Goal: Task Accomplishment & Management: Use online tool/utility

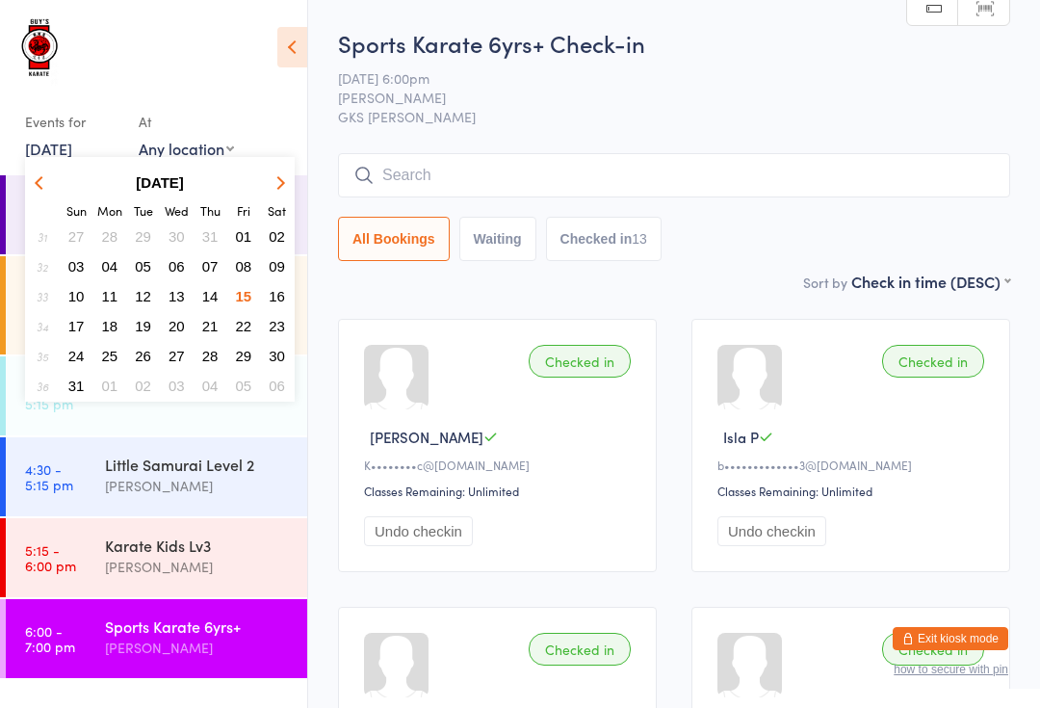
click at [271, 288] on button "16" at bounding box center [277, 296] width 30 height 26
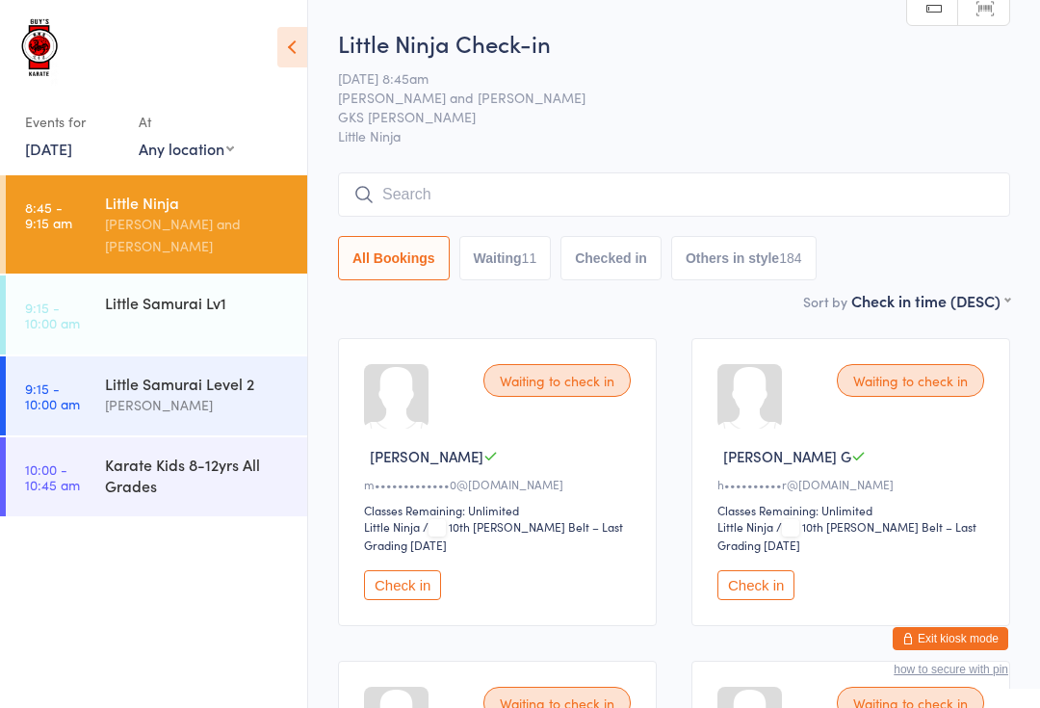
click at [598, 191] on input "search" at bounding box center [674, 194] width 672 height 44
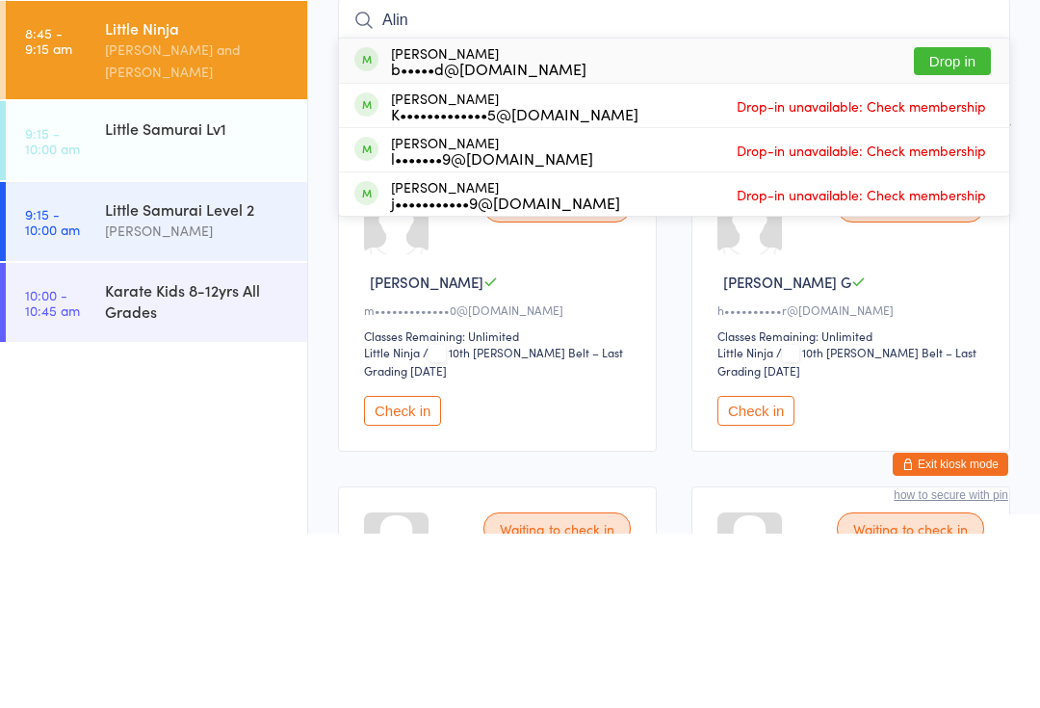
type input "Alin"
click at [949, 222] on button "Drop in" at bounding box center [952, 236] width 77 height 28
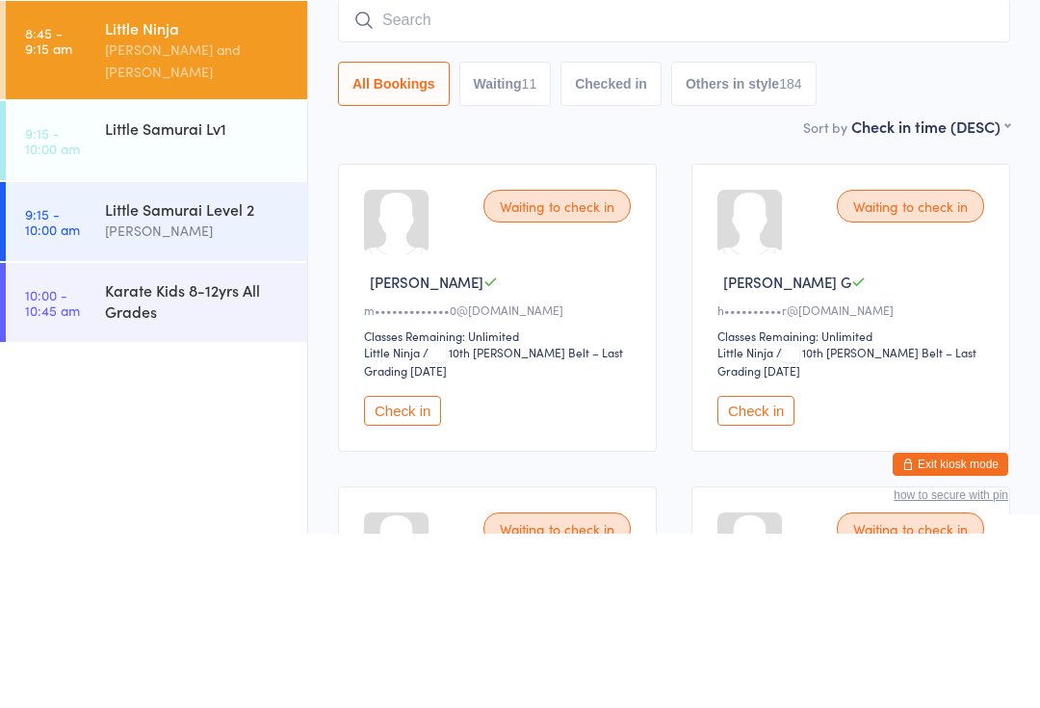
scroll to position [174, 0]
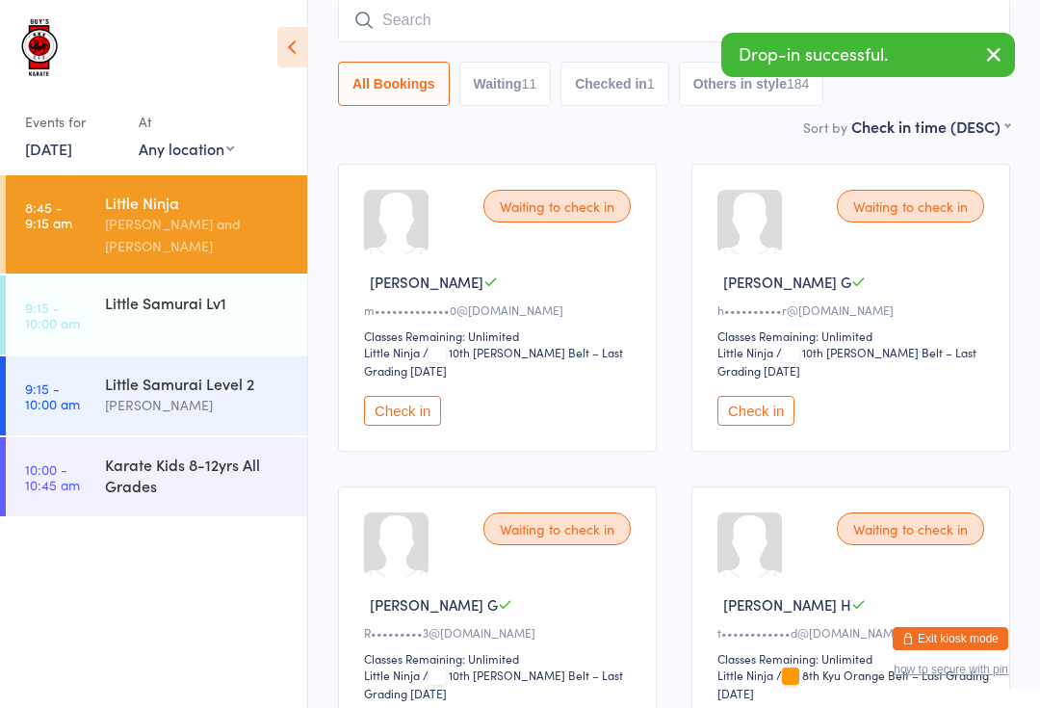
click at [225, 454] on div "Karate Kids 8-12yrs All Grades" at bounding box center [198, 475] width 186 height 42
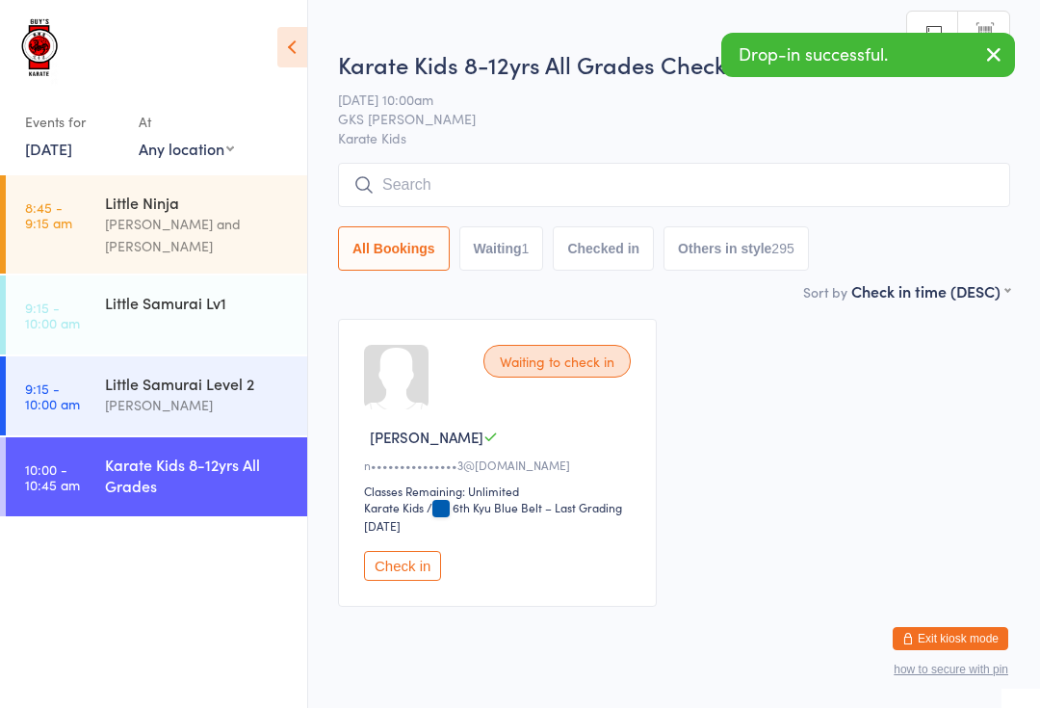
click at [509, 185] on input "search" at bounding box center [674, 185] width 672 height 44
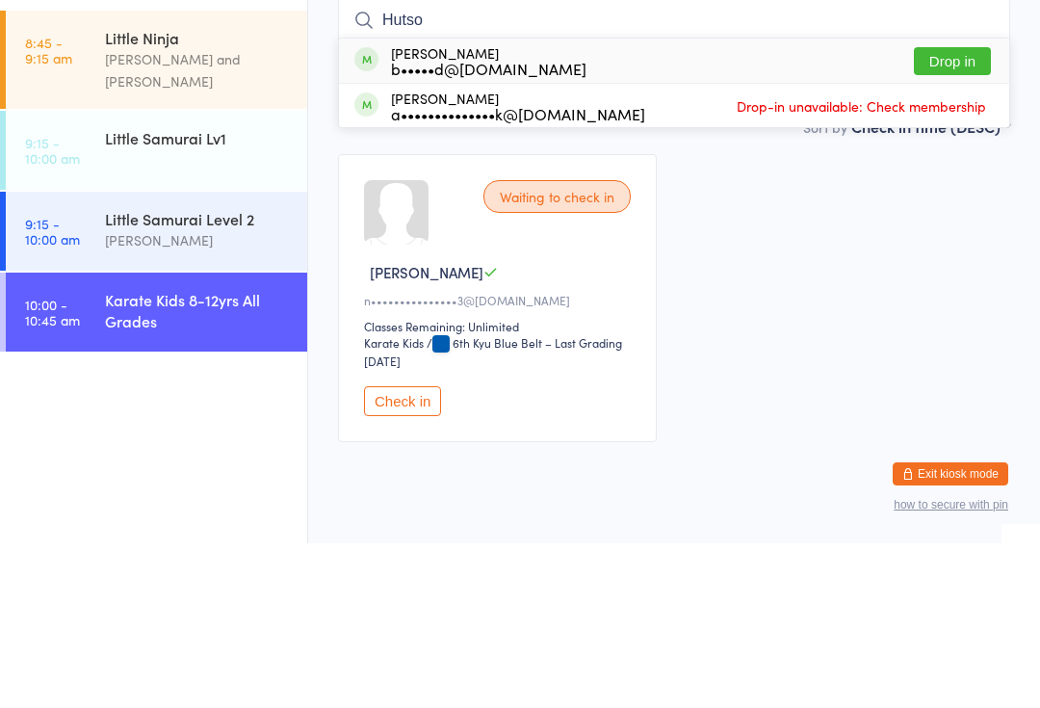
type input "Hutso"
click at [942, 212] on button "Drop in" at bounding box center [952, 226] width 77 height 28
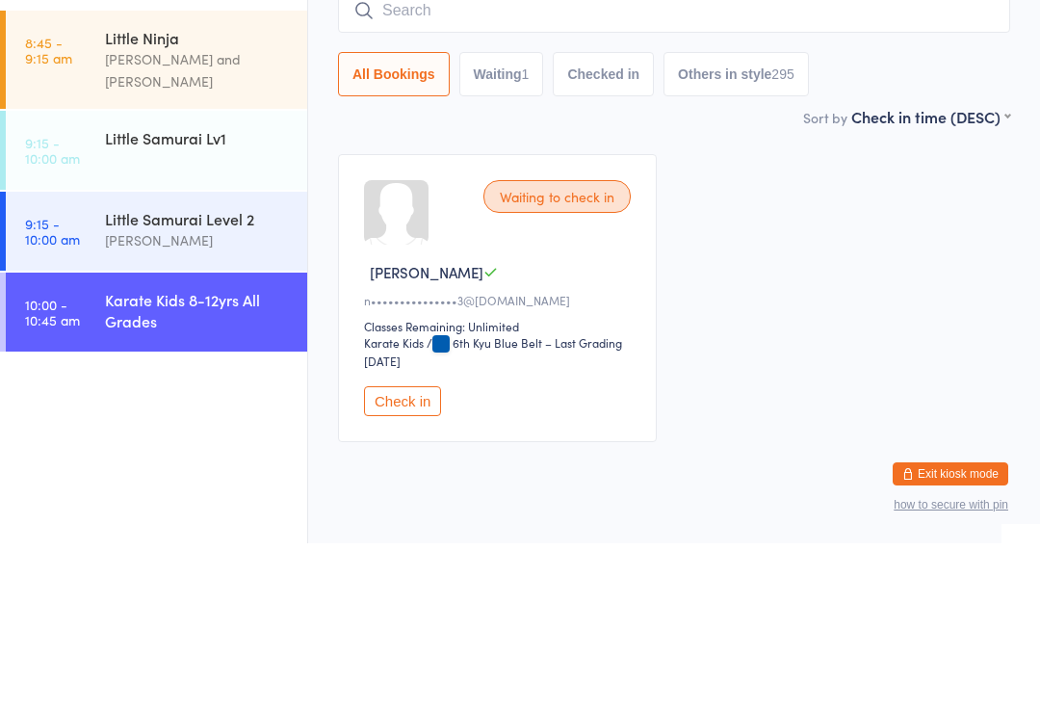
scroll to position [58, 0]
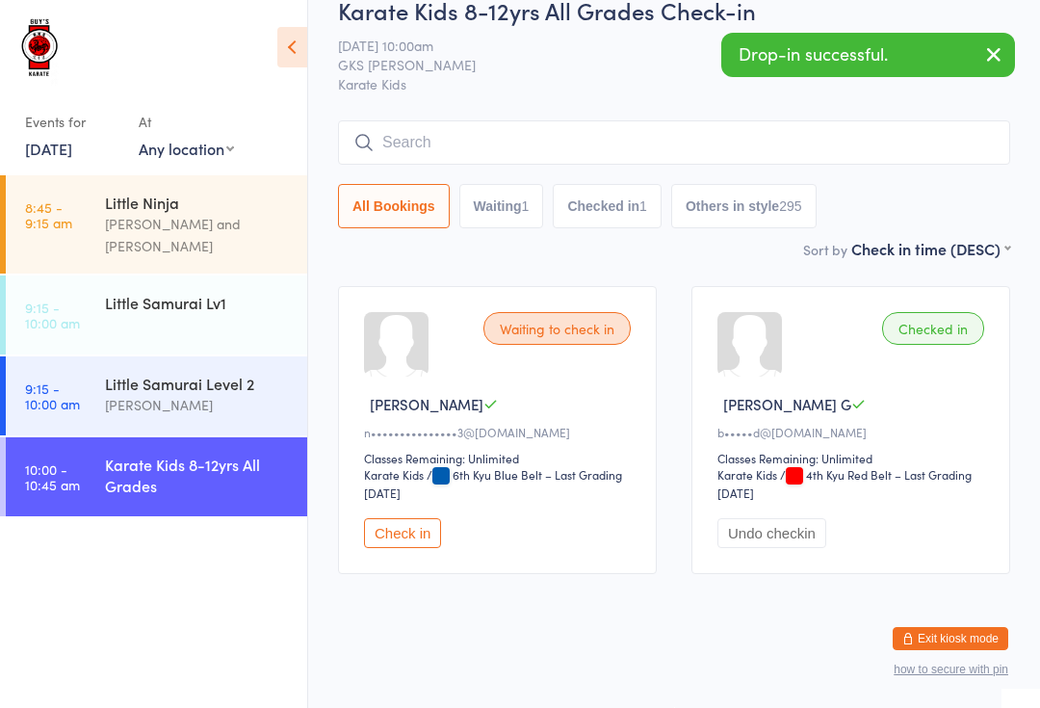
click at [218, 200] on div "Little Ninja" at bounding box center [198, 202] width 186 height 21
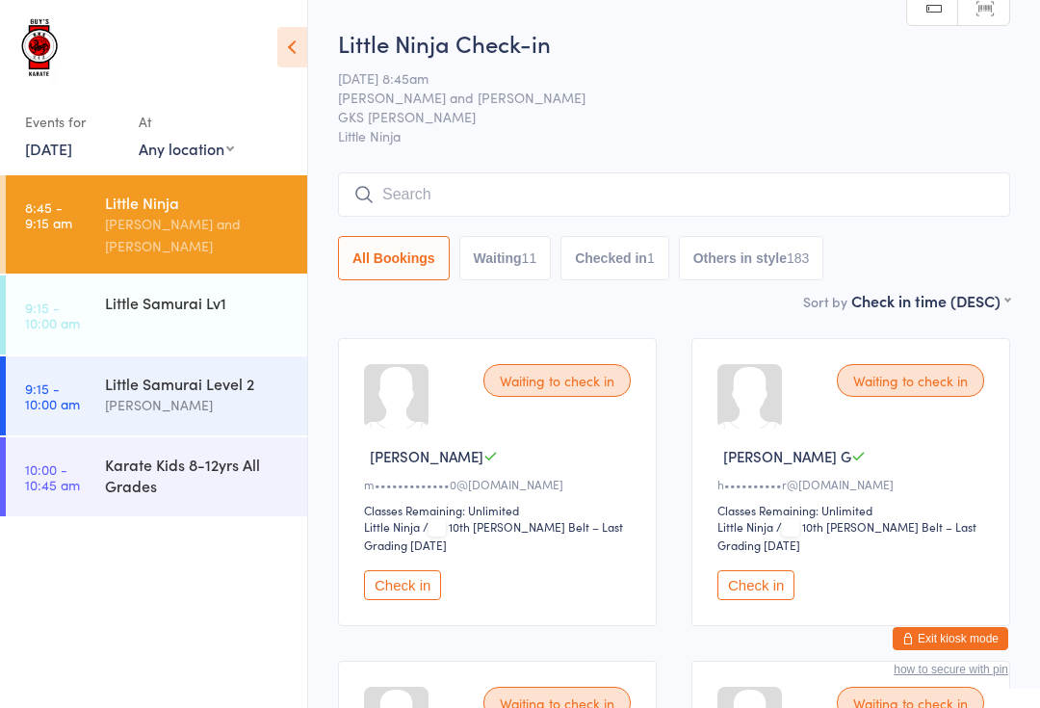
click at [522, 198] on input "search" at bounding box center [674, 194] width 672 height 44
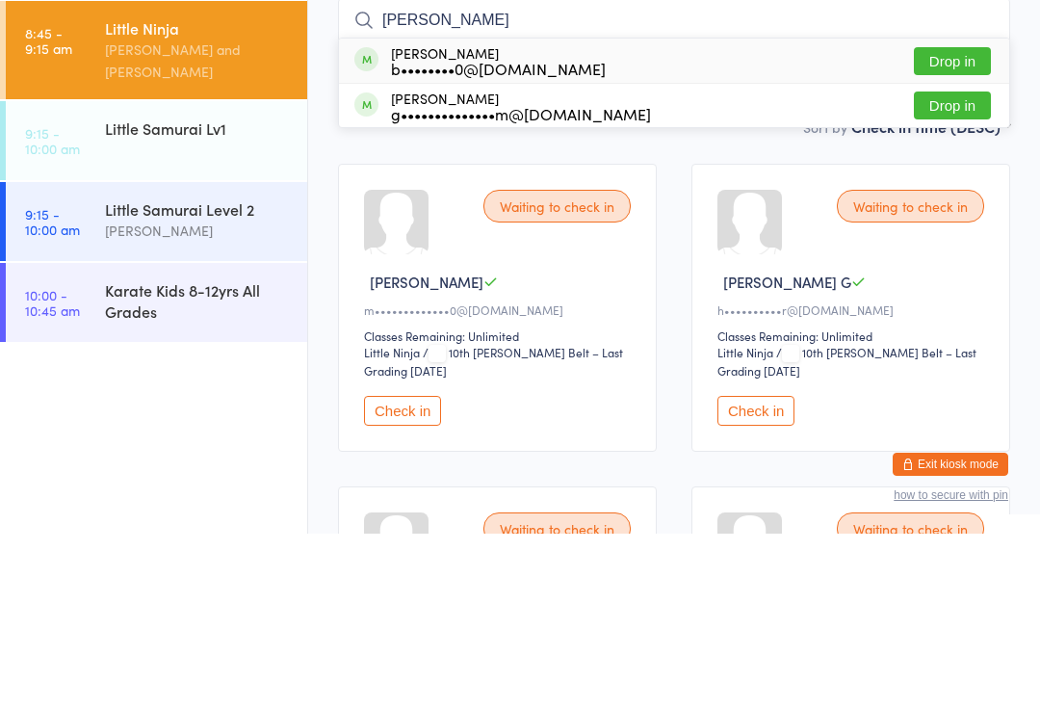
type input "[PERSON_NAME]"
click at [544, 235] on div "b••••••••0@[DOMAIN_NAME]" at bounding box center [498, 242] width 215 height 15
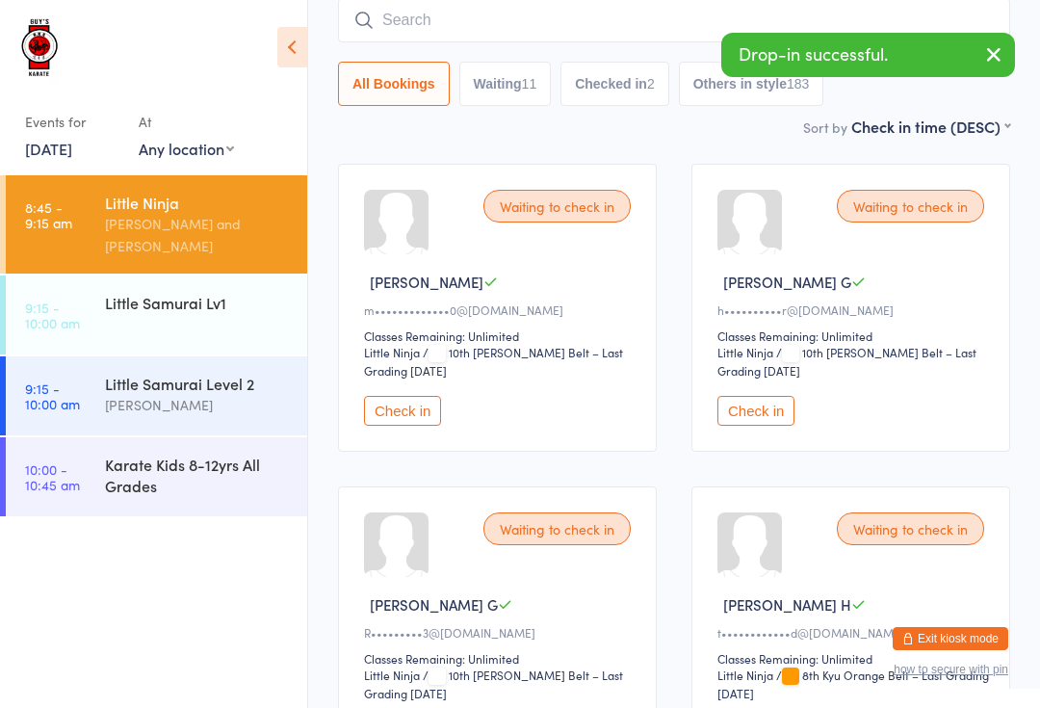
click at [451, 15] on input "search" at bounding box center [674, 20] width 672 height 44
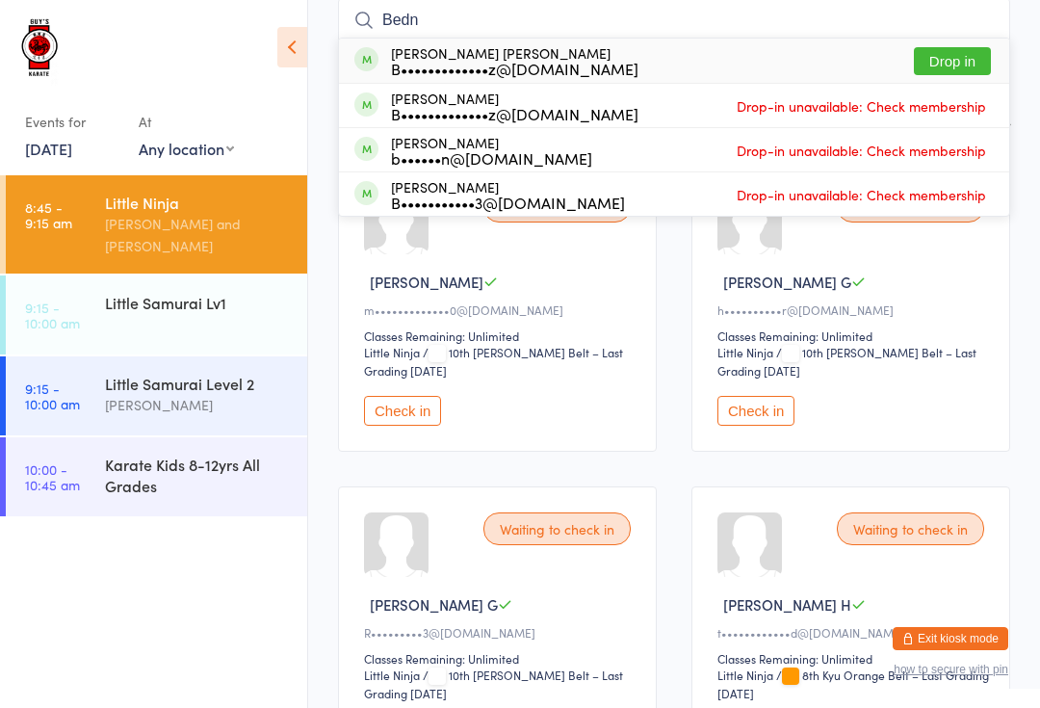
type input "Bedn"
click at [938, 54] on button "Drop in" at bounding box center [952, 61] width 77 height 28
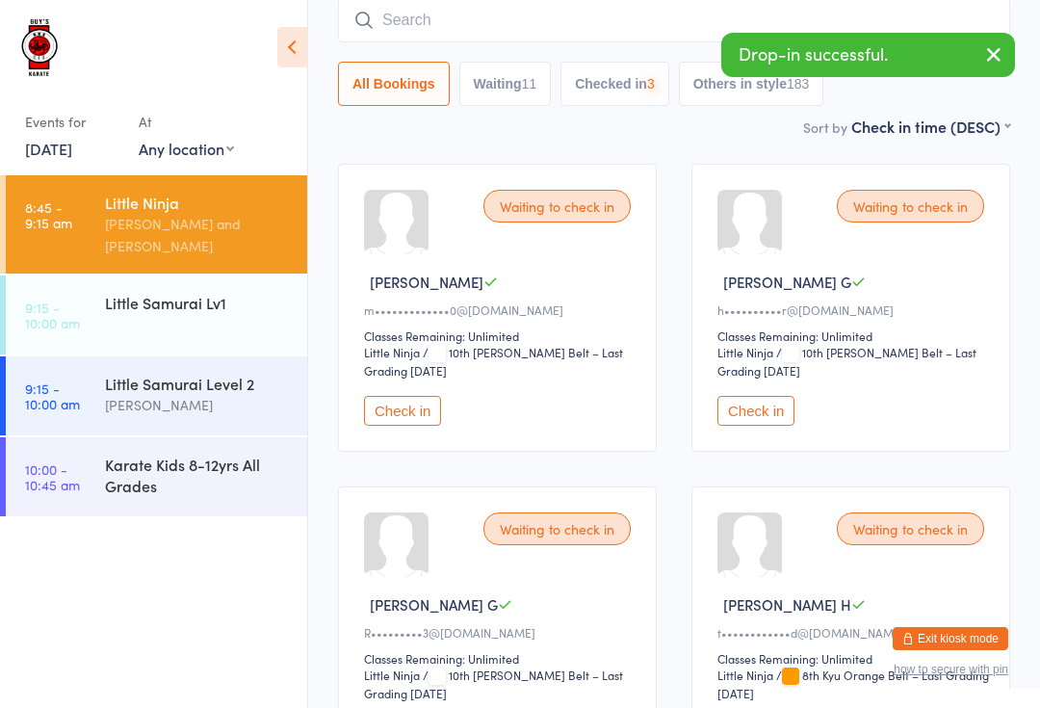
click at [166, 294] on div "Little Samurai Lv1" at bounding box center [198, 302] width 186 height 21
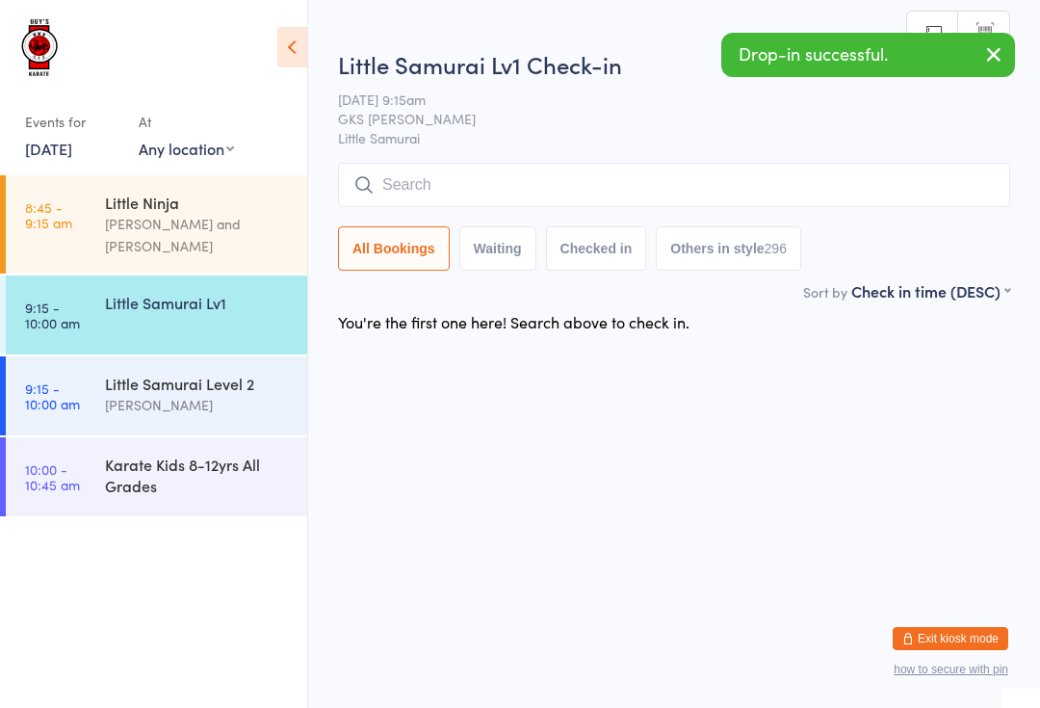
click at [430, 183] on input "search" at bounding box center [674, 185] width 672 height 44
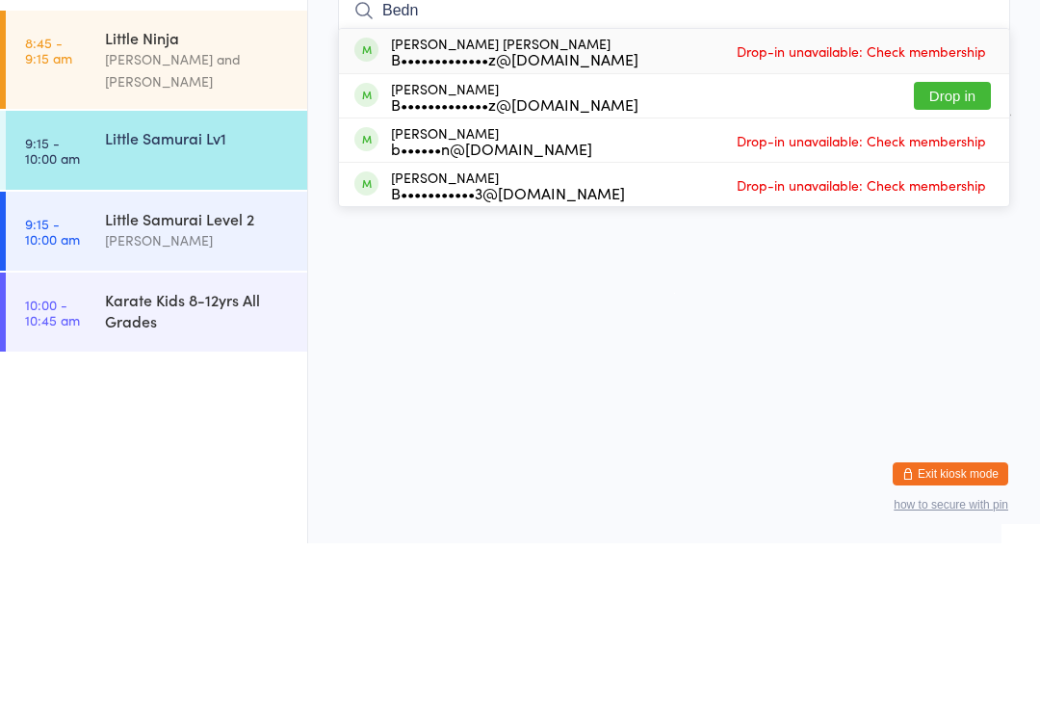
type input "Bedn"
click at [964, 247] on button "Drop in" at bounding box center [952, 261] width 77 height 28
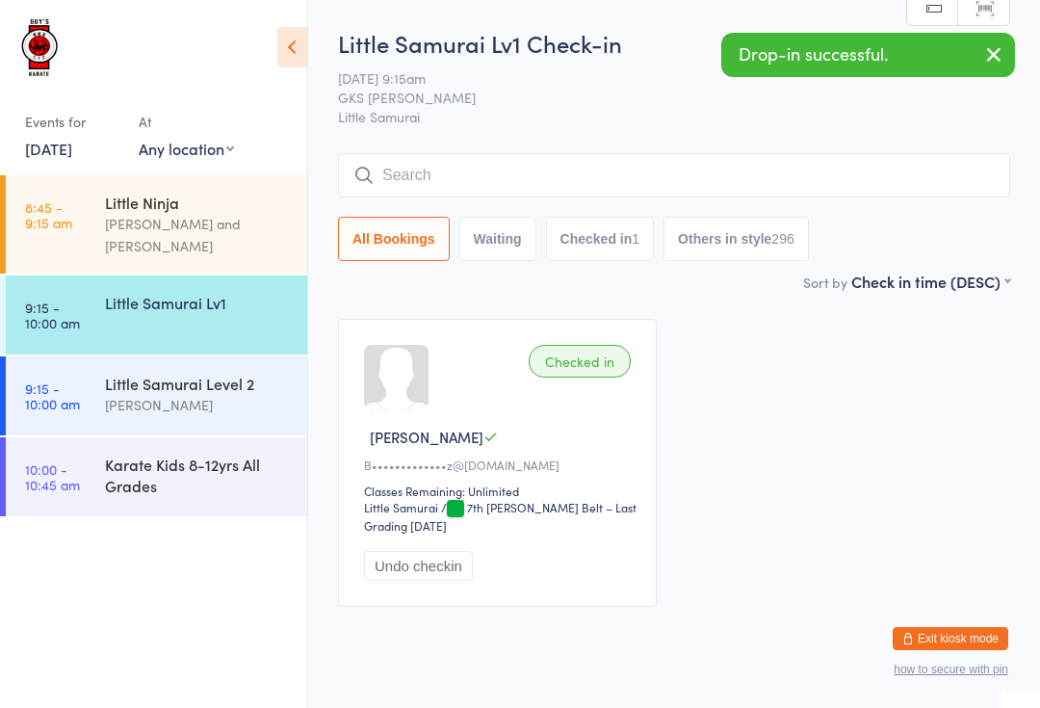
click at [72, 159] on link "[DATE]" at bounding box center [48, 148] width 47 height 21
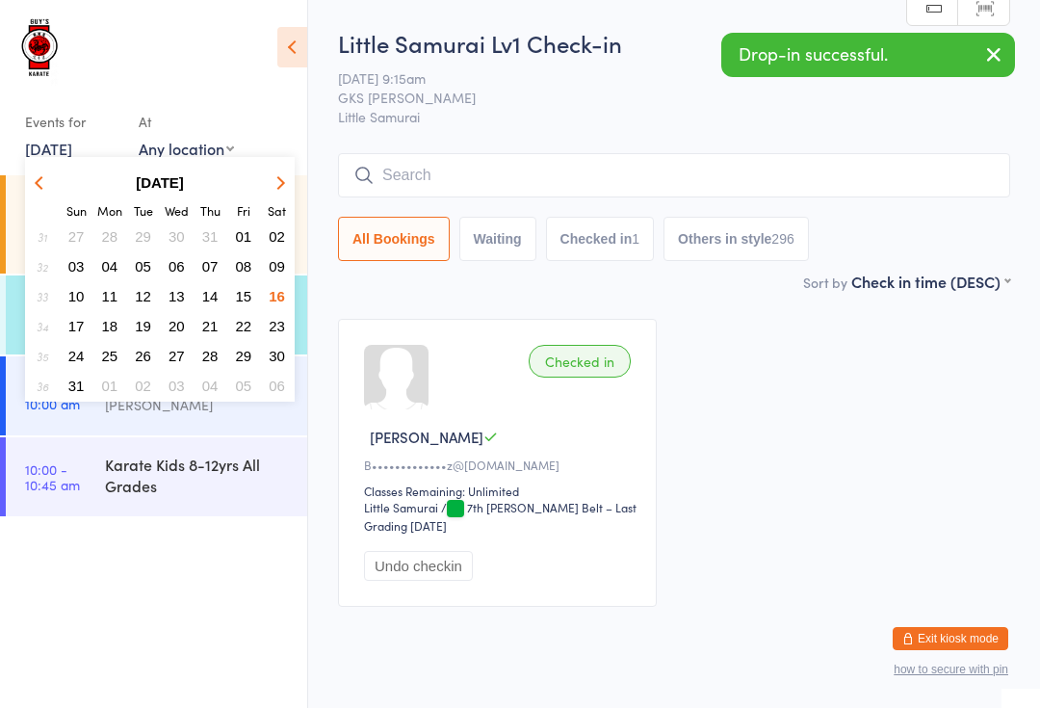
click at [101, 207] on small "Mon" at bounding box center [109, 210] width 25 height 16
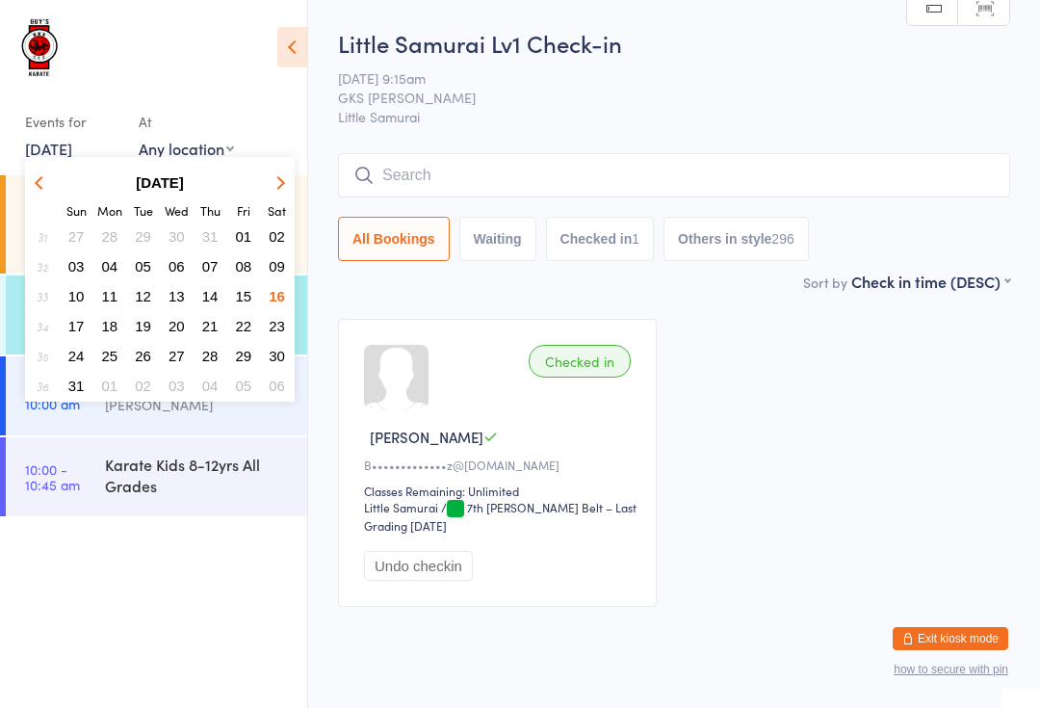
scroll to position [2, 0]
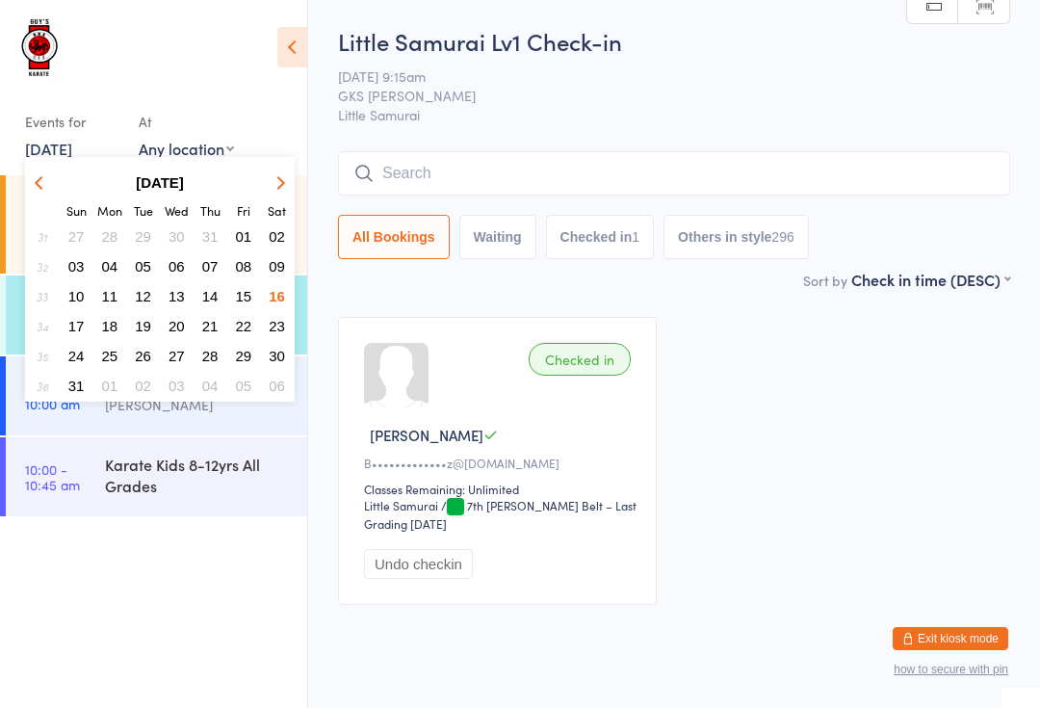
click at [497, 239] on button "Waiting" at bounding box center [498, 237] width 77 height 44
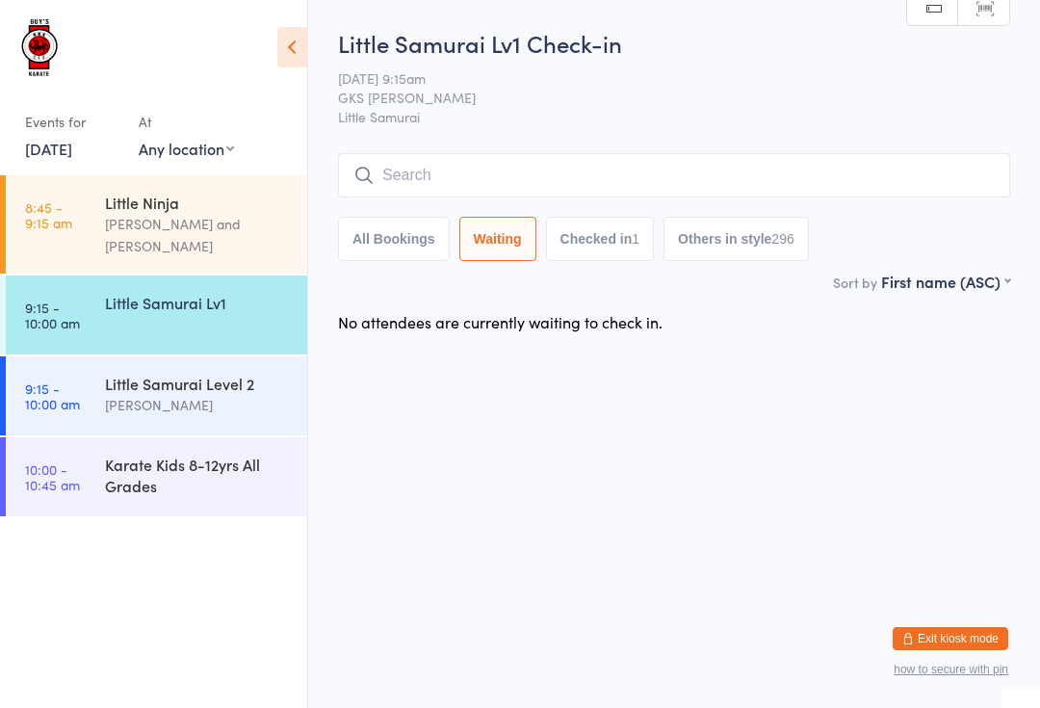
click at [471, 181] on input "search" at bounding box center [674, 175] width 672 height 44
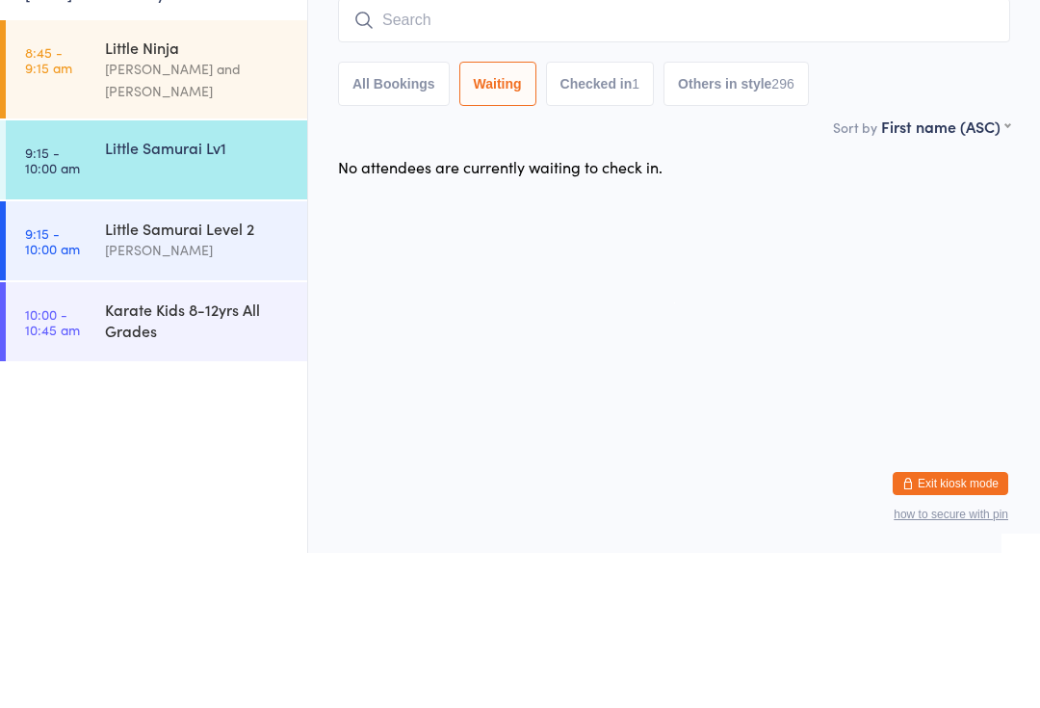
click at [372, 217] on button "All Bookings" at bounding box center [394, 239] width 112 height 44
select select "5"
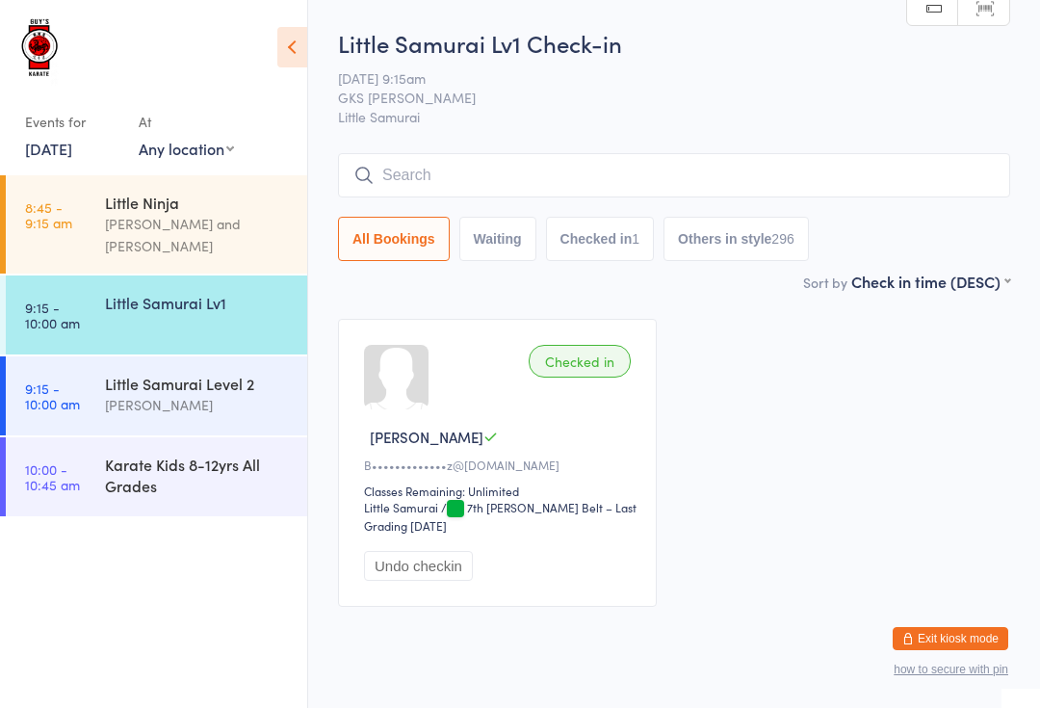
click at [415, 167] on input "search" at bounding box center [674, 175] width 672 height 44
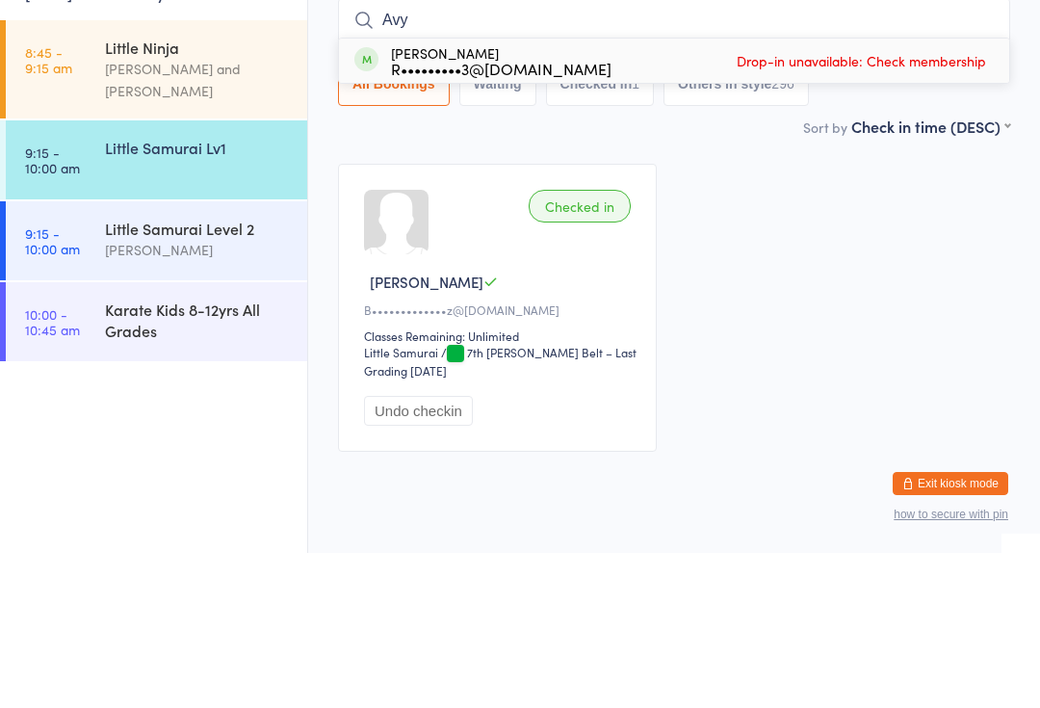
type input "Avy"
click at [526, 200] on div "[PERSON_NAME] R•••••••••3@[DOMAIN_NAME]" at bounding box center [501, 215] width 221 height 31
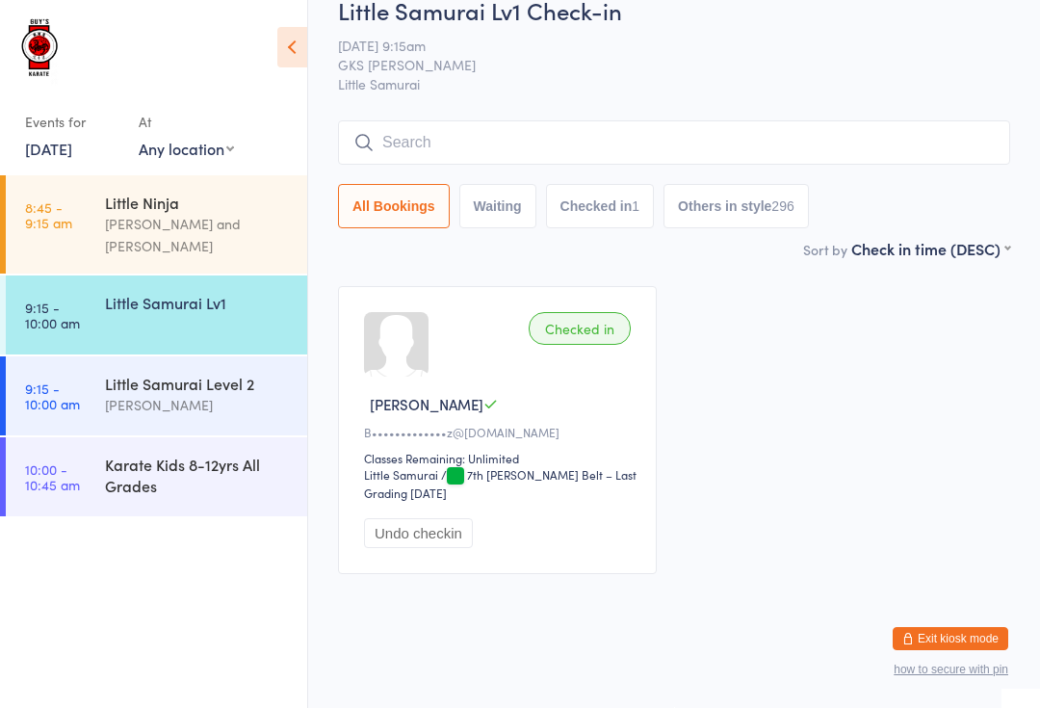
click at [483, 120] on input "search" at bounding box center [674, 142] width 672 height 44
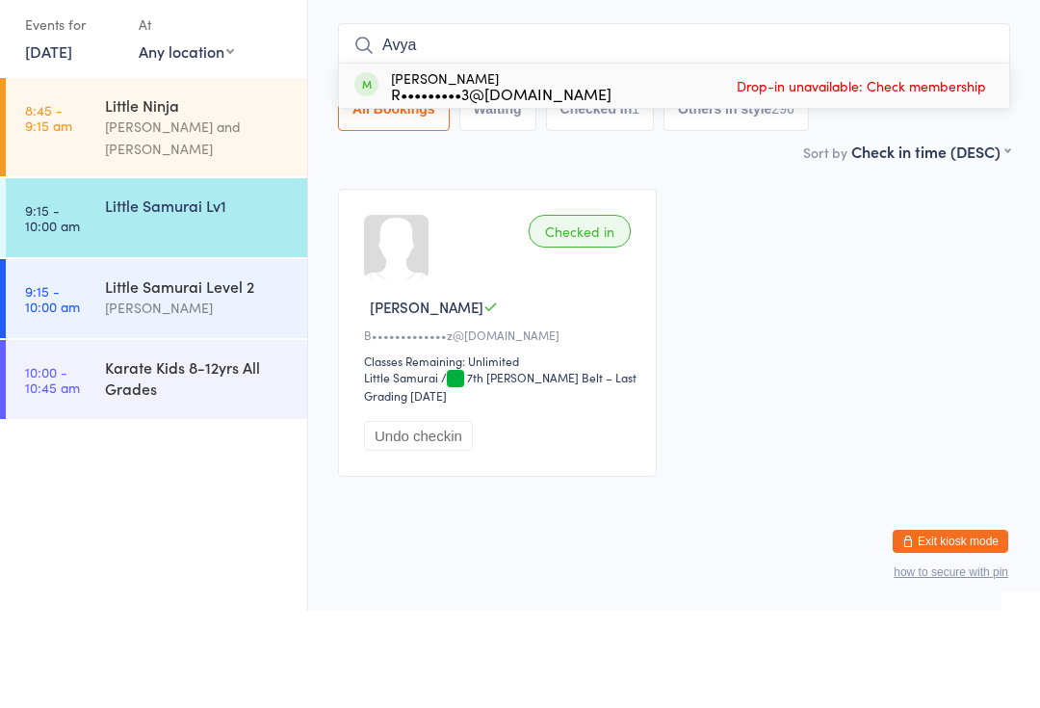
type input "Avya"
click at [476, 168] on div "[PERSON_NAME] R•••••••••3@[DOMAIN_NAME]" at bounding box center [501, 183] width 221 height 31
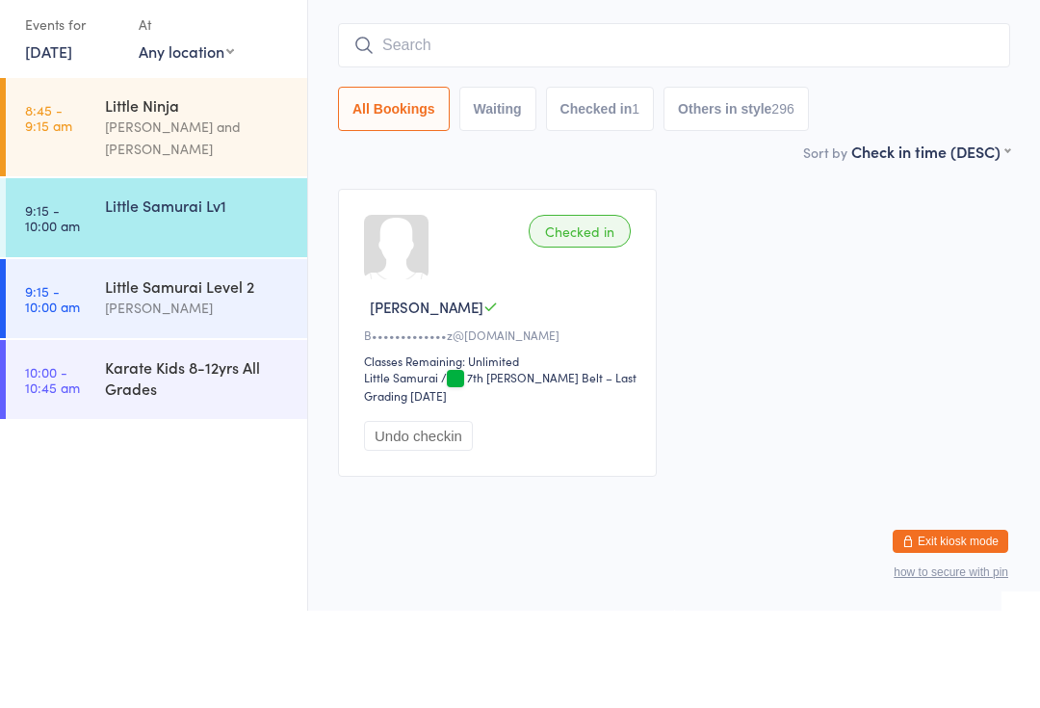
click at [191, 175] on div "Little Ninja [PERSON_NAME] and [PERSON_NAME] Guy" at bounding box center [206, 224] width 202 height 98
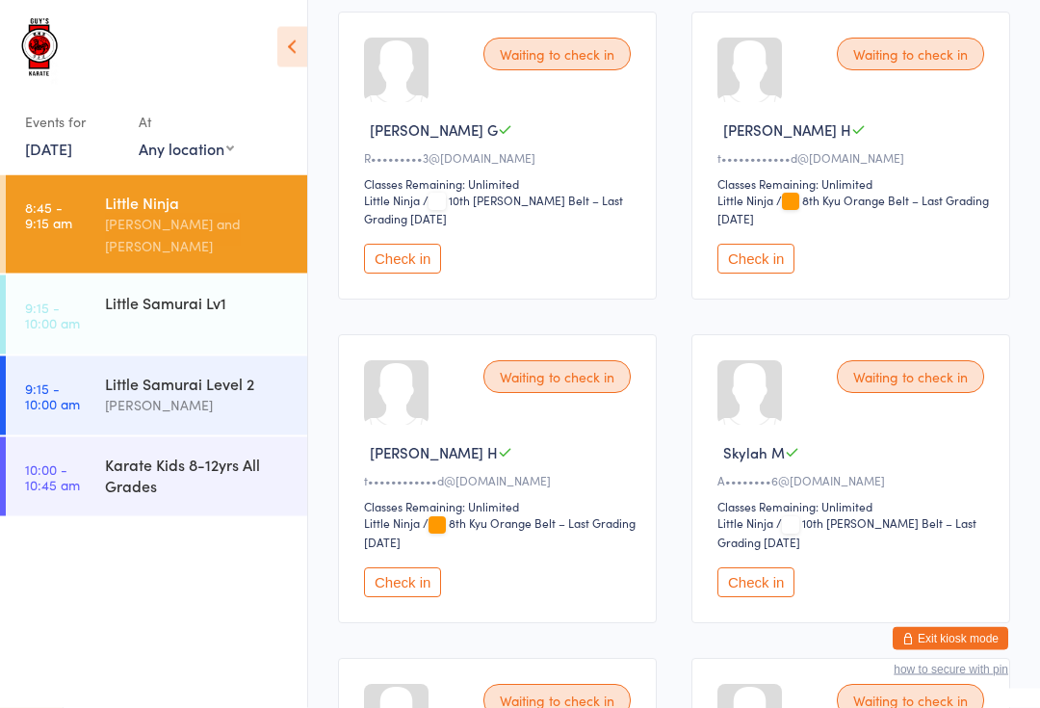
click at [412, 275] on button "Check in" at bounding box center [402, 260] width 77 height 30
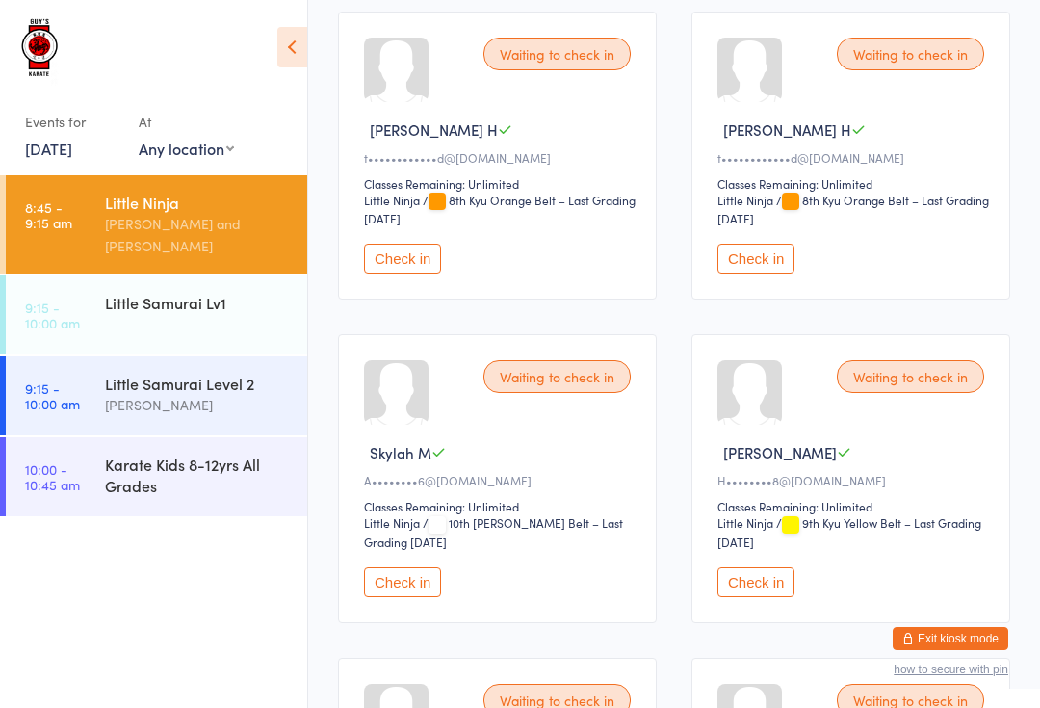
click at [197, 454] on div "Karate Kids 8-12yrs All Grades" at bounding box center [198, 475] width 186 height 42
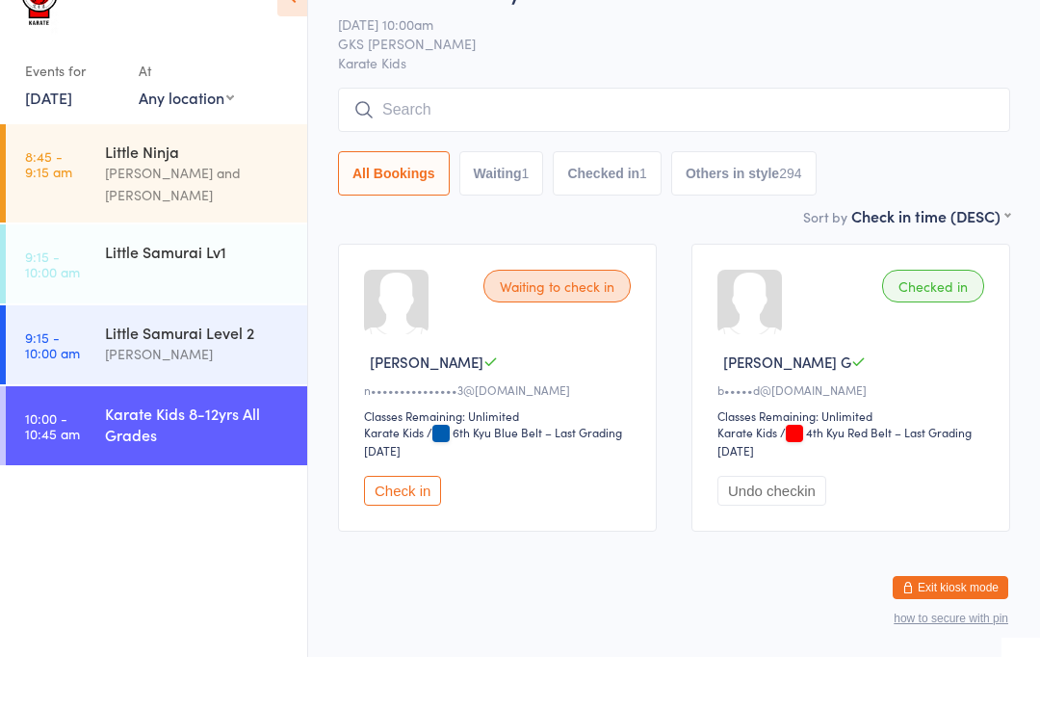
scroll to position [23, 0]
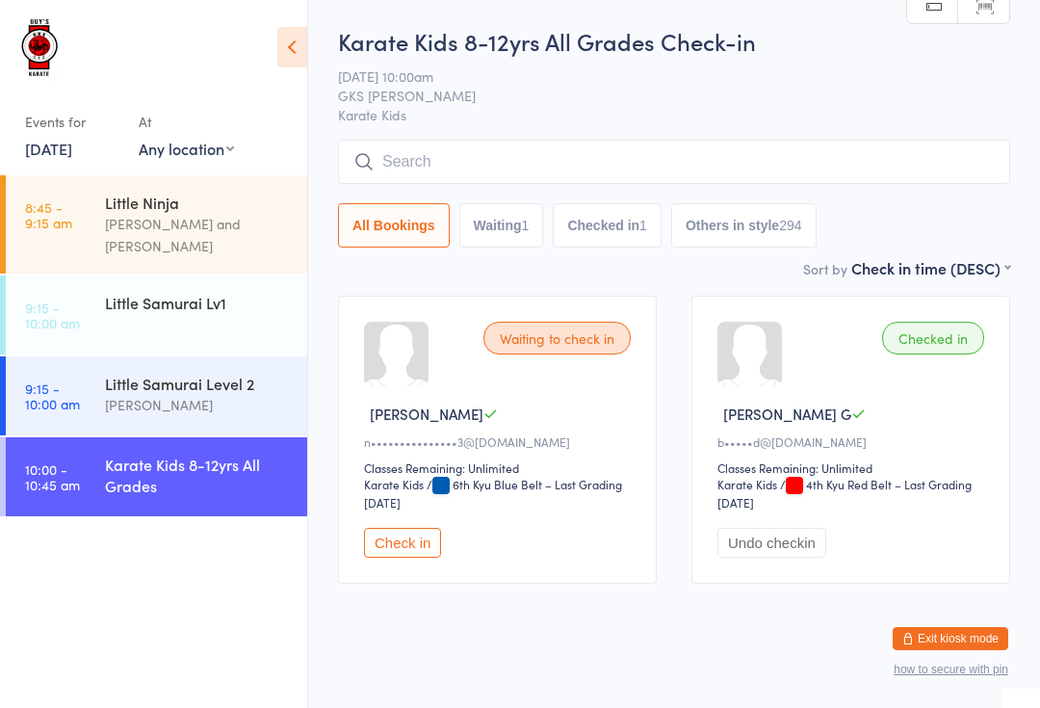
click at [525, 161] on input "search" at bounding box center [674, 162] width 672 height 44
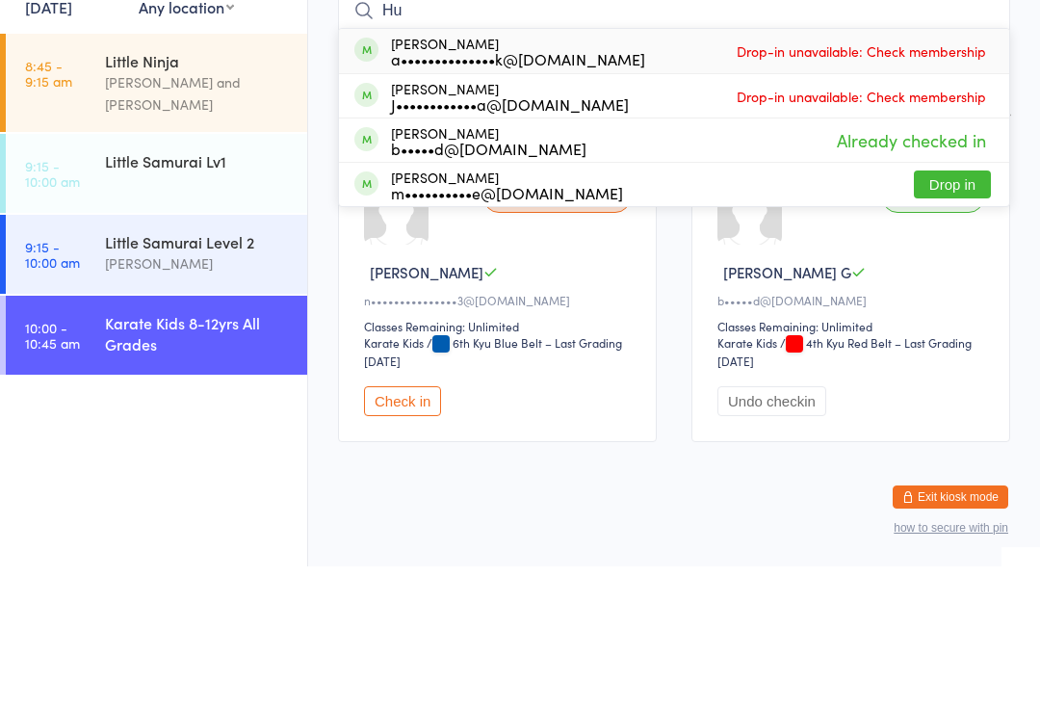
type input "Hu"
click at [980, 312] on button "Drop in" at bounding box center [952, 326] width 77 height 28
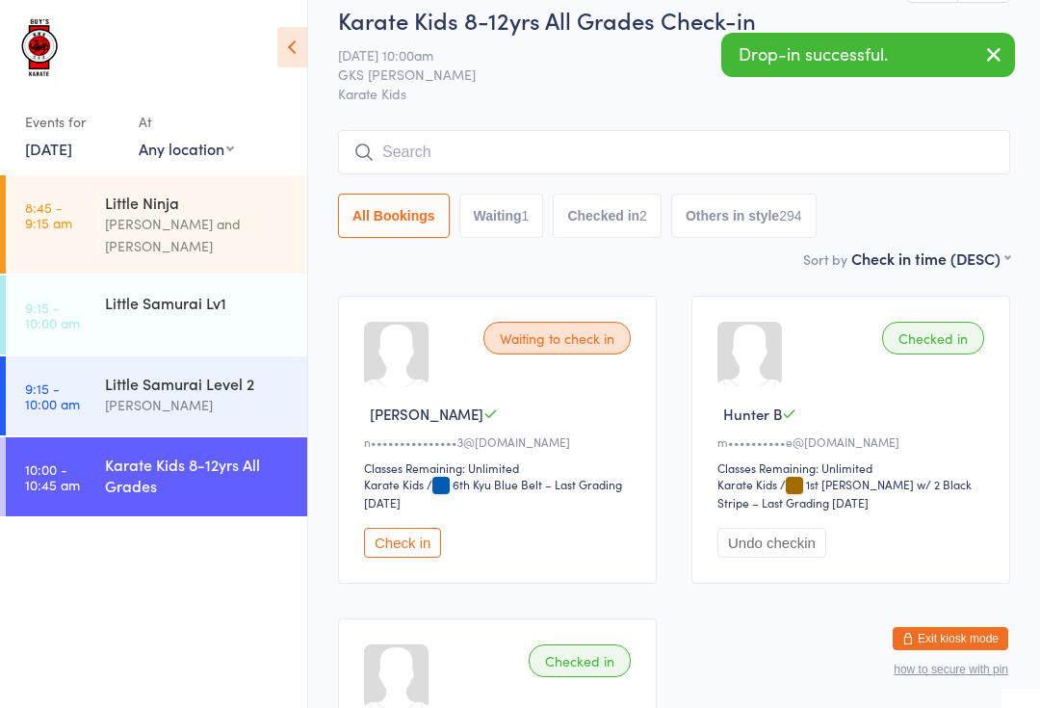
click at [212, 215] on div "[PERSON_NAME] and [PERSON_NAME]" at bounding box center [198, 235] width 186 height 44
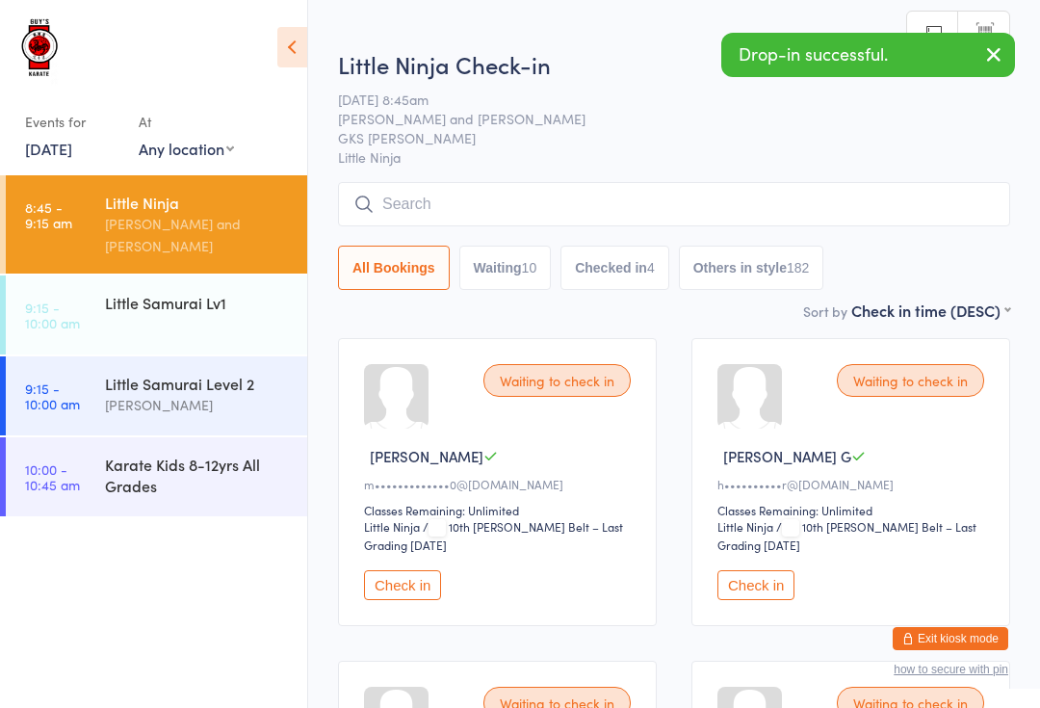
click at [614, 208] on input "search" at bounding box center [674, 204] width 672 height 44
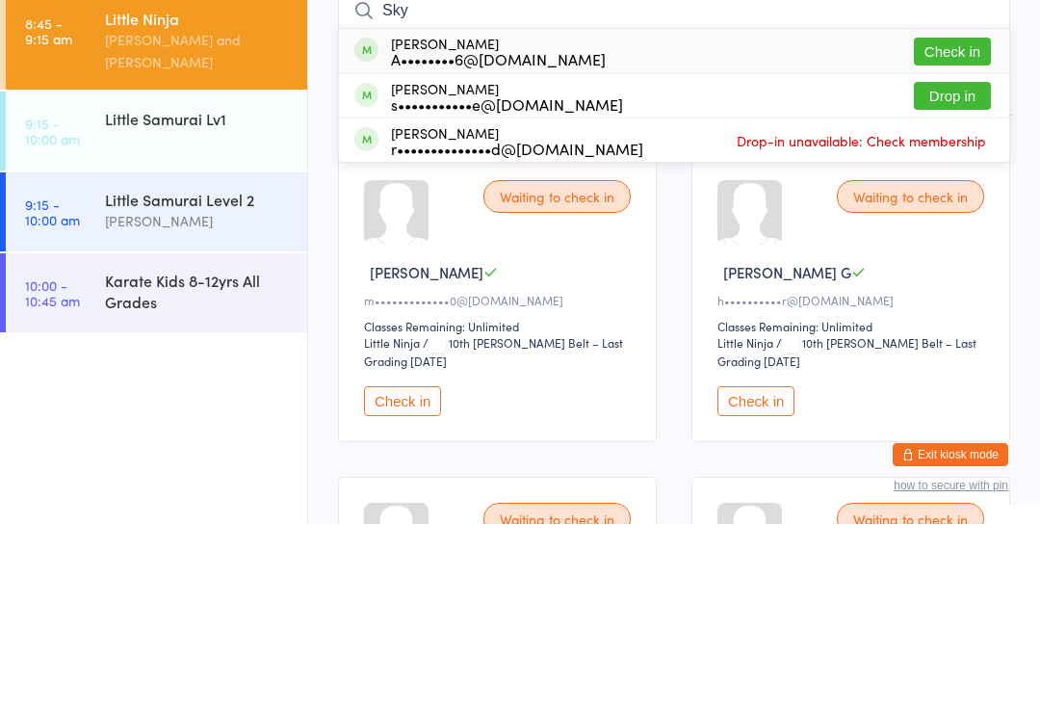
type input "Sky"
click at [945, 222] on button "Check in" at bounding box center [952, 236] width 77 height 28
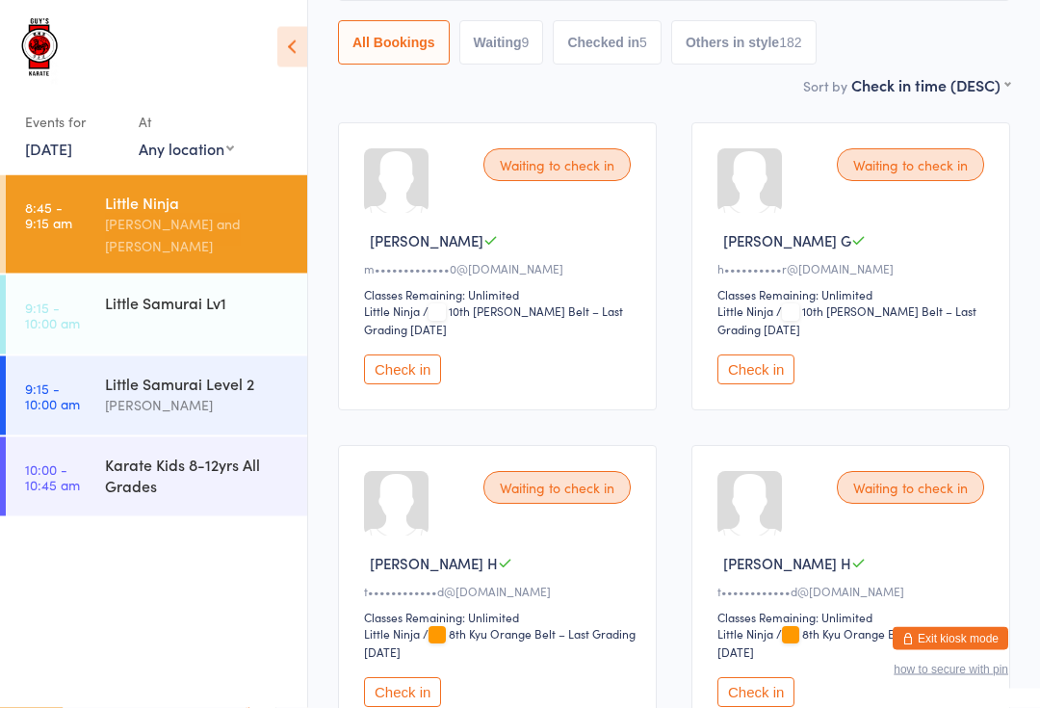
scroll to position [194, 0]
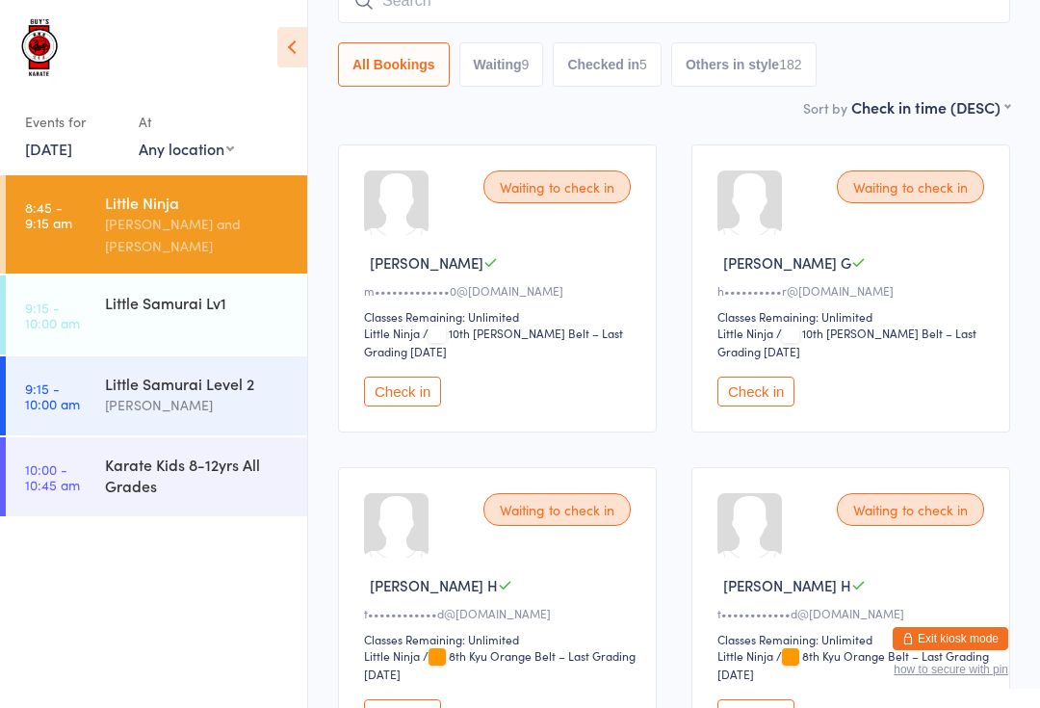
click at [496, 60] on button "Waiting 9" at bounding box center [502, 64] width 85 height 44
select select "0"
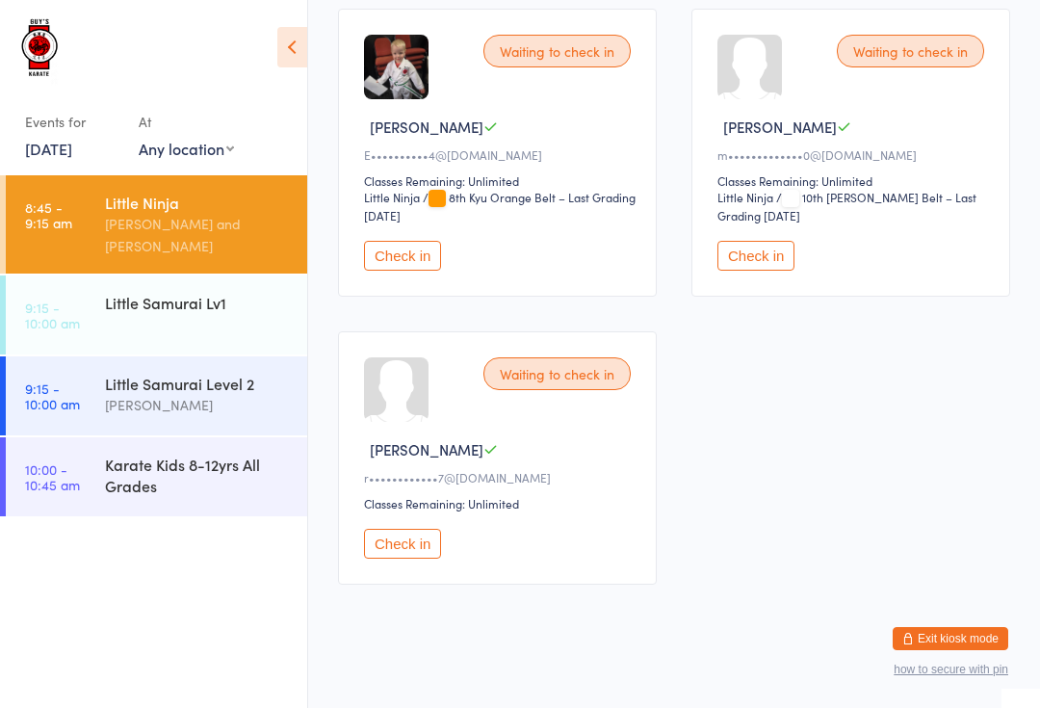
scroll to position [1326, 0]
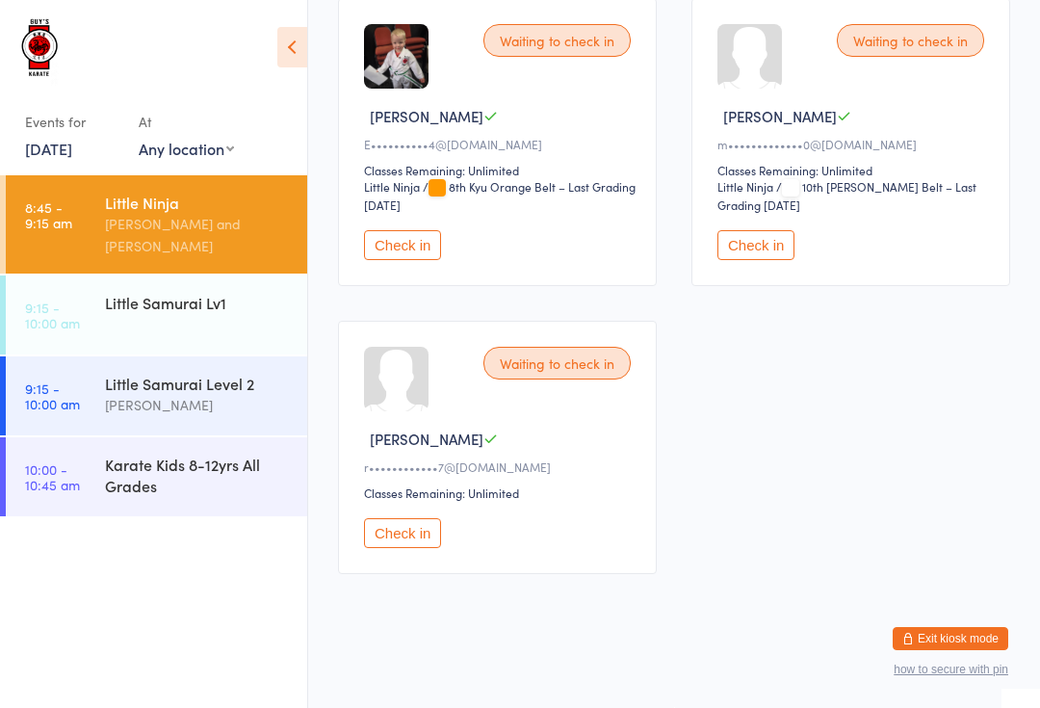
click at [204, 205] on div "Little Ninja" at bounding box center [198, 202] width 186 height 21
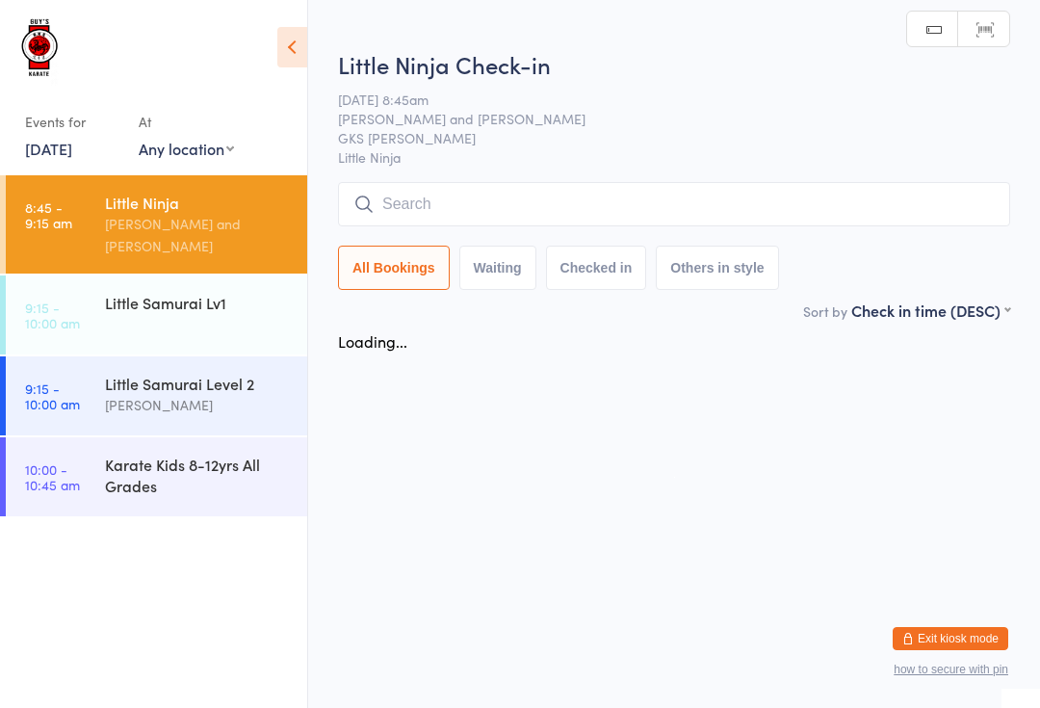
scroll to position [0, 0]
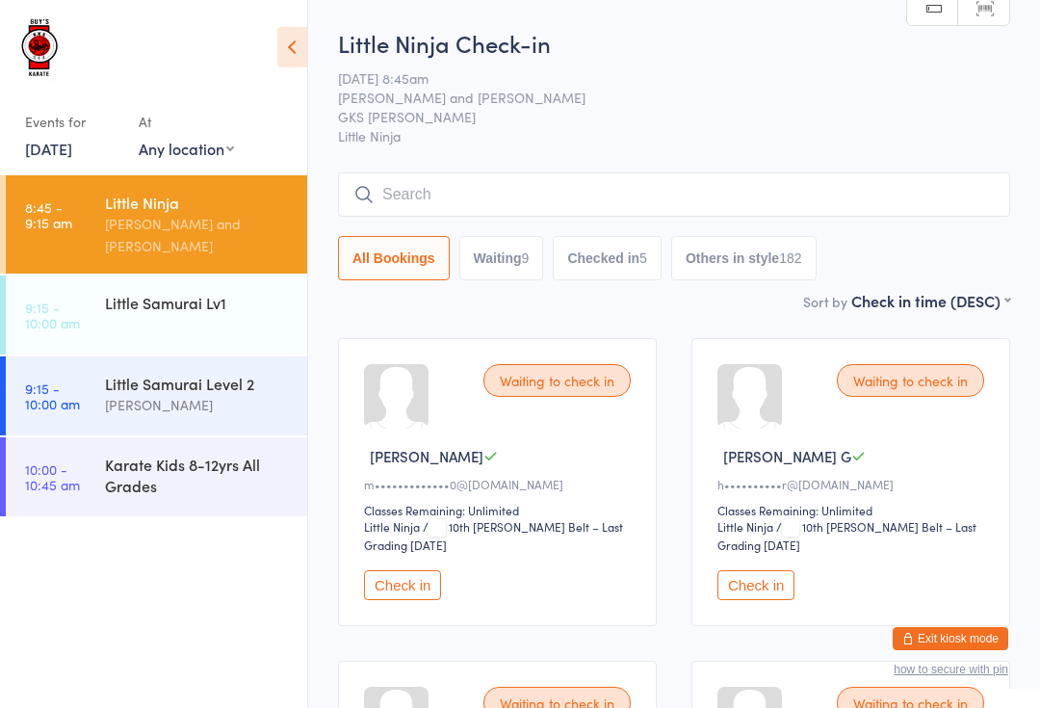
click at [408, 585] on button "Check in" at bounding box center [402, 585] width 77 height 30
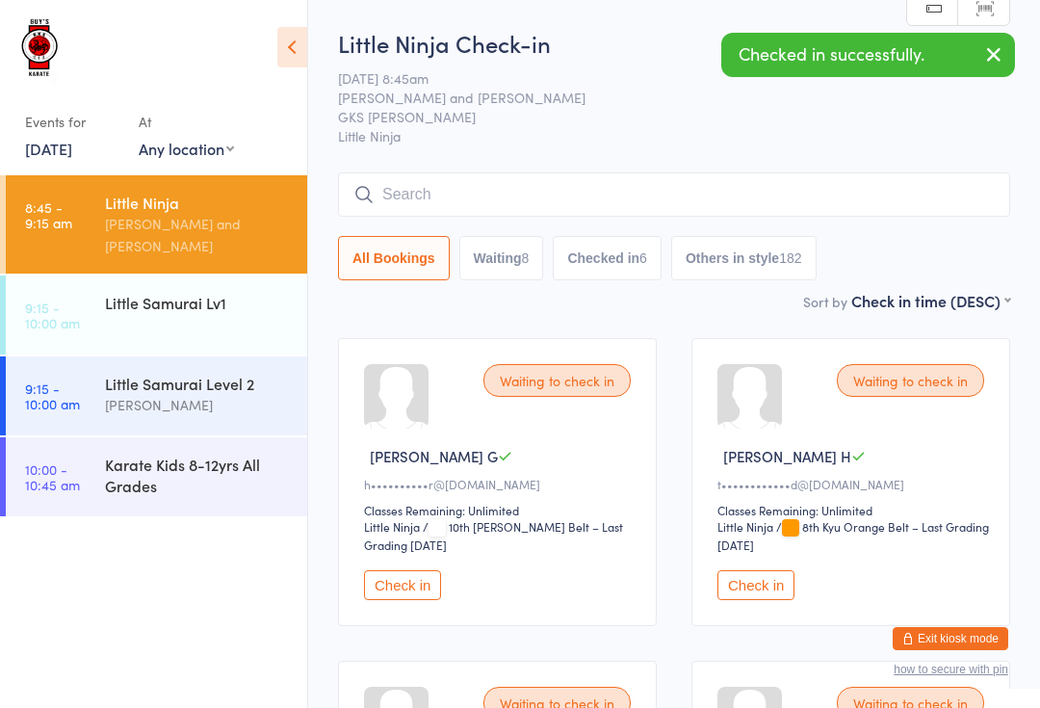
click at [706, 174] on input "search" at bounding box center [674, 194] width 672 height 44
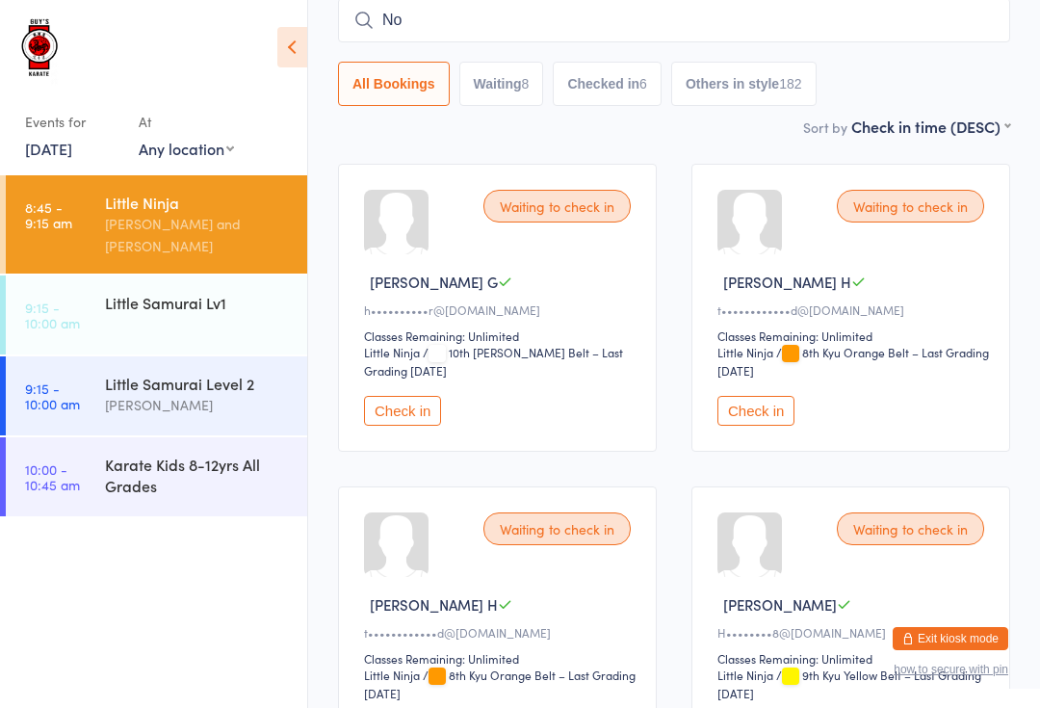
click at [995, 389] on div "Waiting to check in [PERSON_NAME] H t••••••••••••d@[DOMAIN_NAME] Classes Remain…" at bounding box center [851, 308] width 319 height 288
click at [761, 36] on input "No" at bounding box center [674, 20] width 672 height 44
type input "N"
click at [733, 18] on input "search" at bounding box center [674, 20] width 672 height 44
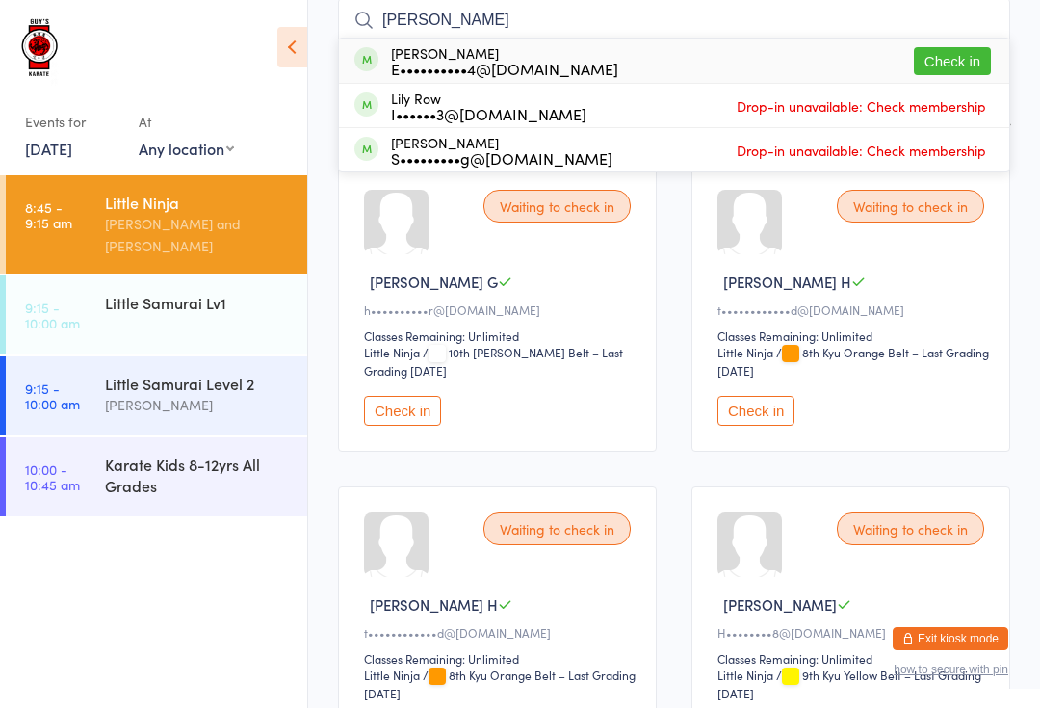
type input "[PERSON_NAME]"
click at [955, 64] on button "Check in" at bounding box center [952, 61] width 77 height 28
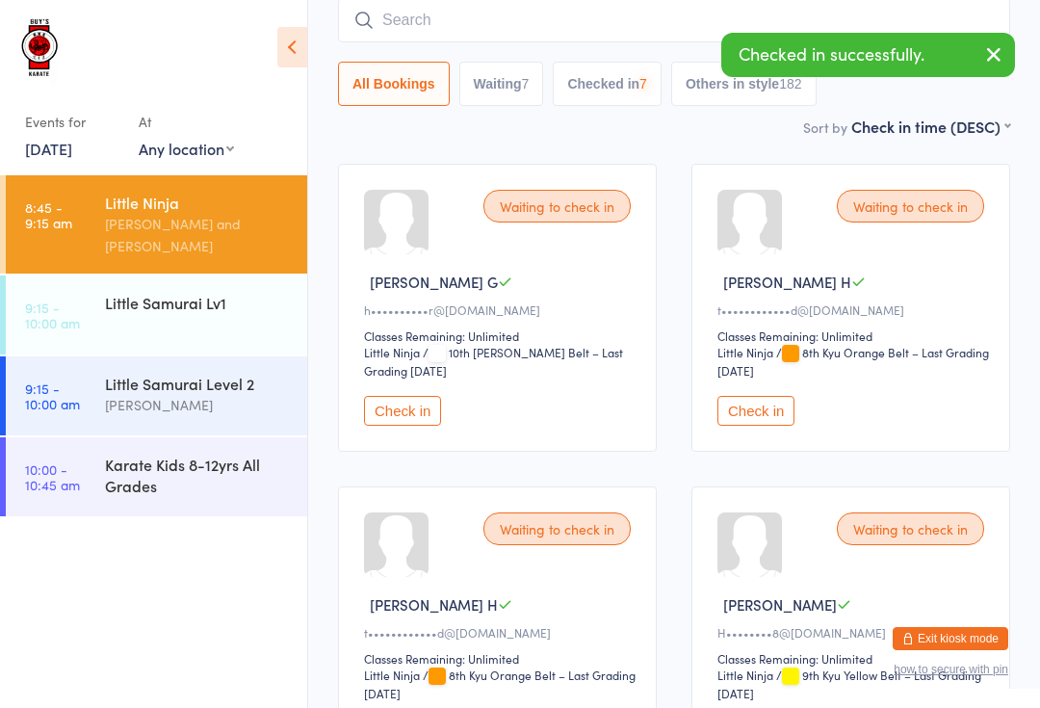
click at [202, 292] on div "Little Samurai Lv1" at bounding box center [198, 302] width 186 height 21
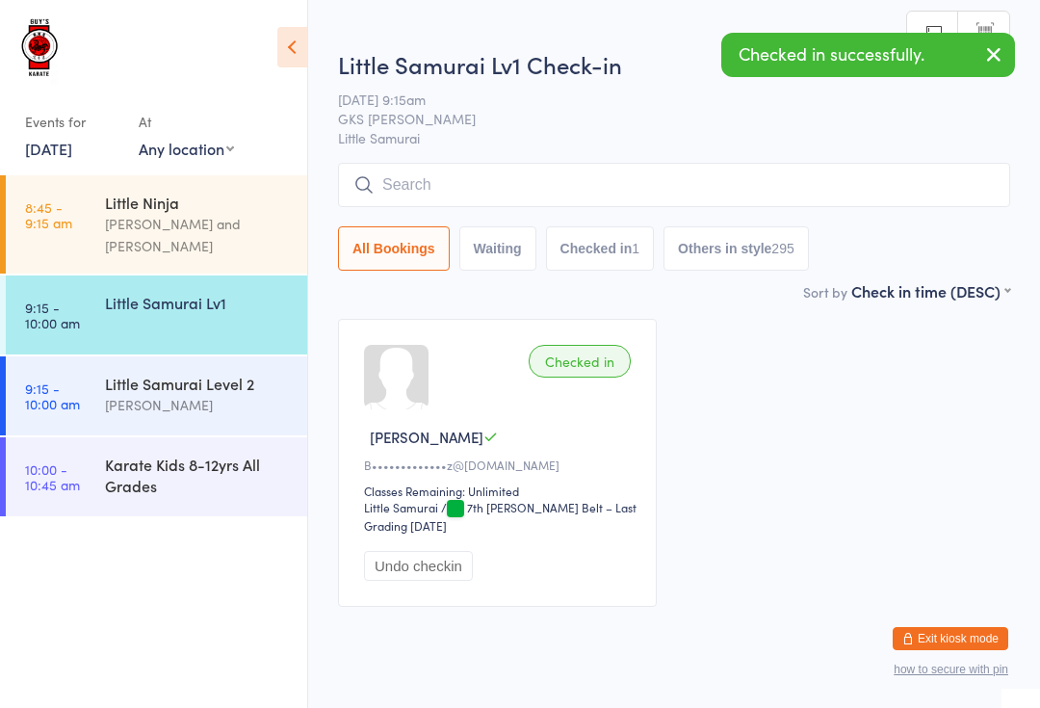
click at [638, 193] on input "search" at bounding box center [674, 185] width 672 height 44
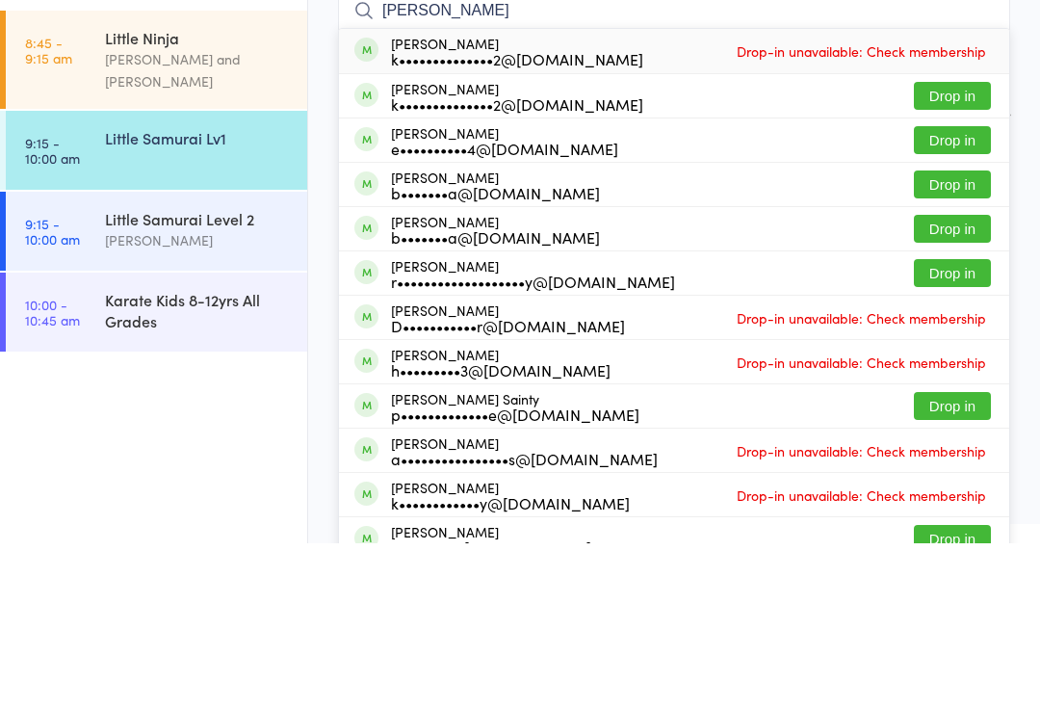
type input "[PERSON_NAME]"
click at [966, 291] on button "Drop in" at bounding box center [952, 305] width 77 height 28
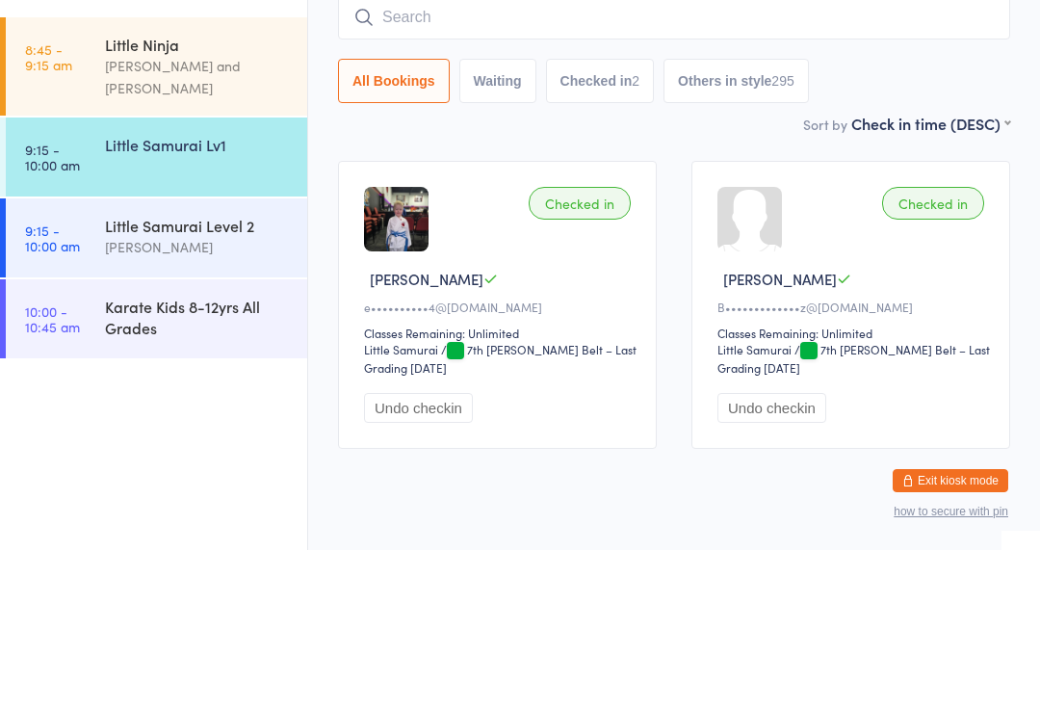
click at [232, 192] on div "Little Ninja" at bounding box center [198, 202] width 186 height 21
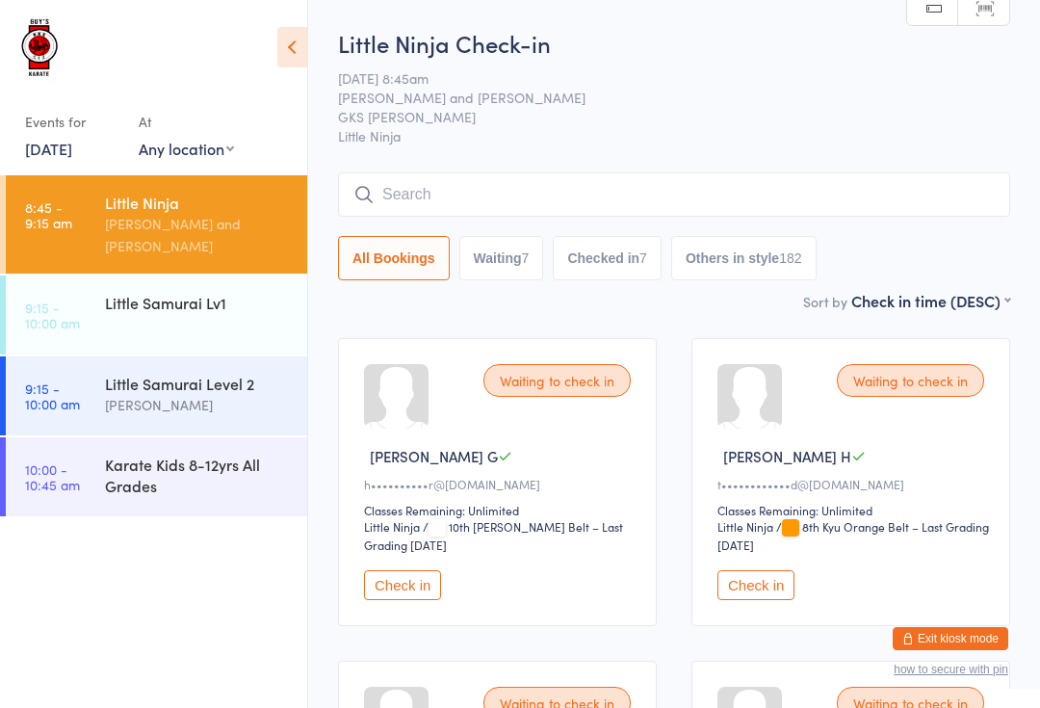
click at [421, 584] on button "Check in" at bounding box center [402, 585] width 77 height 30
click at [432, 195] on input "search" at bounding box center [674, 194] width 672 height 44
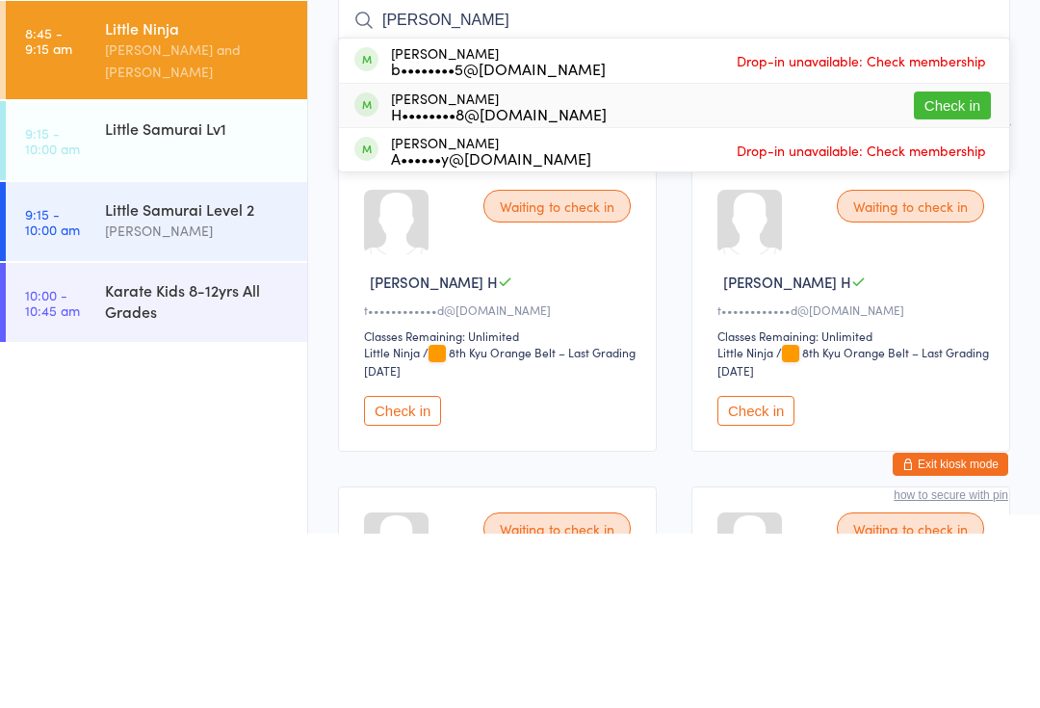
type input "[PERSON_NAME]"
click at [488, 280] on div "H••••••••8@[DOMAIN_NAME]" at bounding box center [499, 287] width 216 height 15
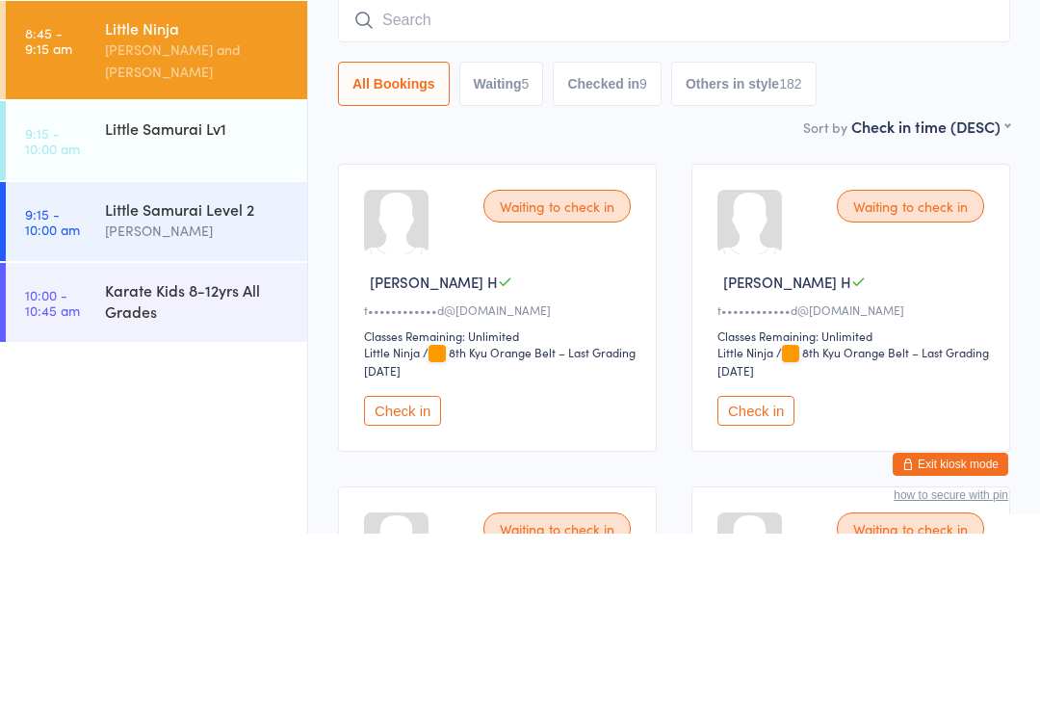
click at [177, 192] on div "Little Ninja" at bounding box center [198, 202] width 186 height 21
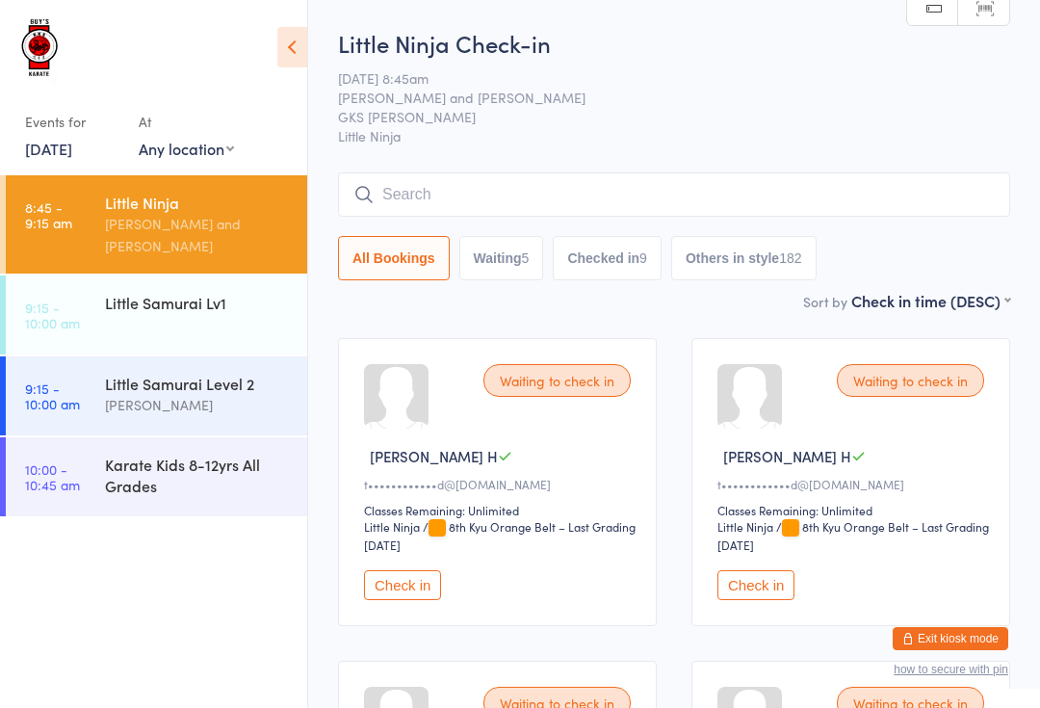
click at [602, 189] on input "search" at bounding box center [674, 194] width 672 height 44
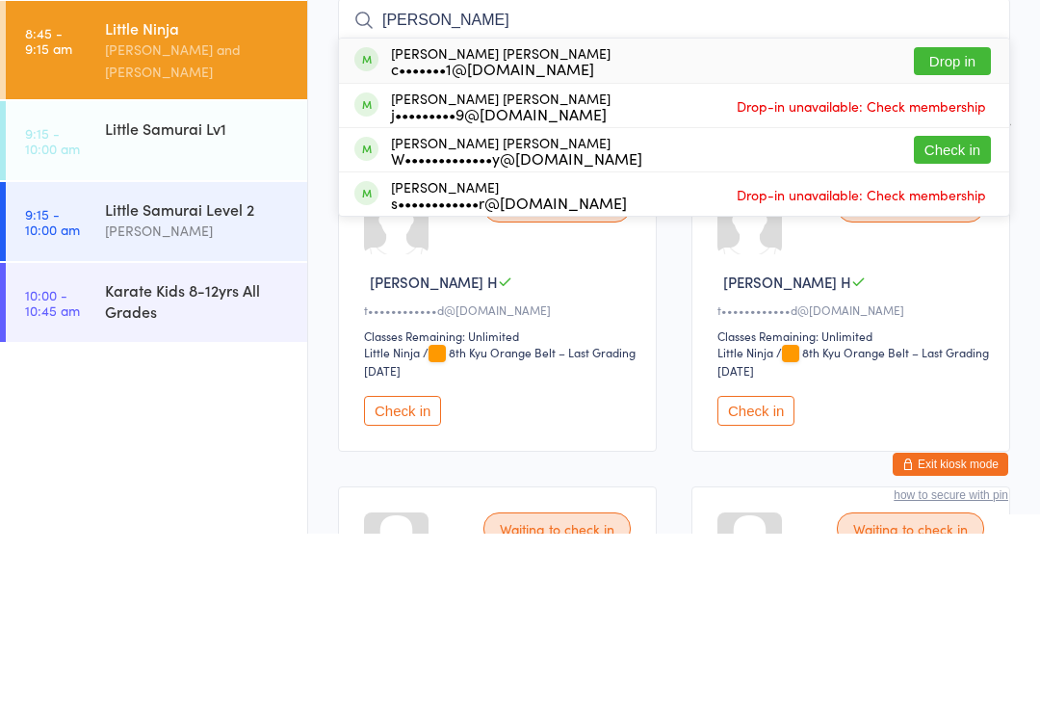
type input "[PERSON_NAME]"
click at [950, 310] on button "Check in" at bounding box center [952, 324] width 77 height 28
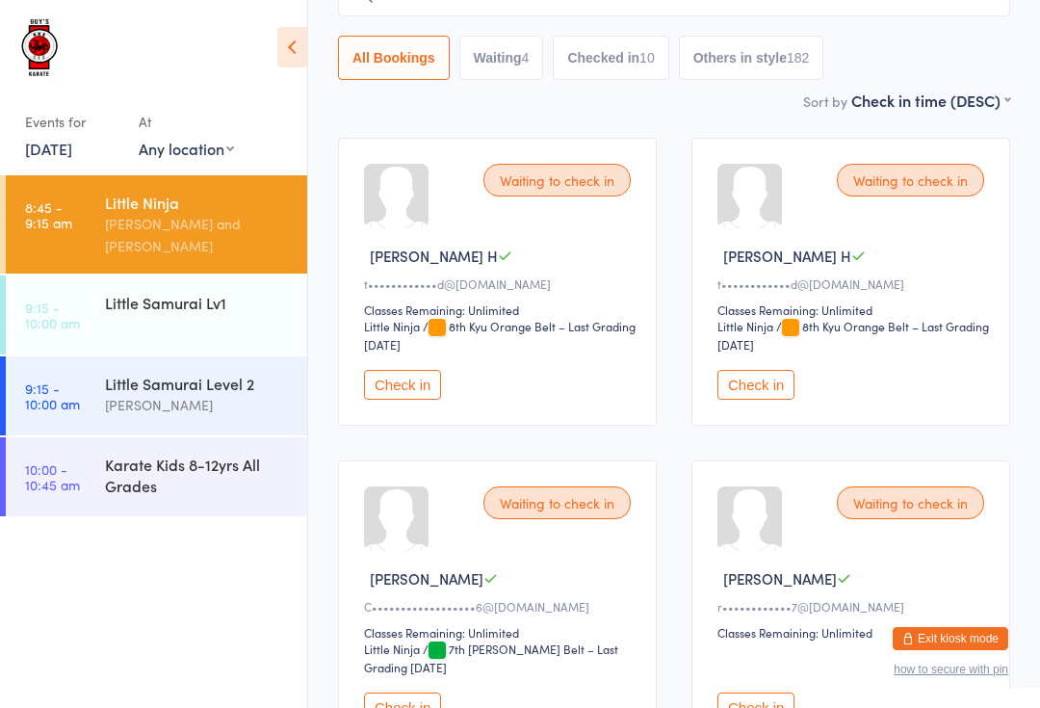
scroll to position [291, 0]
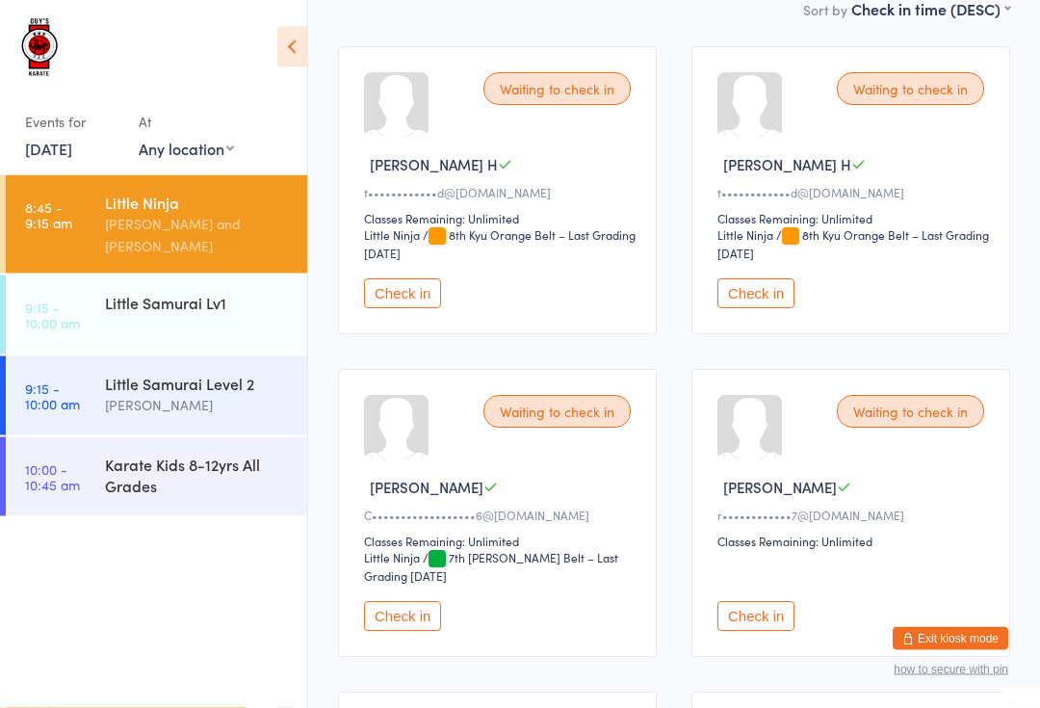
click at [418, 632] on button "Check in" at bounding box center [402, 617] width 77 height 30
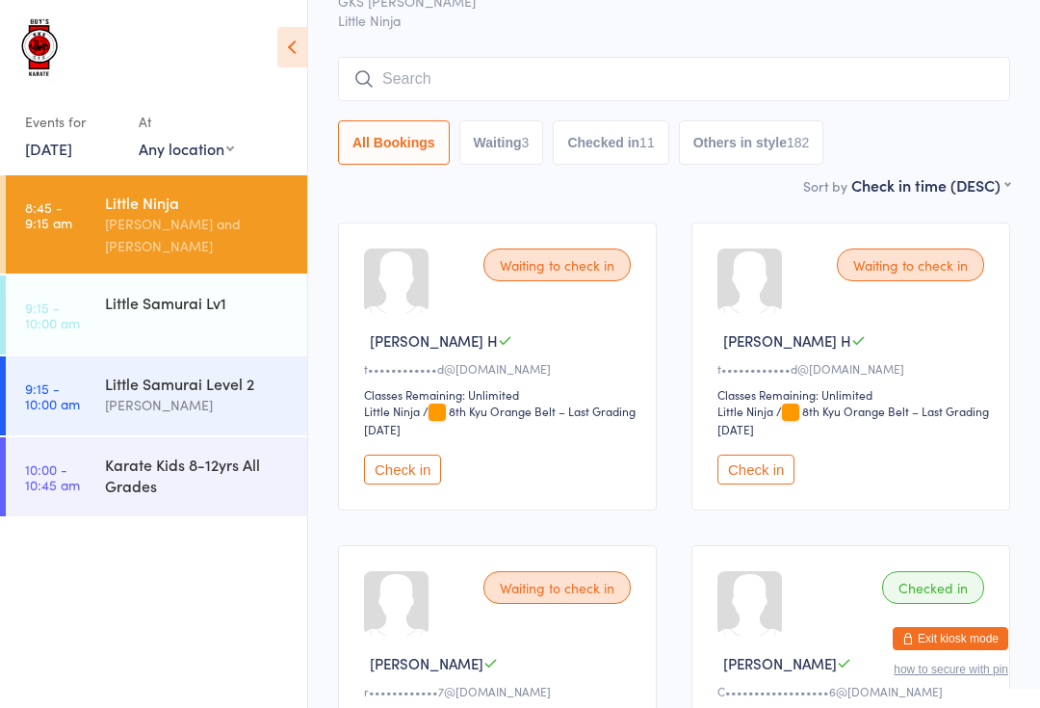
scroll to position [117, 0]
click at [399, 483] on button "Check in" at bounding box center [402, 469] width 77 height 30
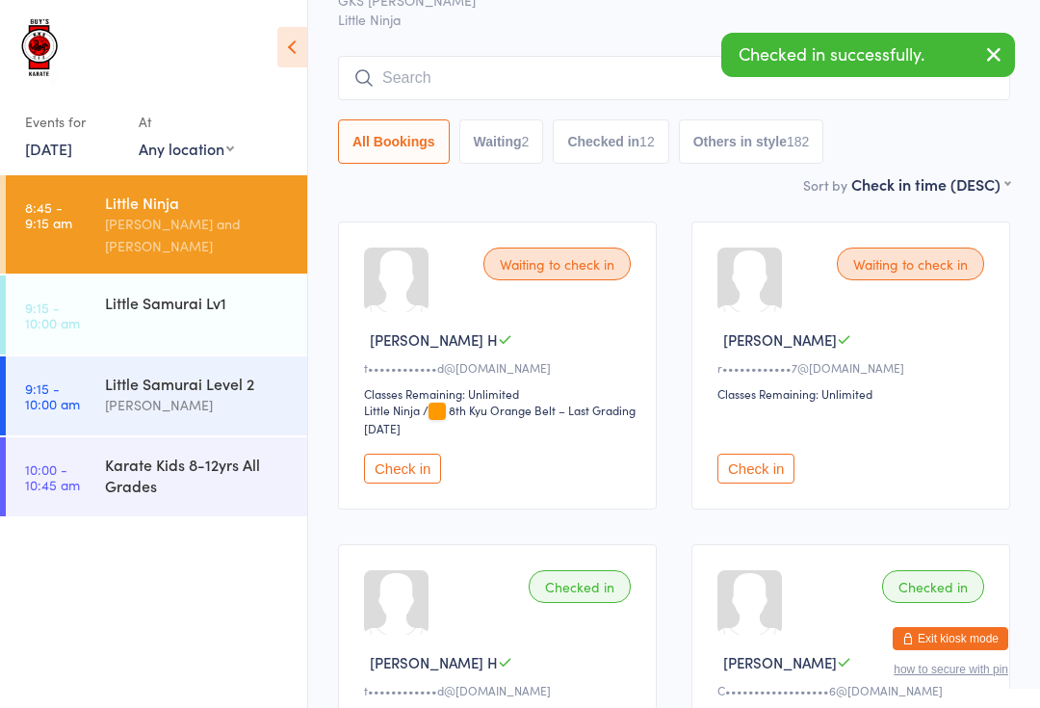
click at [412, 477] on button "Check in" at bounding box center [402, 469] width 77 height 30
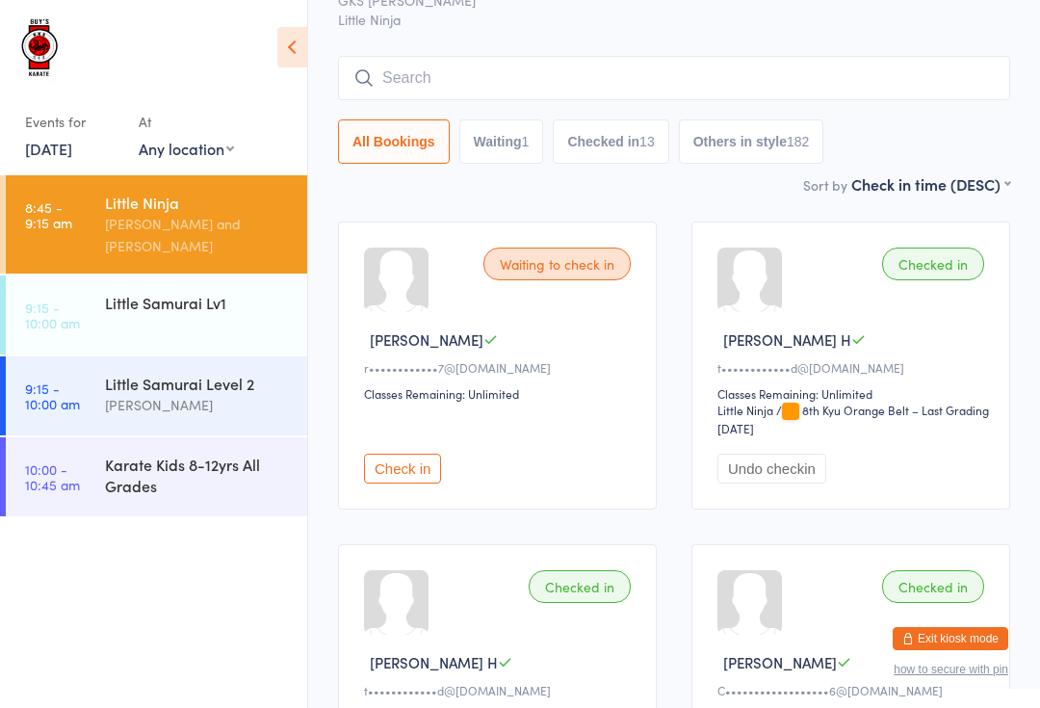
click at [213, 490] on div "Karate Kids 8-12yrs All Grades" at bounding box center [206, 474] width 202 height 75
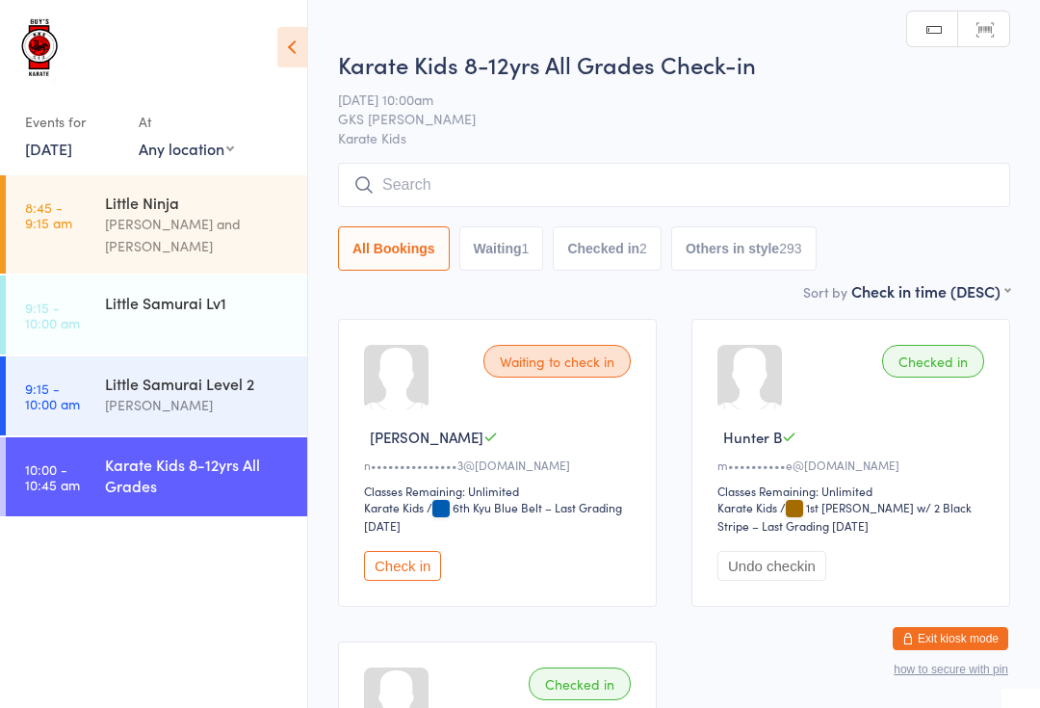
click at [759, 188] on input "search" at bounding box center [674, 185] width 672 height 44
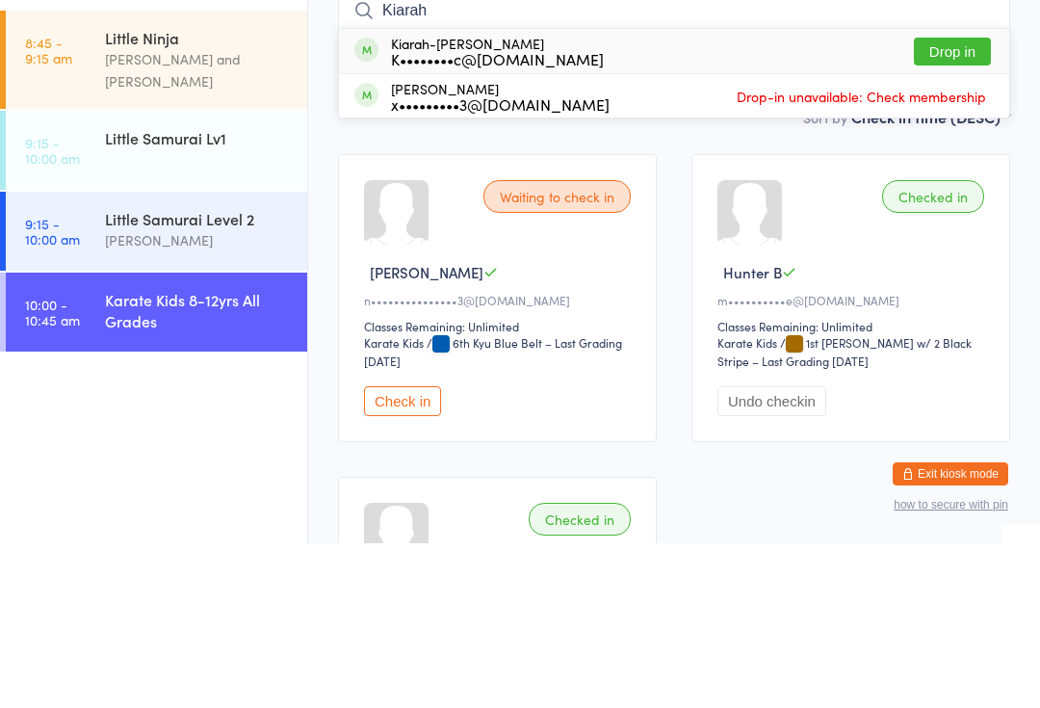
type input "Kiarah"
click at [961, 202] on button "Drop in" at bounding box center [952, 216] width 77 height 28
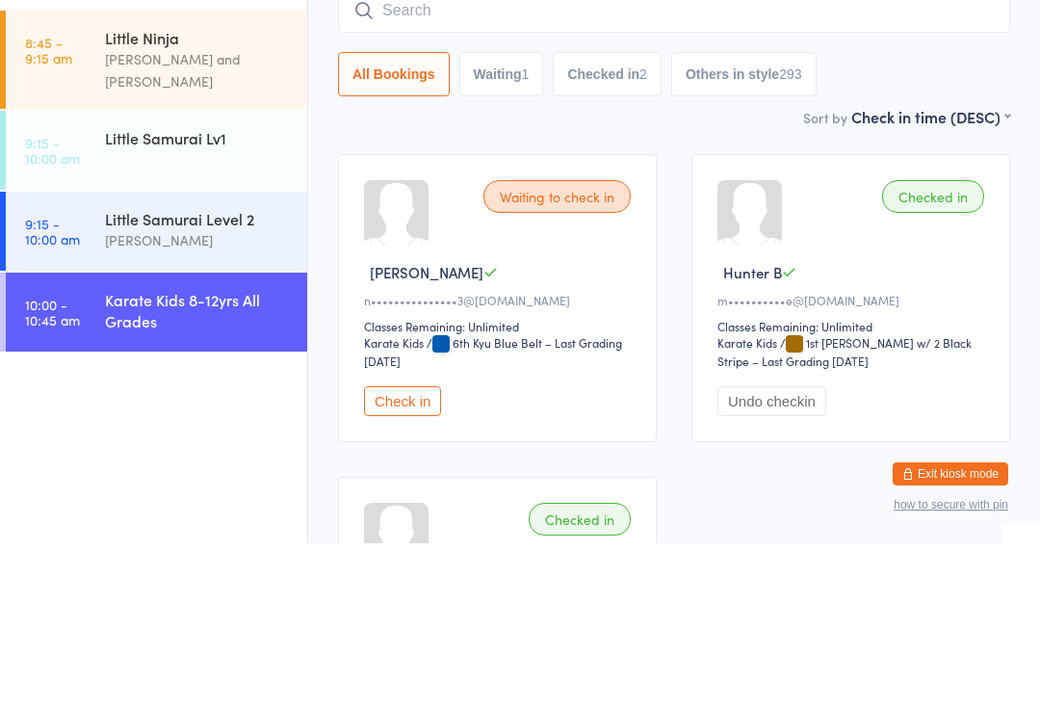
click at [257, 394] on div "[PERSON_NAME]" at bounding box center [198, 405] width 186 height 22
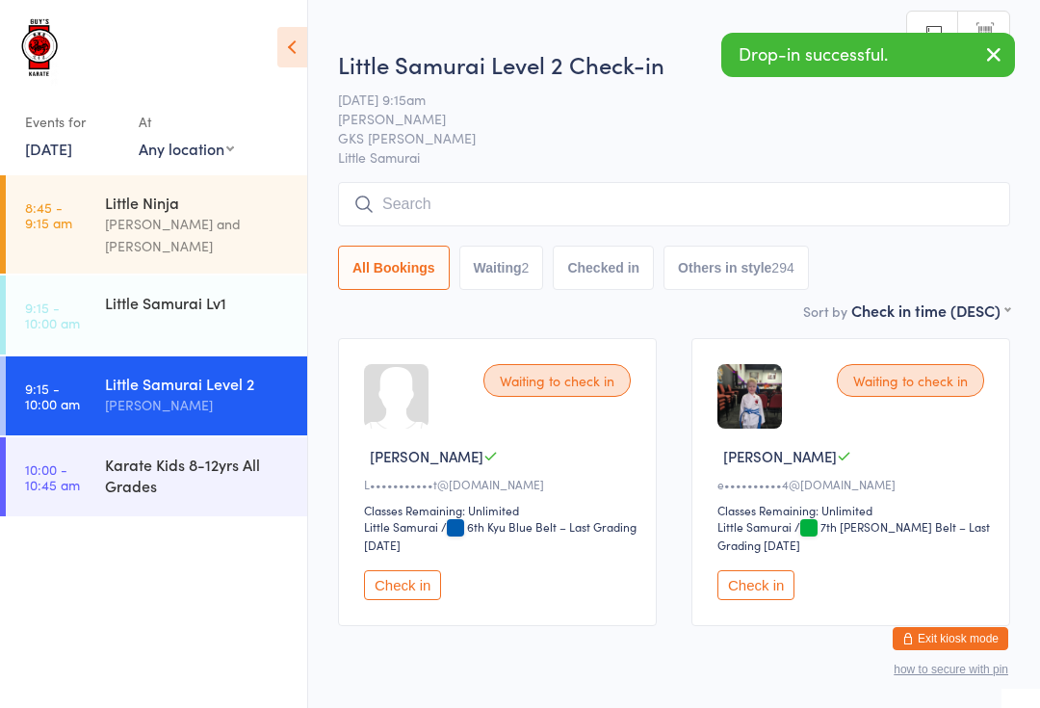
click at [668, 197] on input "search" at bounding box center [674, 204] width 672 height 44
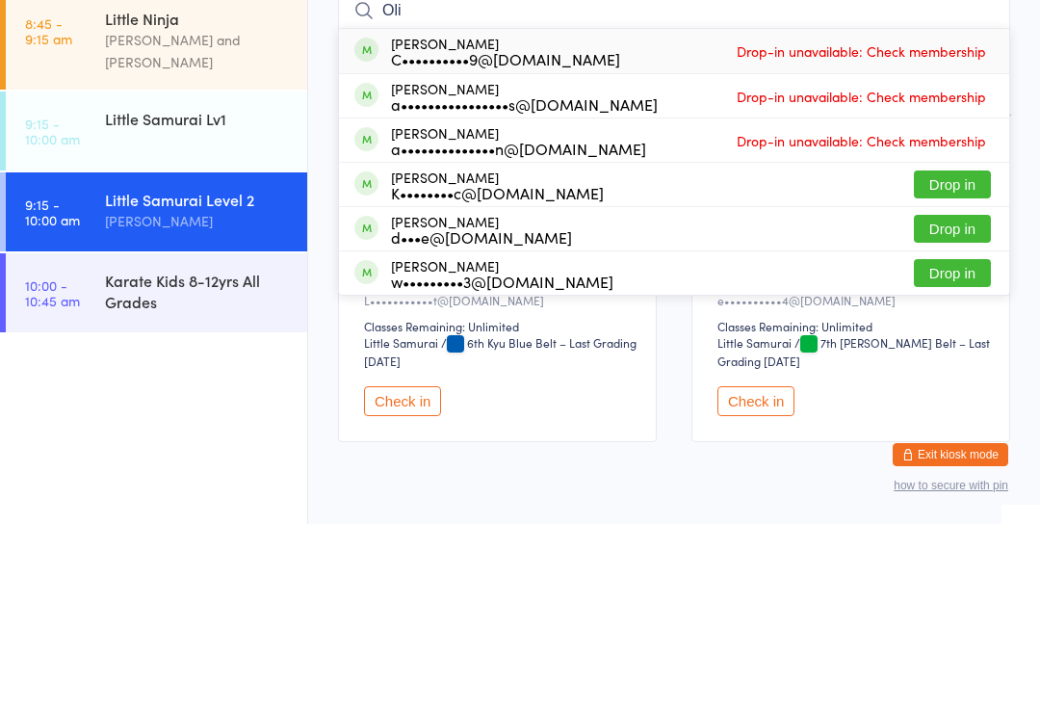
type input "Oli"
click at [948, 355] on button "Drop in" at bounding box center [952, 369] width 77 height 28
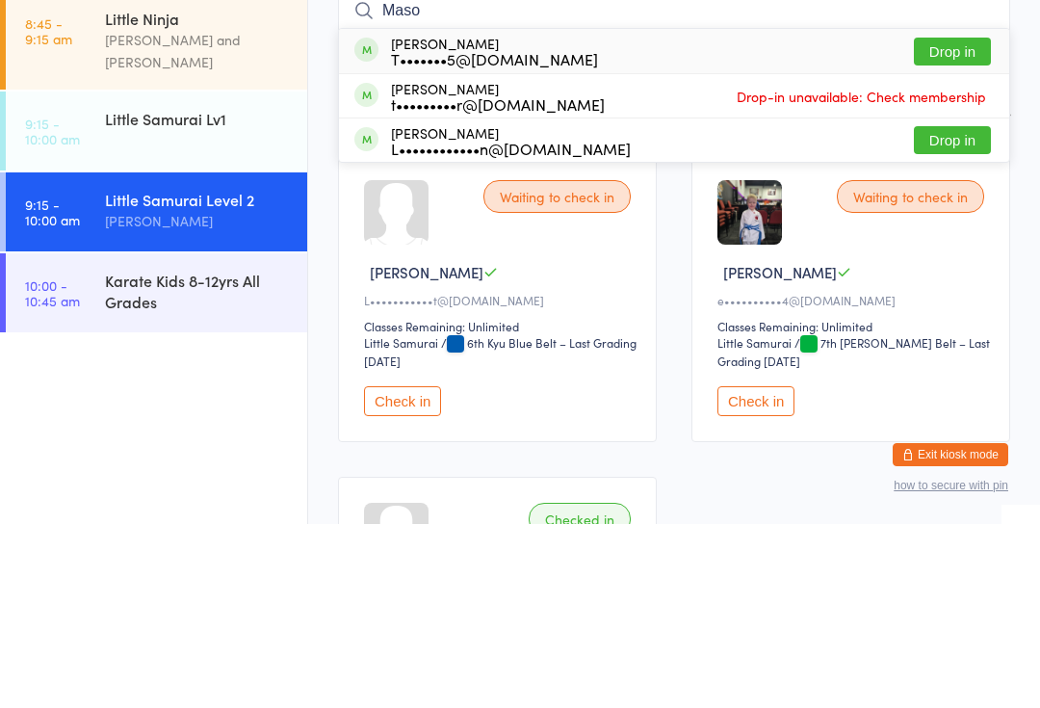
type input "Maso"
click at [954, 222] on button "Drop in" at bounding box center [952, 236] width 77 height 28
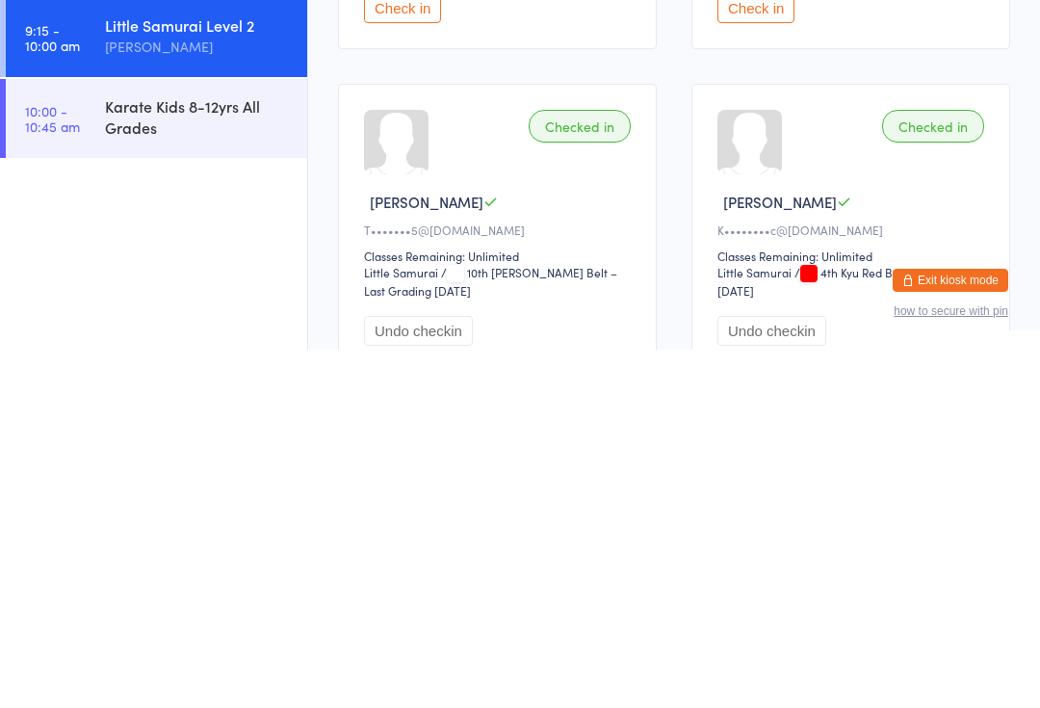
scroll to position [372, 0]
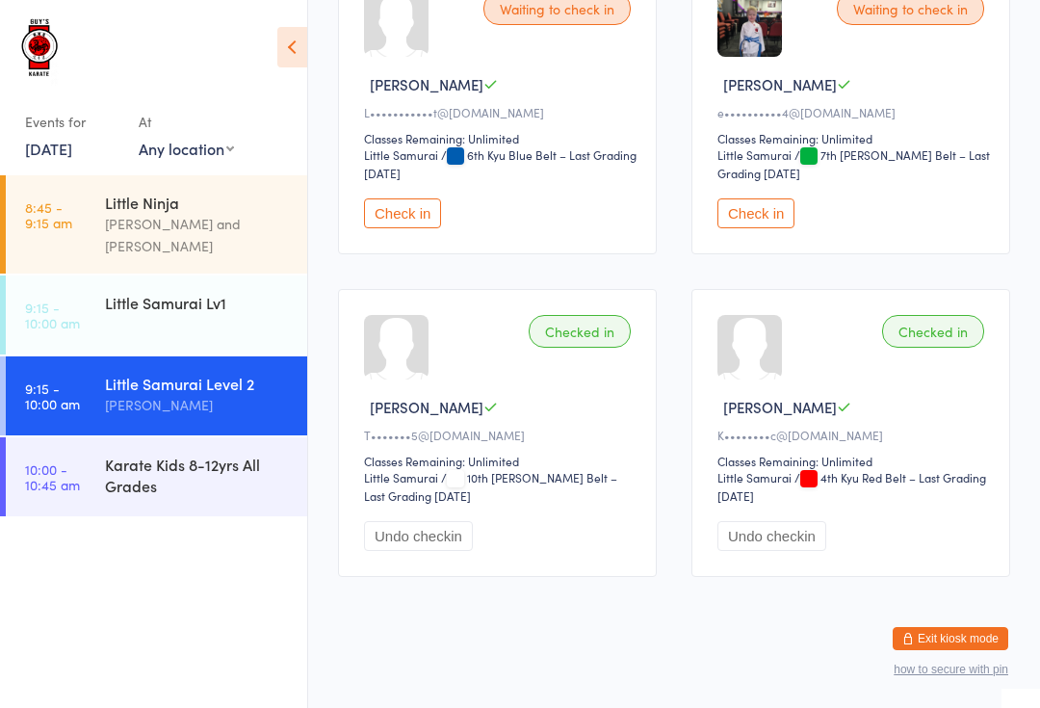
click at [164, 303] on div "Little Samurai Lv1" at bounding box center [206, 303] width 202 height 54
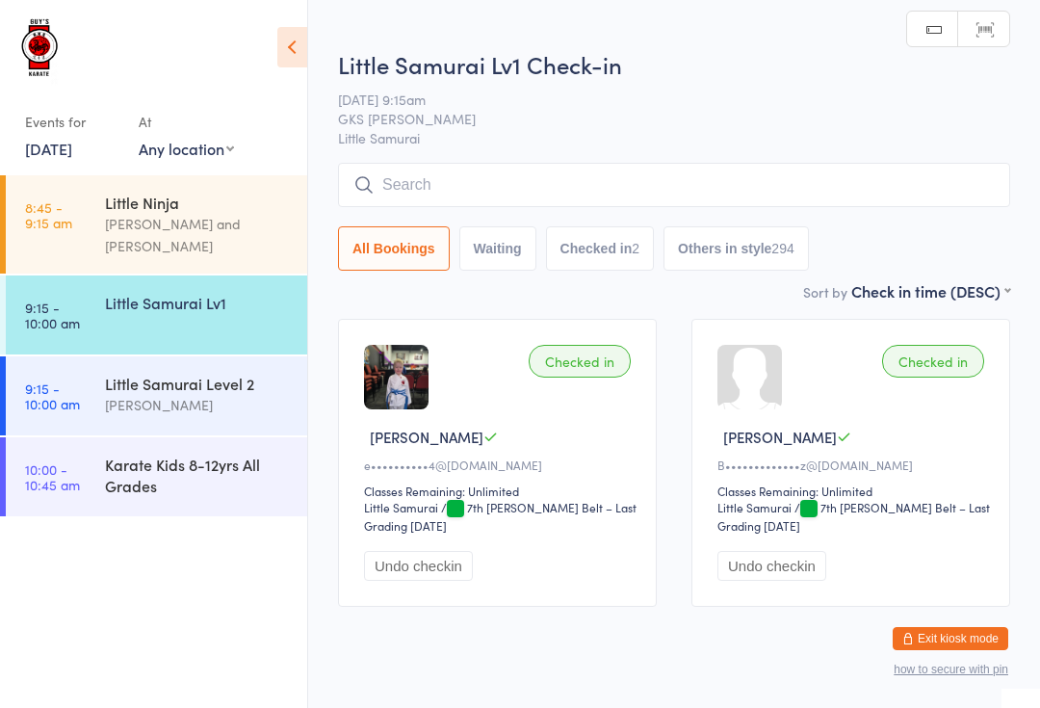
click at [486, 188] on input "search" at bounding box center [674, 185] width 672 height 44
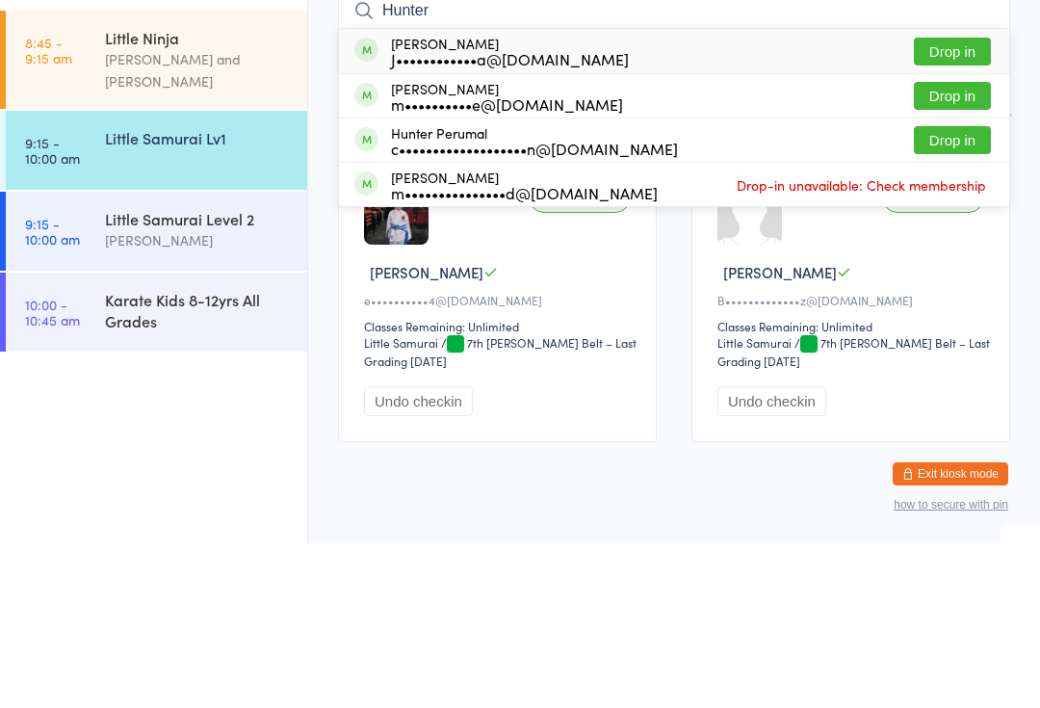
type input "Hunter"
click at [953, 291] on button "Drop in" at bounding box center [952, 305] width 77 height 28
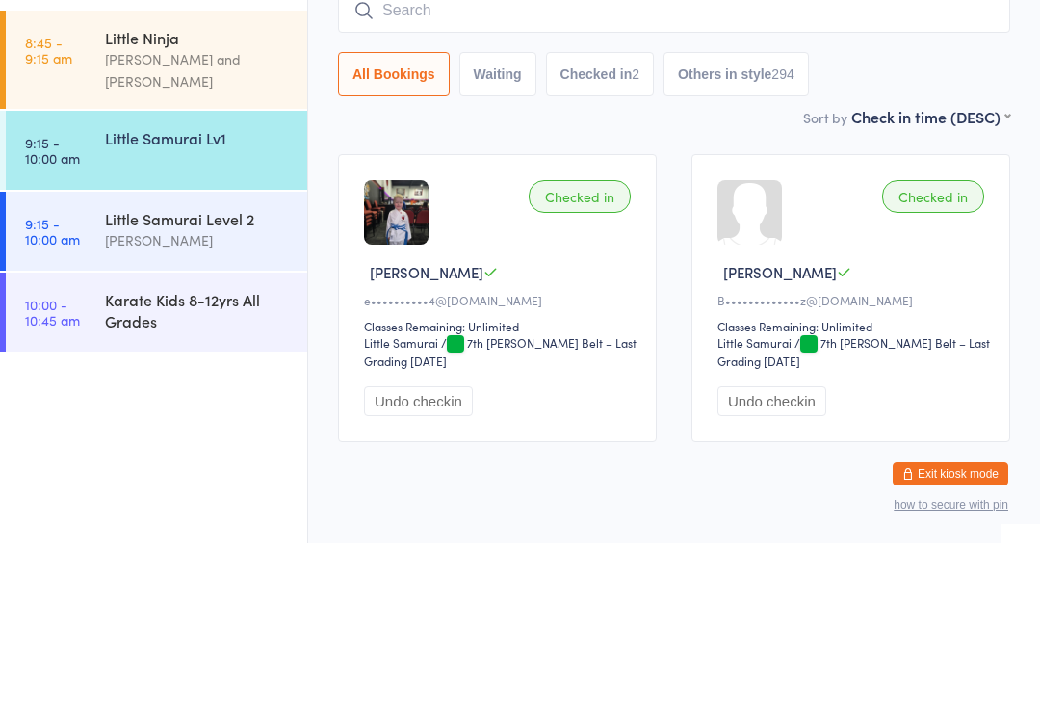
scroll to position [58, 0]
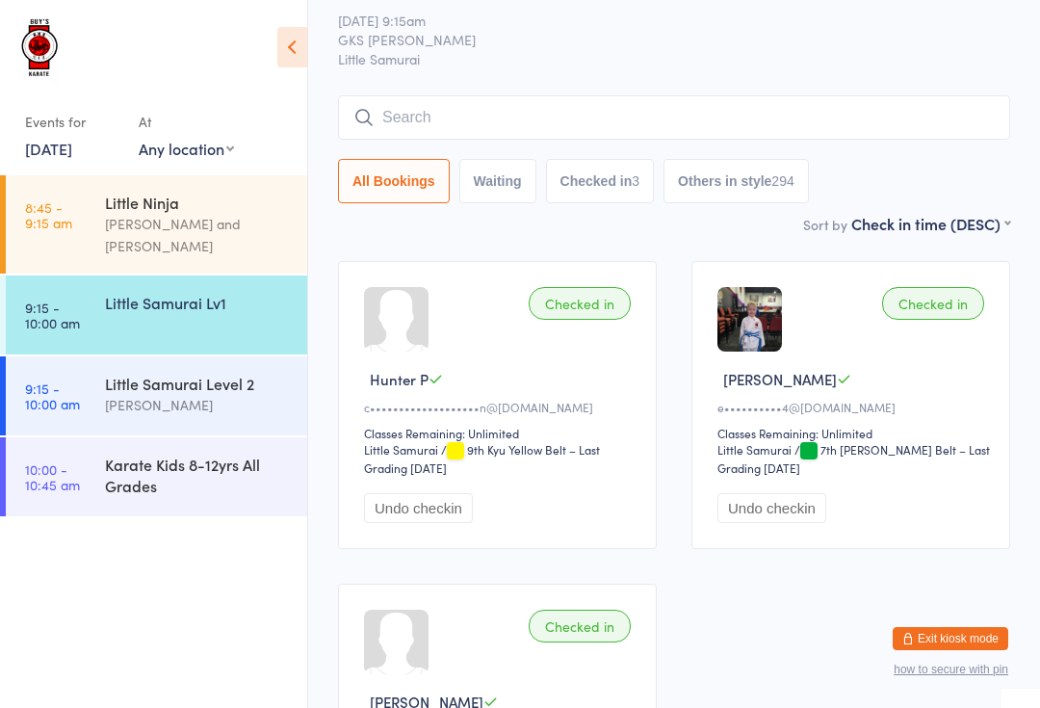
click at [169, 373] on div "Little Samurai Level 2" at bounding box center [198, 383] width 186 height 21
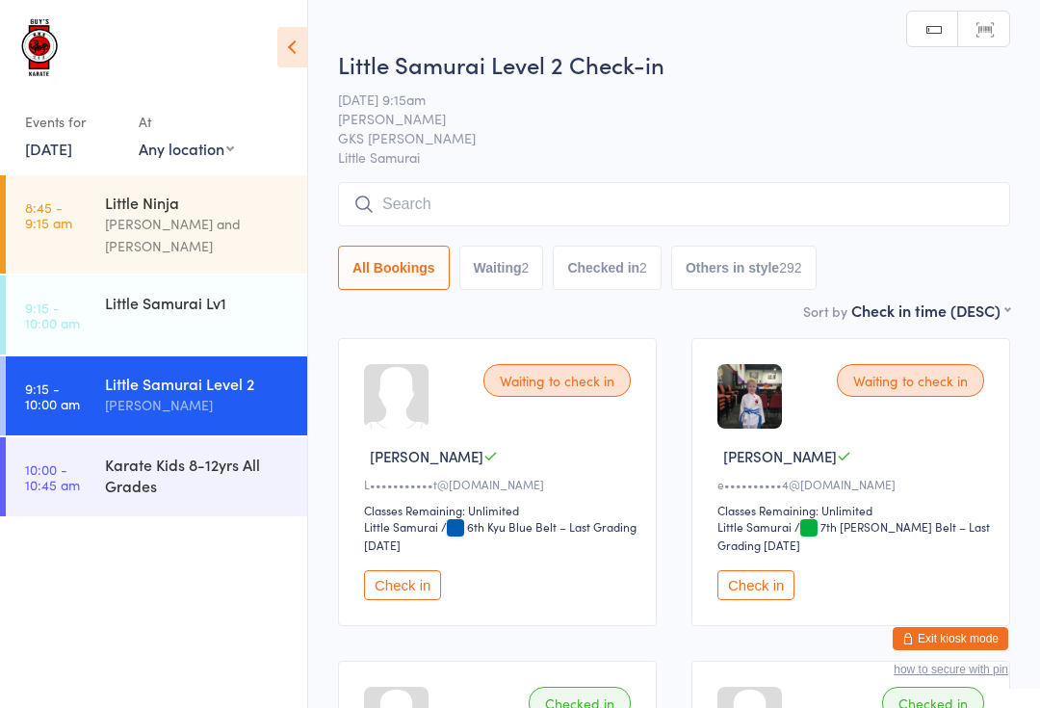
click at [412, 192] on input "search" at bounding box center [674, 204] width 672 height 44
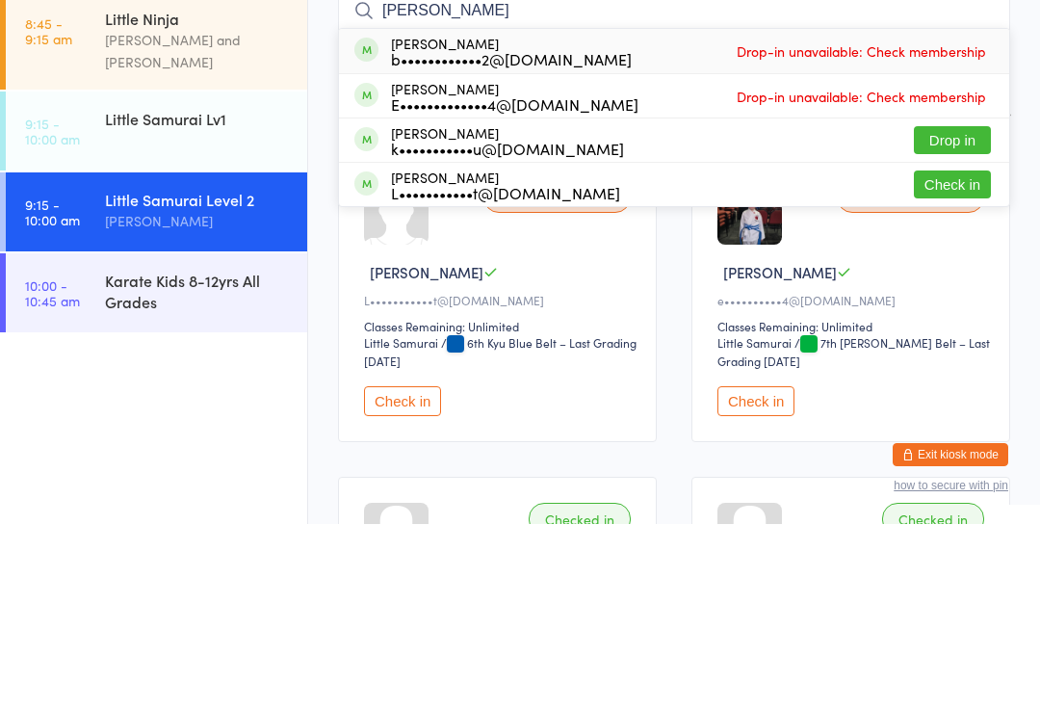
type input "[PERSON_NAME]"
click at [942, 355] on button "Check in" at bounding box center [952, 369] width 77 height 28
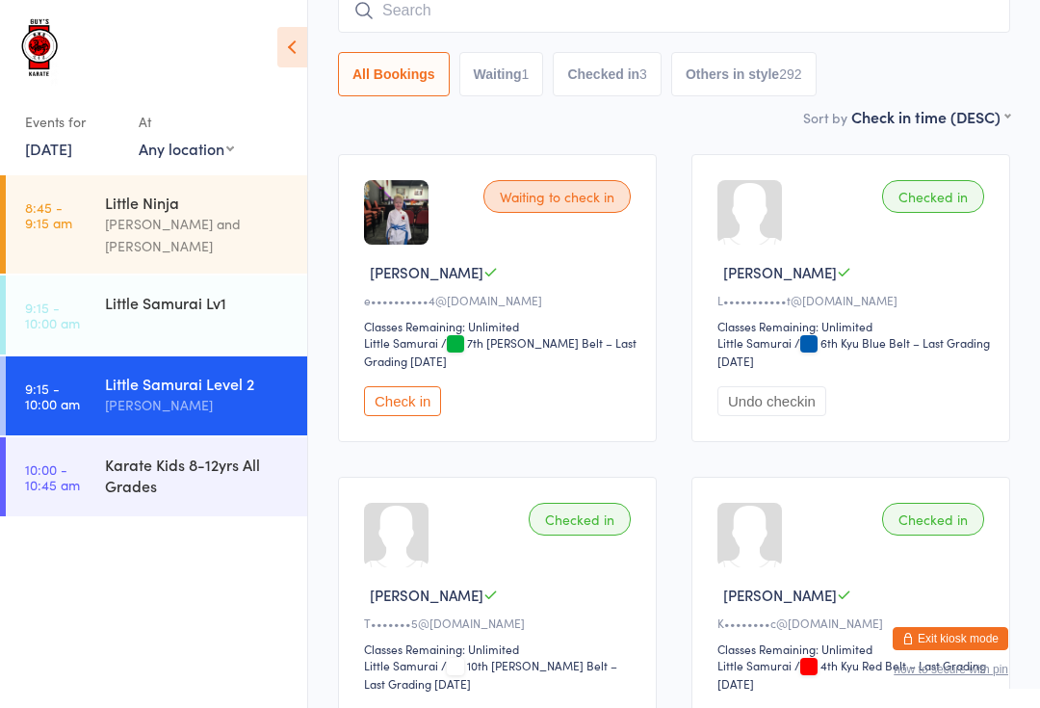
click at [195, 292] on div "Little Samurai Lv1" at bounding box center [198, 302] width 186 height 21
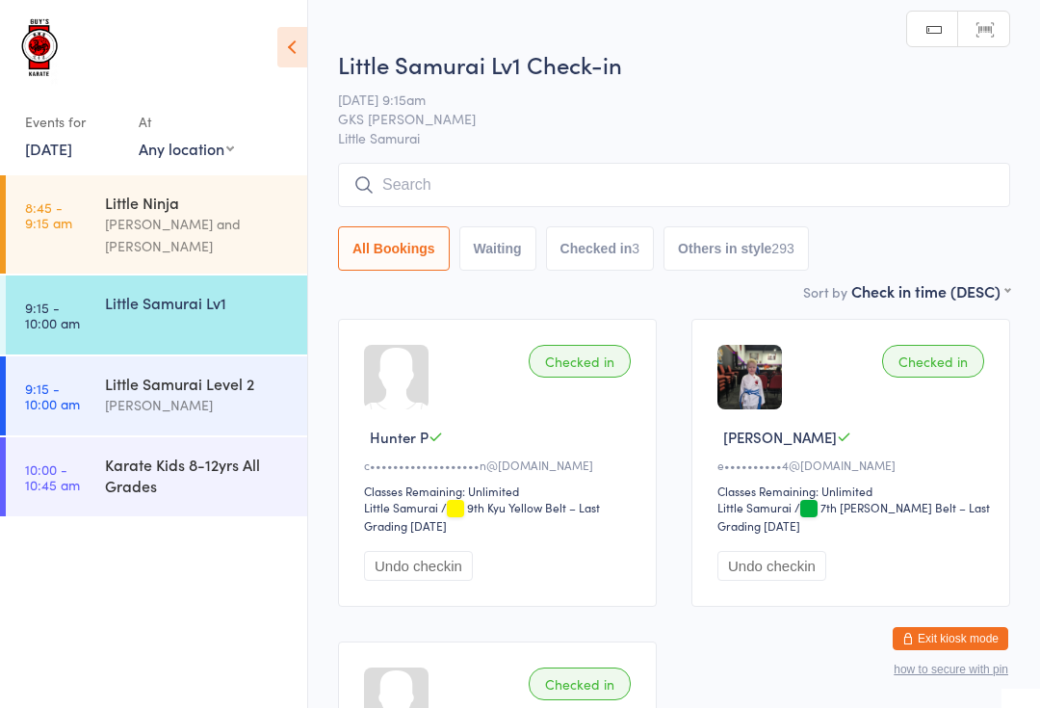
click at [585, 168] on input "search" at bounding box center [674, 185] width 672 height 44
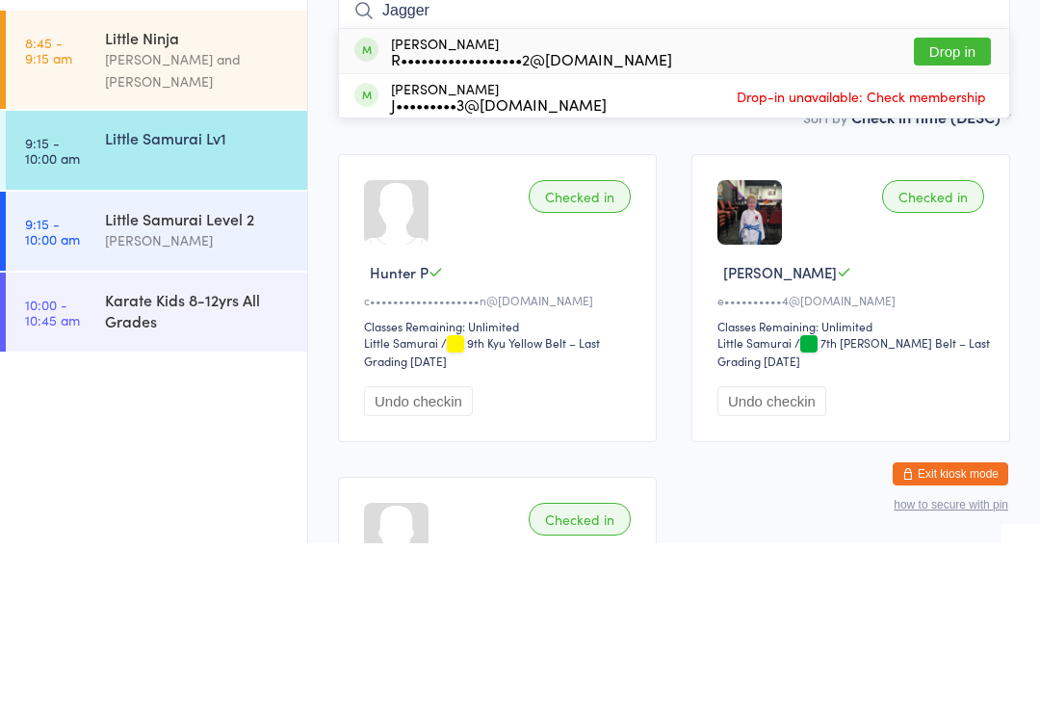
type input "Jagger"
click at [584, 216] on div "R••••••••••••••••••2@[DOMAIN_NAME]" at bounding box center [531, 223] width 281 height 15
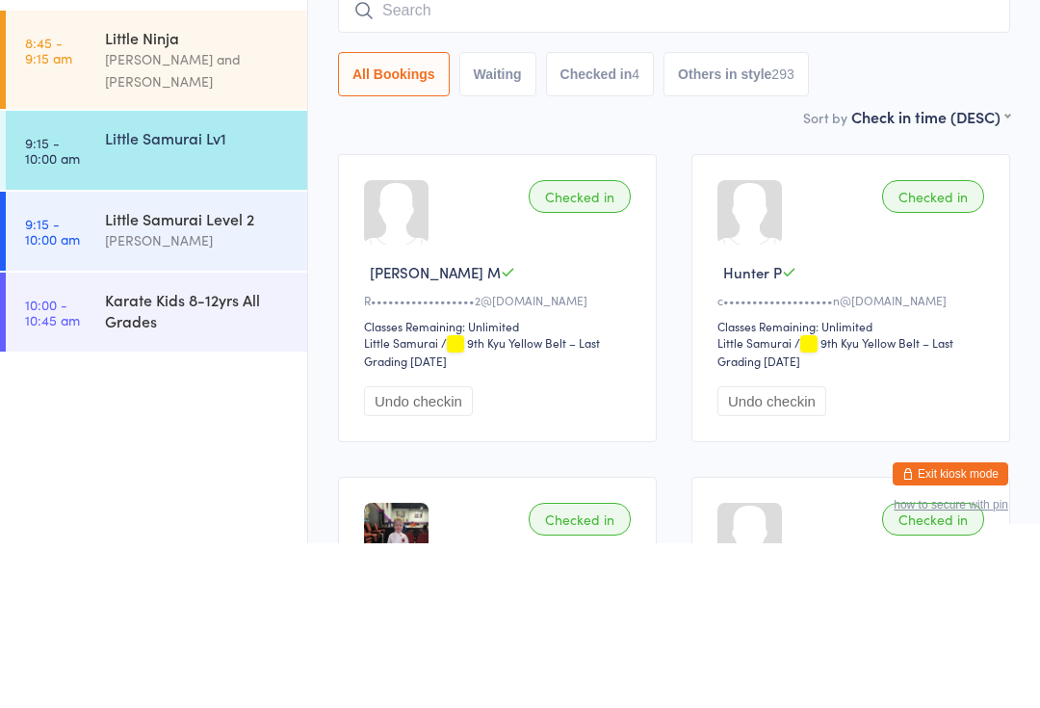
click at [237, 373] on div "Little Samurai Level 2" at bounding box center [198, 383] width 186 height 21
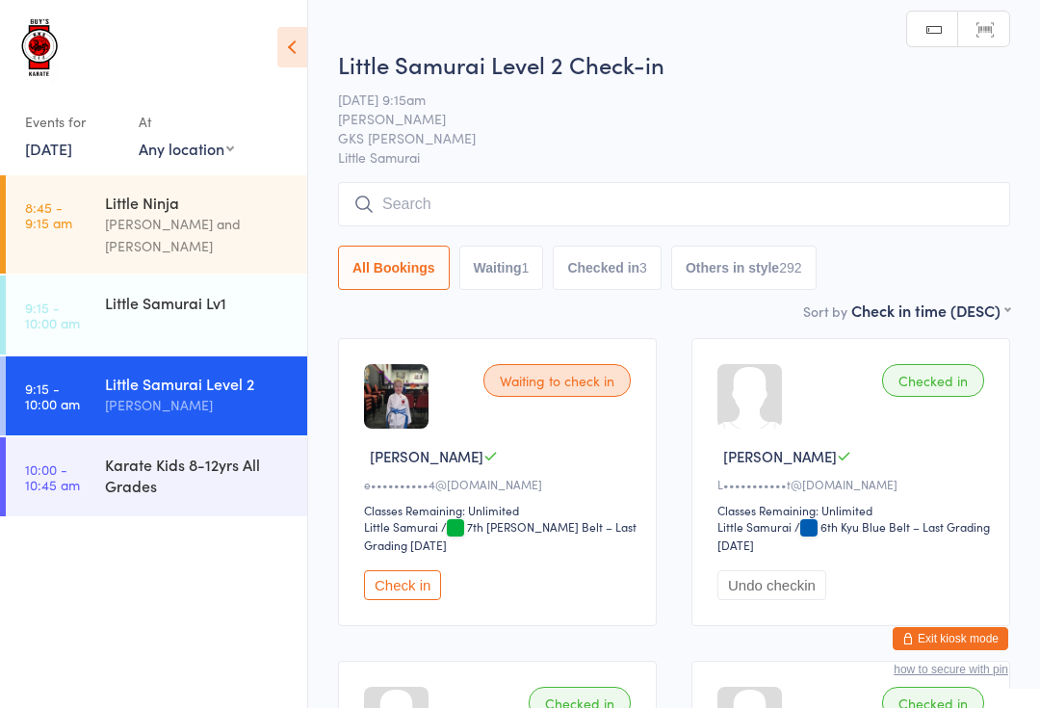
click at [589, 198] on input "search" at bounding box center [674, 204] width 672 height 44
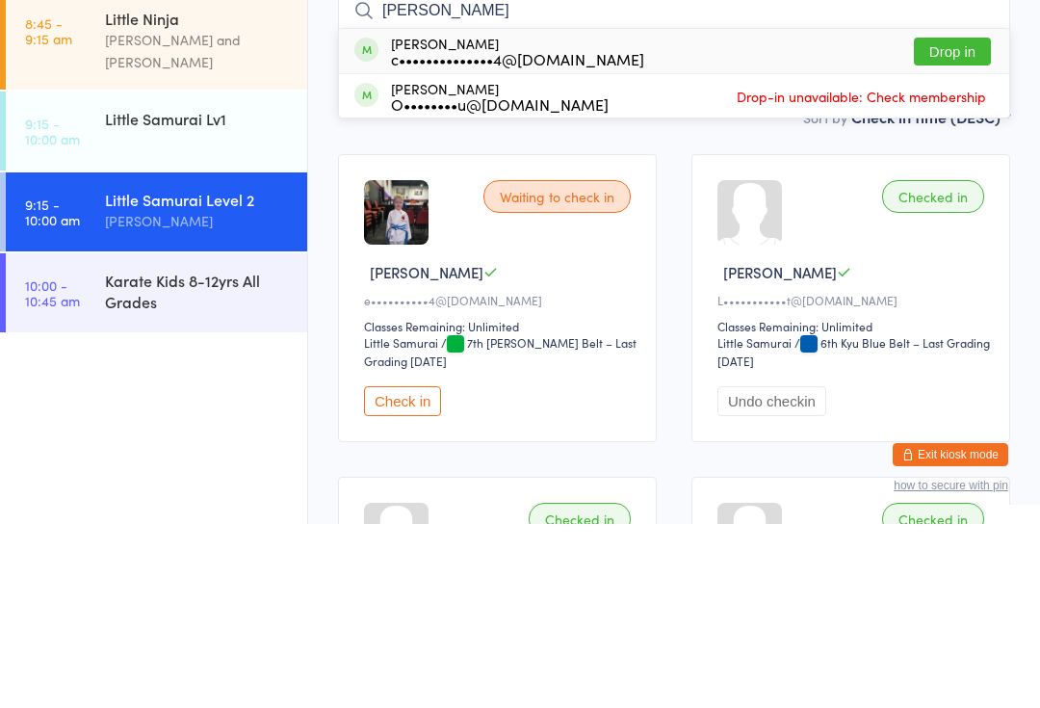
type input "[PERSON_NAME]"
click at [978, 222] on button "Drop in" at bounding box center [952, 236] width 77 height 28
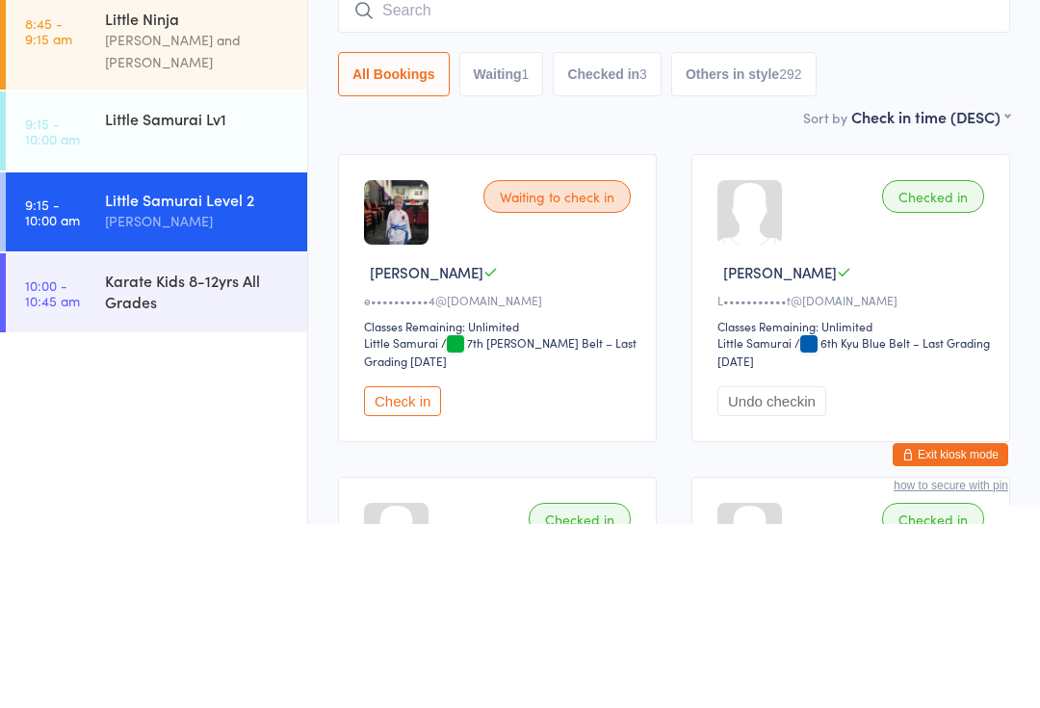
scroll to position [184, 0]
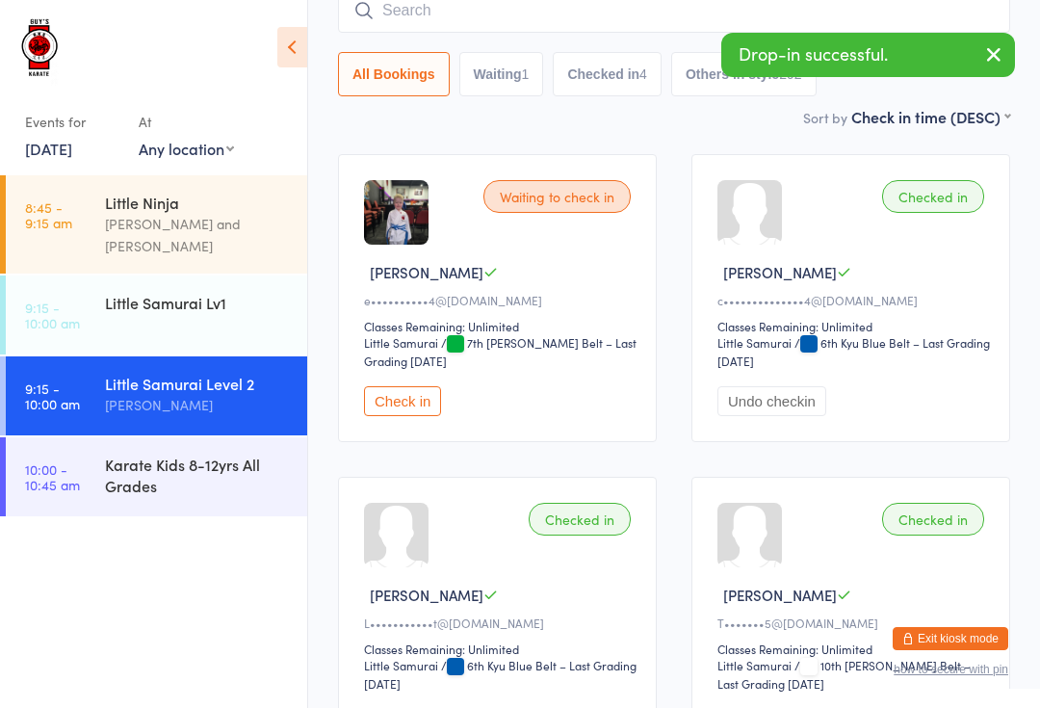
click at [227, 456] on div "Karate Kids 8-12yrs All Grades" at bounding box center [198, 475] width 186 height 42
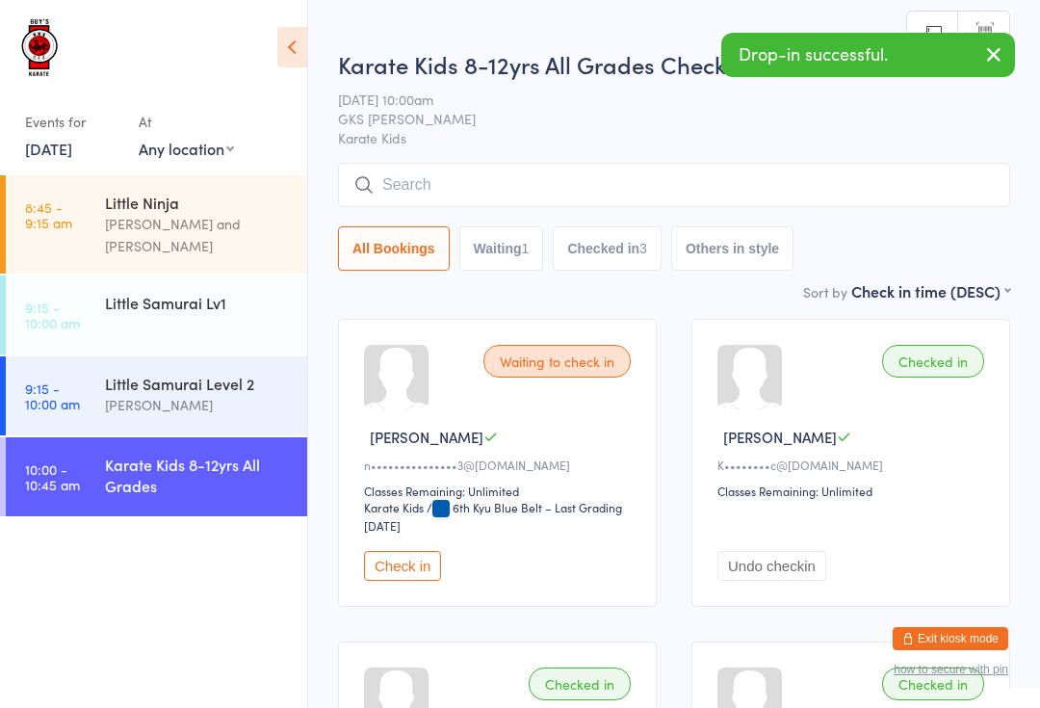
click at [525, 199] on input "search" at bounding box center [674, 185] width 672 height 44
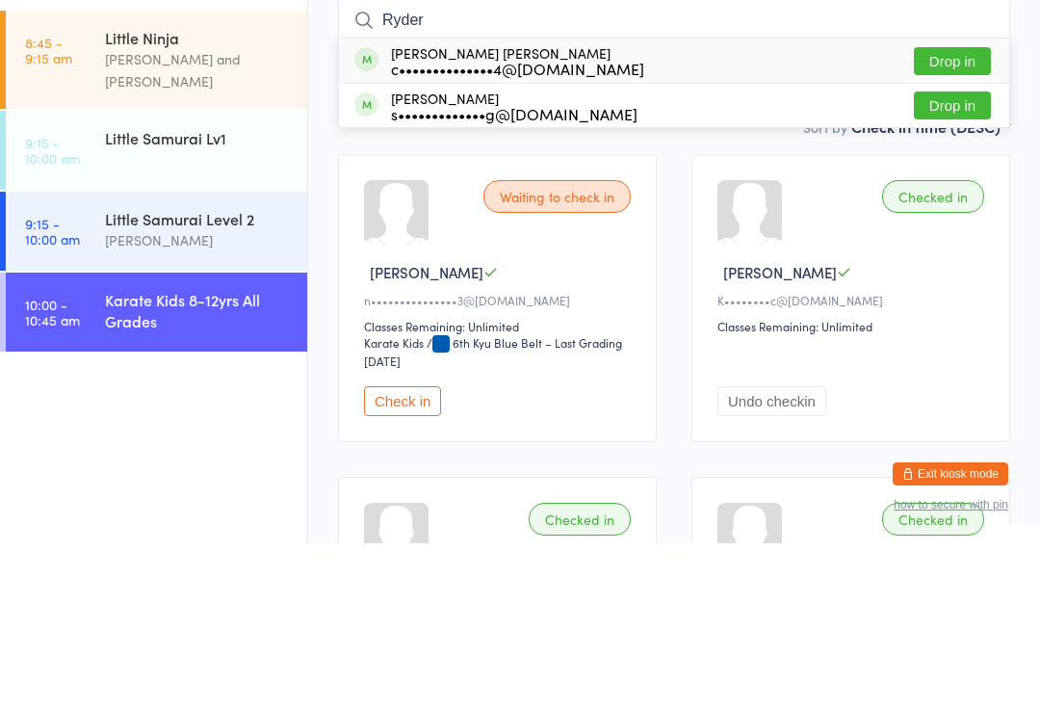
type input "Ryder"
click at [961, 212] on button "Drop in" at bounding box center [952, 226] width 77 height 28
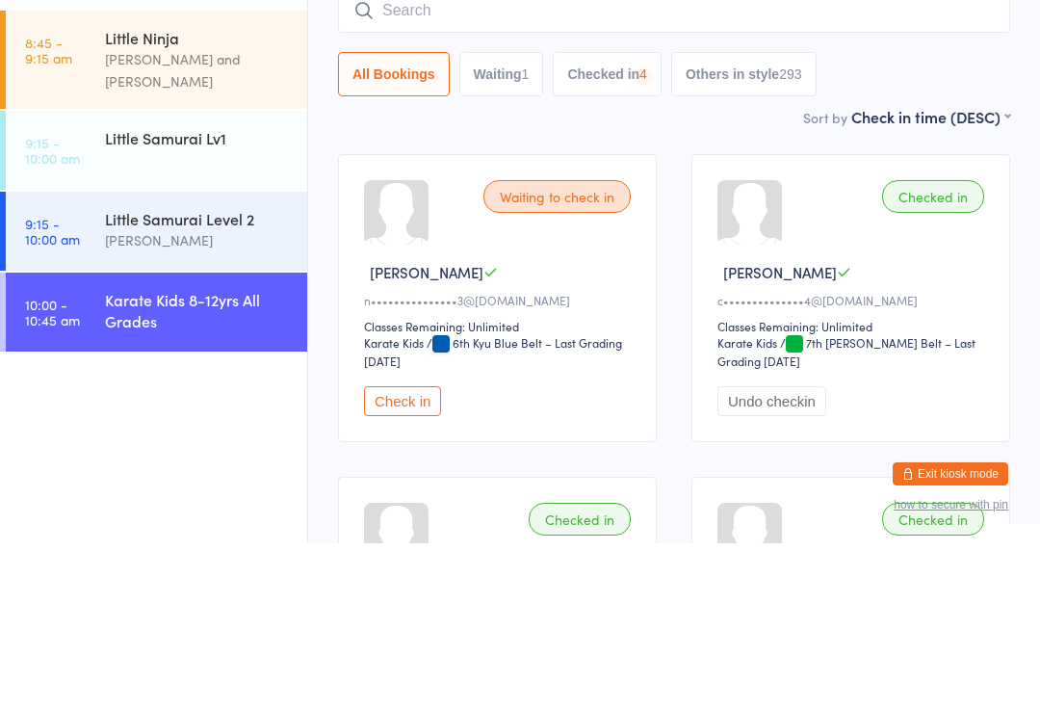
click at [246, 292] on div "Little Samurai Lv1" at bounding box center [198, 302] width 186 height 21
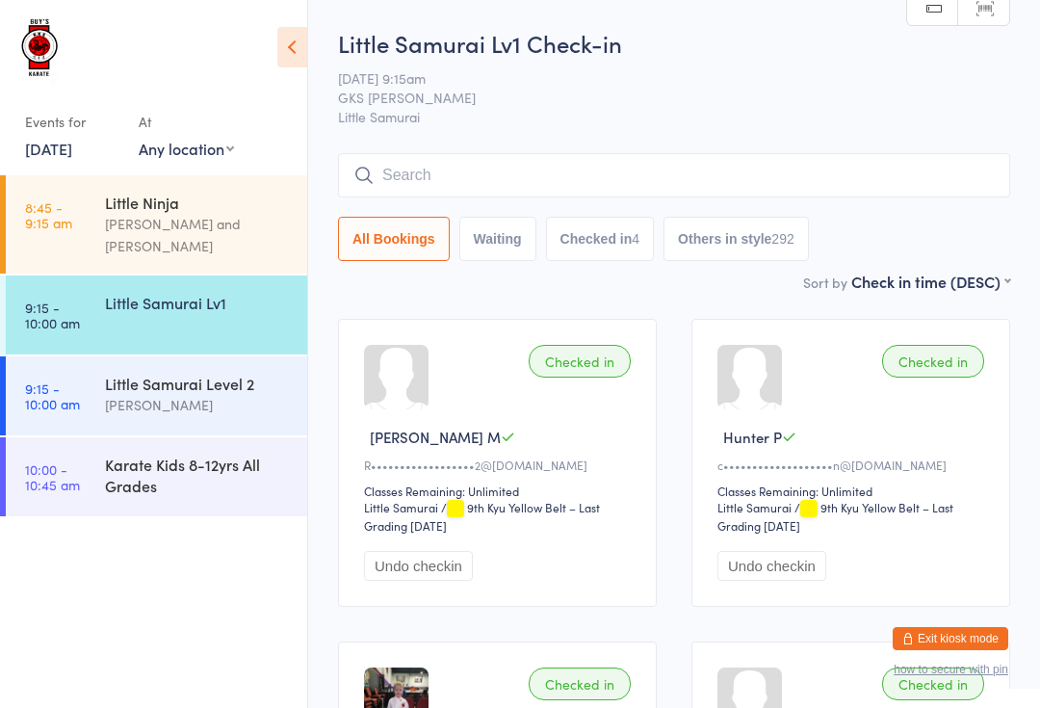
click at [141, 394] on div "[PERSON_NAME]" at bounding box center [198, 405] width 186 height 22
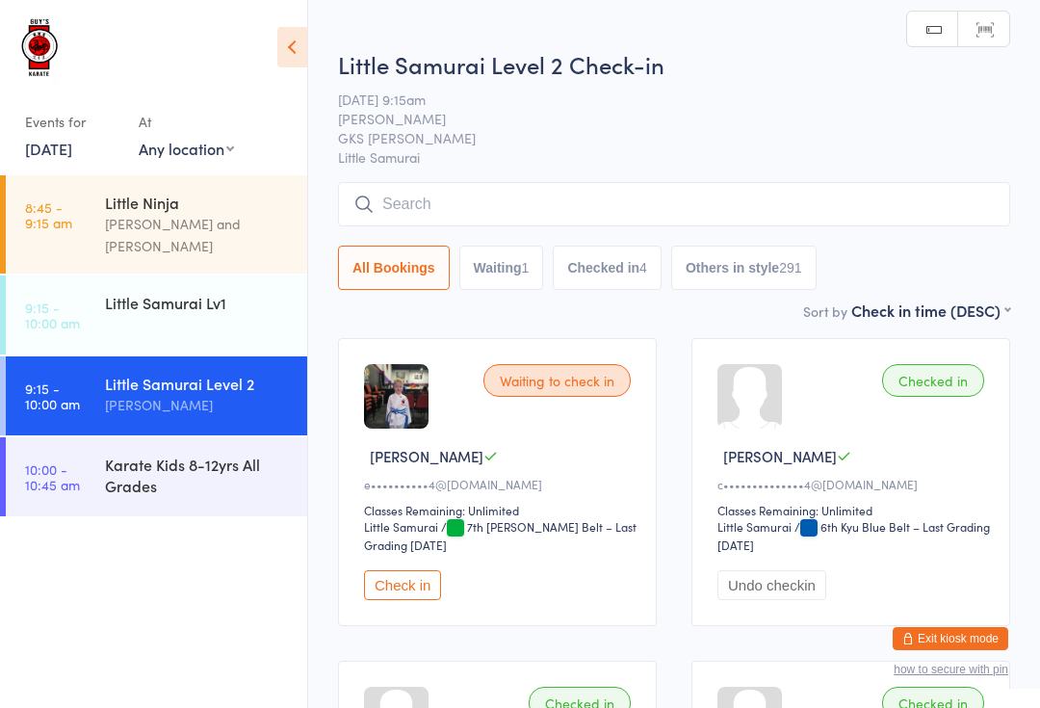
click at [526, 216] on input "search" at bounding box center [674, 204] width 672 height 44
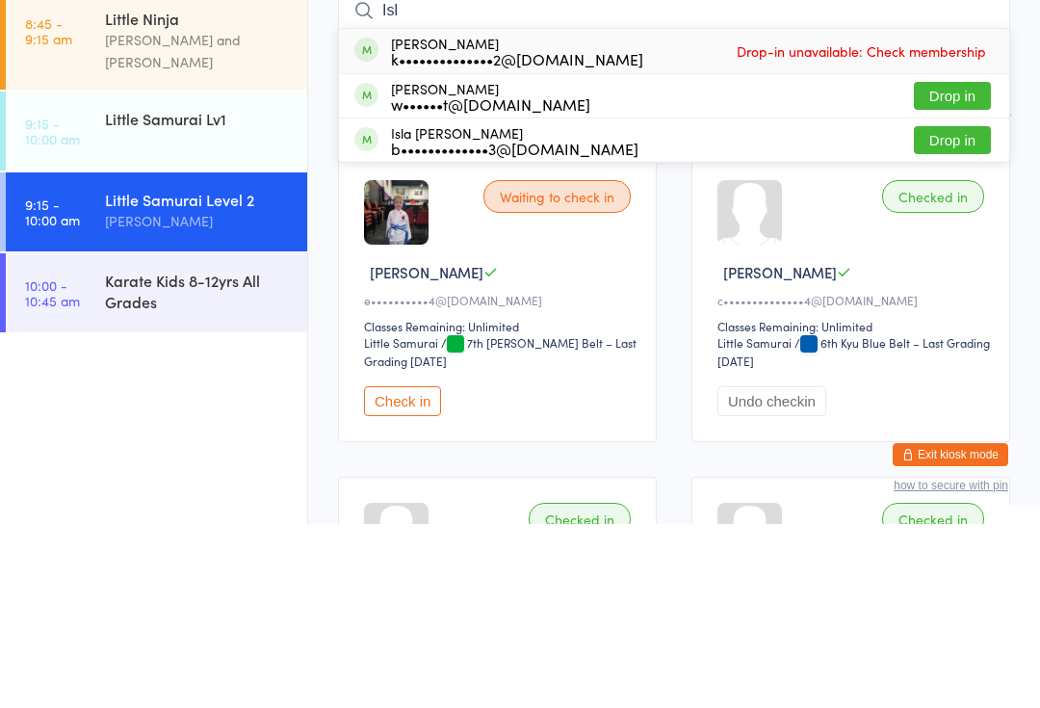
type input "Isl"
click at [966, 310] on button "Drop in" at bounding box center [952, 324] width 77 height 28
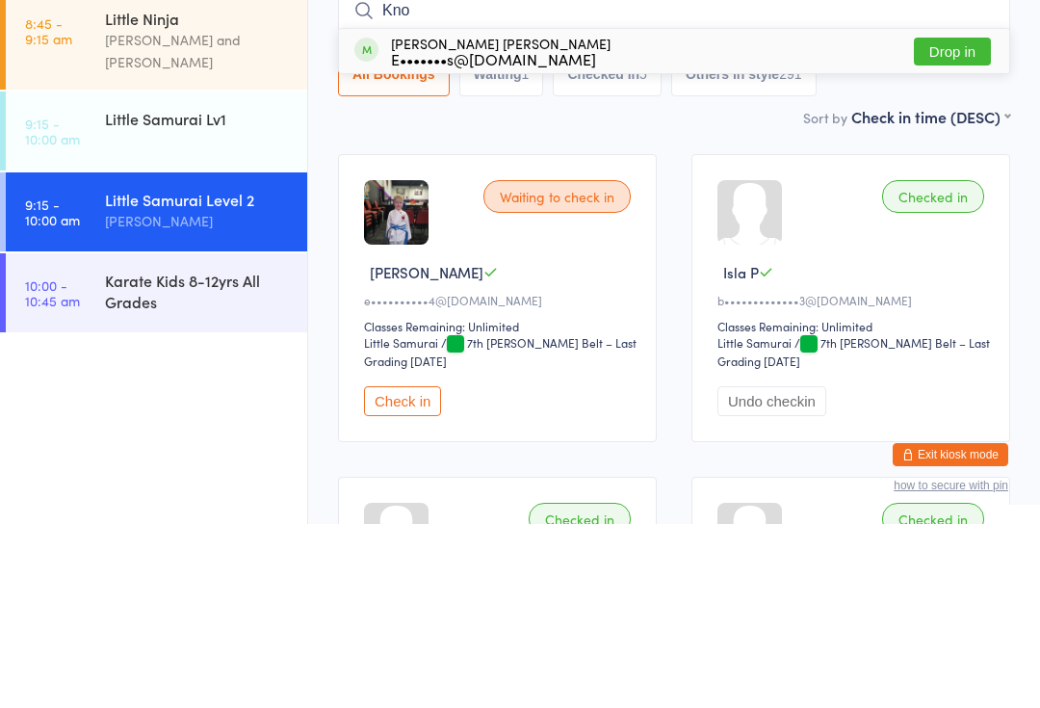
type input "Kno"
click at [508, 220] on div "[PERSON_NAME] [PERSON_NAME] E•••••••s@[DOMAIN_NAME]" at bounding box center [501, 235] width 220 height 31
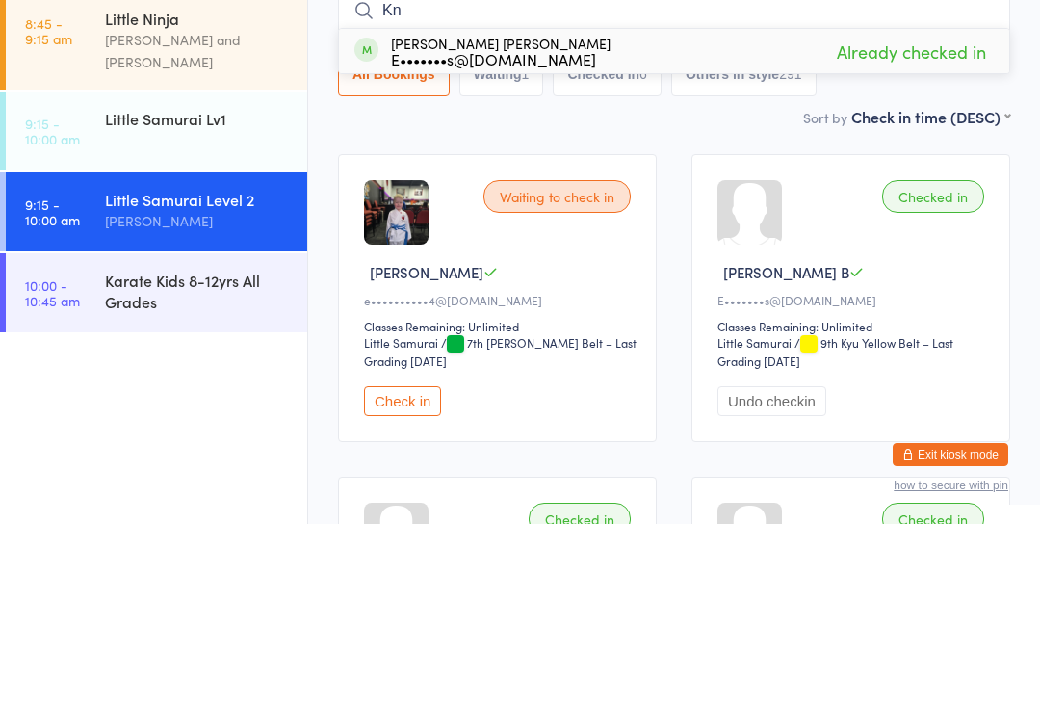
type input "K"
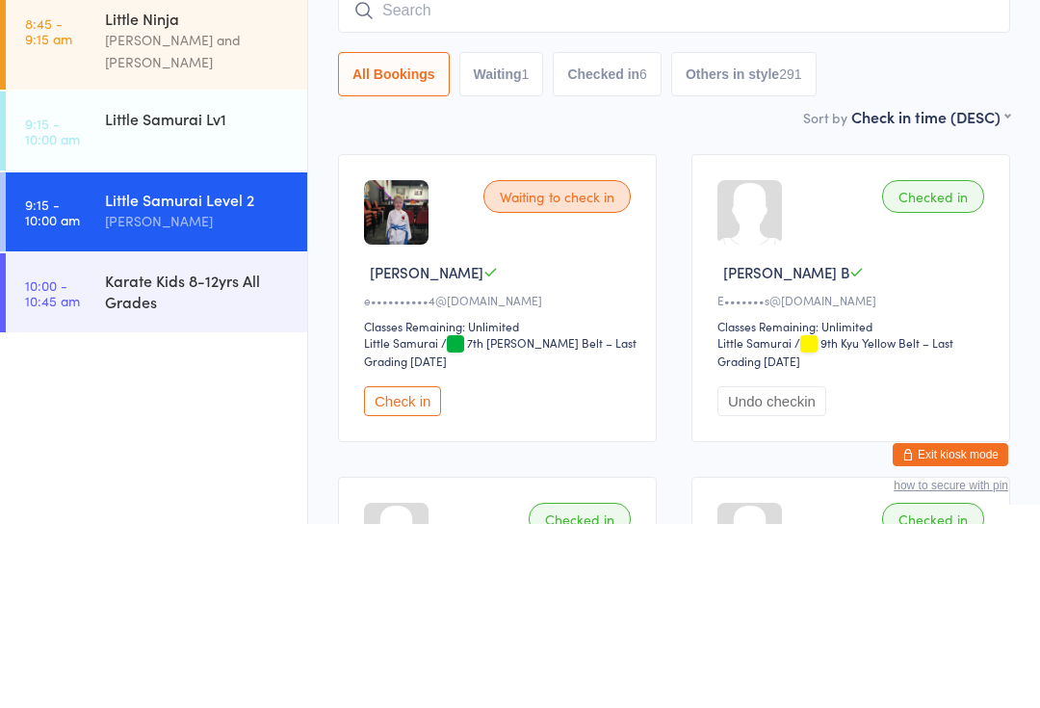
click at [122, 292] on div "Little Samurai Lv1" at bounding box center [198, 302] width 186 height 21
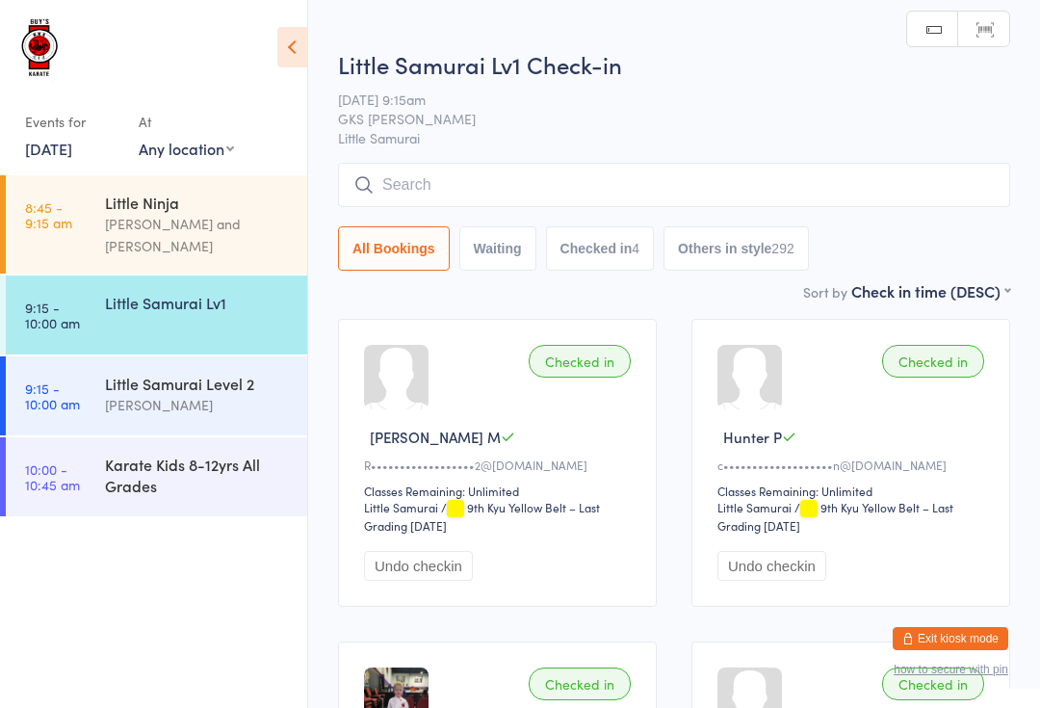
click at [427, 169] on input "search" at bounding box center [674, 185] width 672 height 44
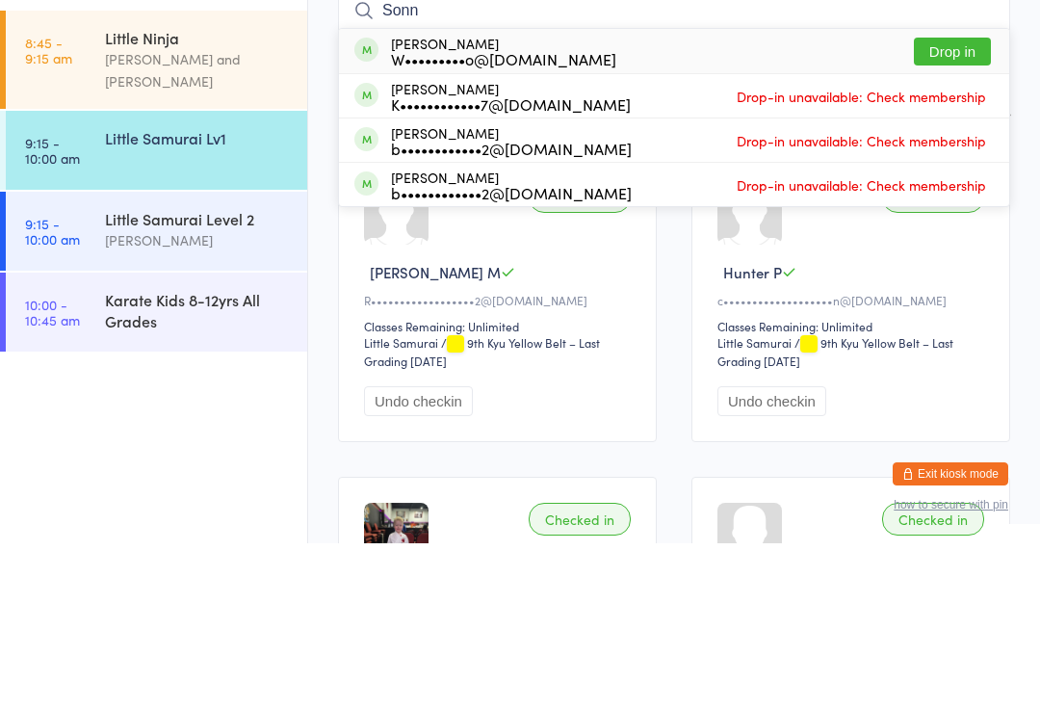
type input "Sonn"
click at [949, 202] on button "Drop in" at bounding box center [952, 216] width 77 height 28
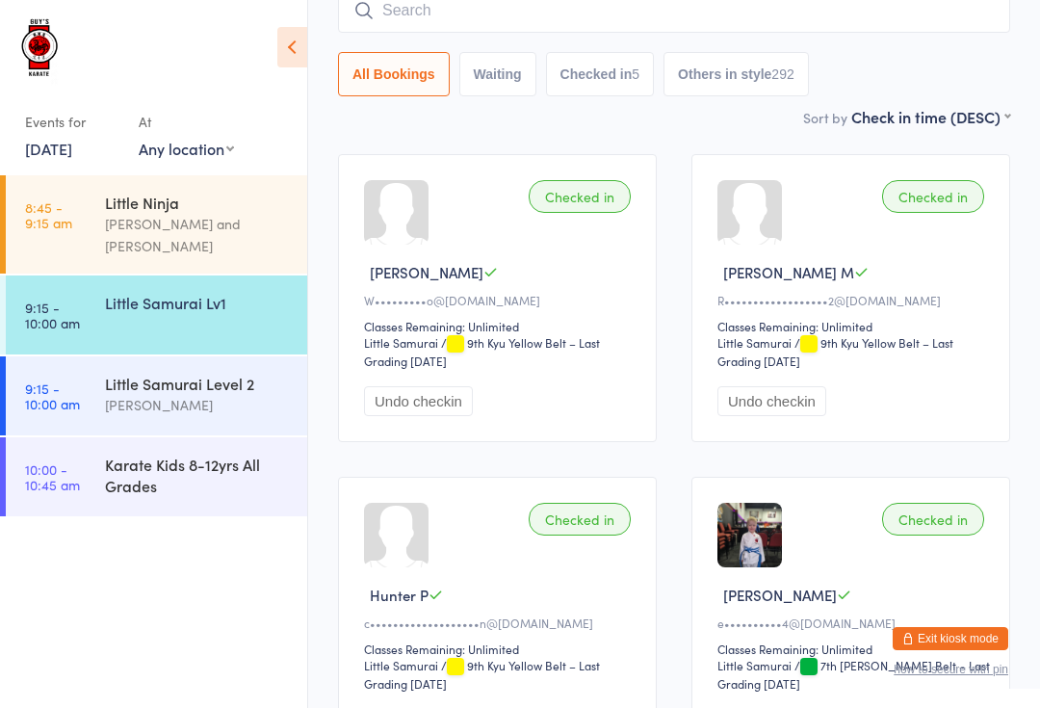
click at [703, 21] on input "search" at bounding box center [674, 10] width 672 height 44
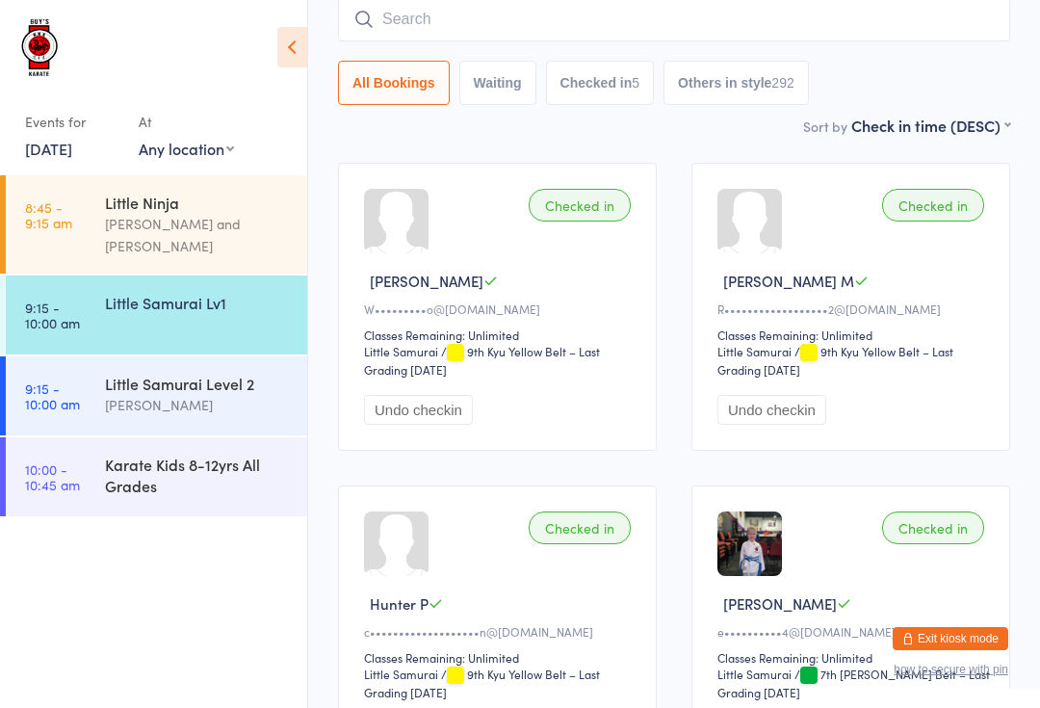
scroll to position [155, 0]
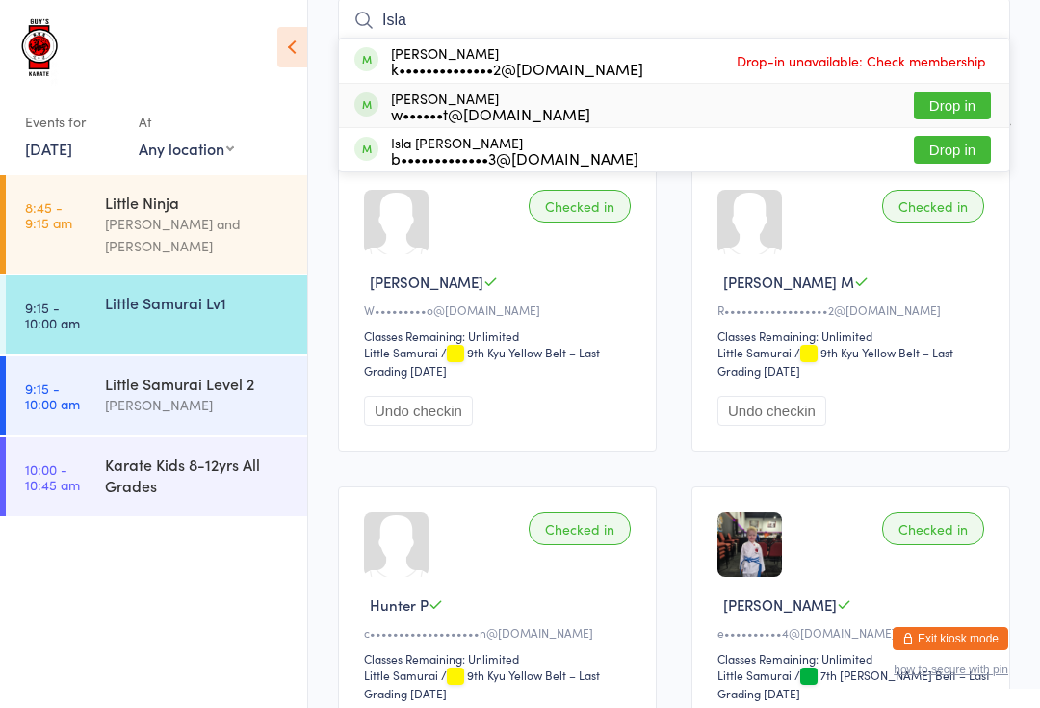
type input "Isla"
click at [464, 108] on div "w••••••t@[DOMAIN_NAME]" at bounding box center [490, 113] width 199 height 15
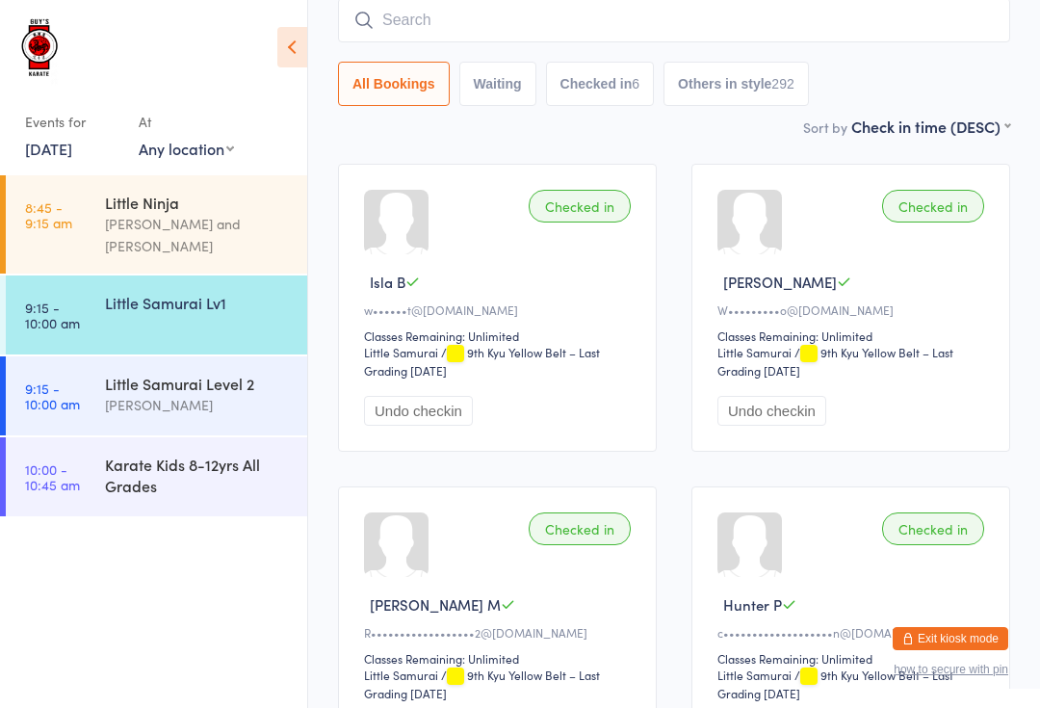
click at [229, 292] on div "Little Samurai Lv1" at bounding box center [198, 302] width 186 height 21
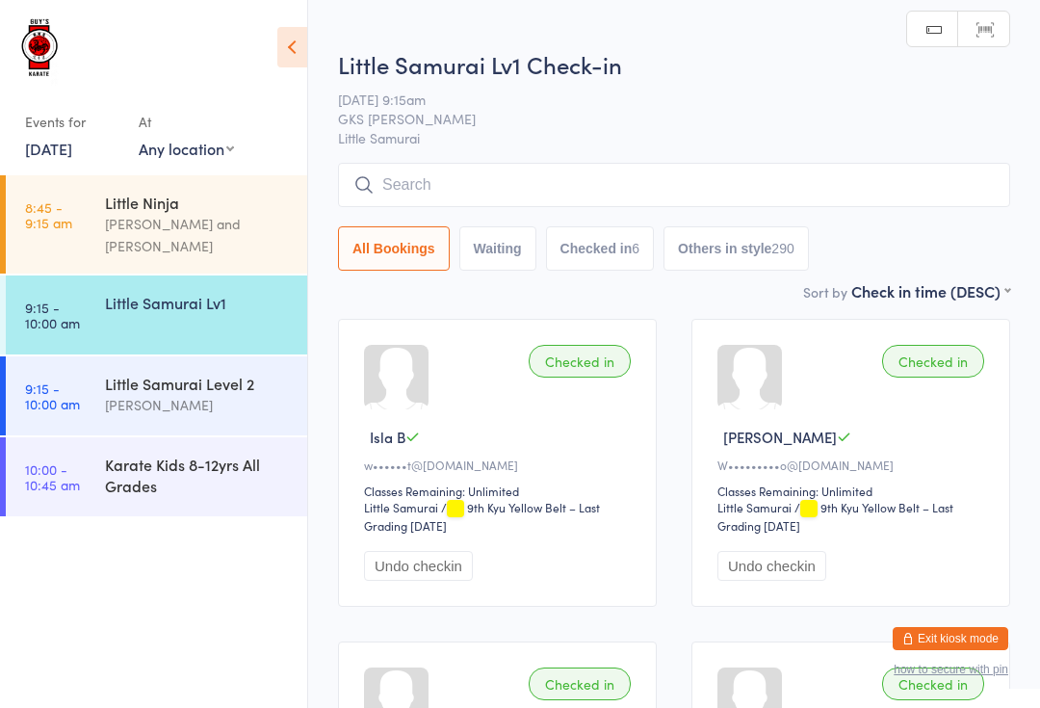
click at [447, 184] on input "search" at bounding box center [674, 185] width 672 height 44
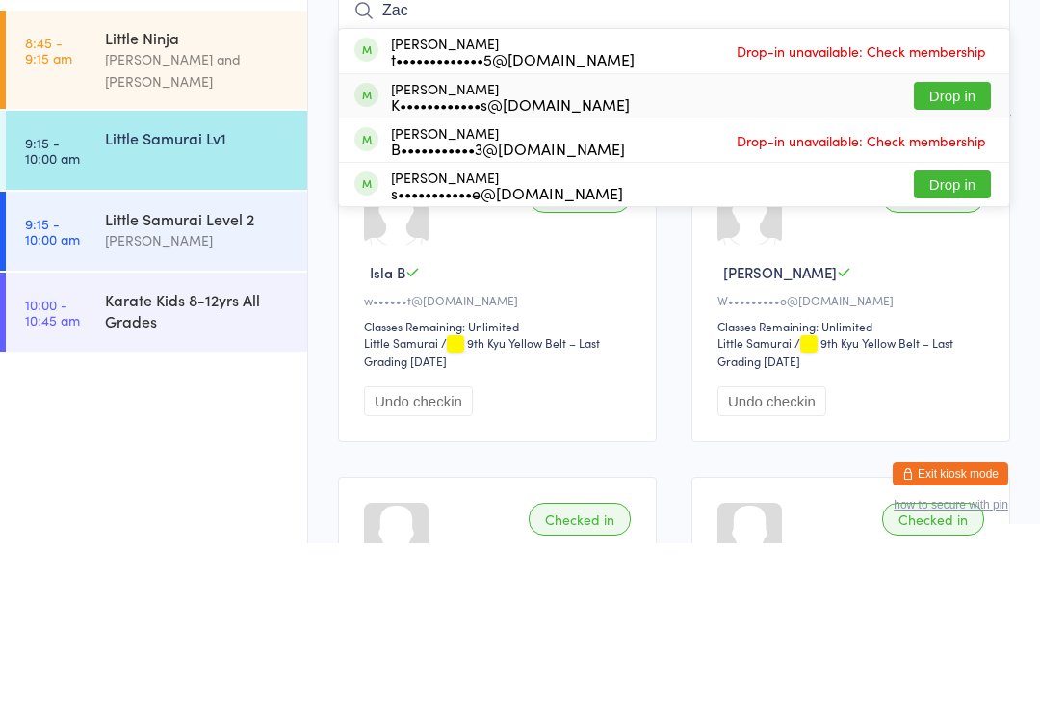
type input "Zac"
click at [561, 261] on div "K••••••••••••s@[DOMAIN_NAME]" at bounding box center [510, 268] width 239 height 15
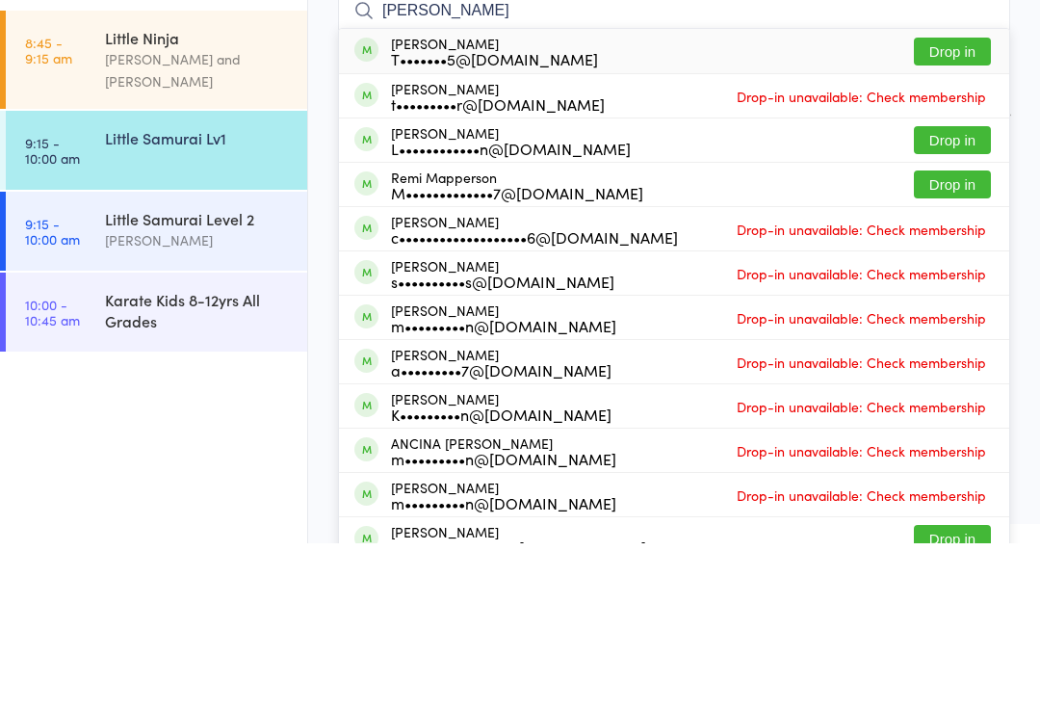
type input "[PERSON_NAME]"
click at [945, 291] on button "Drop in" at bounding box center [952, 305] width 77 height 28
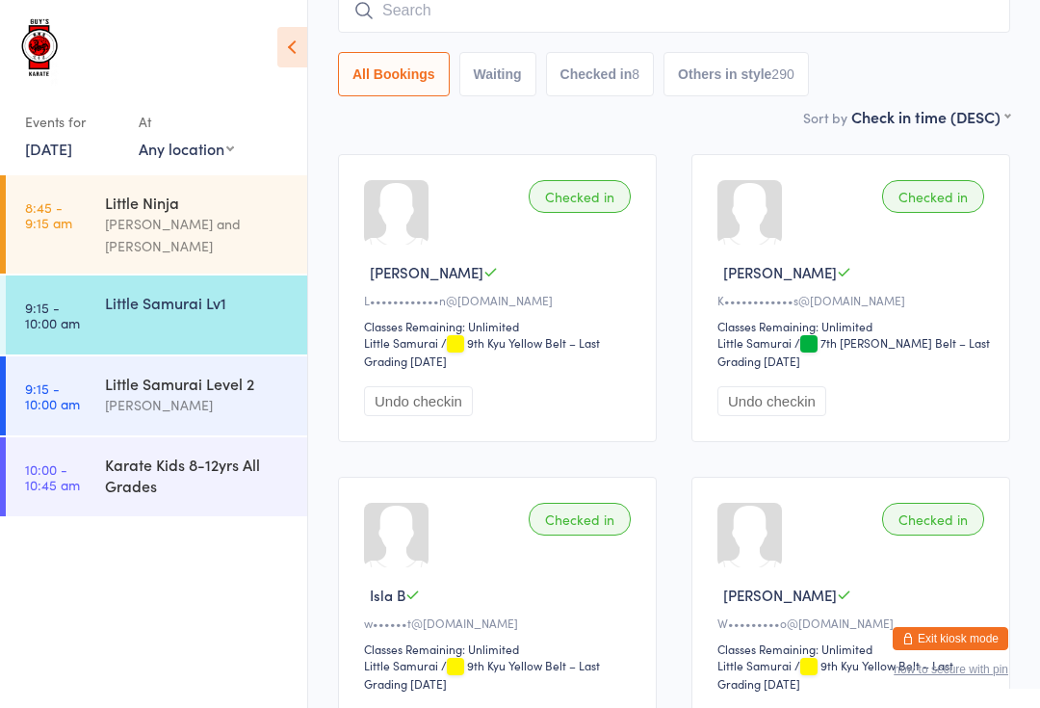
click at [805, 13] on input "search" at bounding box center [674, 10] width 672 height 44
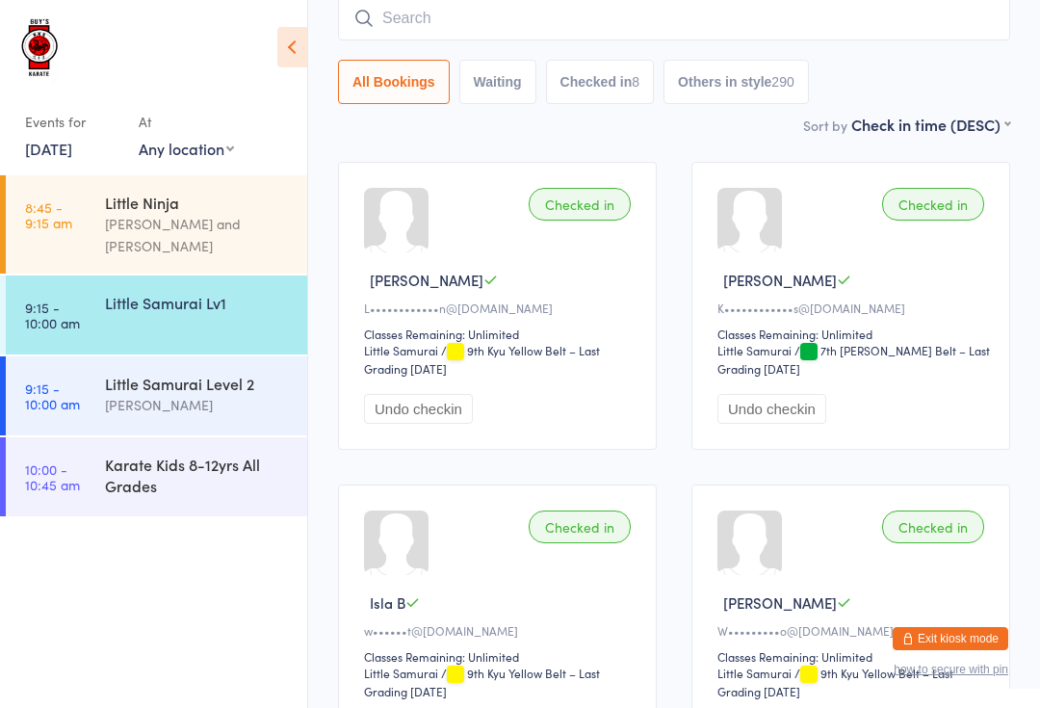
scroll to position [155, 0]
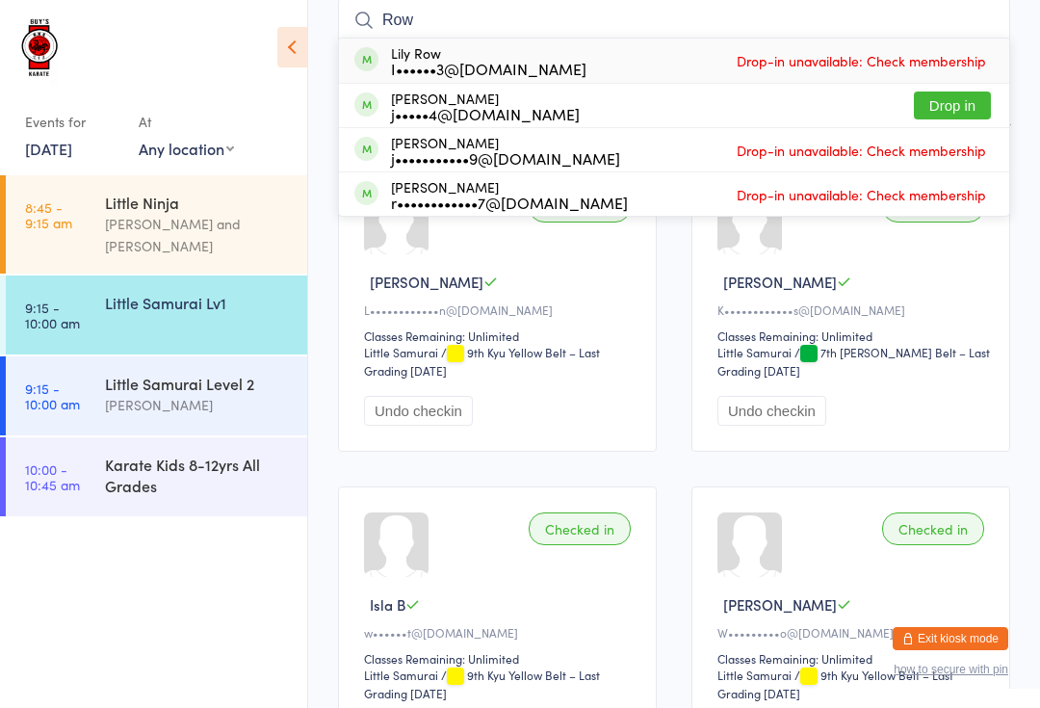
type input "Row"
click at [953, 96] on button "Drop in" at bounding box center [952, 106] width 77 height 28
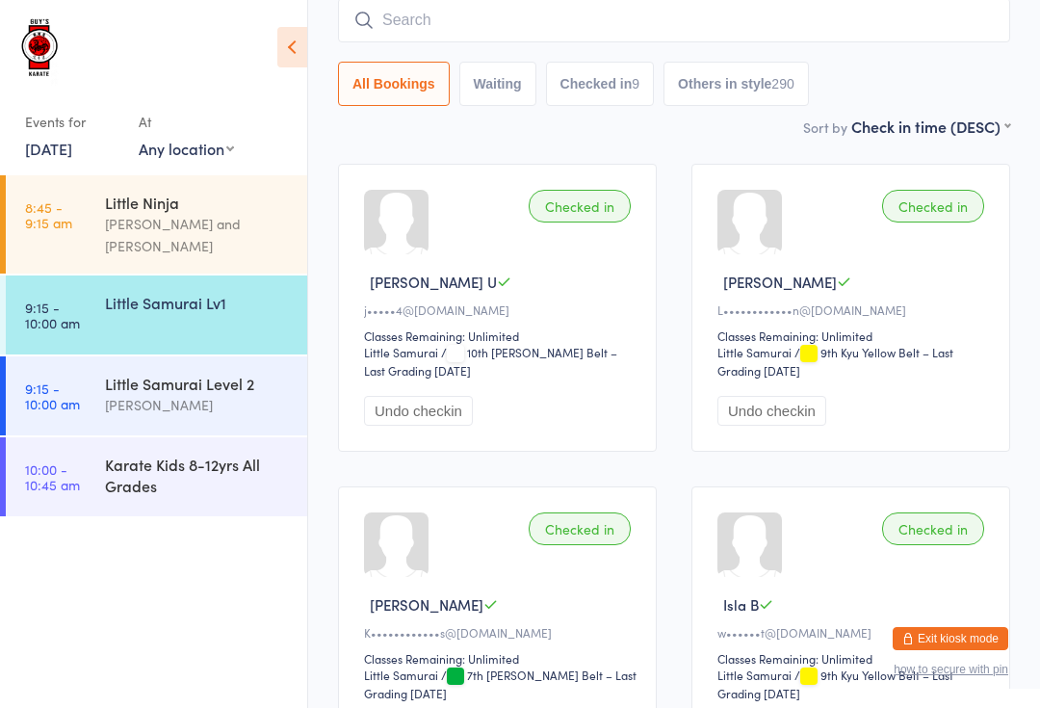
click at [539, 18] on input "search" at bounding box center [674, 20] width 672 height 44
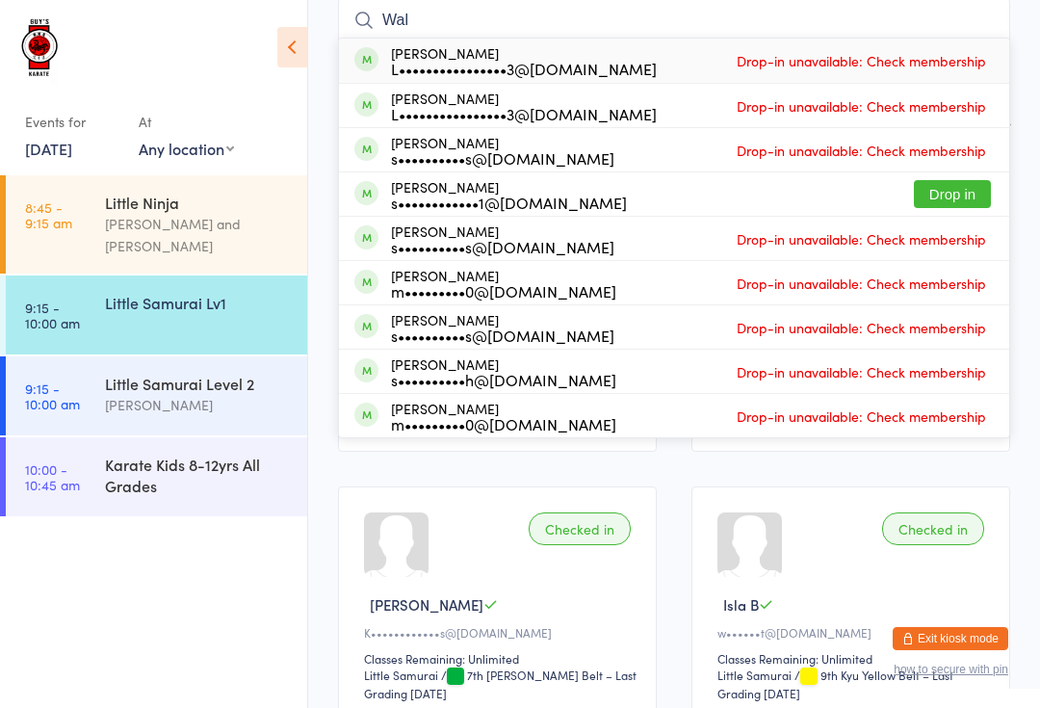
type input "Wal"
click at [968, 189] on button "Drop in" at bounding box center [952, 194] width 77 height 28
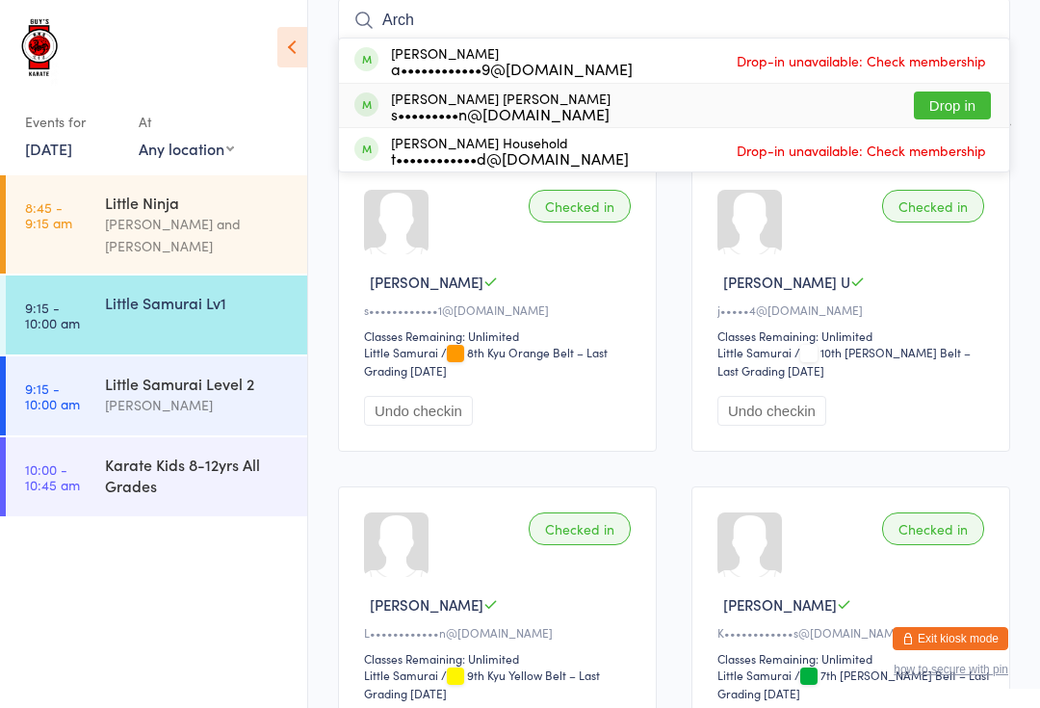
type input "Arch"
click at [490, 118] on div "s•••••••••n@[DOMAIN_NAME]" at bounding box center [501, 113] width 220 height 15
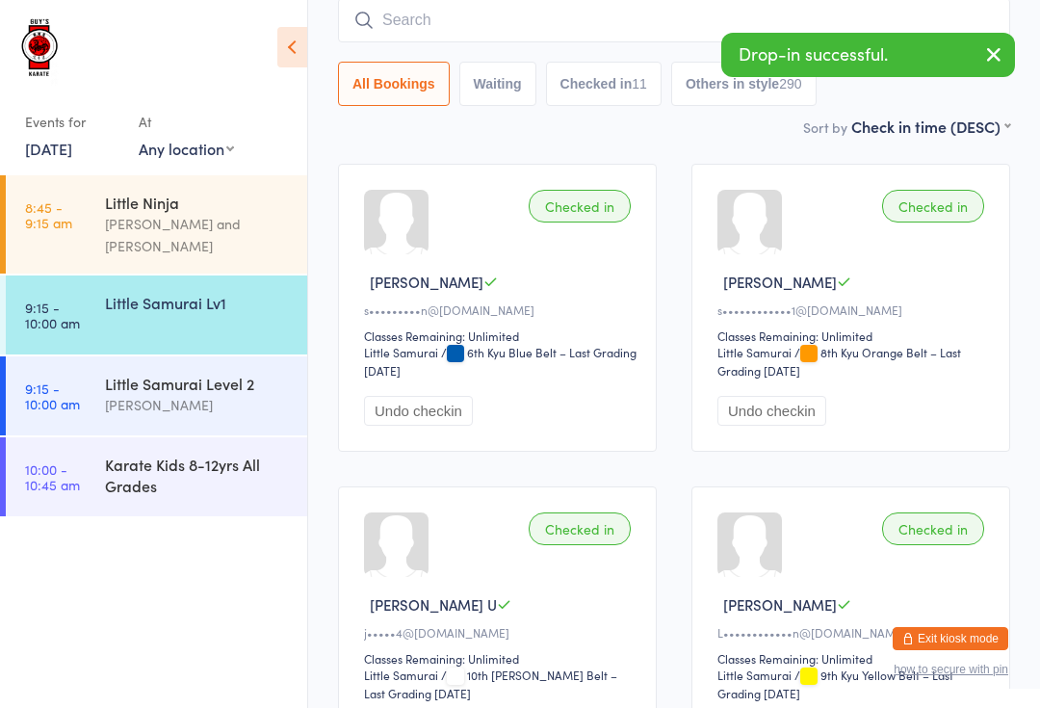
click at [450, 25] on input "search" at bounding box center [674, 20] width 672 height 44
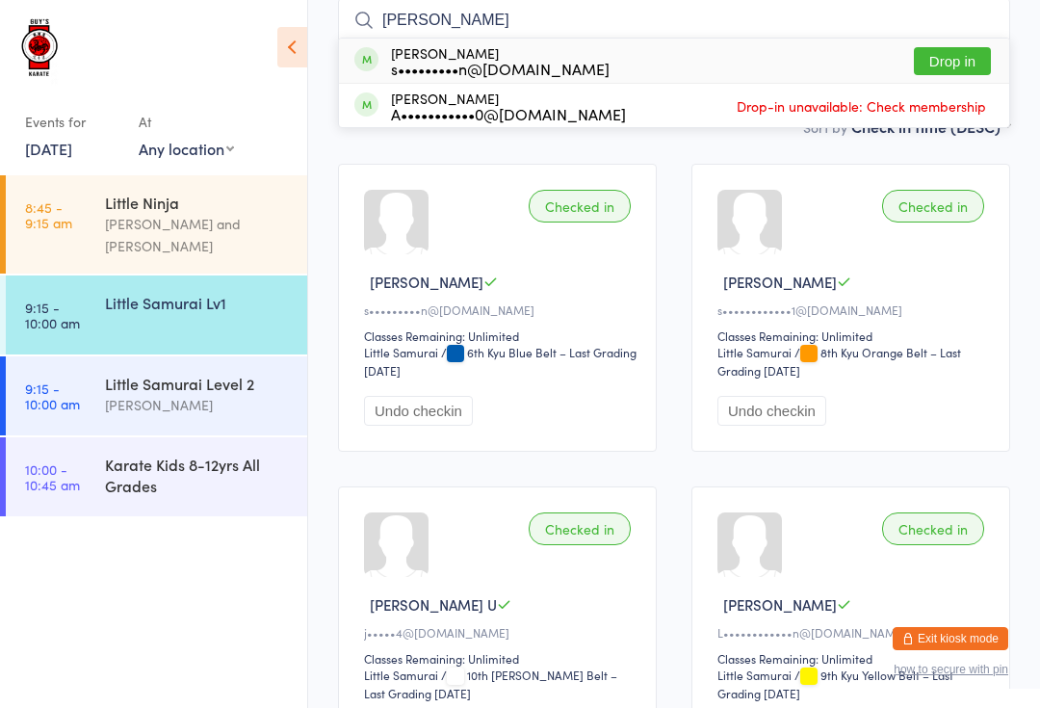
type input "[PERSON_NAME]"
click at [503, 55] on div "[PERSON_NAME] s•••••••••n@[DOMAIN_NAME]" at bounding box center [500, 60] width 219 height 31
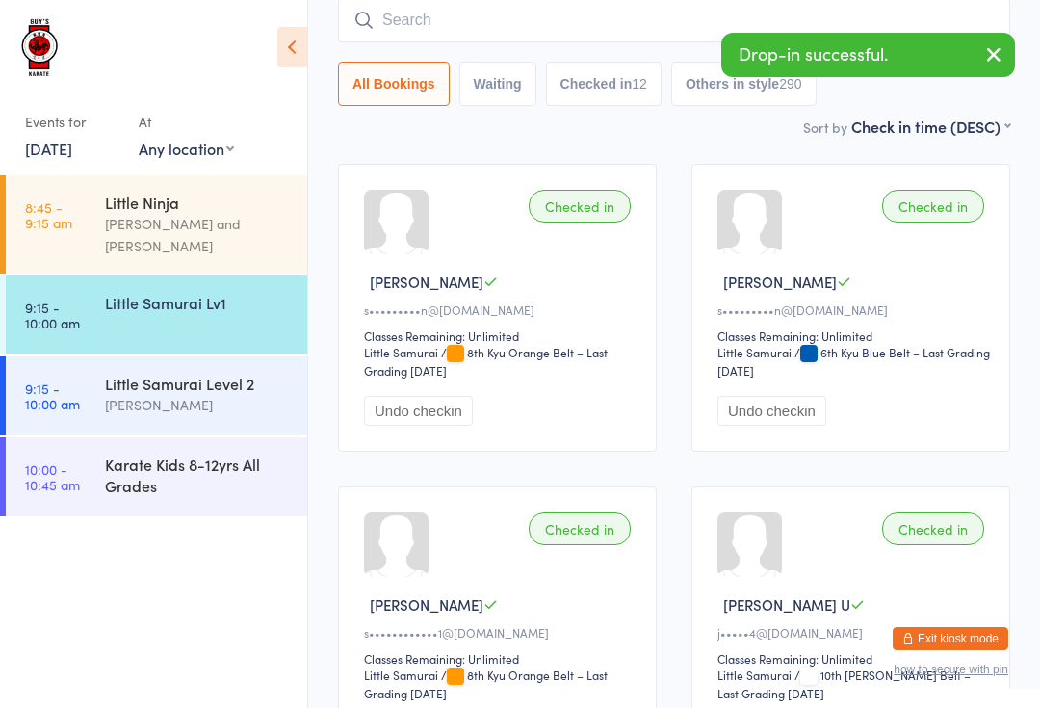
click at [423, 14] on input "search" at bounding box center [674, 20] width 672 height 44
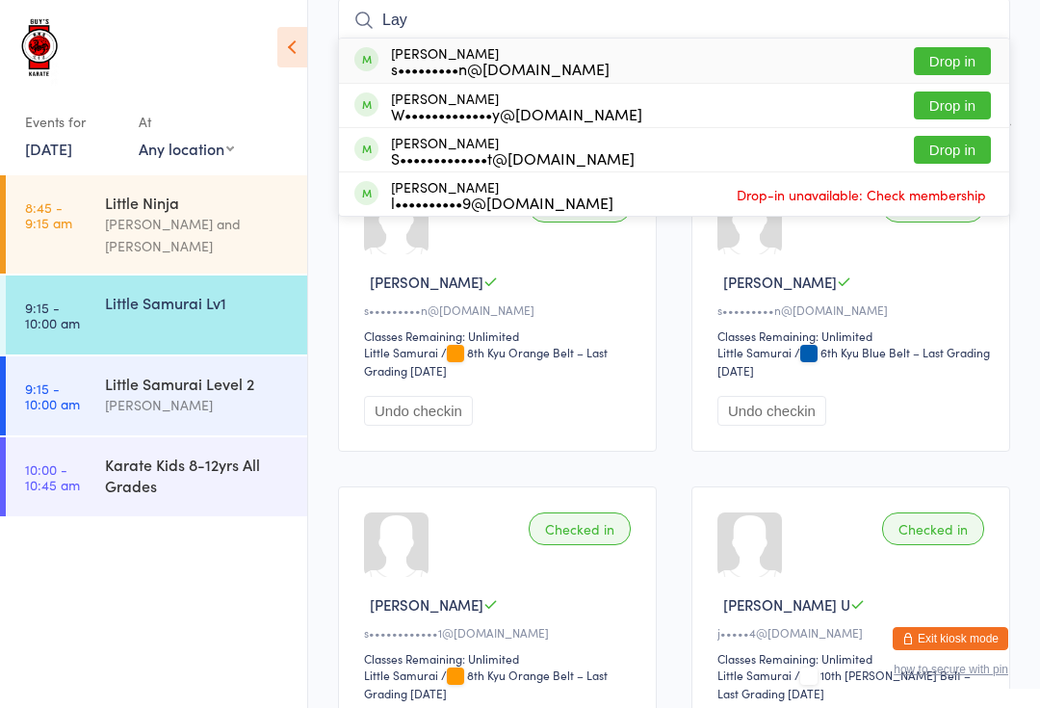
type input "Lay"
click at [489, 56] on div "[PERSON_NAME] s•••••••••n@[DOMAIN_NAME]" at bounding box center [500, 60] width 219 height 31
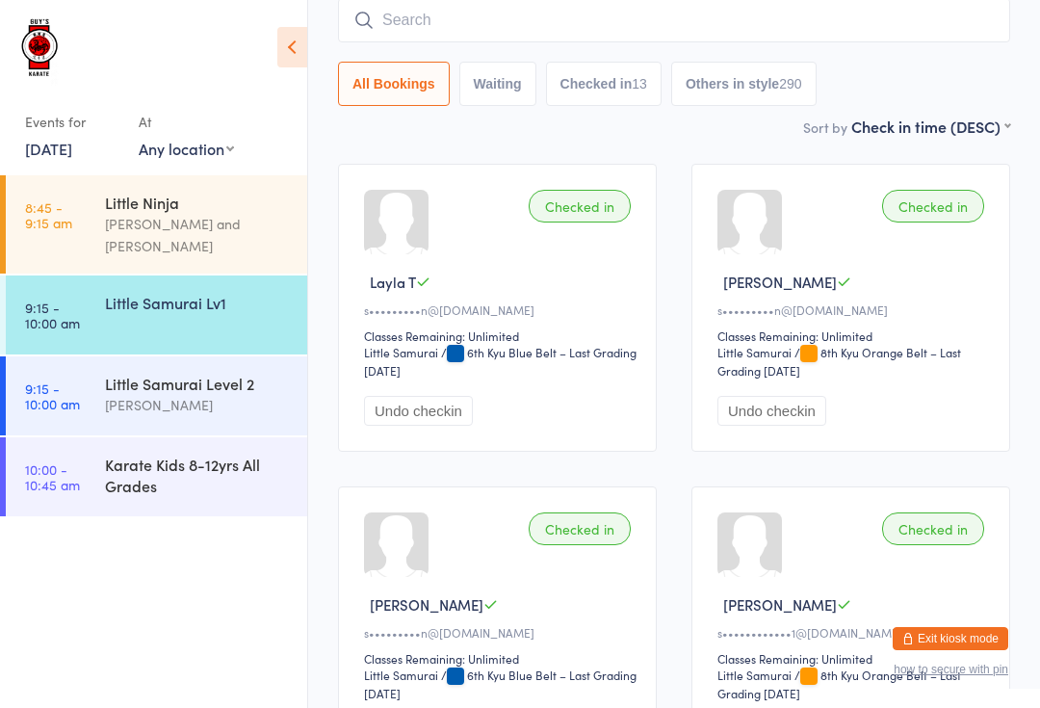
click at [173, 310] on div "Little Samurai Lv1" at bounding box center [206, 303] width 202 height 54
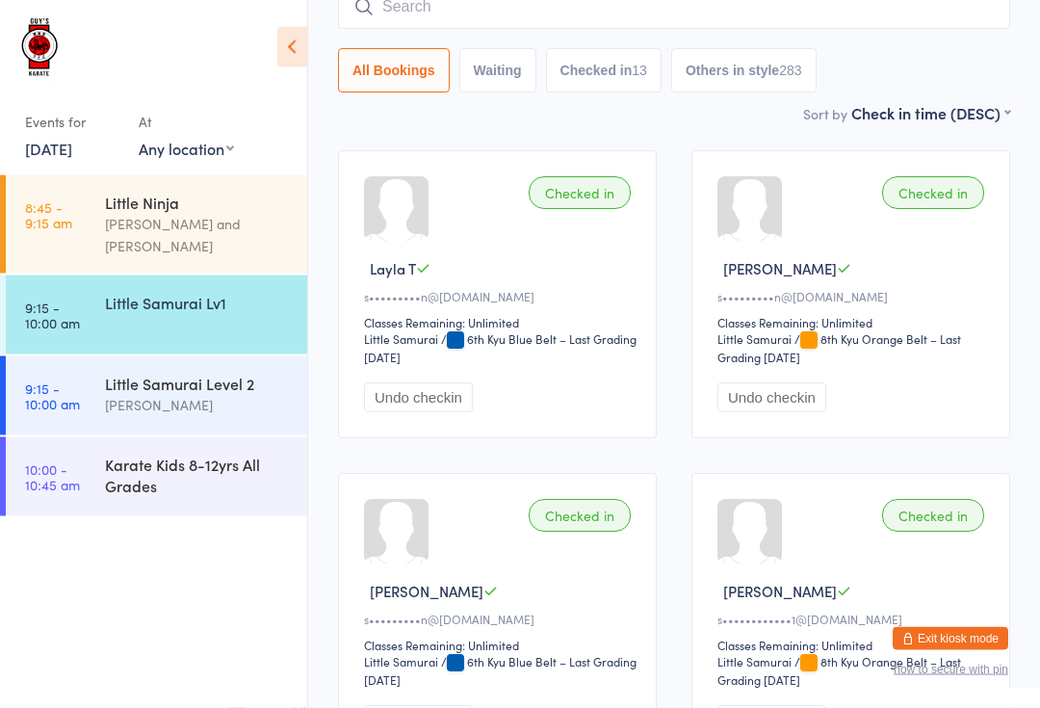
scroll to position [0, 0]
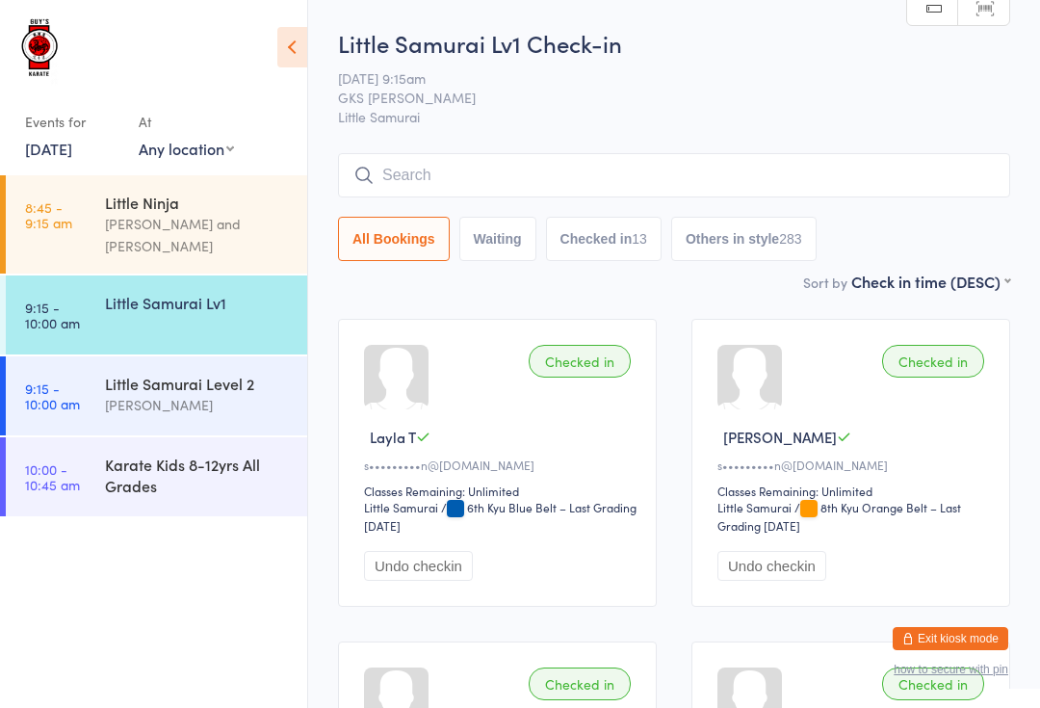
click at [55, 144] on link "[DATE]" at bounding box center [48, 148] width 47 height 21
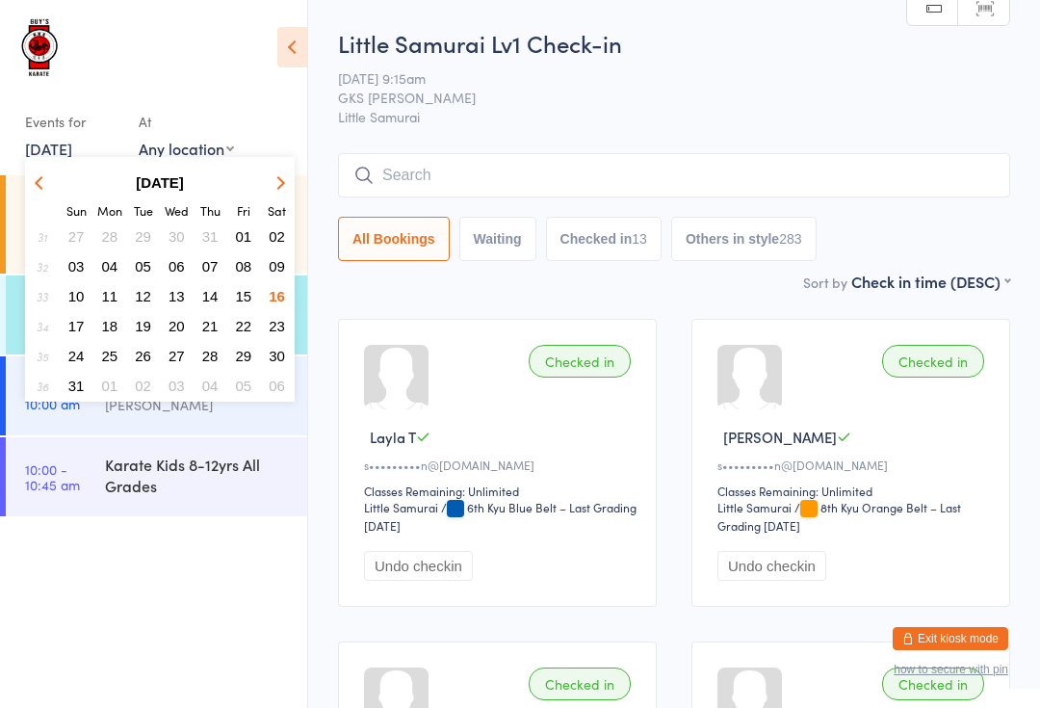
click at [134, 295] on button "12" at bounding box center [143, 296] width 30 height 26
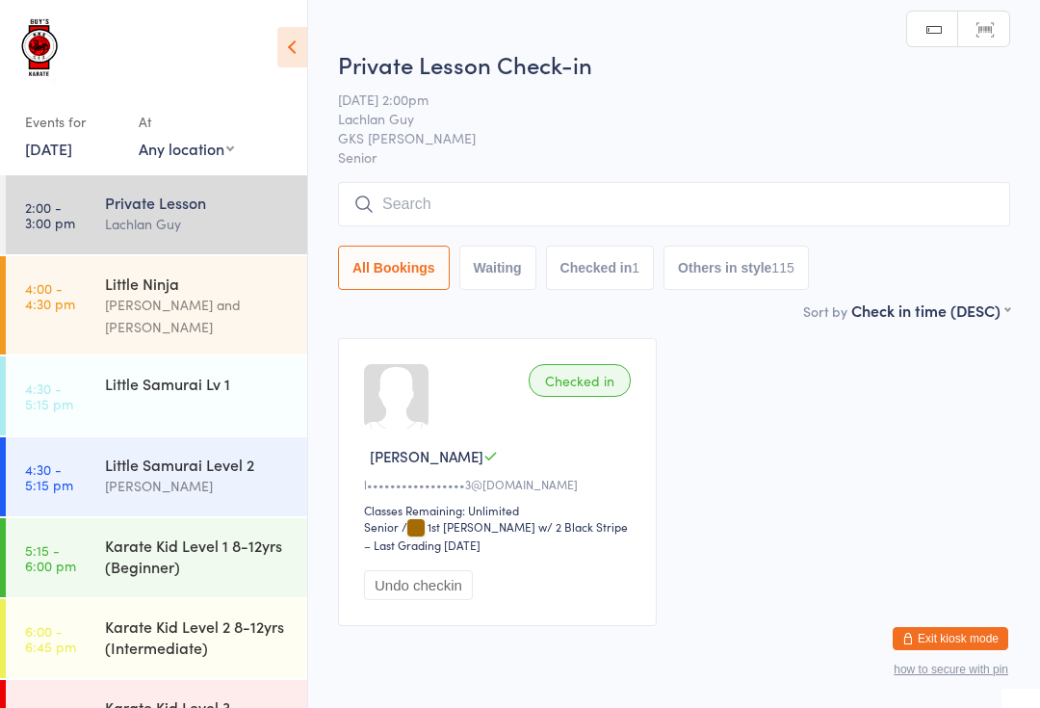
click at [534, 185] on input "search" at bounding box center [674, 204] width 672 height 44
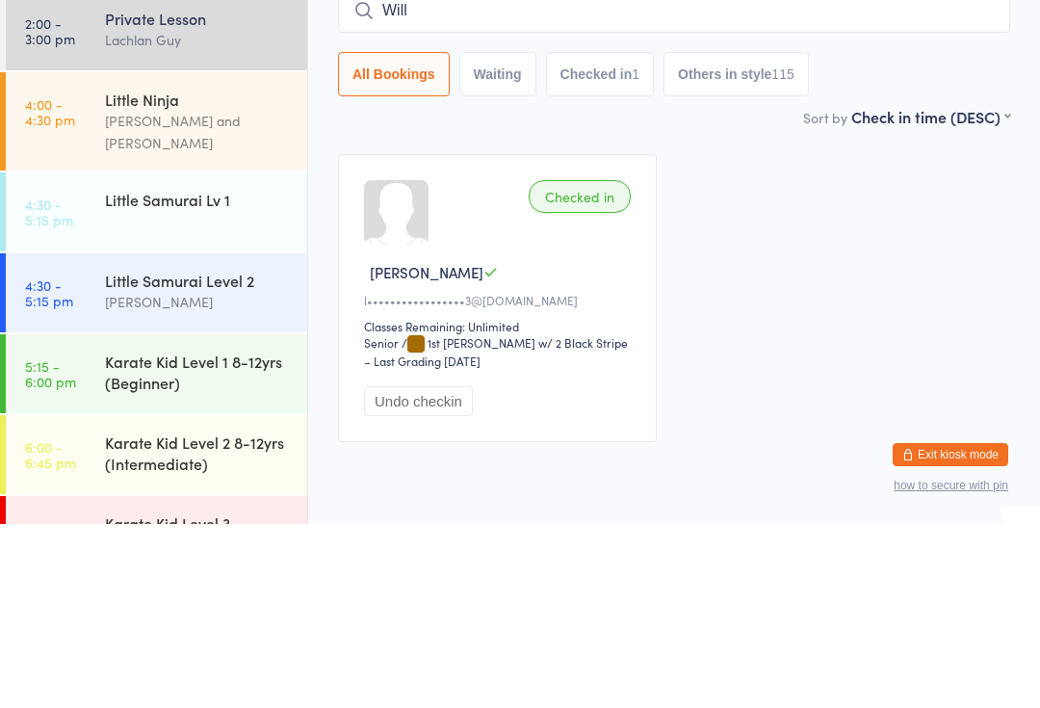
type input "[PERSON_NAME]"
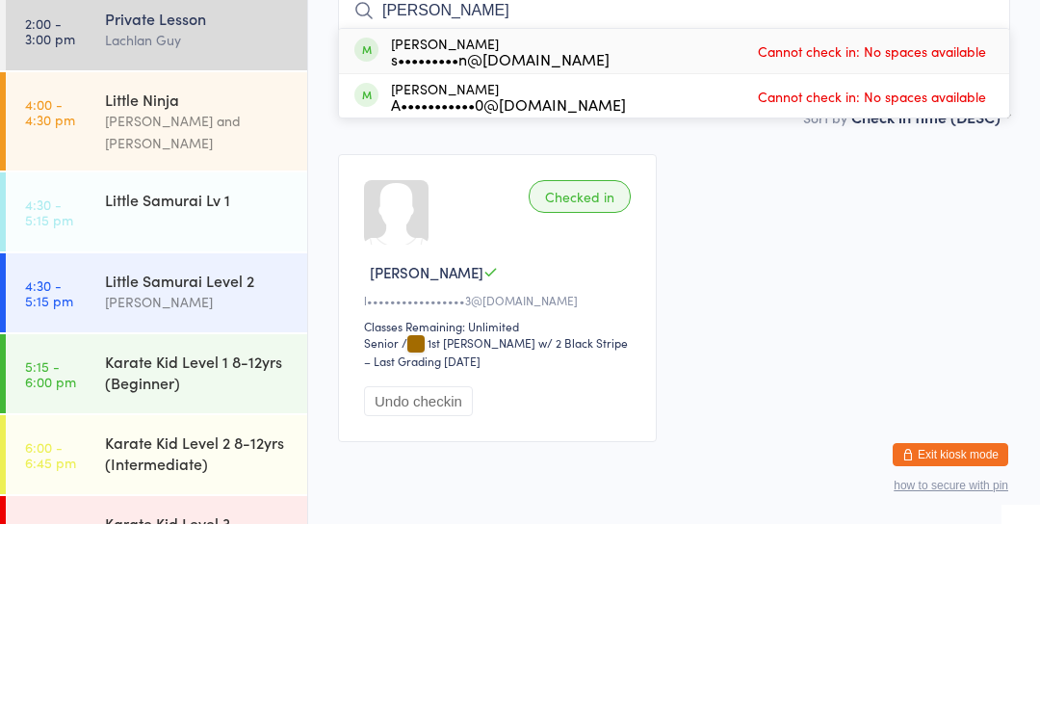
click at [92, 356] on link "4:30 - 5:15 pm Little Samurai Lv 1" at bounding box center [157, 395] width 302 height 79
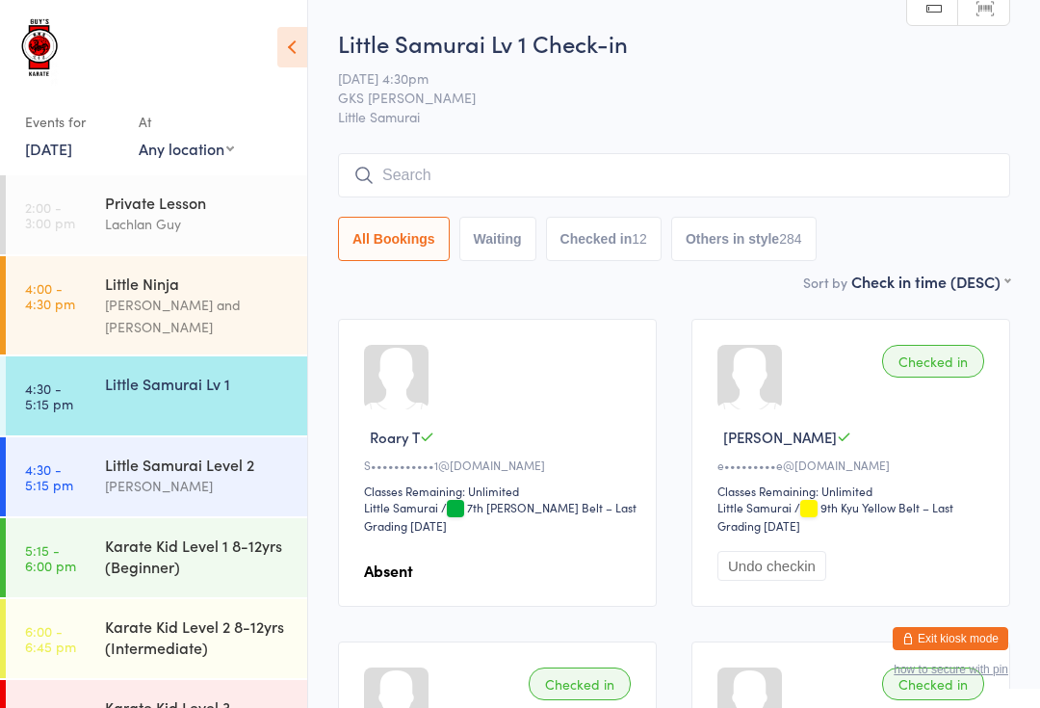
click at [555, 171] on input "search" at bounding box center [674, 175] width 672 height 44
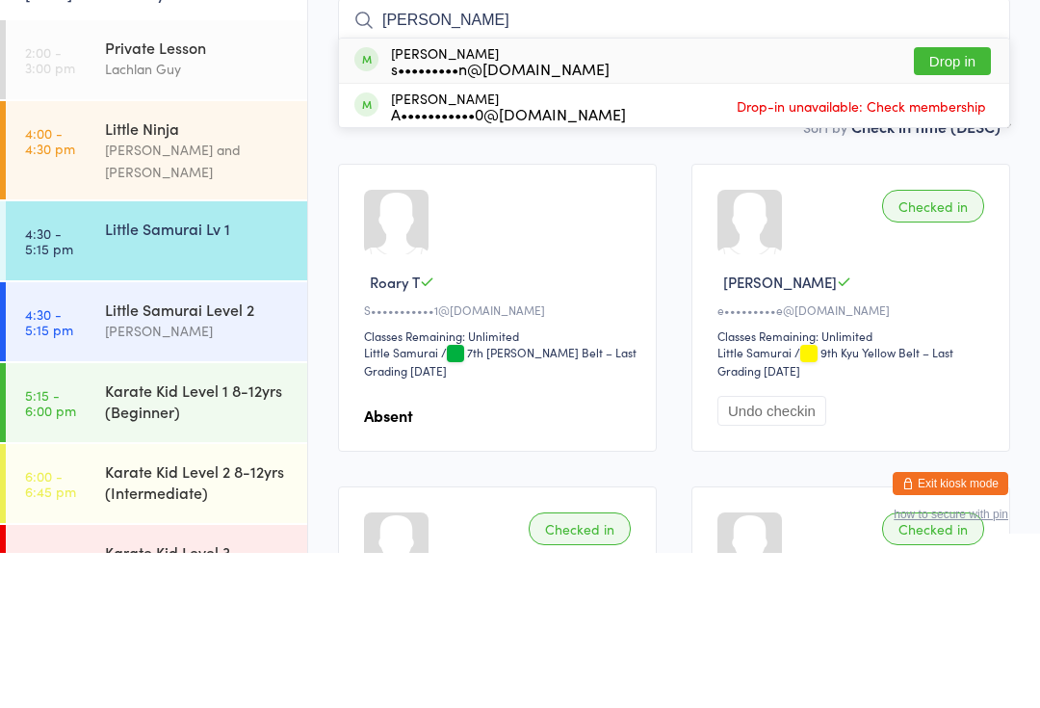
type input "[PERSON_NAME]"
click at [958, 202] on button "Drop in" at bounding box center [952, 216] width 77 height 28
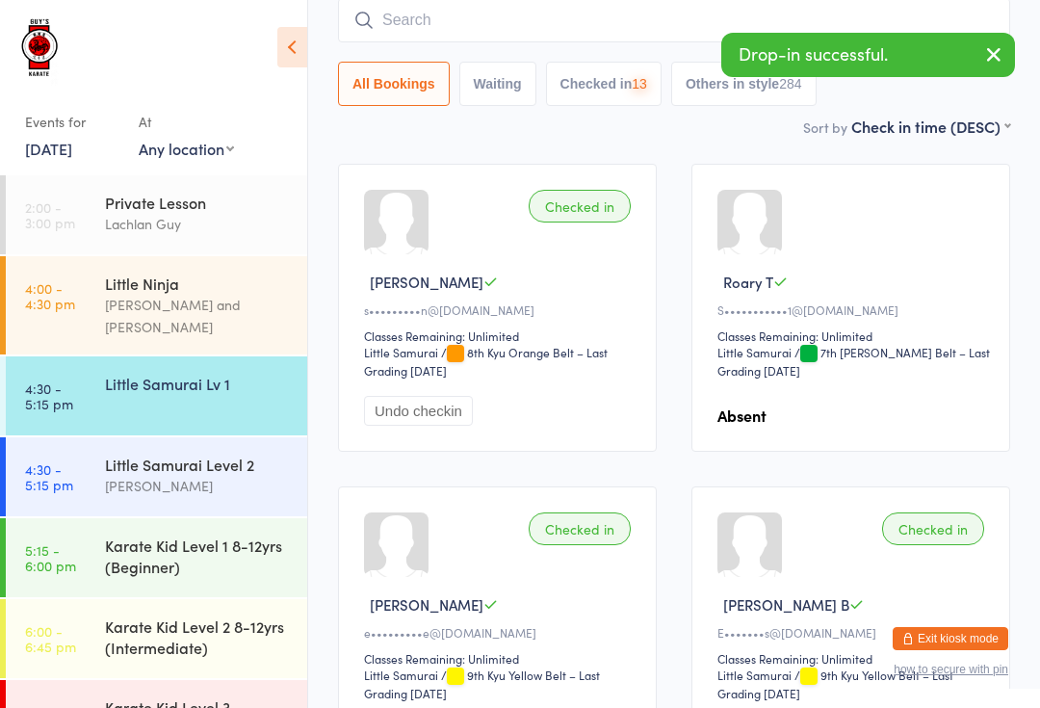
click at [582, 23] on input "search" at bounding box center [674, 20] width 672 height 44
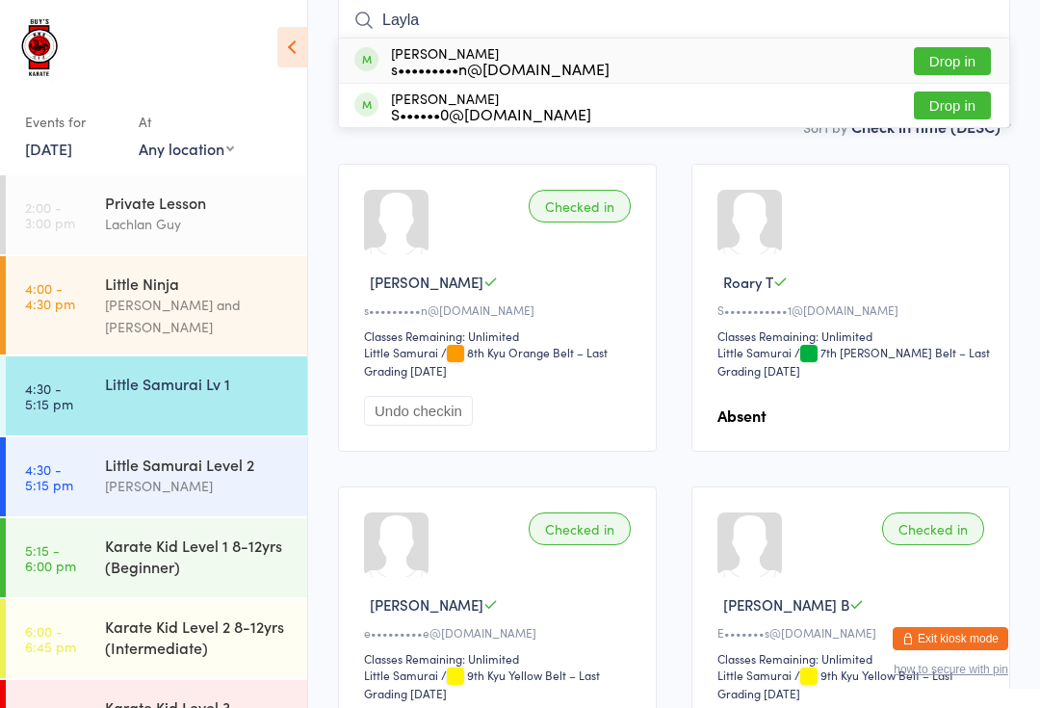
type input "Layla"
click at [957, 58] on button "Drop in" at bounding box center [952, 61] width 77 height 28
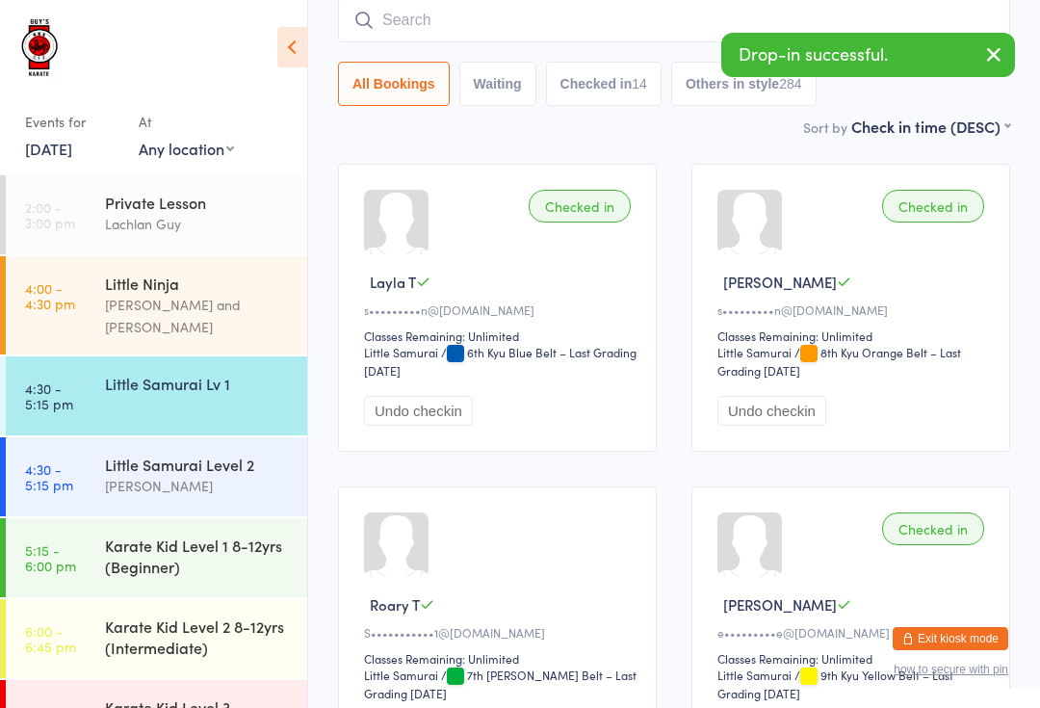
click at [548, 16] on input "search" at bounding box center [674, 20] width 672 height 44
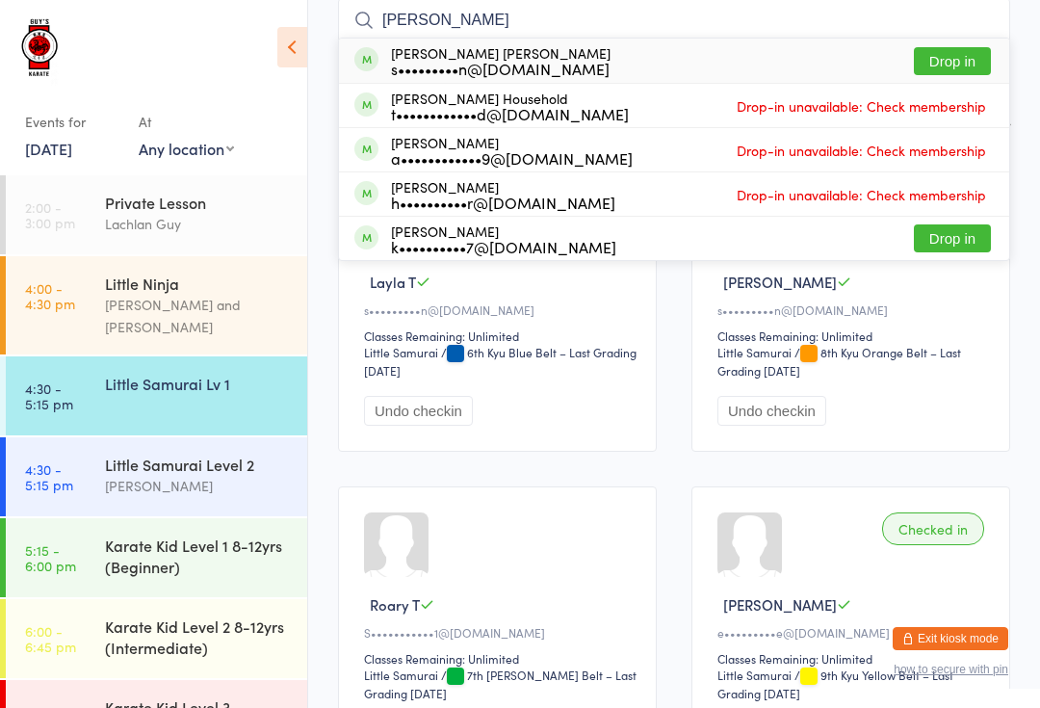
type input "[PERSON_NAME]"
click at [947, 58] on button "Drop in" at bounding box center [952, 61] width 77 height 28
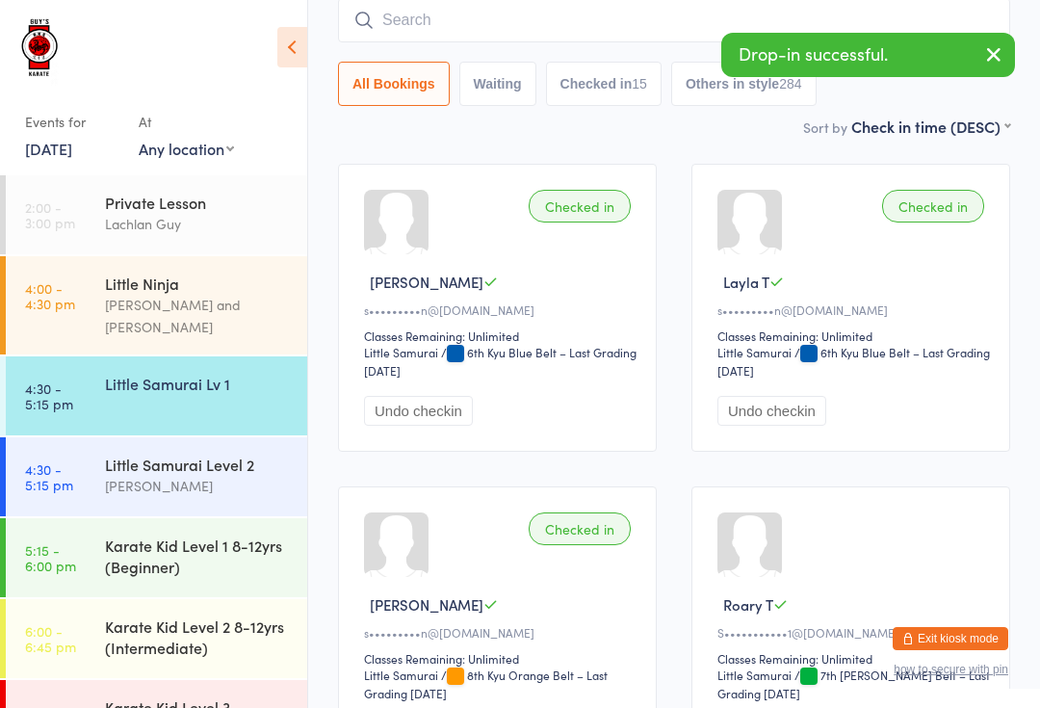
click at [59, 144] on link "[DATE]" at bounding box center [48, 148] width 47 height 21
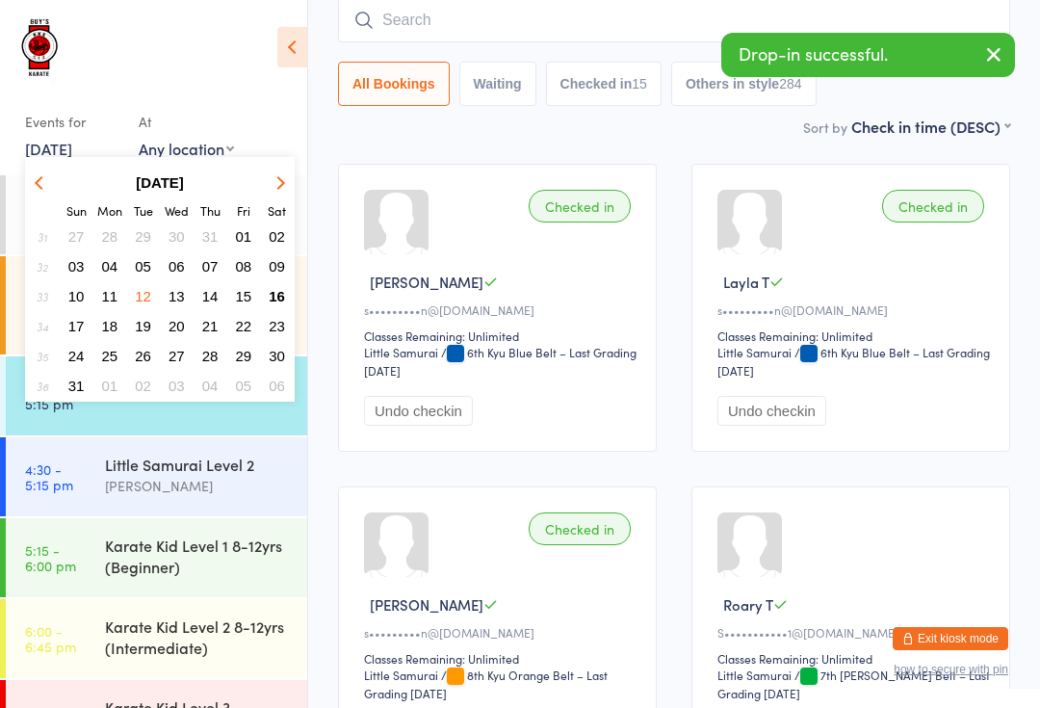
click at [135, 259] on button "05" at bounding box center [143, 266] width 30 height 26
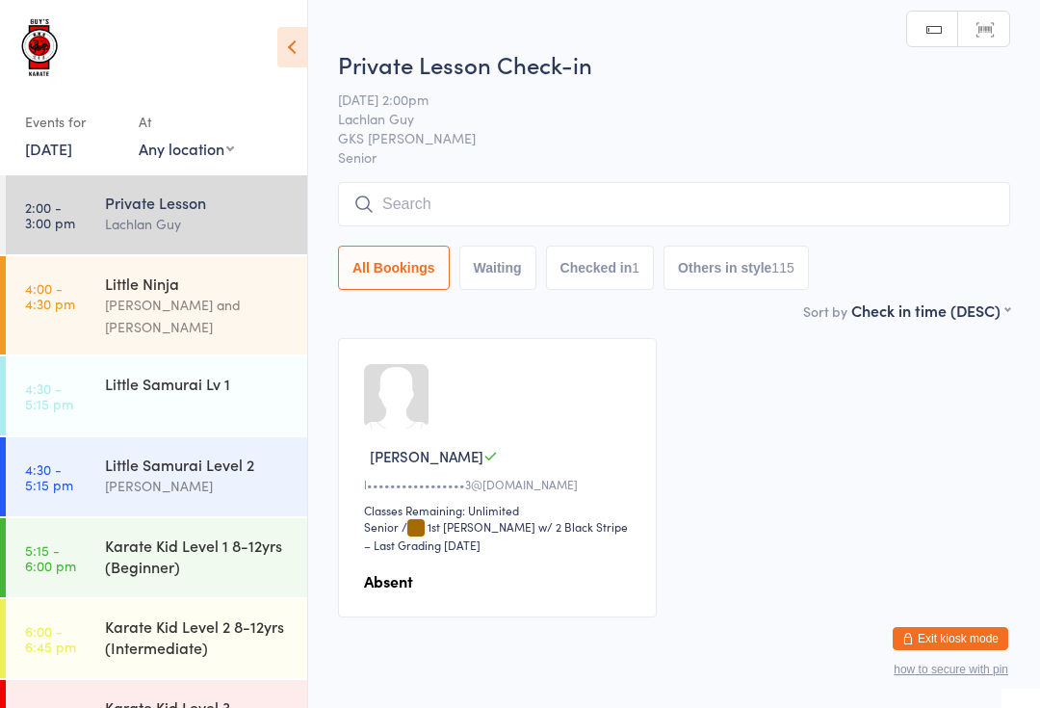
click at [66, 358] on link "4:30 - 5:15 pm Little Samurai Lv 1" at bounding box center [157, 395] width 302 height 79
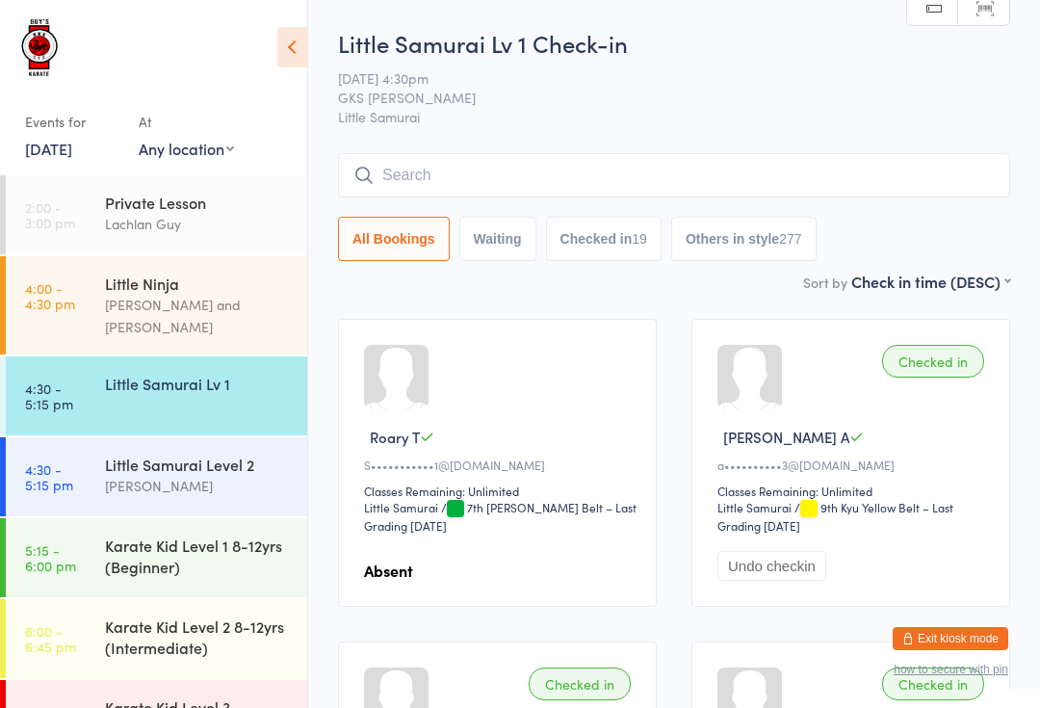
click at [515, 173] on input "search" at bounding box center [674, 175] width 672 height 44
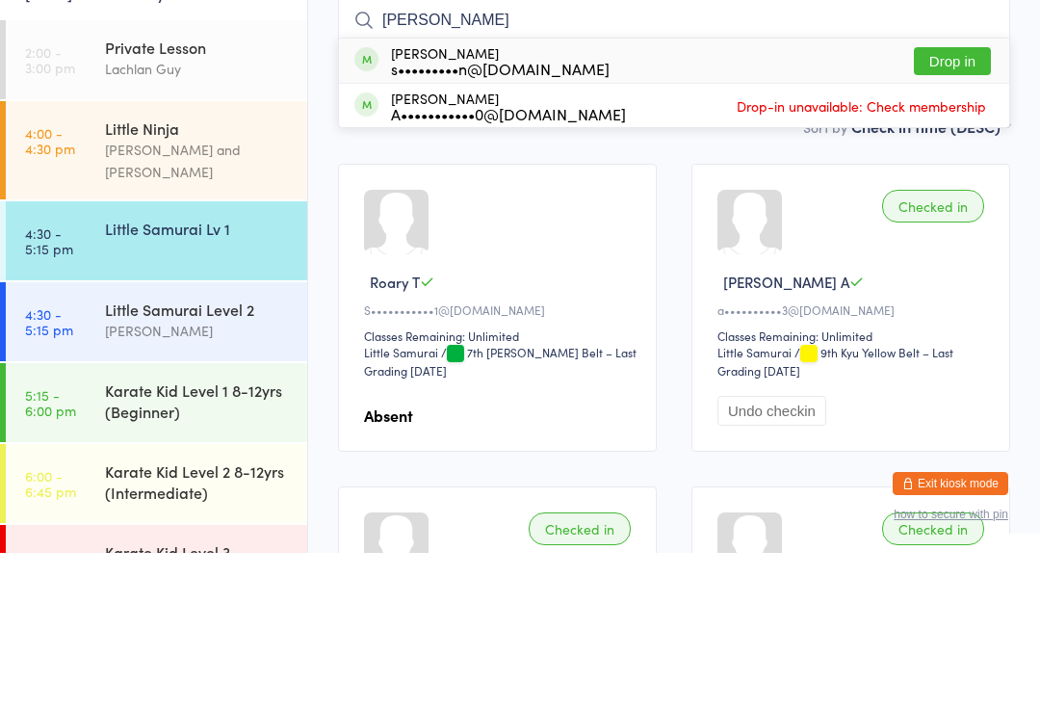
type input "[PERSON_NAME]"
click at [958, 202] on button "Drop in" at bounding box center [952, 216] width 77 height 28
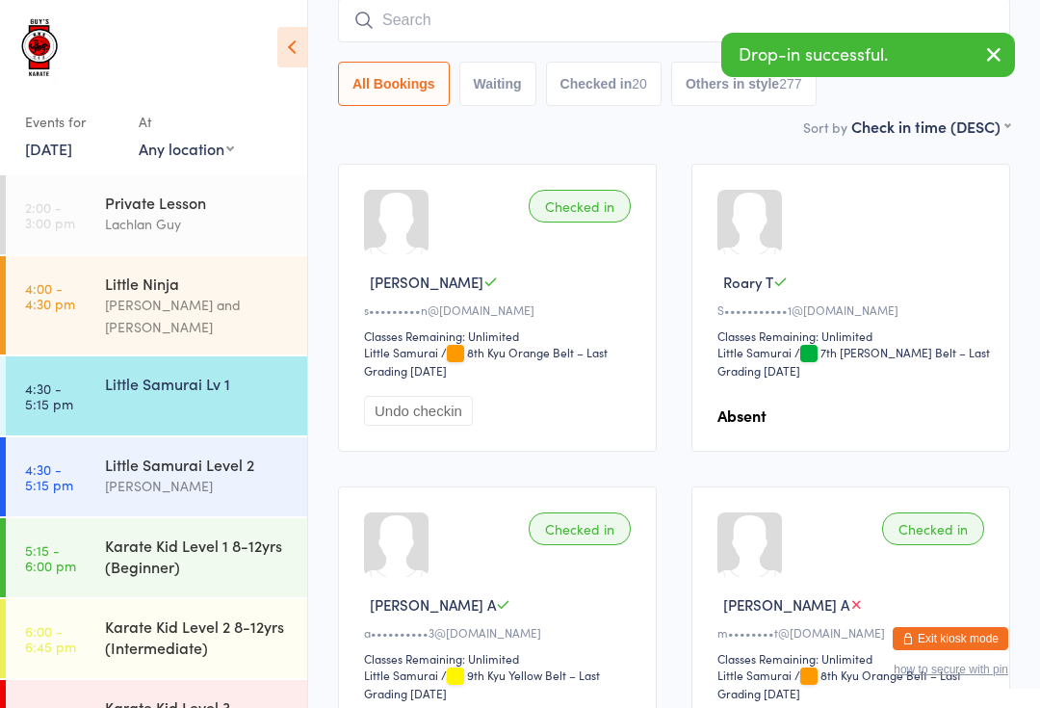
click at [552, 16] on input "search" at bounding box center [674, 20] width 672 height 44
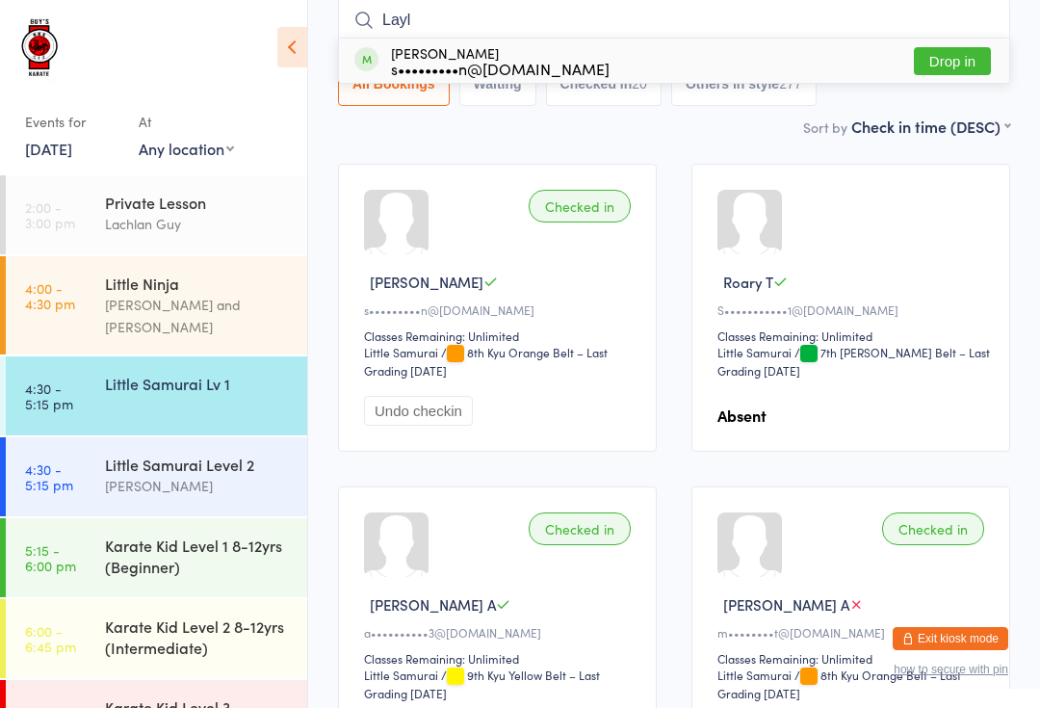
type input "Layl"
click at [950, 65] on button "Drop in" at bounding box center [952, 61] width 77 height 28
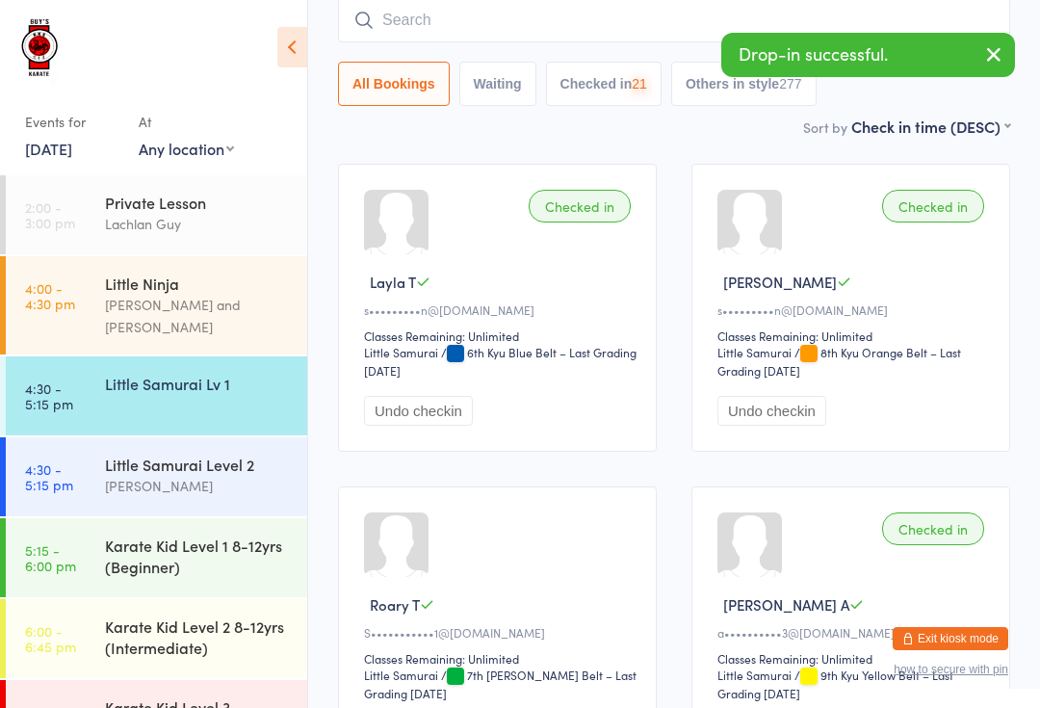
click at [460, 38] on input "search" at bounding box center [674, 20] width 672 height 44
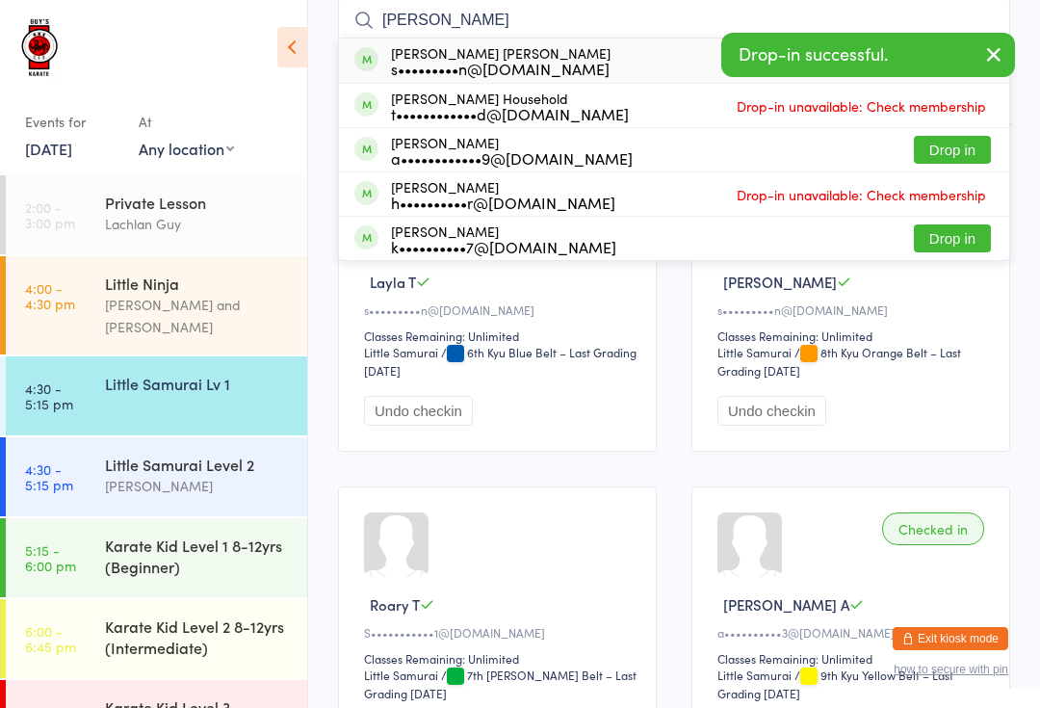
click at [996, 51] on icon "button" at bounding box center [994, 54] width 23 height 24
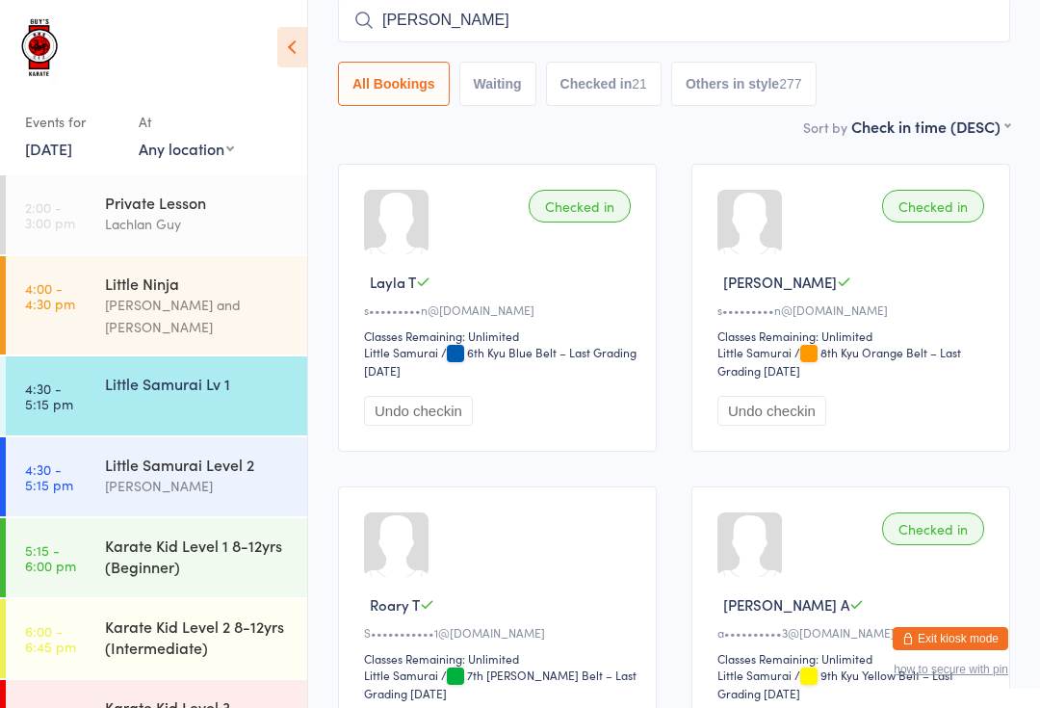
click at [752, 13] on input "[PERSON_NAME]" at bounding box center [674, 20] width 672 height 44
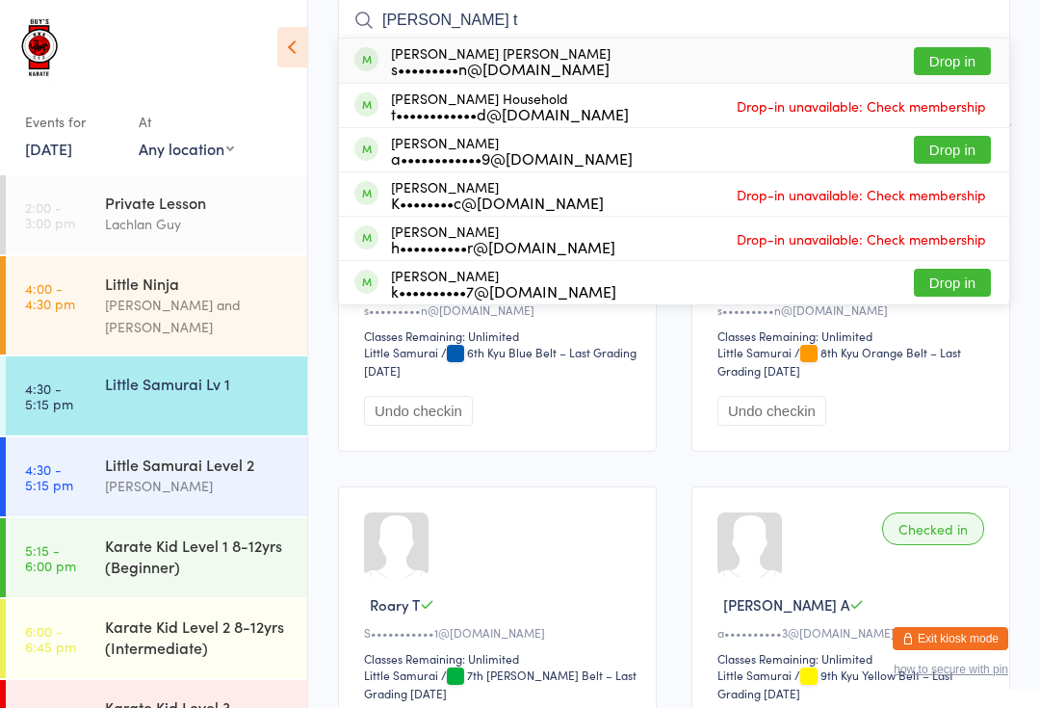
type input "[PERSON_NAME] t"
click at [974, 64] on button "Drop in" at bounding box center [952, 61] width 77 height 28
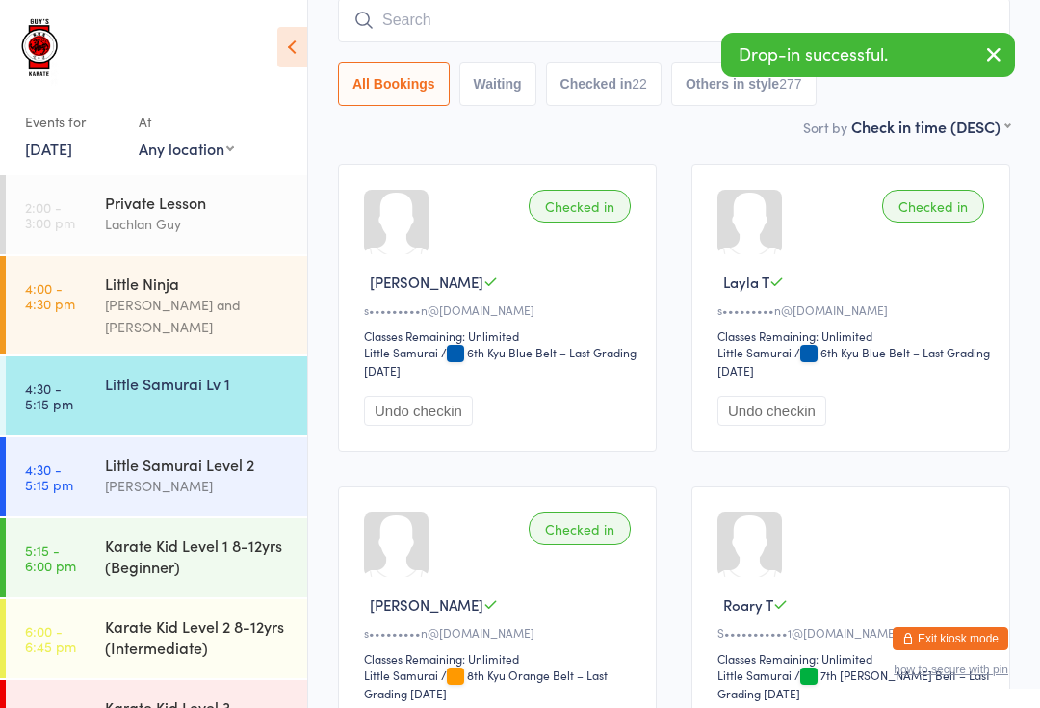
click at [1000, 52] on icon "button" at bounding box center [994, 54] width 23 height 24
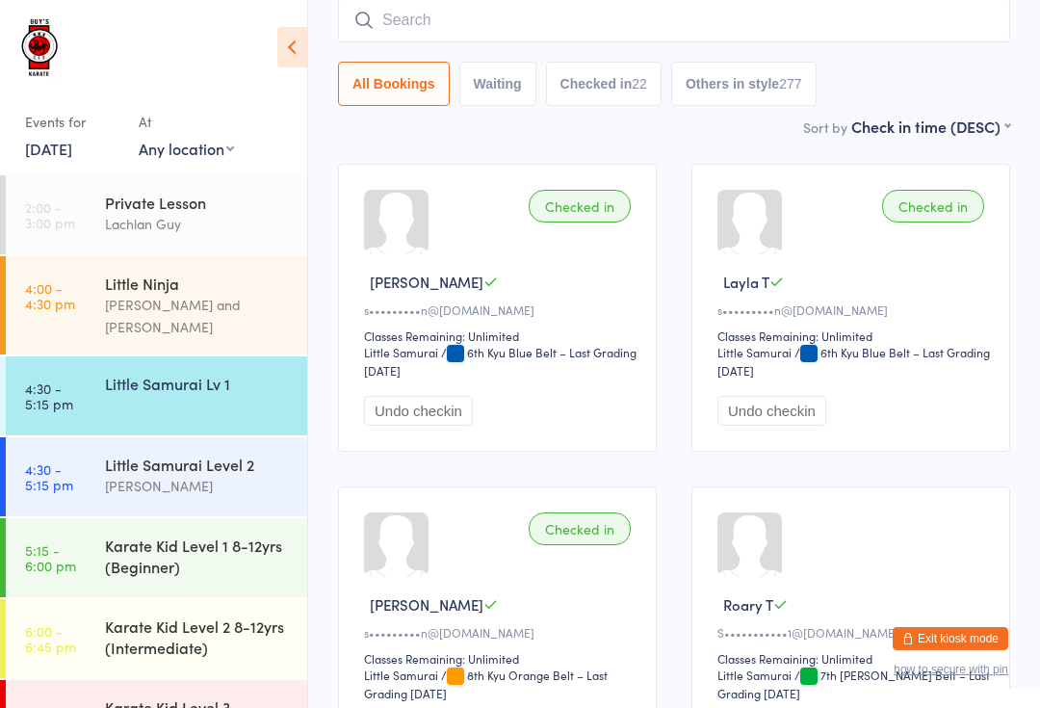
click at [49, 134] on div "Events for" at bounding box center [72, 122] width 94 height 32
click at [68, 139] on link "[DATE]" at bounding box center [48, 148] width 47 height 21
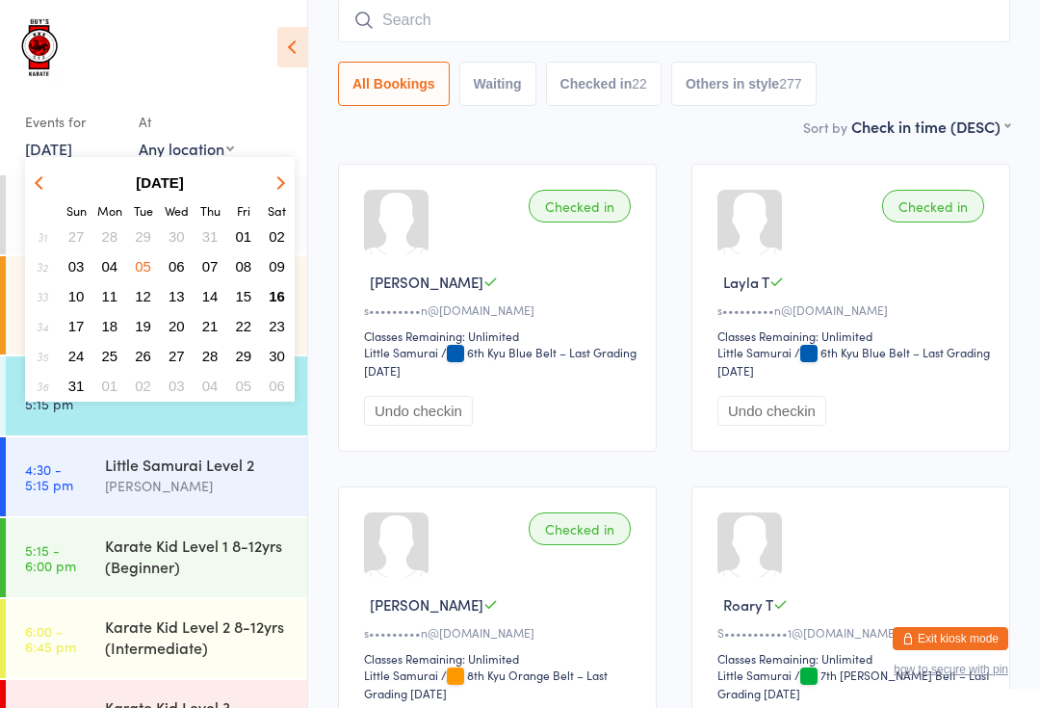
click at [285, 295] on span "16" at bounding box center [277, 296] width 16 height 16
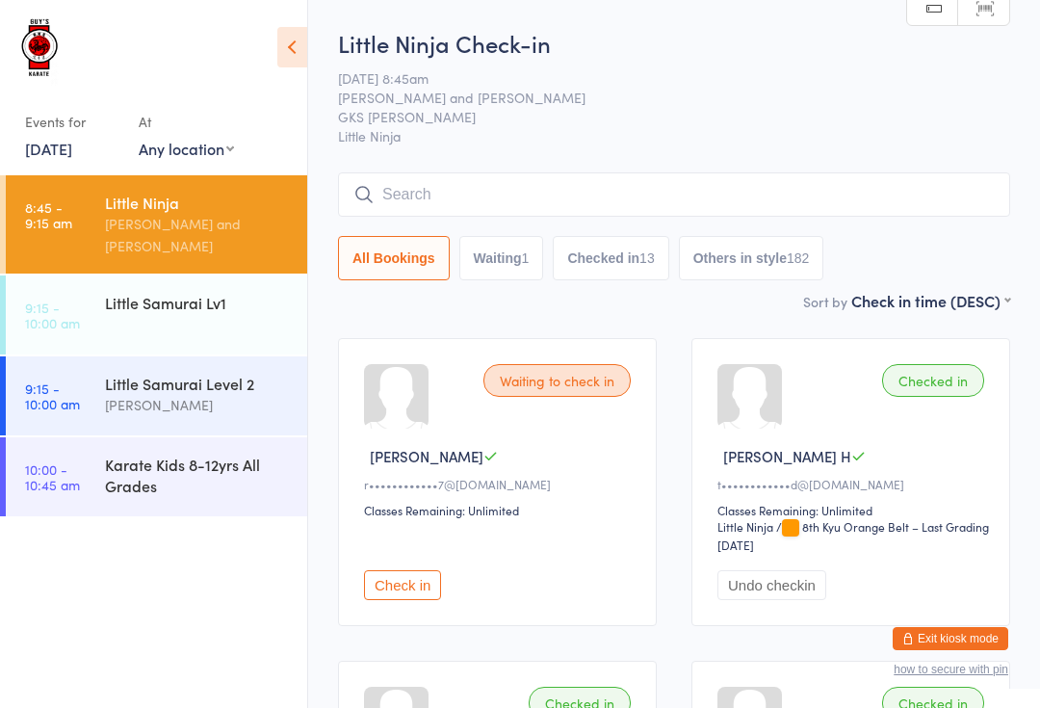
click at [729, 190] on input "search" at bounding box center [674, 194] width 672 height 44
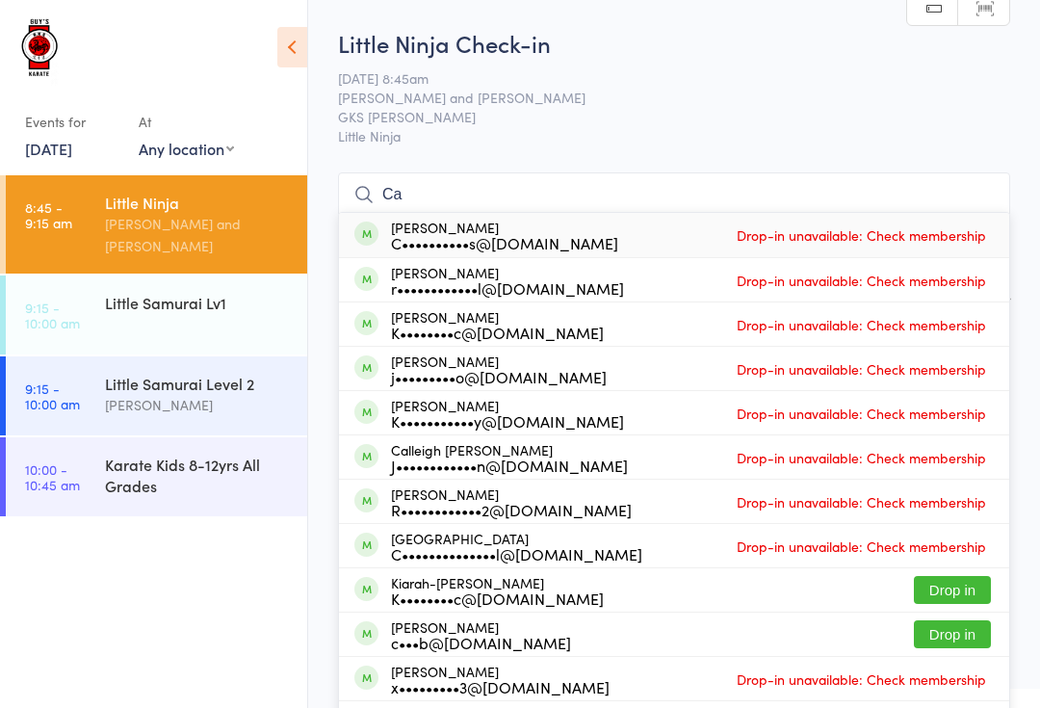
type input "C"
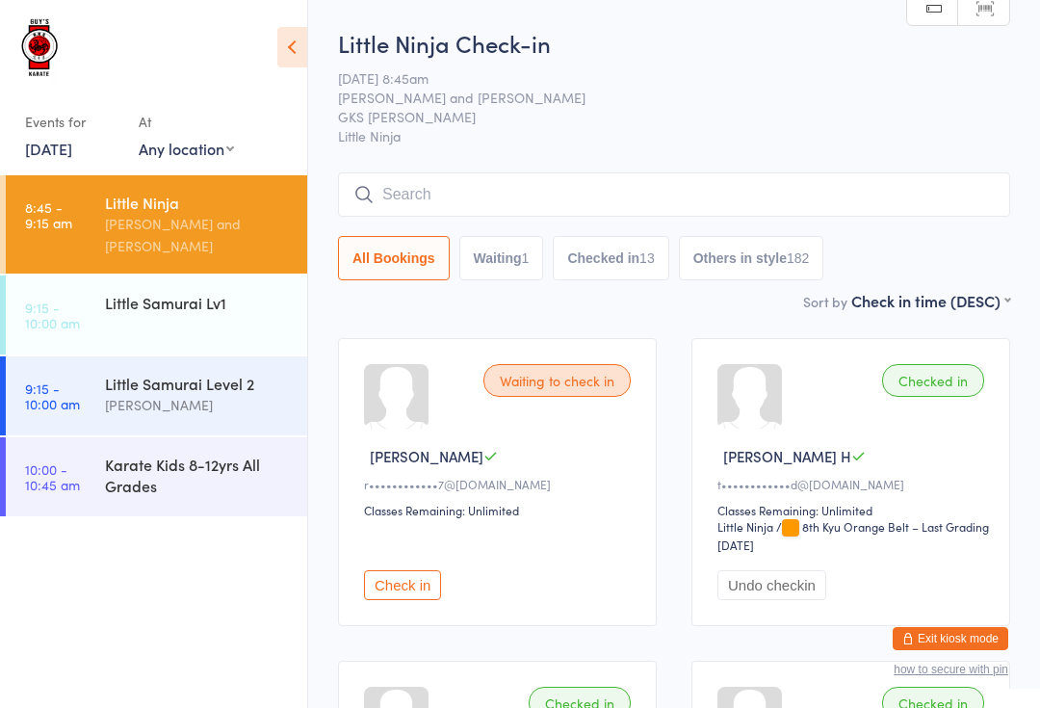
click at [236, 292] on div "Little Samurai Lv1" at bounding box center [198, 302] width 186 height 21
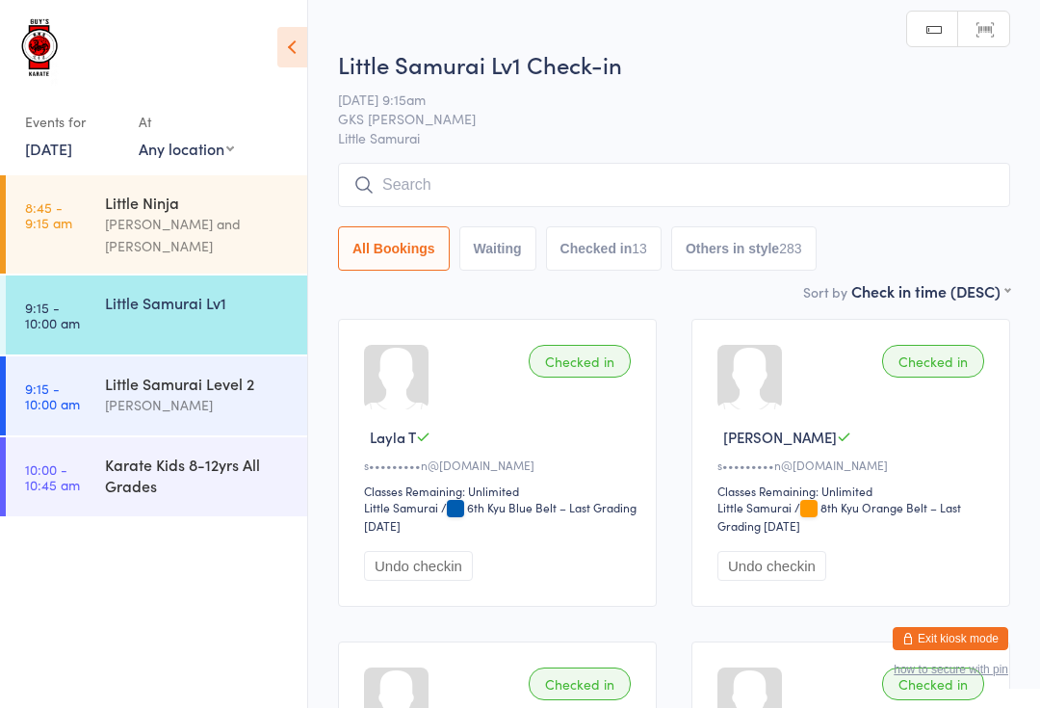
click at [485, 207] on input "search" at bounding box center [674, 185] width 672 height 44
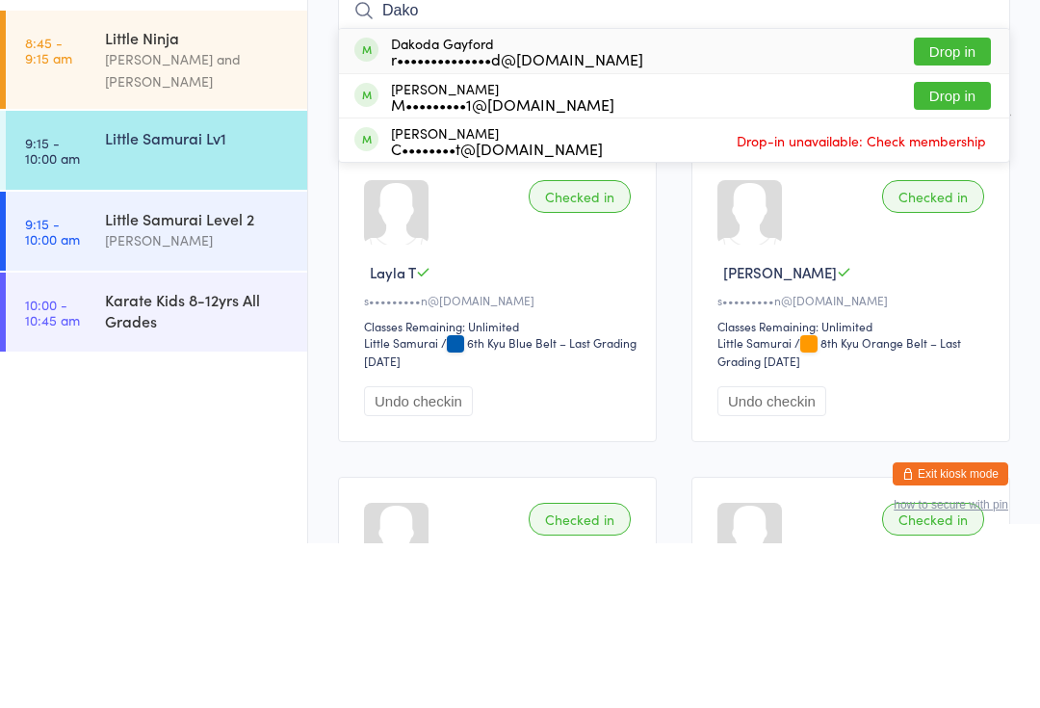
type input "Dako"
click at [979, 247] on button "Drop in" at bounding box center [952, 261] width 77 height 28
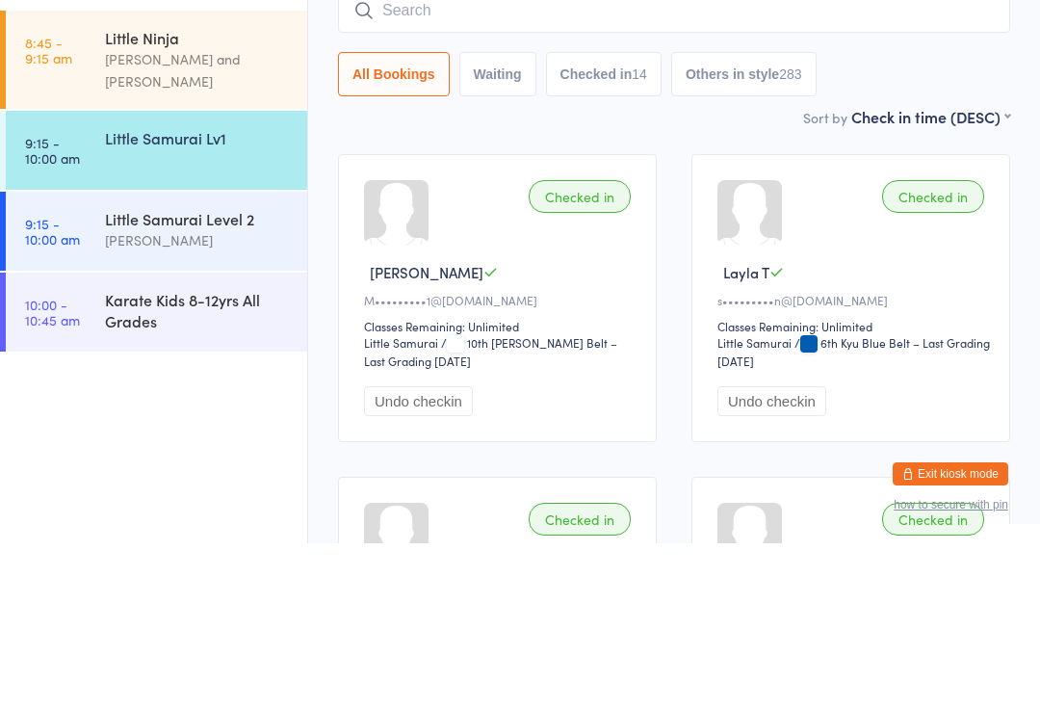
click at [658, 153] on input "search" at bounding box center [674, 175] width 672 height 44
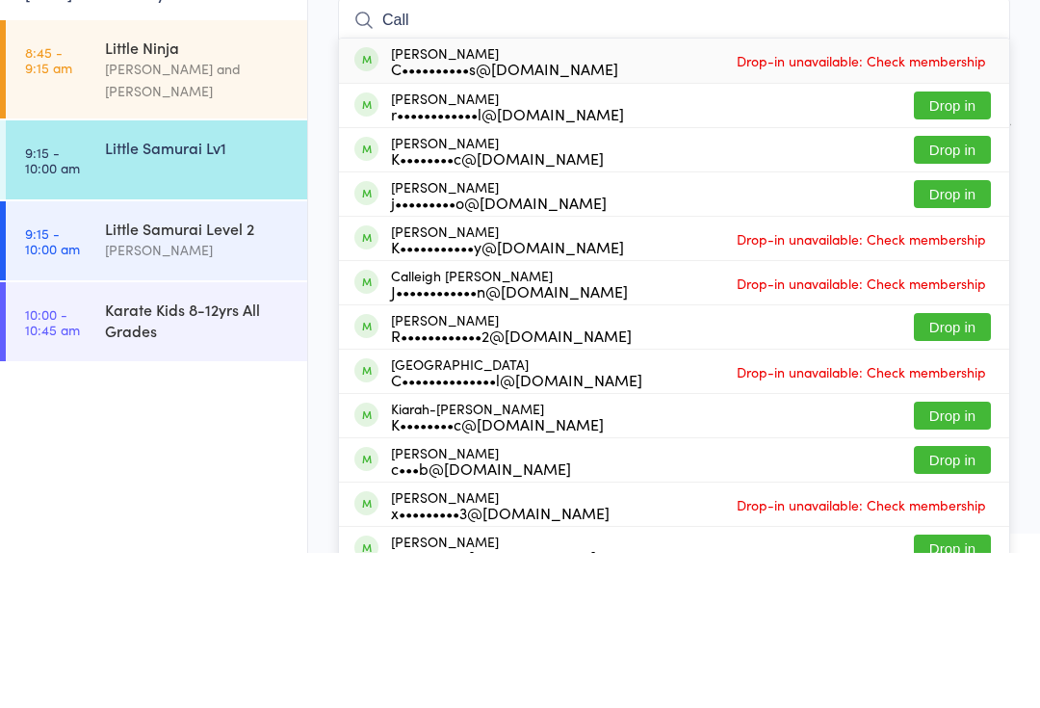
type input "Call"
click at [963, 335] on button "Drop in" at bounding box center [952, 349] width 77 height 28
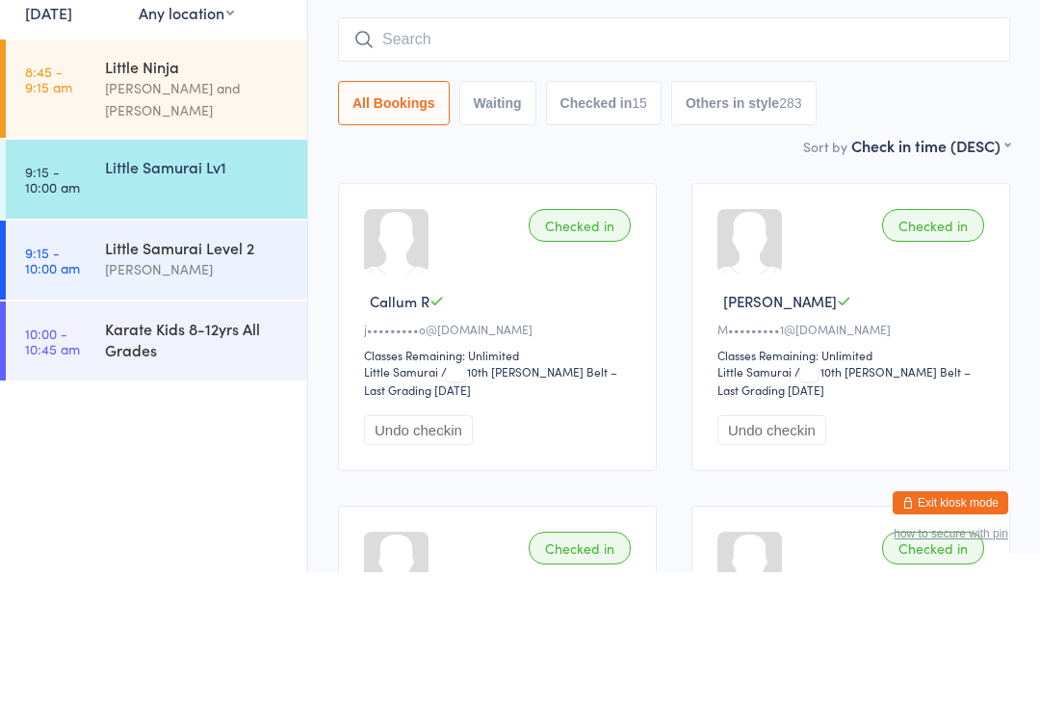
click at [214, 373] on div "Little Samurai Level 2" at bounding box center [198, 383] width 186 height 21
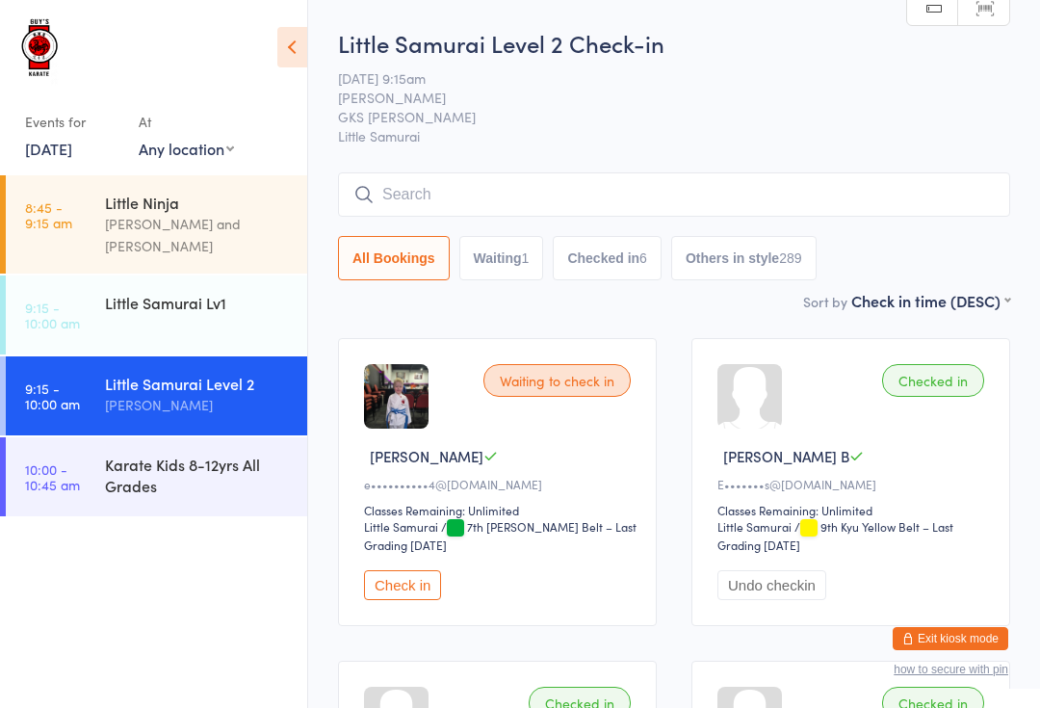
click at [589, 203] on input "search" at bounding box center [674, 194] width 672 height 44
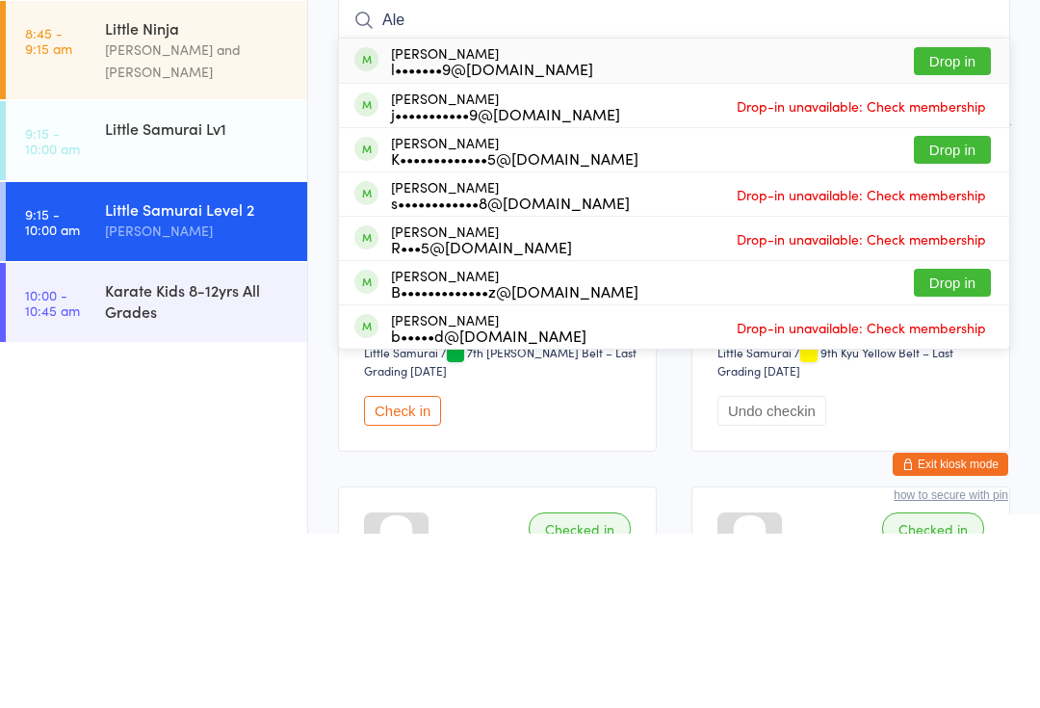
type input "Ale"
click at [973, 310] on button "Drop in" at bounding box center [952, 324] width 77 height 28
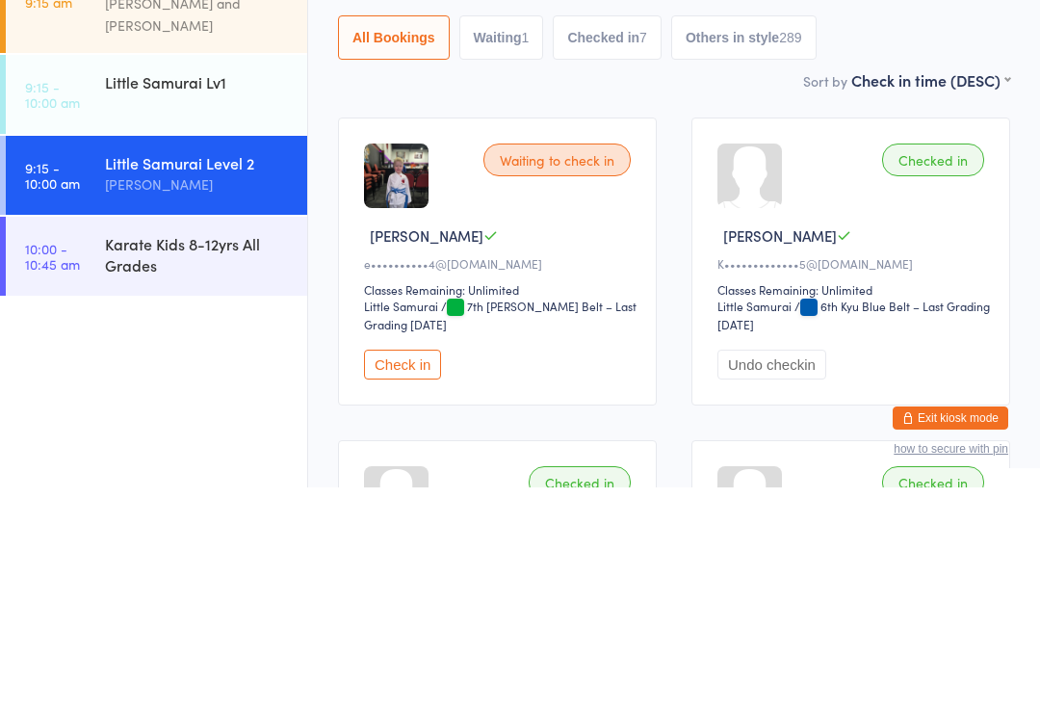
click at [226, 454] on div "Karate Kids 8-12yrs All Grades" at bounding box center [198, 475] width 186 height 42
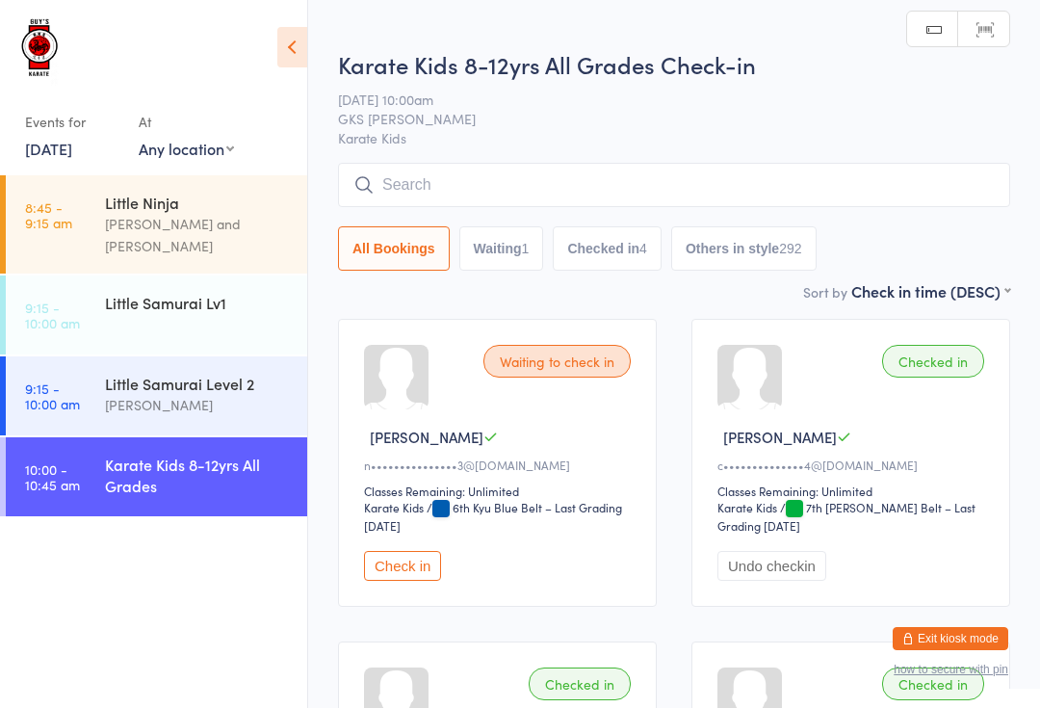
click at [584, 199] on input "search" at bounding box center [674, 185] width 672 height 44
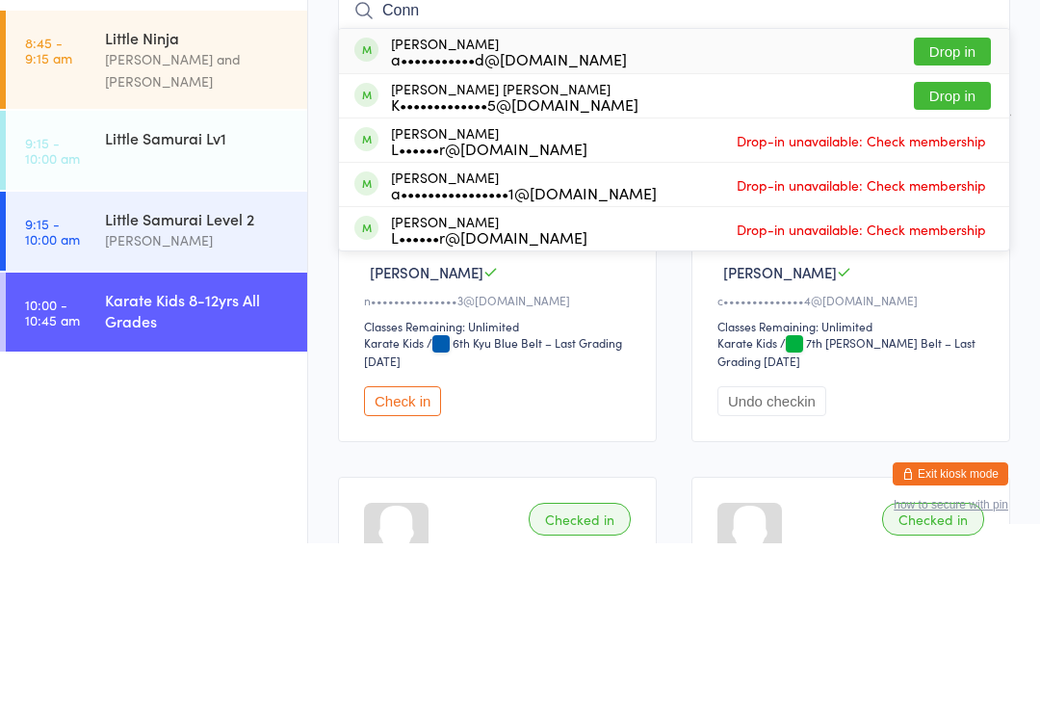
type input "Conn"
click at [958, 247] on button "Drop in" at bounding box center [952, 261] width 77 height 28
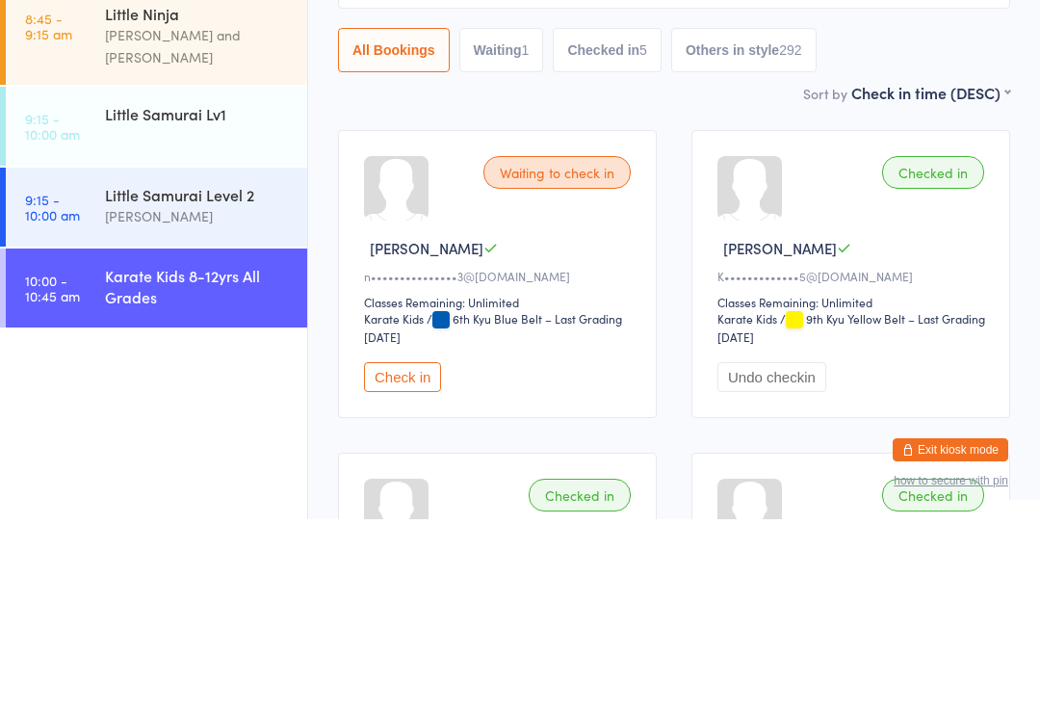
click at [273, 454] on div "Karate Kids 8-12yrs All Grades" at bounding box center [198, 475] width 186 height 42
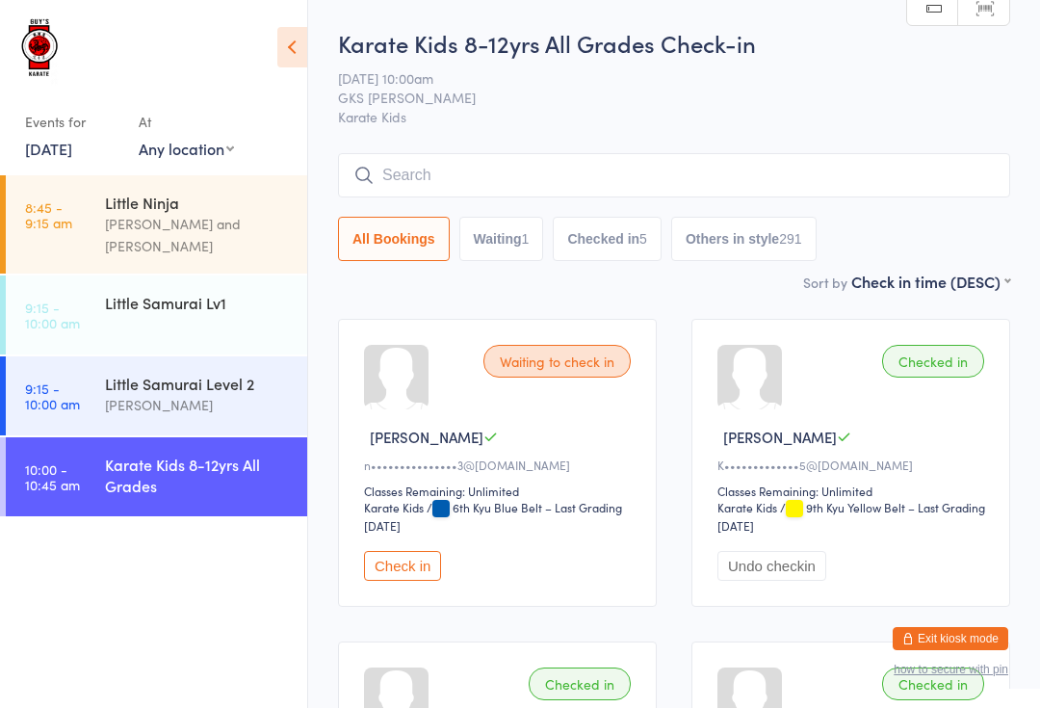
click at [630, 162] on input "search" at bounding box center [674, 175] width 672 height 44
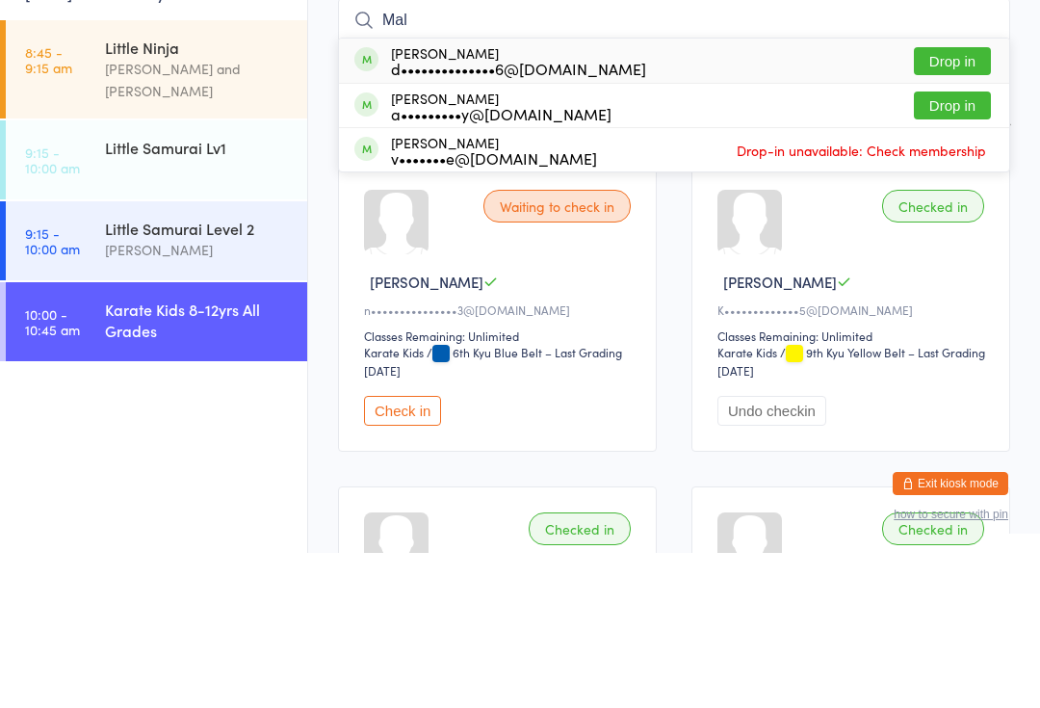
type input "Mal"
click at [961, 247] on button "Drop in" at bounding box center [952, 261] width 77 height 28
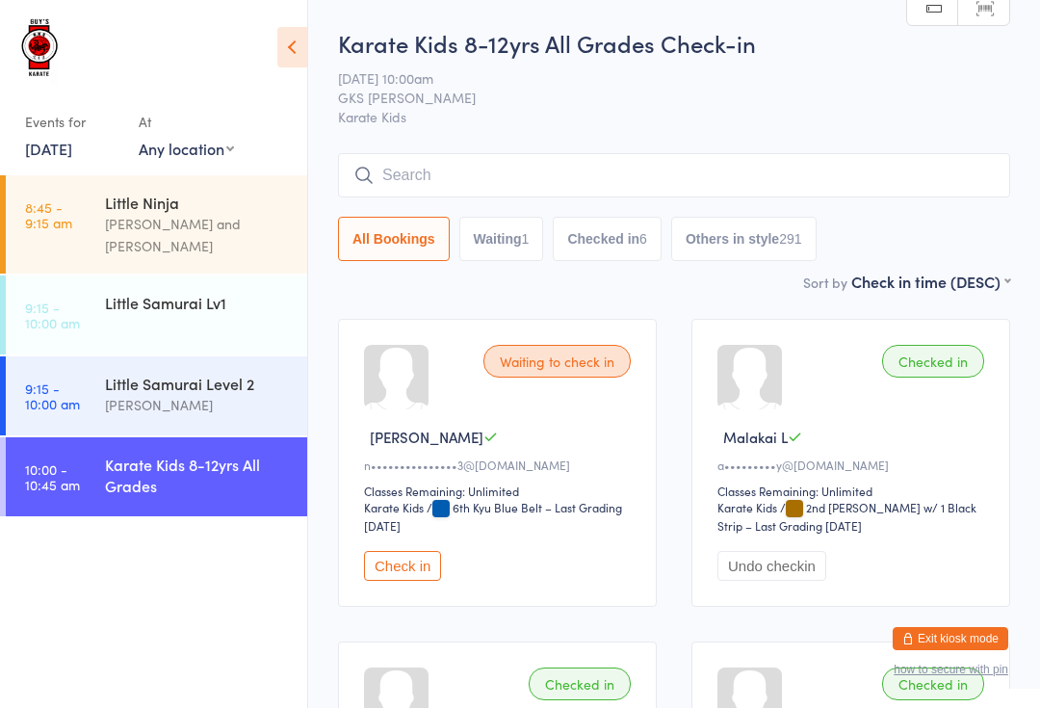
click at [437, 190] on input "search" at bounding box center [674, 175] width 672 height 44
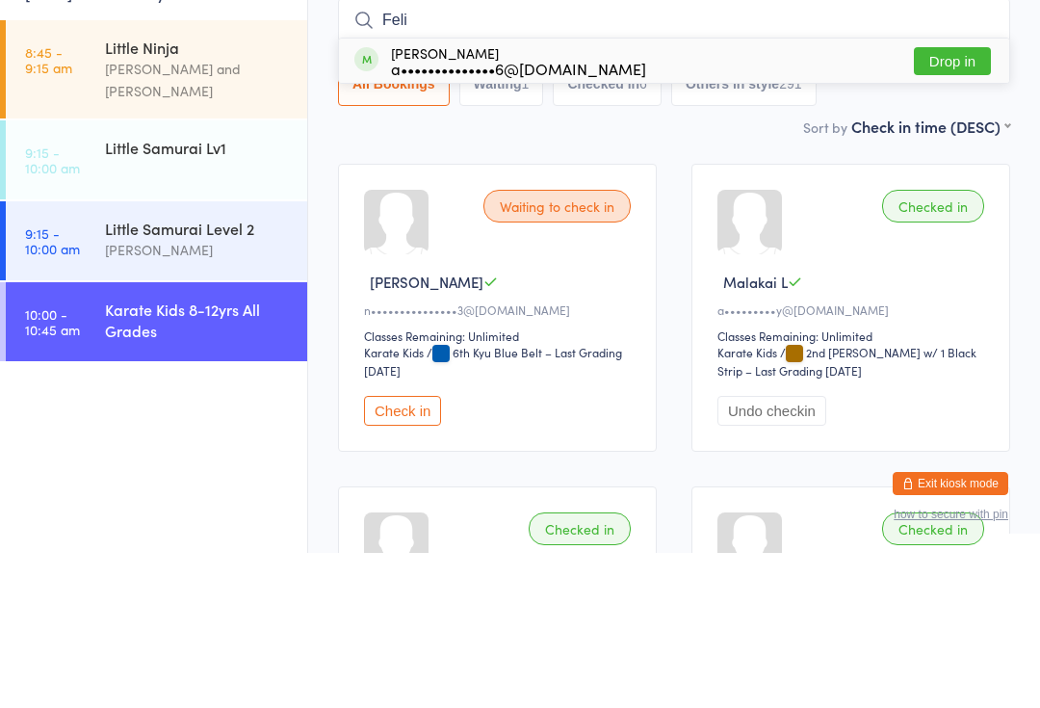
type input "Feli"
click at [939, 202] on button "Drop in" at bounding box center [952, 216] width 77 height 28
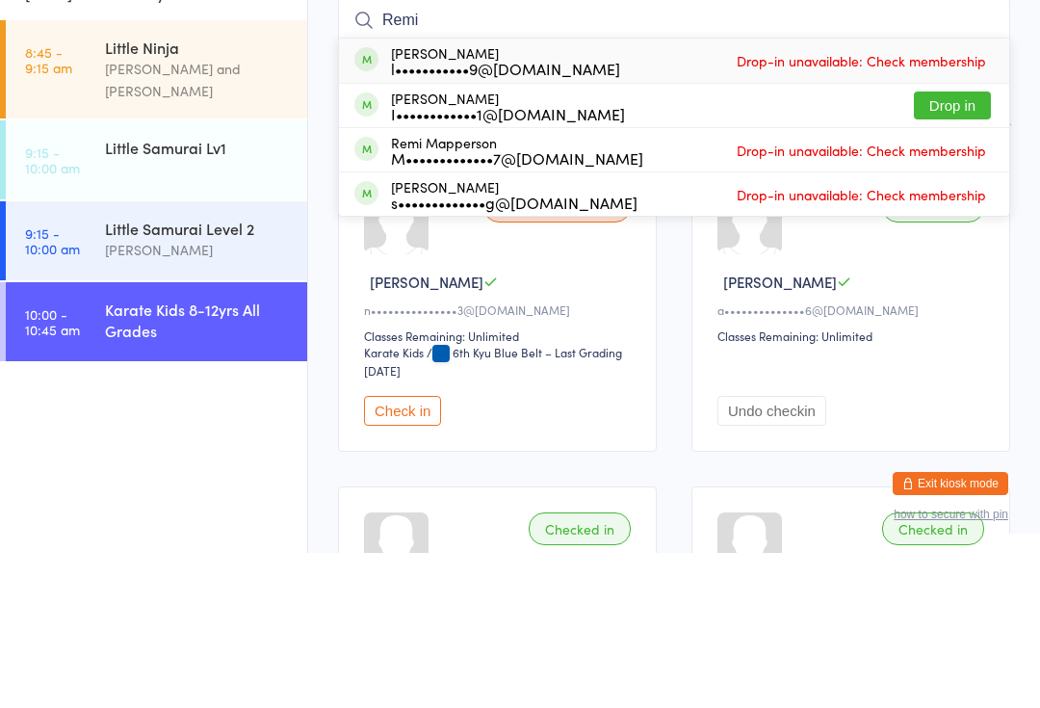
type input "Remi"
click at [958, 247] on button "Drop in" at bounding box center [952, 261] width 77 height 28
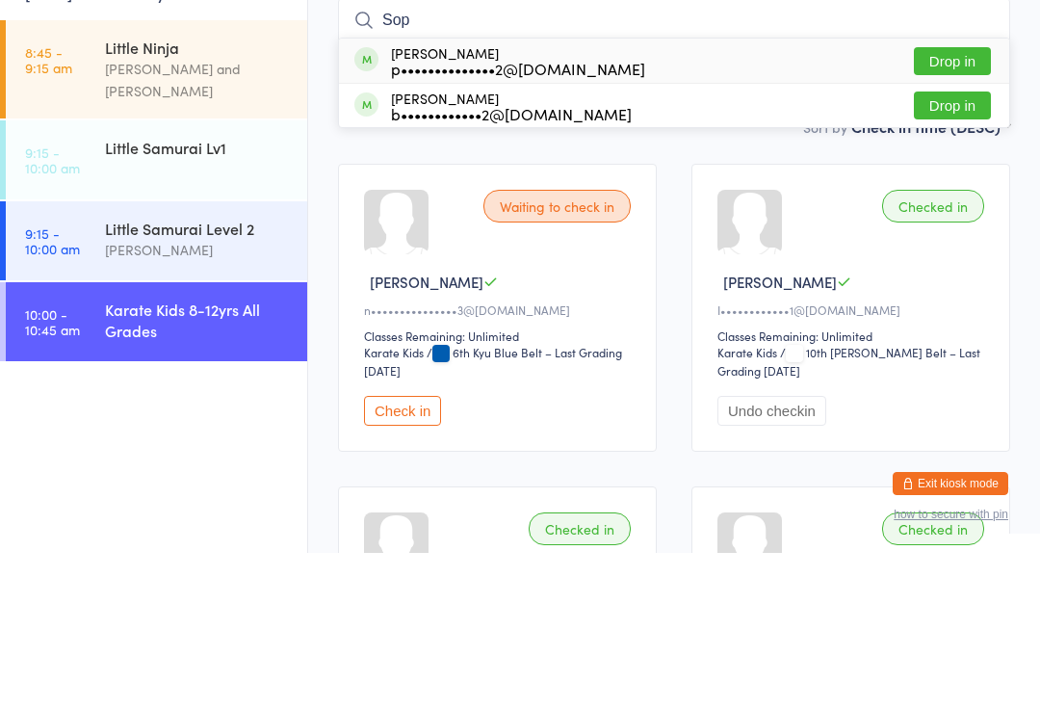
type input "Sop"
click at [960, 202] on button "Drop in" at bounding box center [952, 216] width 77 height 28
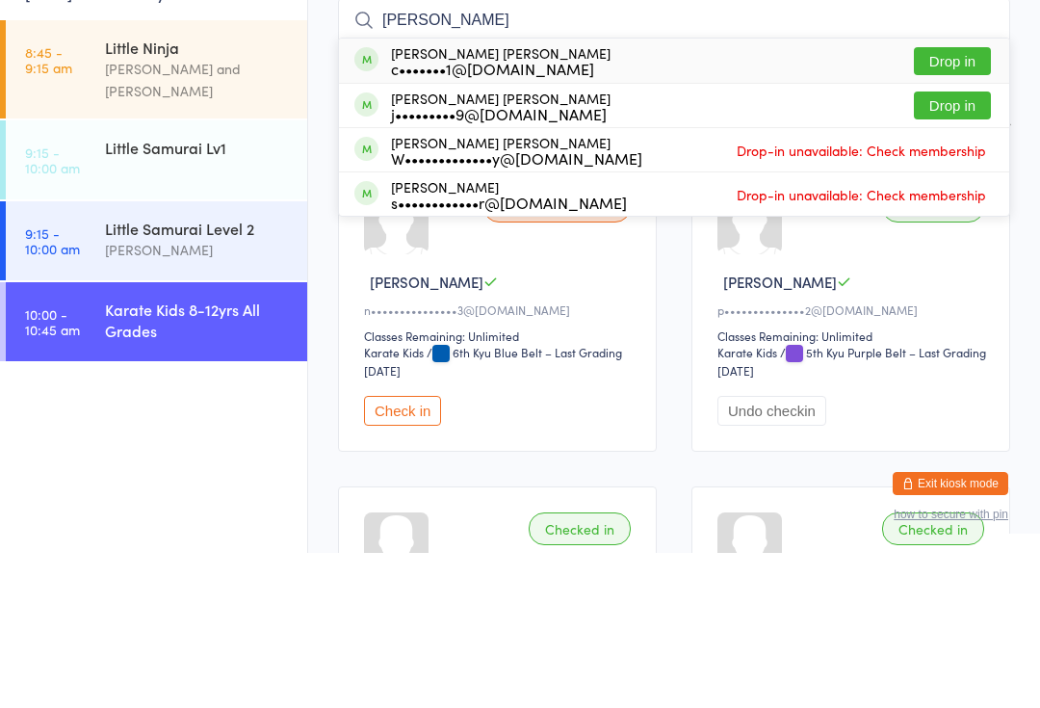
type input "[PERSON_NAME]"
click at [959, 247] on button "Drop in" at bounding box center [952, 261] width 77 height 28
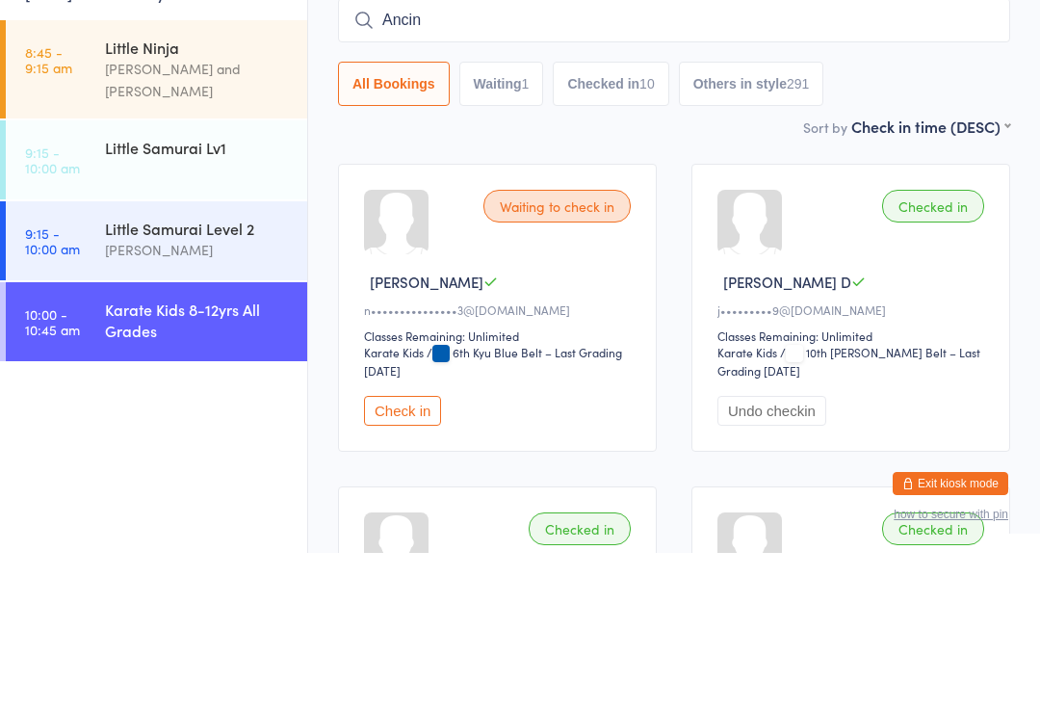
type input "Ancina"
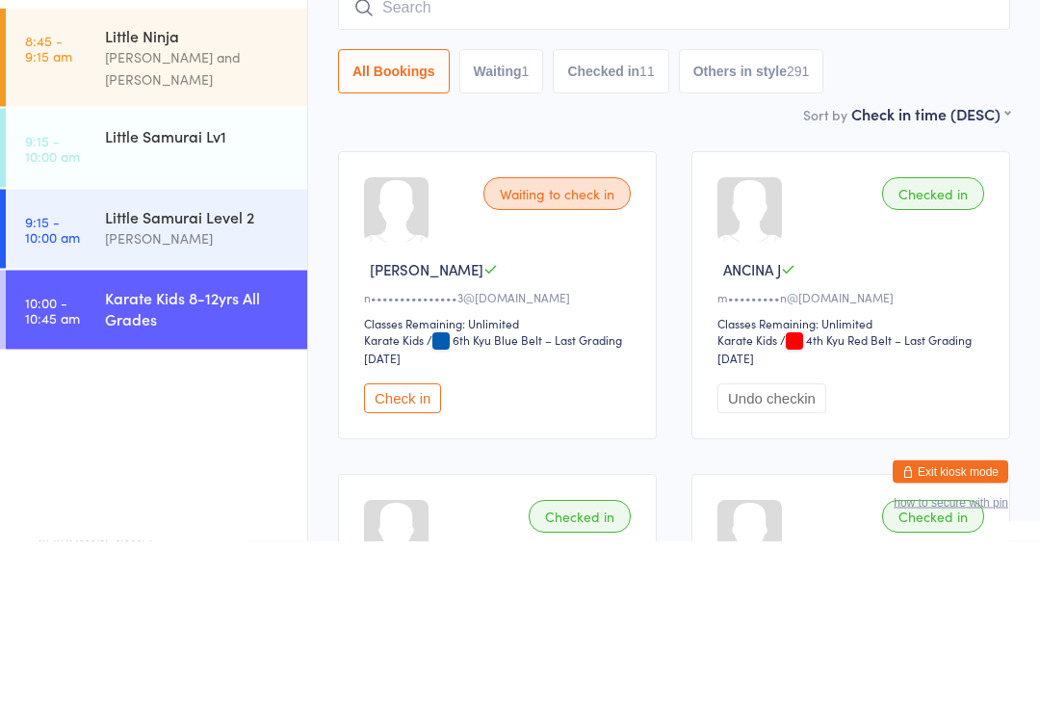
type input "t"
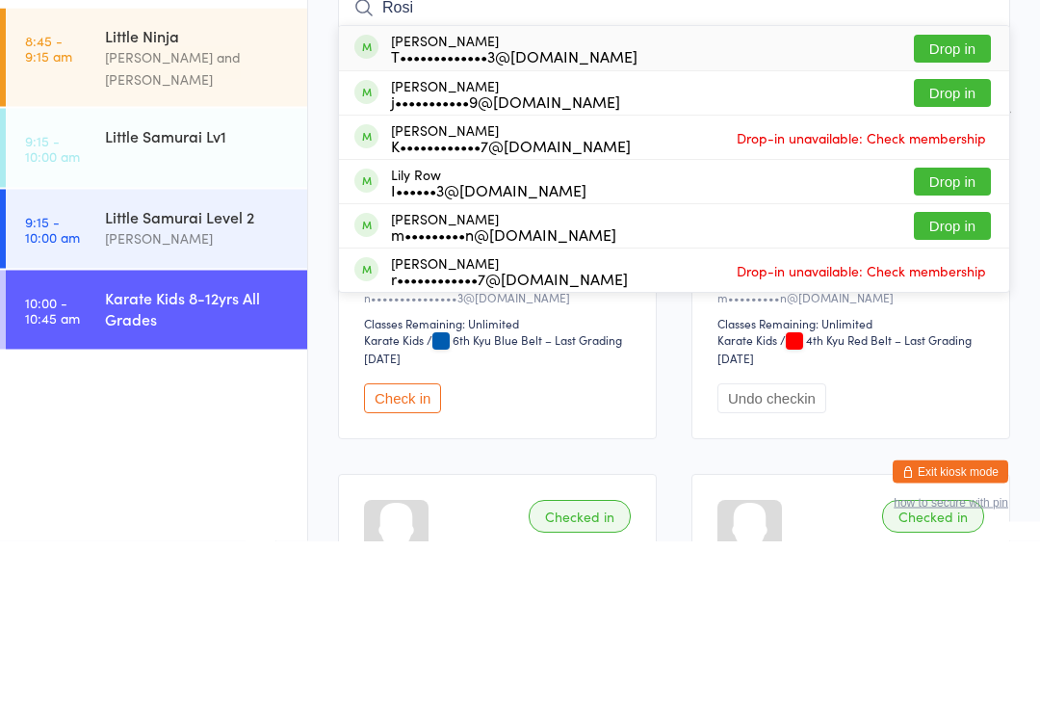
type input "Rosi"
click at [945, 380] on button "Drop in" at bounding box center [952, 394] width 77 height 28
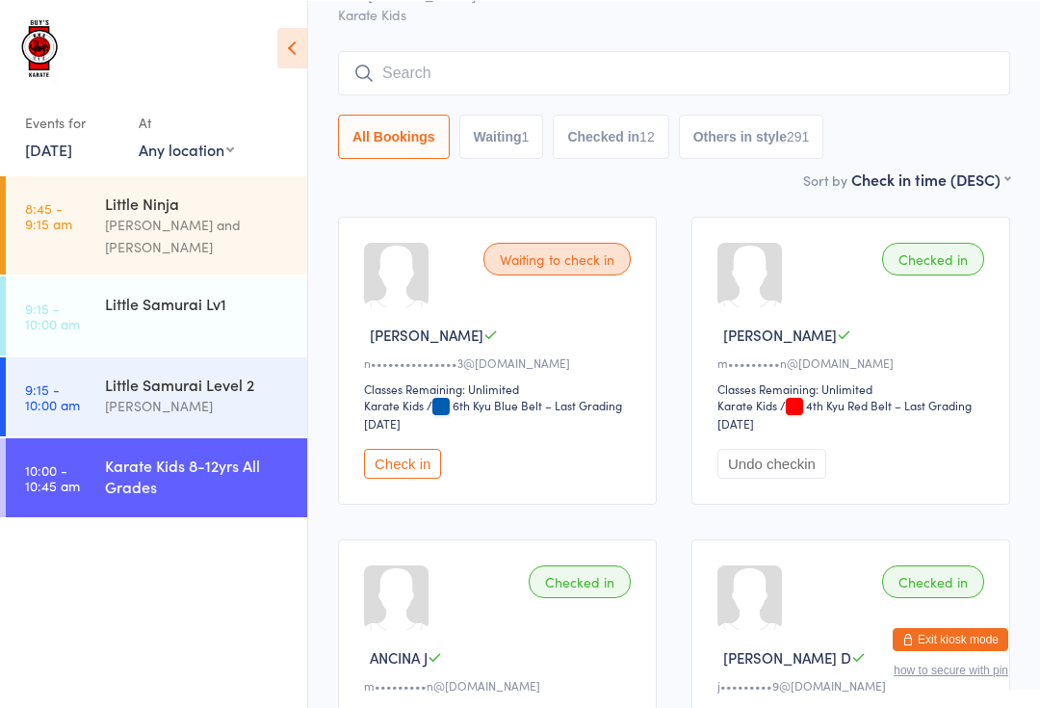
scroll to position [102, 0]
click at [424, 87] on input "search" at bounding box center [674, 73] width 672 height 44
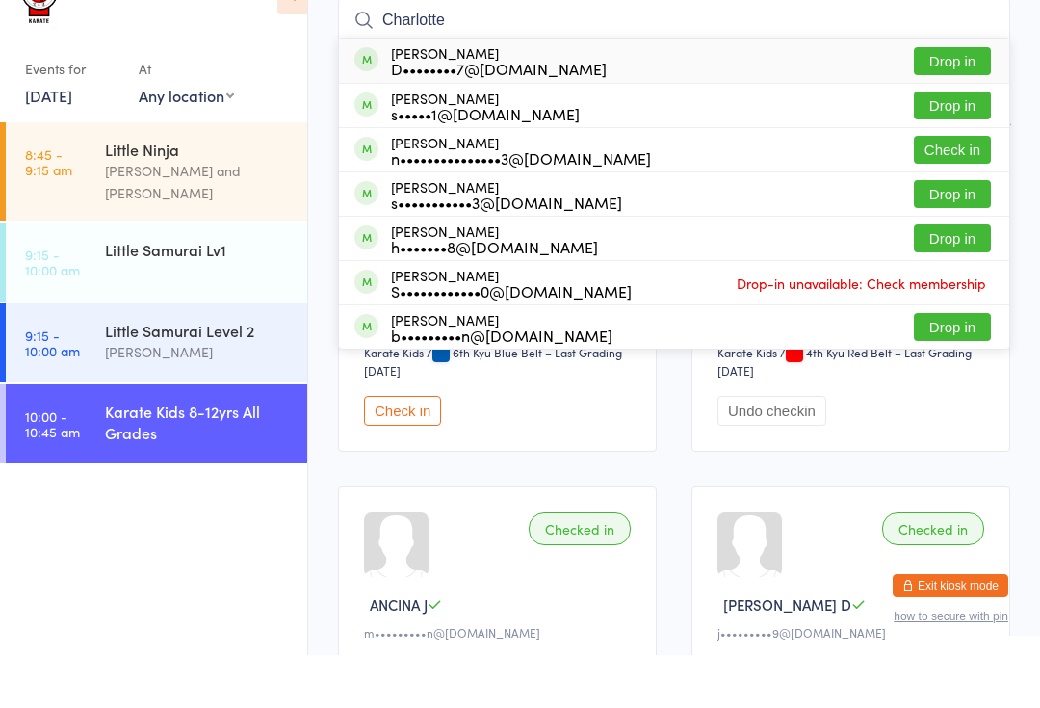
type input "Charlotte"
click at [947, 189] on button "Check in" at bounding box center [952, 203] width 77 height 28
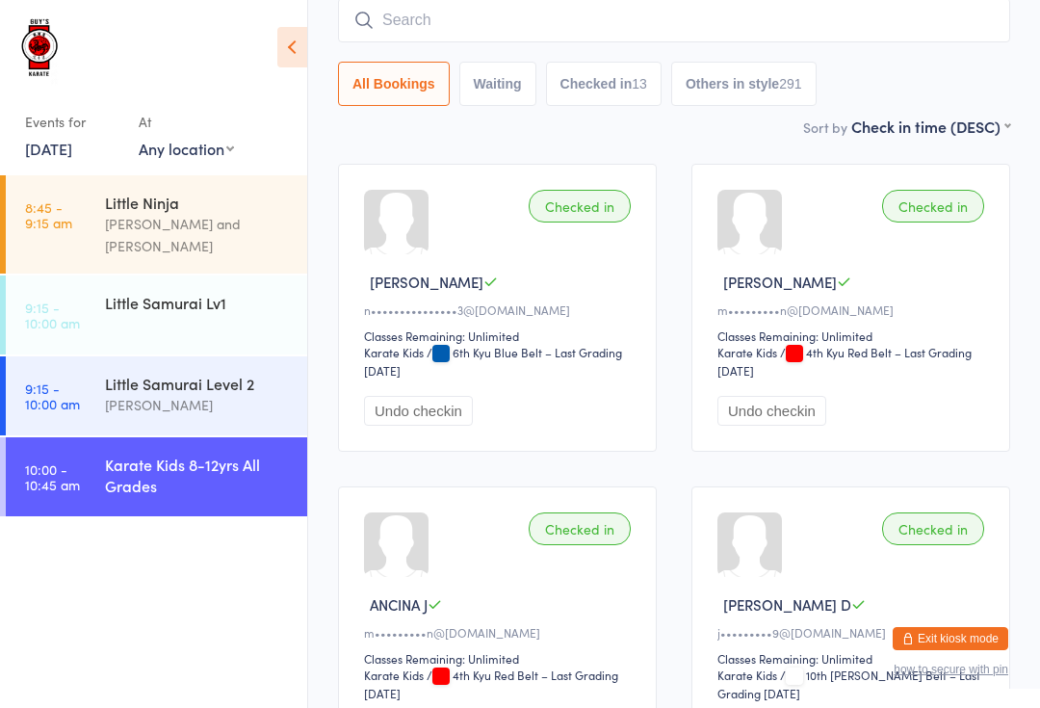
click at [800, 42] on input "search" at bounding box center [674, 20] width 672 height 44
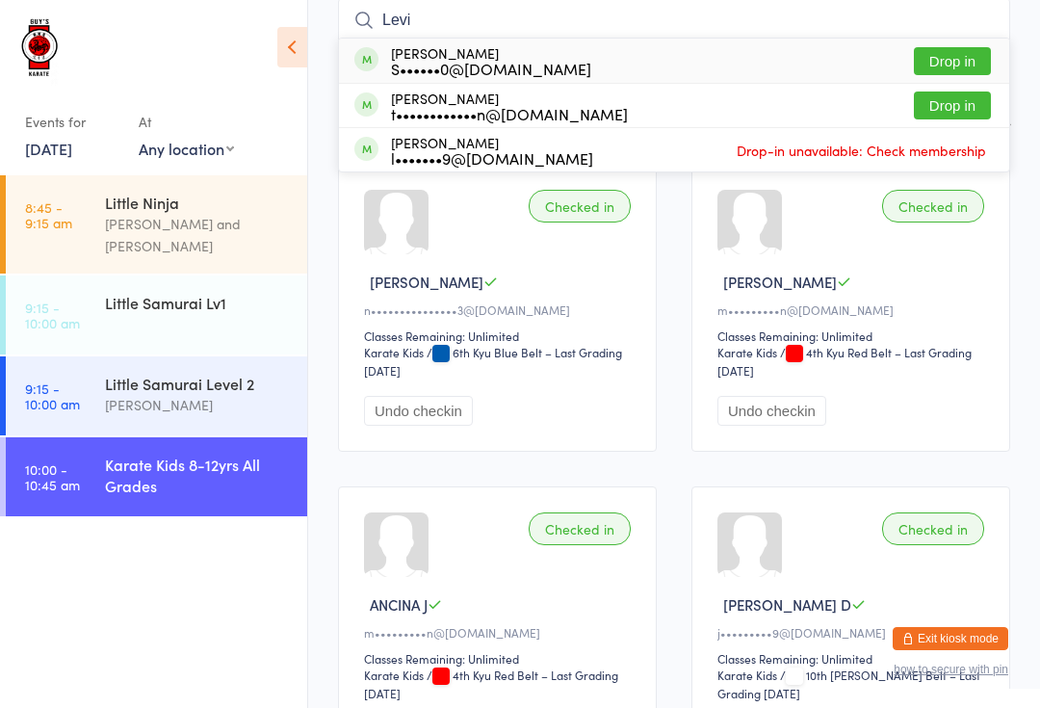
type input "Levi"
click at [972, 52] on button "Drop in" at bounding box center [952, 61] width 77 height 28
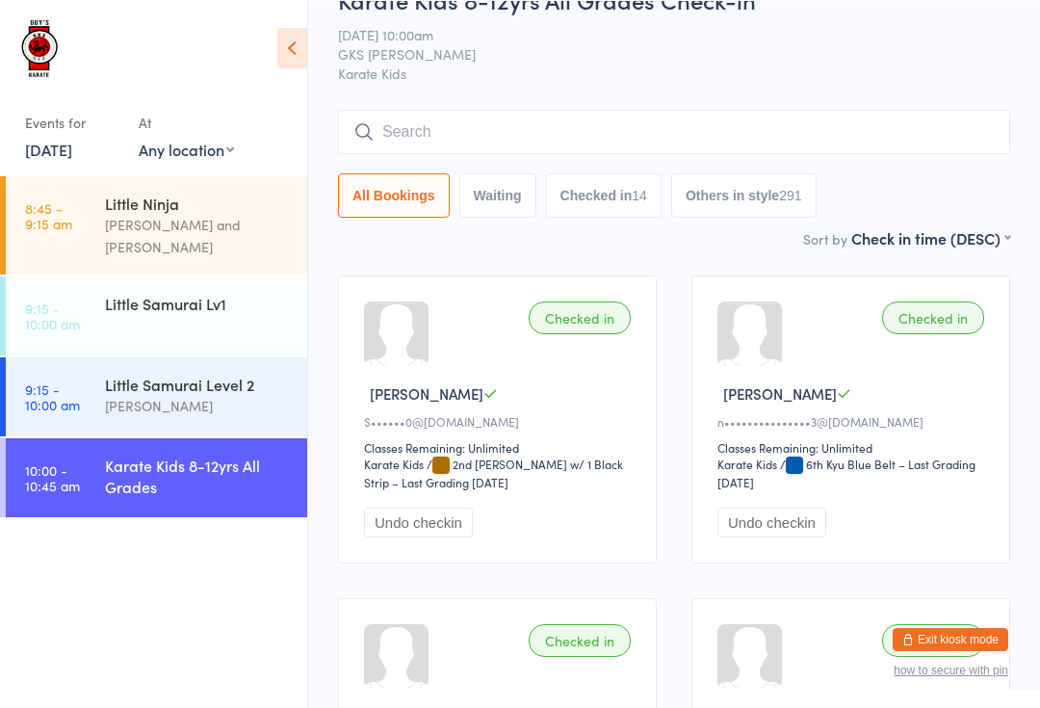
scroll to position [42, 0]
click at [376, 138] on input "search" at bounding box center [674, 133] width 672 height 44
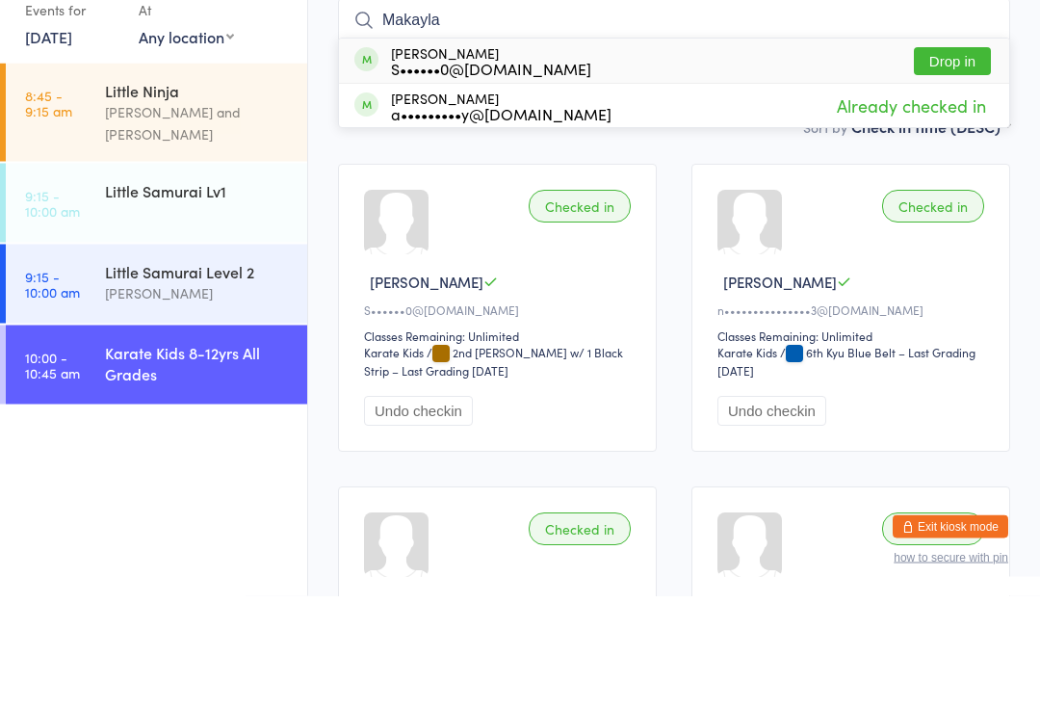
type input "Makayla"
click at [953, 160] on button "Drop in" at bounding box center [952, 174] width 77 height 28
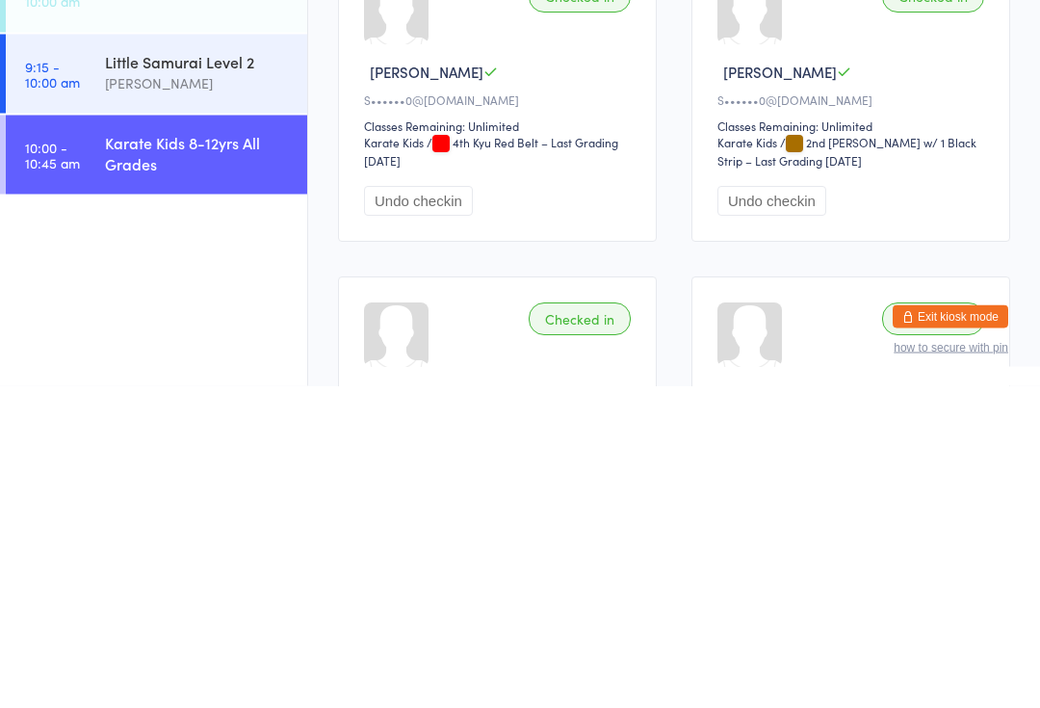
scroll to position [3, 0]
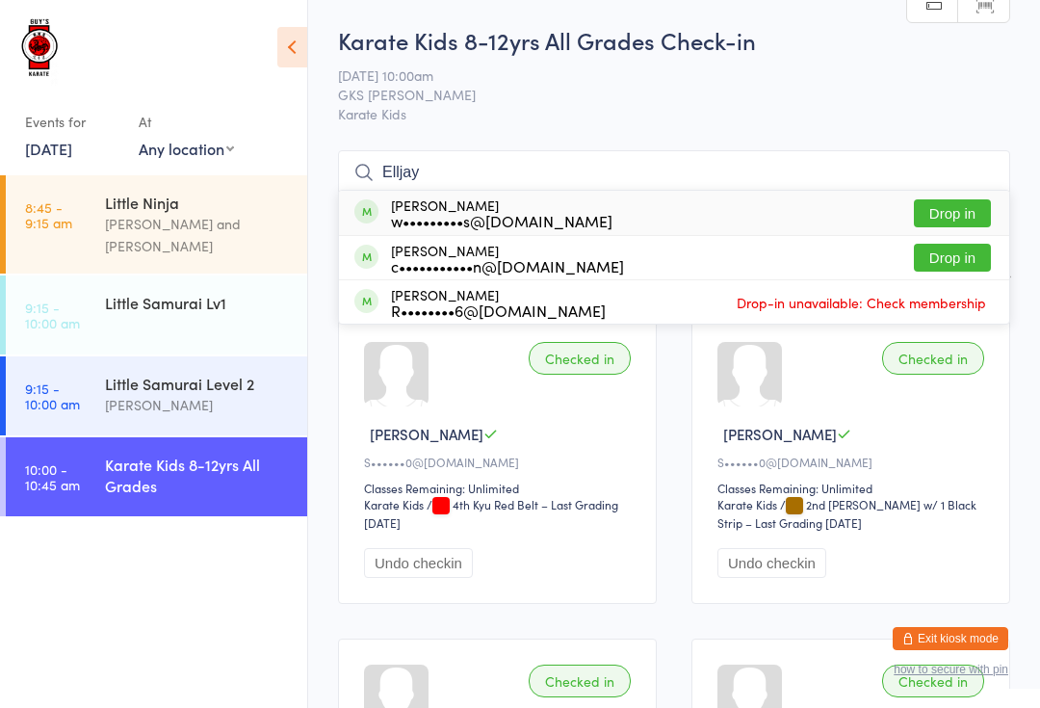
type input "Elljay"
click at [938, 218] on button "Drop in" at bounding box center [952, 213] width 77 height 28
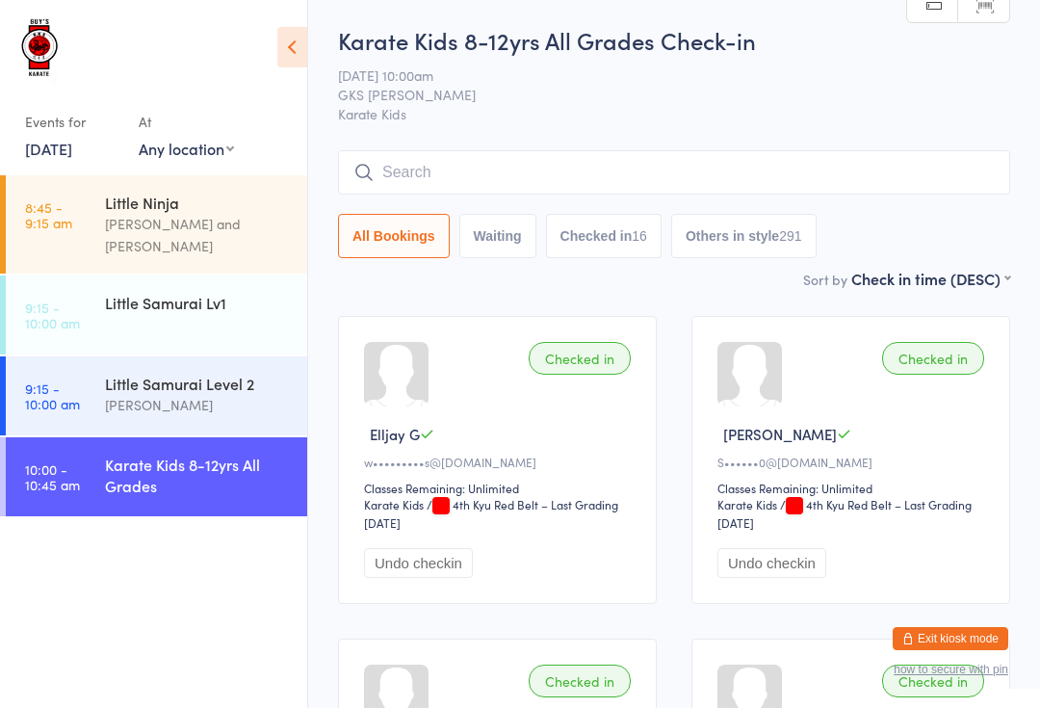
click at [516, 154] on input "search" at bounding box center [674, 172] width 672 height 44
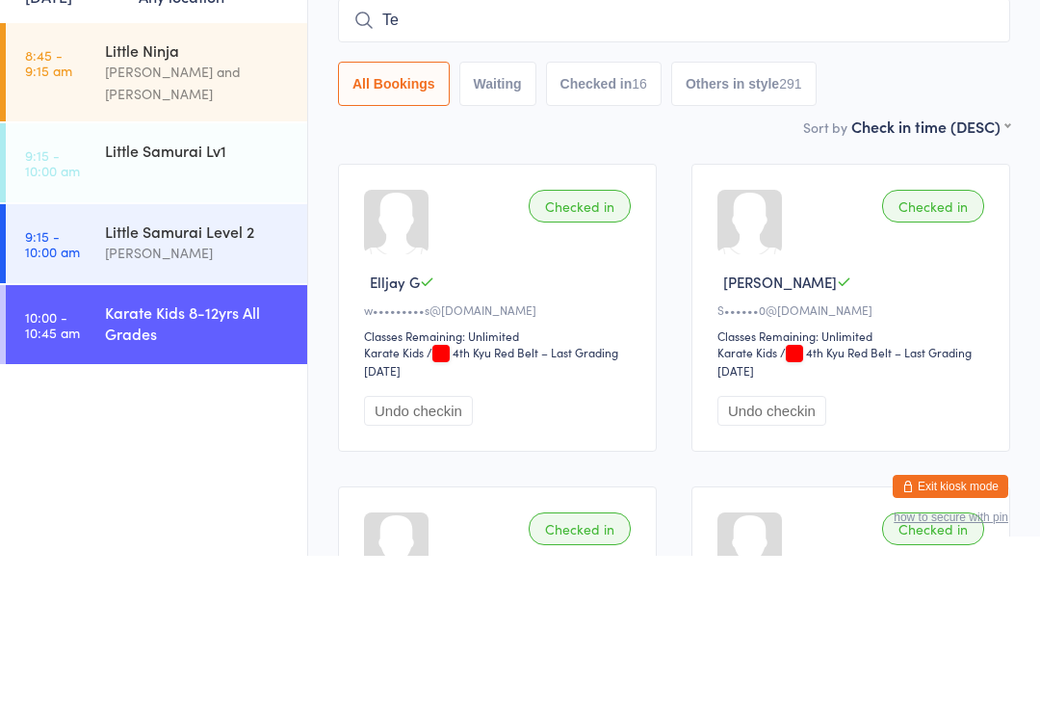
type input "Ter"
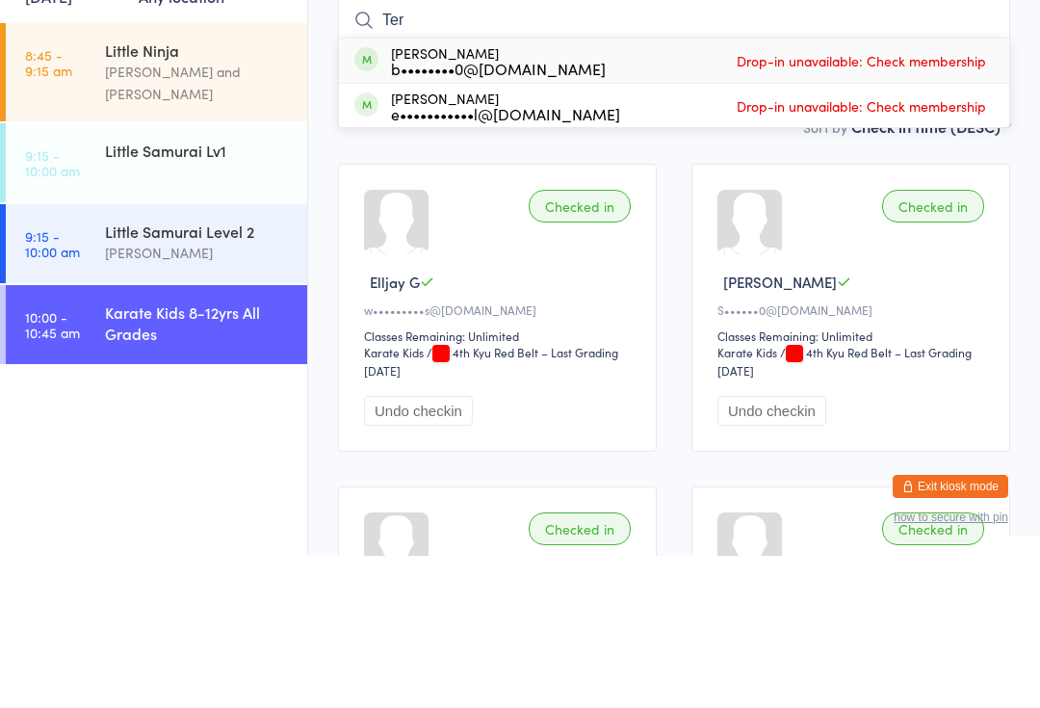
click at [238, 373] on div "Little Samurai Level 2" at bounding box center [198, 383] width 186 height 21
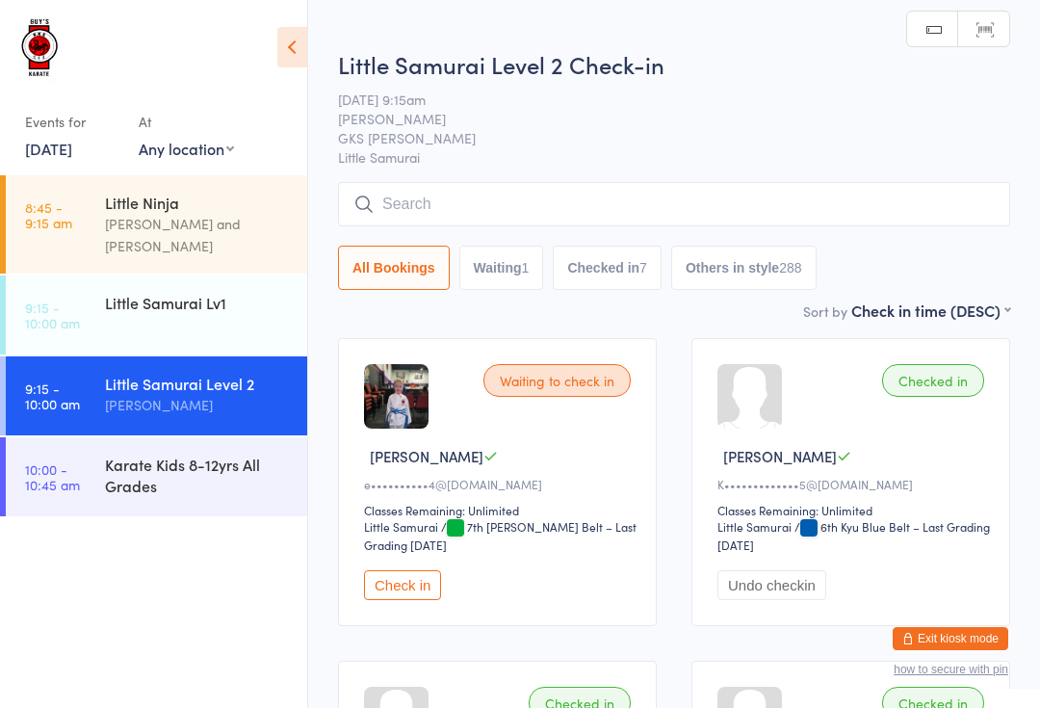
click at [527, 176] on div "Little Samurai Level 2 Check-in [DATE] 9:15am [PERSON_NAME] GKS [PERSON_NAME] L…" at bounding box center [674, 173] width 672 height 251
click at [551, 192] on input "search" at bounding box center [674, 204] width 672 height 44
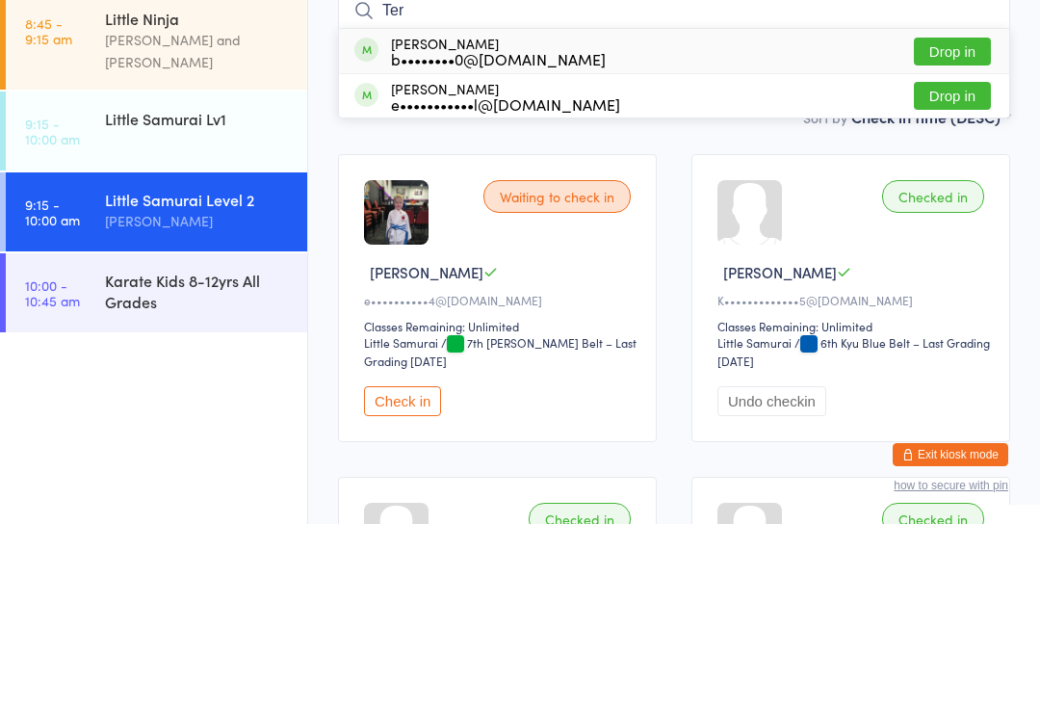
type input "Ter"
click at [968, 222] on button "Drop in" at bounding box center [952, 236] width 77 height 28
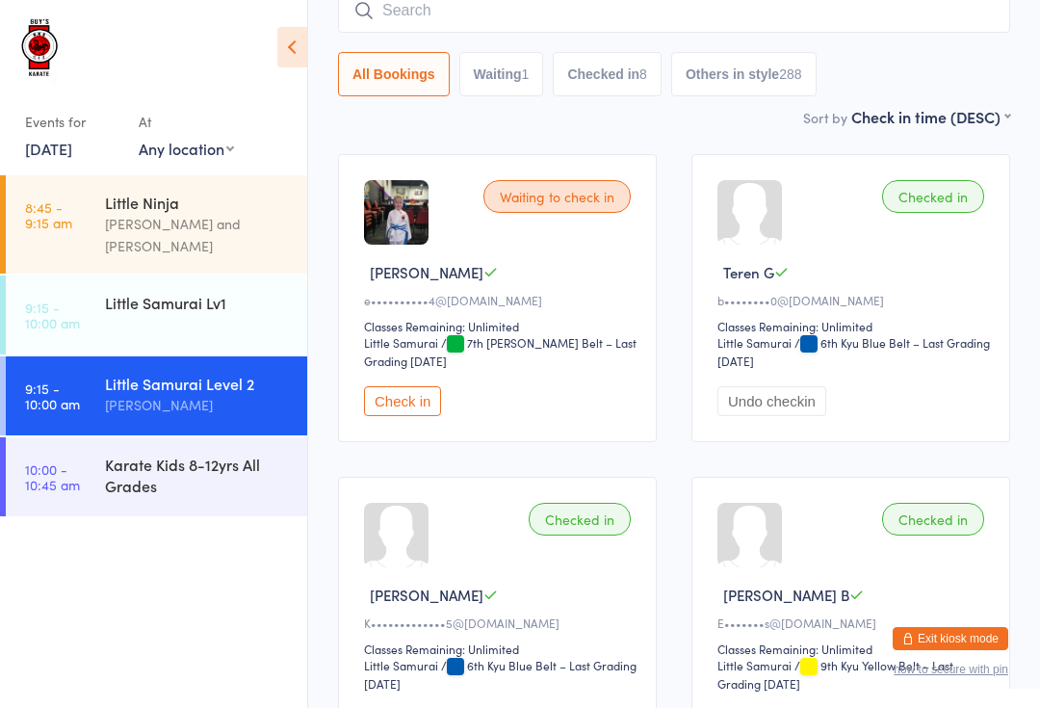
click at [175, 454] on div "Karate Kids 8-12yrs All Grades" at bounding box center [198, 475] width 186 height 42
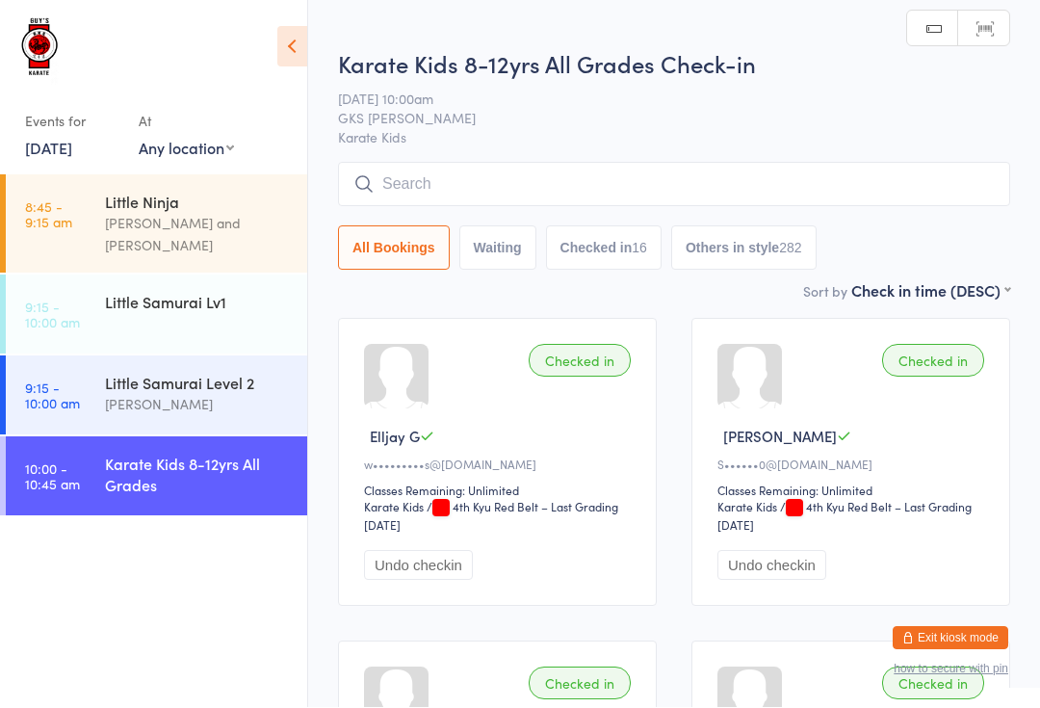
scroll to position [1, 0]
click at [809, 176] on input "search" at bounding box center [674, 184] width 672 height 44
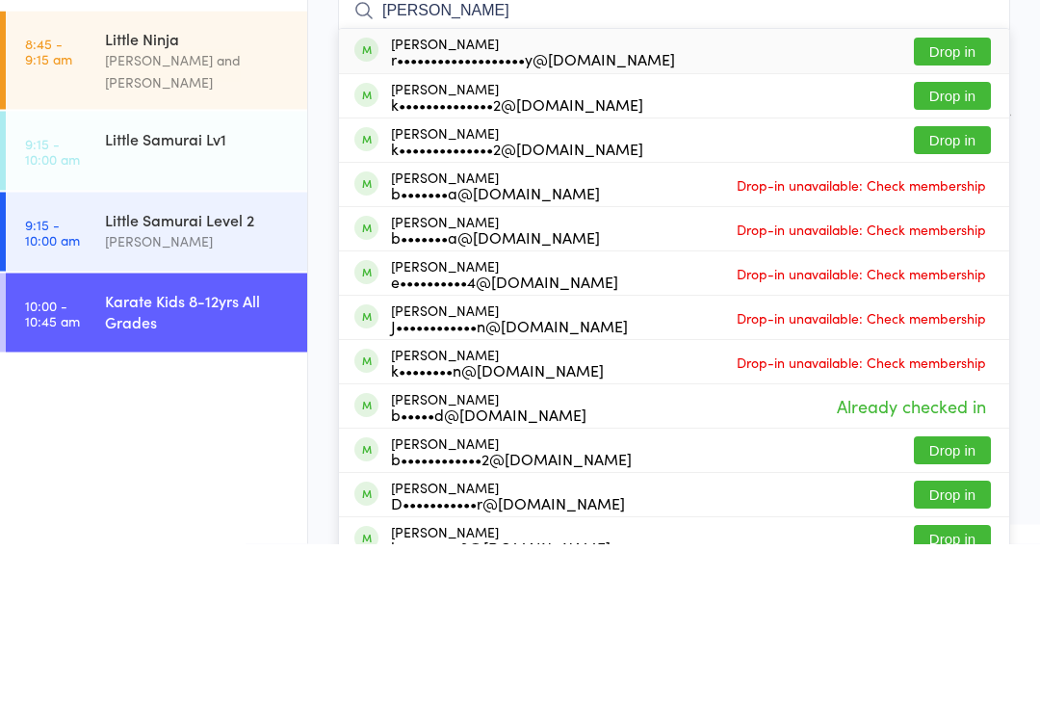
type input "[PERSON_NAME]"
click at [697, 194] on div "[PERSON_NAME] r•••••••••••••••••••y@[DOMAIN_NAME] Drop in" at bounding box center [674, 216] width 671 height 44
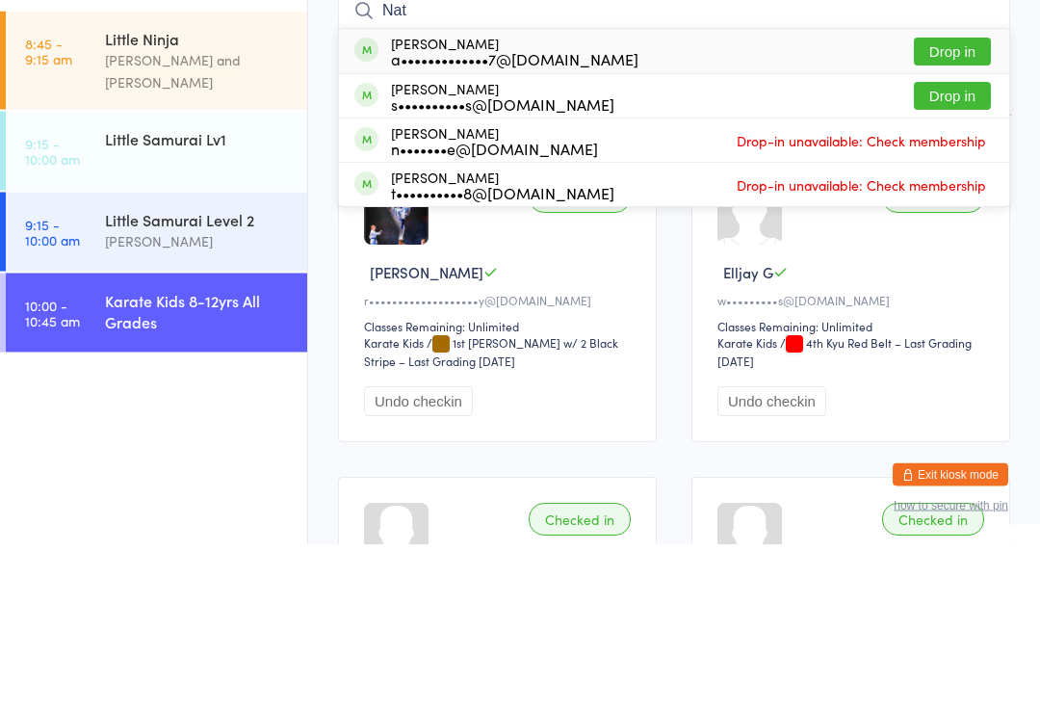
type input "Nat"
click at [934, 202] on button "Drop in" at bounding box center [952, 216] width 77 height 28
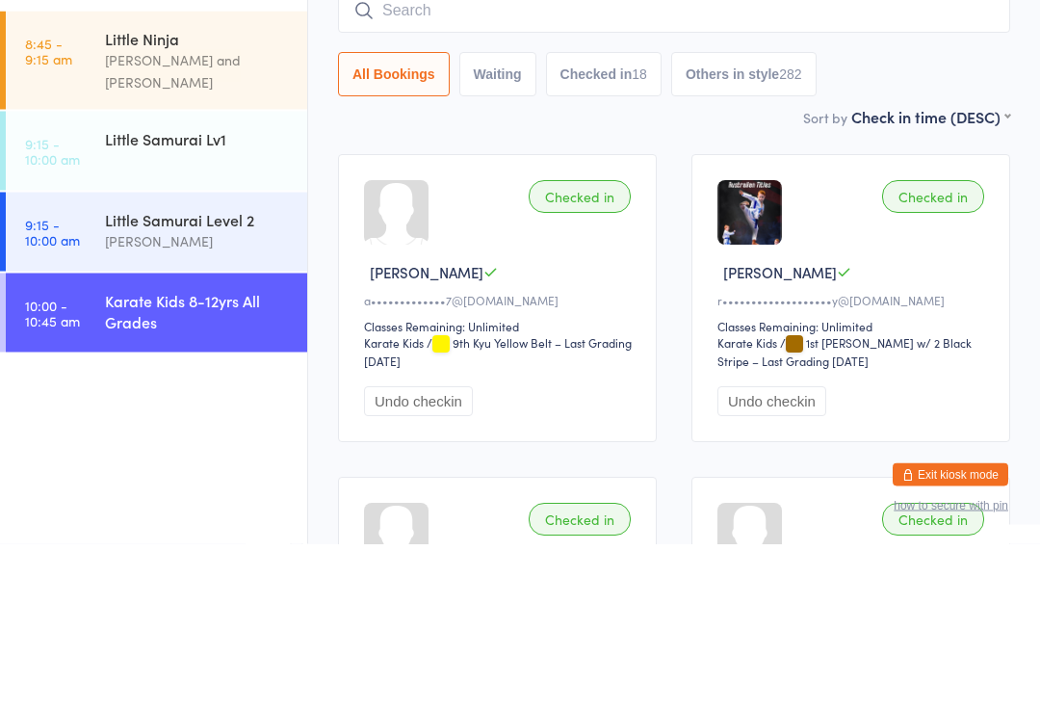
click at [155, 394] on div "[PERSON_NAME]" at bounding box center [198, 405] width 186 height 22
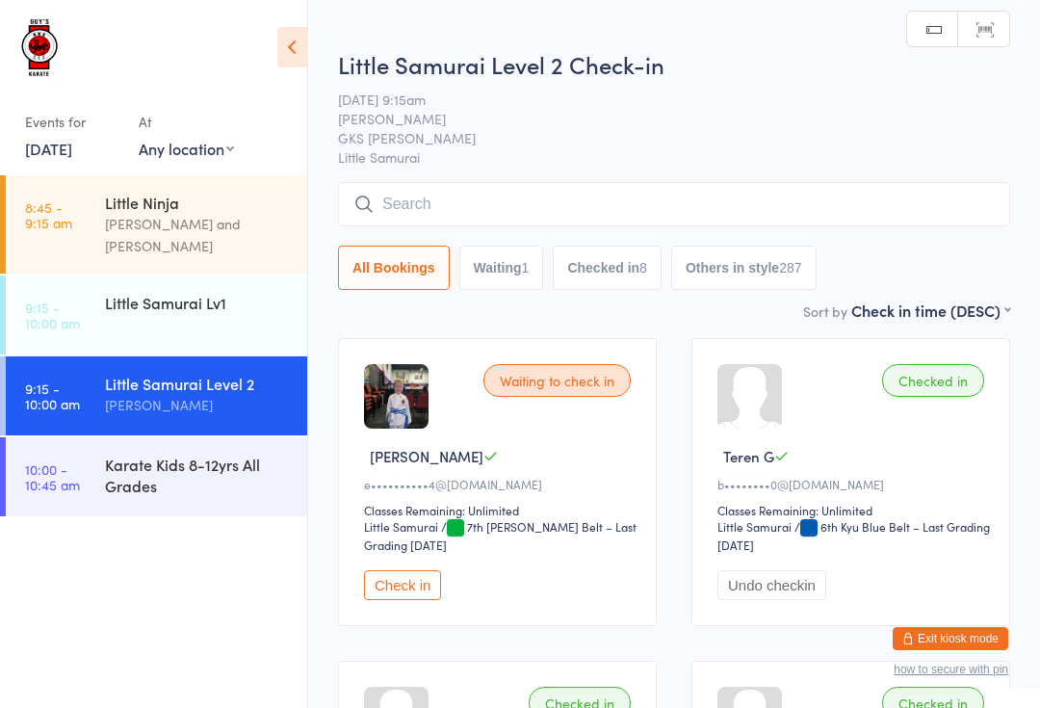
click at [159, 460] on div "Karate Kids 8-12yrs All Grades" at bounding box center [198, 475] width 186 height 42
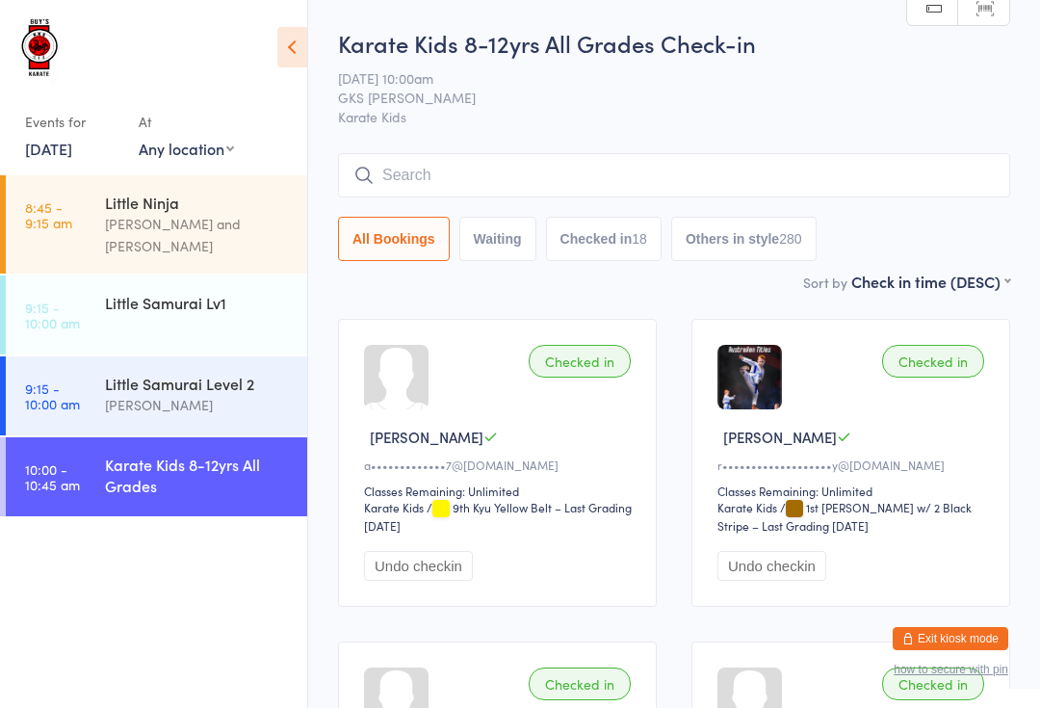
click at [527, 164] on input "search" at bounding box center [674, 175] width 672 height 44
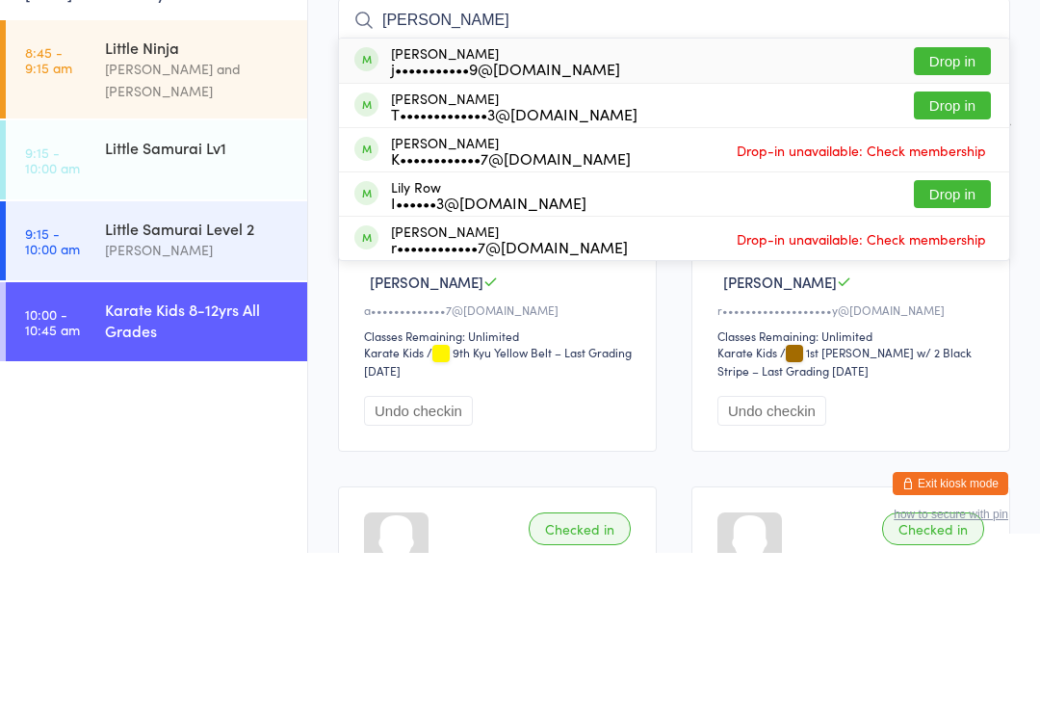
type input "[PERSON_NAME]"
click at [946, 247] on button "Drop in" at bounding box center [952, 261] width 77 height 28
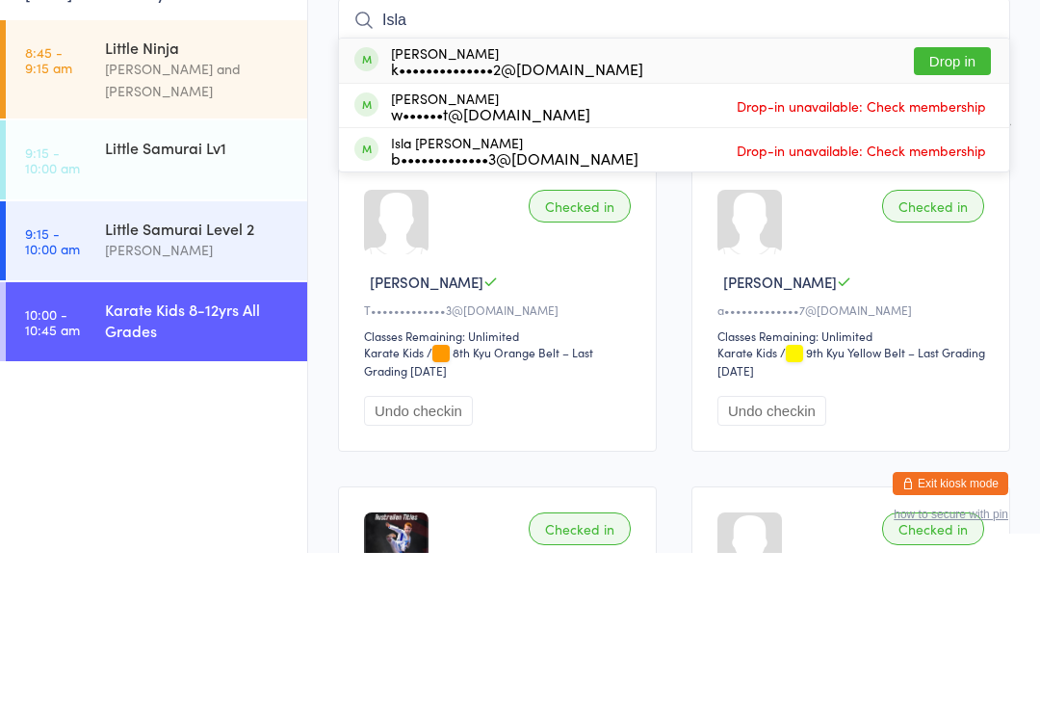
type input "Isla"
click at [960, 202] on button "Drop in" at bounding box center [952, 216] width 77 height 28
